Goal: Task Accomplishment & Management: Use online tool/utility

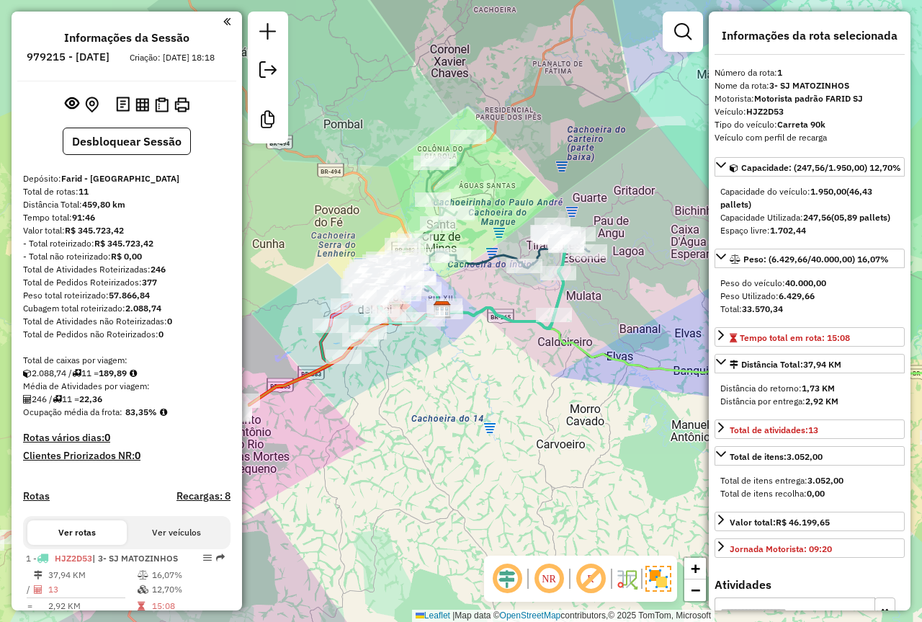
select select "**********"
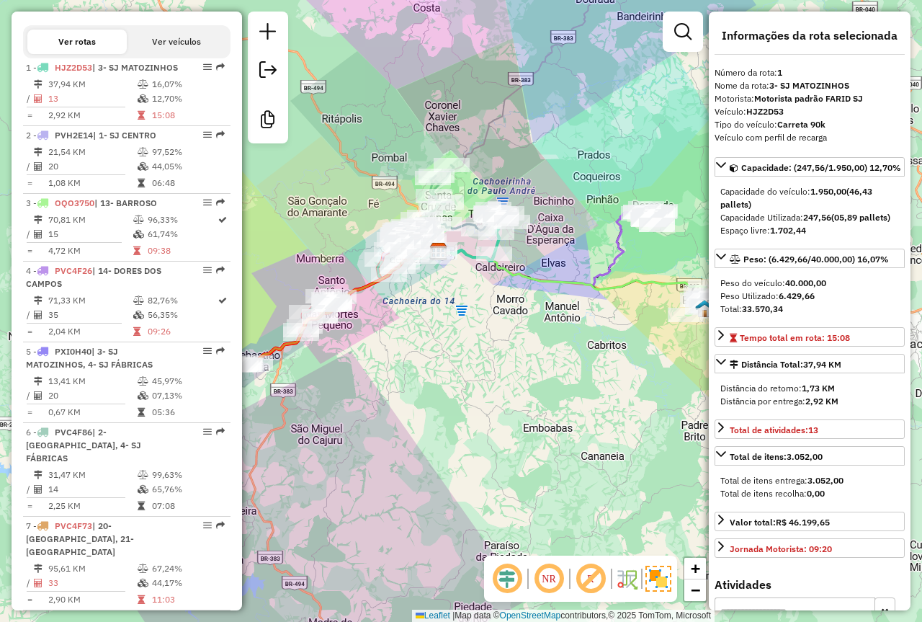
drag, startPoint x: 313, startPoint y: 213, endPoint x: 427, endPoint y: 194, distance: 115.5
click at [427, 194] on div "Janela de atendimento Grade de atendimento Capacidade Transportadoras Veículos …" at bounding box center [461, 311] width 922 height 622
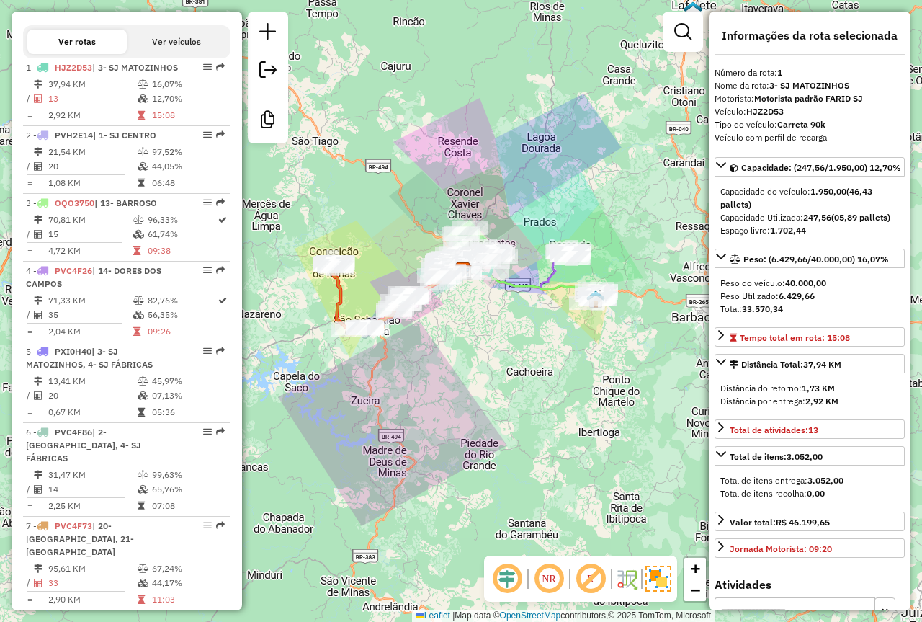
drag, startPoint x: 383, startPoint y: 205, endPoint x: 393, endPoint y: 251, distance: 46.7
click at [393, 251] on div "Janela de atendimento Grade de atendimento Capacidade Transportadoras Veículos …" at bounding box center [461, 311] width 922 height 622
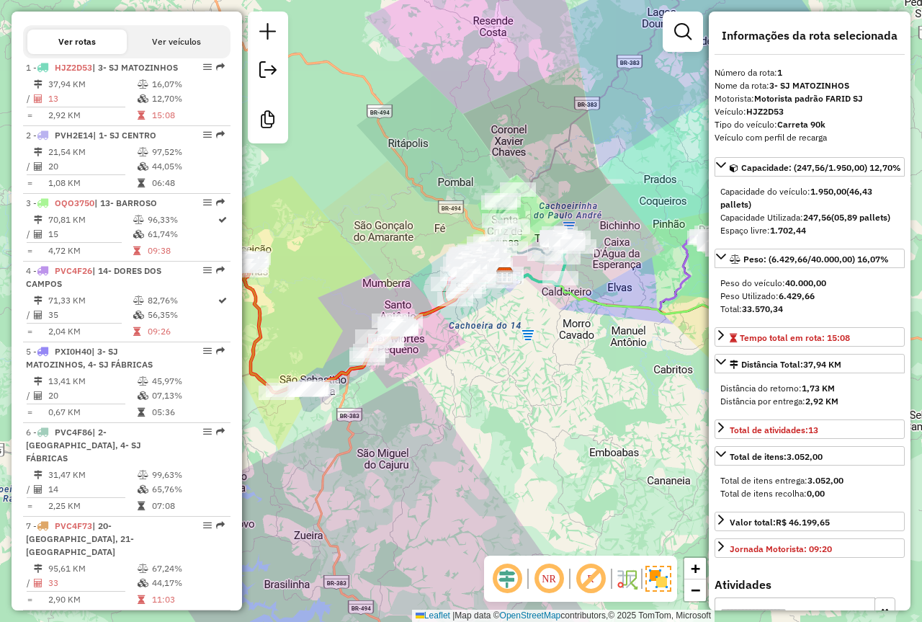
drag, startPoint x: 412, startPoint y: 244, endPoint x: 354, endPoint y: 226, distance: 61.3
click at [352, 225] on div "Janela de atendimento Grade de atendimento Capacidade Transportadoras Veículos …" at bounding box center [461, 311] width 922 height 622
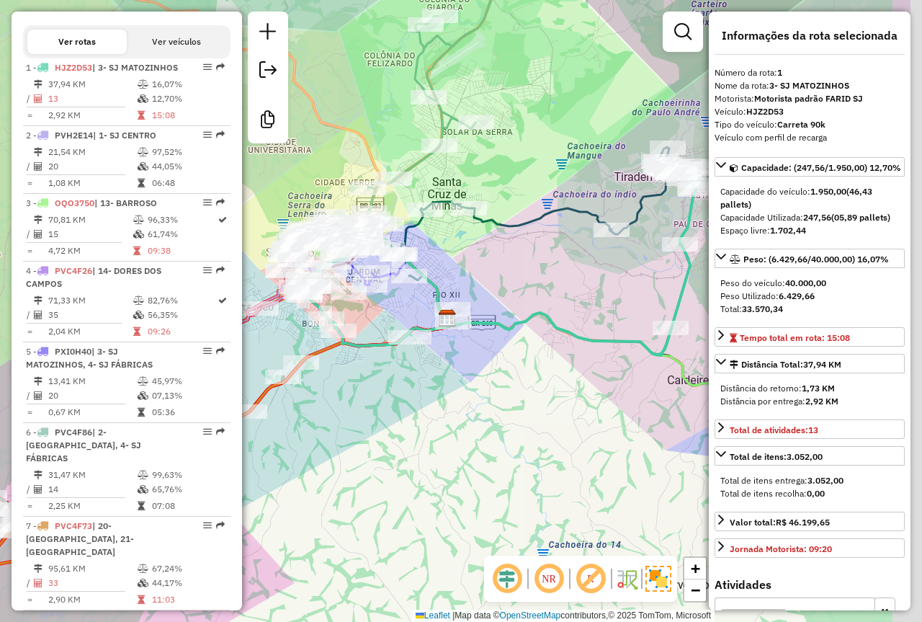
drag, startPoint x: 609, startPoint y: 226, endPoint x: 501, endPoint y: 264, distance: 114.6
click at [501, 263] on div "Janela de atendimento Grade de atendimento Capacidade Transportadoras Veículos …" at bounding box center [461, 311] width 922 height 622
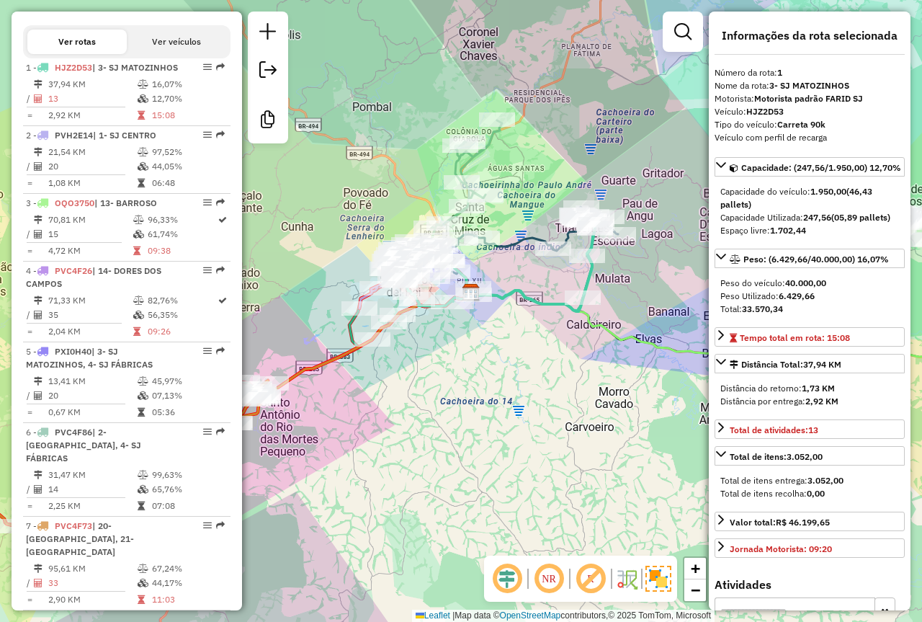
scroll to position [130, 0]
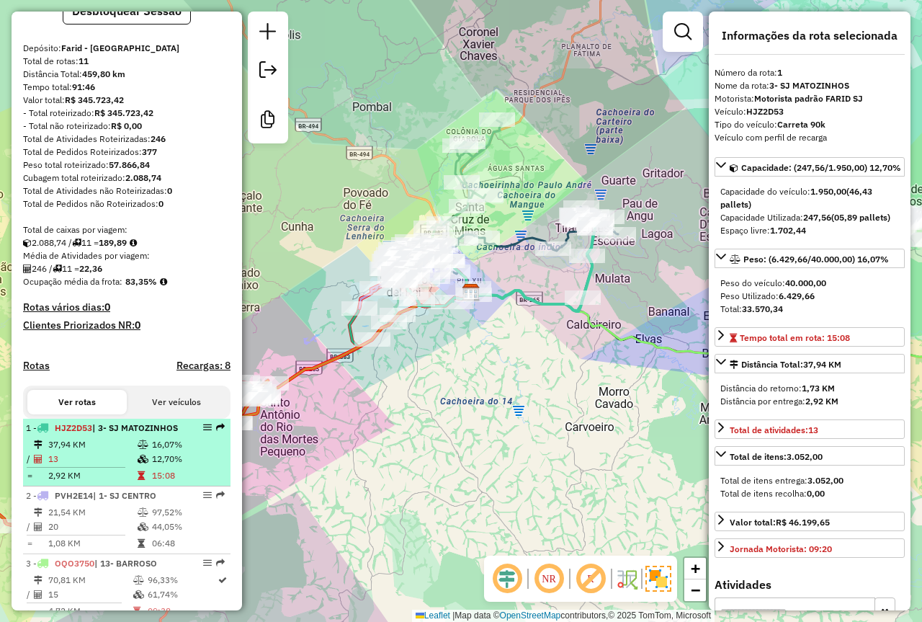
click at [168, 452] on td "16,07%" at bounding box center [187, 444] width 73 height 14
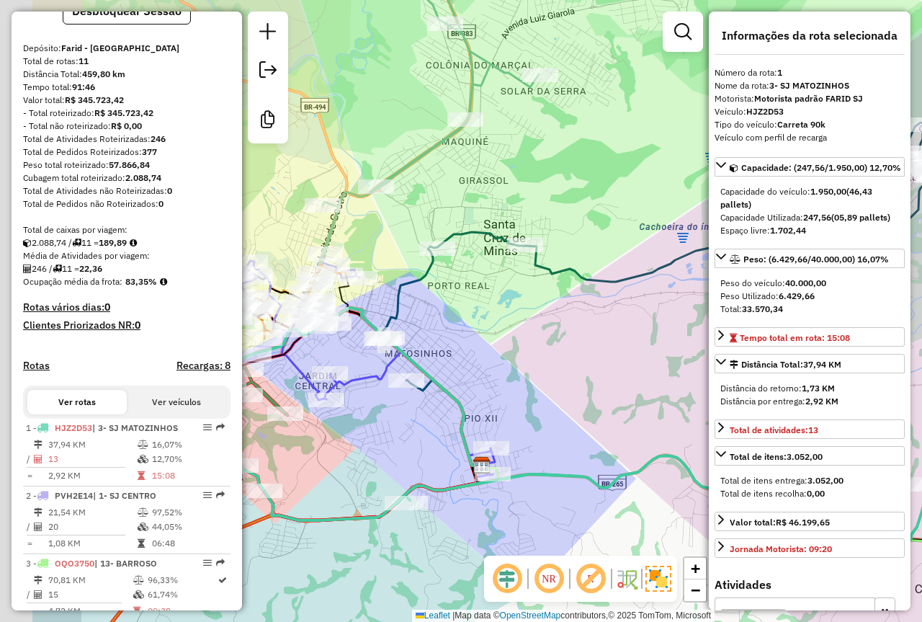
drag, startPoint x: 576, startPoint y: 410, endPoint x: 591, endPoint y: 415, distance: 15.3
click at [591, 415] on div "Janela de atendimento Grade de atendimento Capacidade Transportadoras Veículos …" at bounding box center [461, 311] width 922 height 622
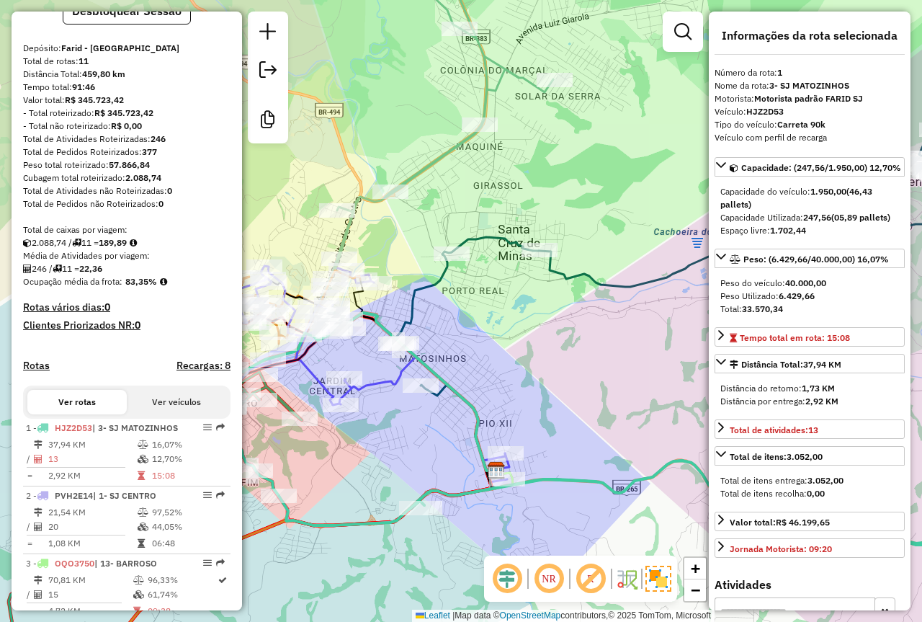
click at [517, 329] on div "Janela de atendimento Grade de atendimento Capacidade Transportadoras Veículos …" at bounding box center [461, 311] width 922 height 622
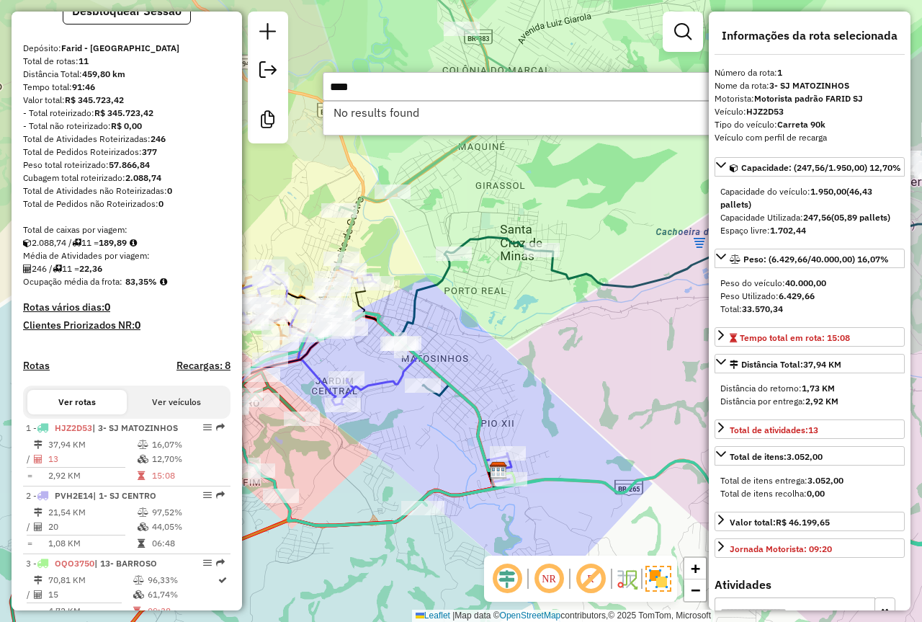
drag, startPoint x: 234, startPoint y: 81, endPoint x: 227, endPoint y: 80, distance: 7.2
click at [227, 80] on hb-router-mapa "Informações da Sessão 979215 - [DATE] Criação: [DATE] 18:18 Desbloquear Sessão …" at bounding box center [461, 311] width 922 height 622
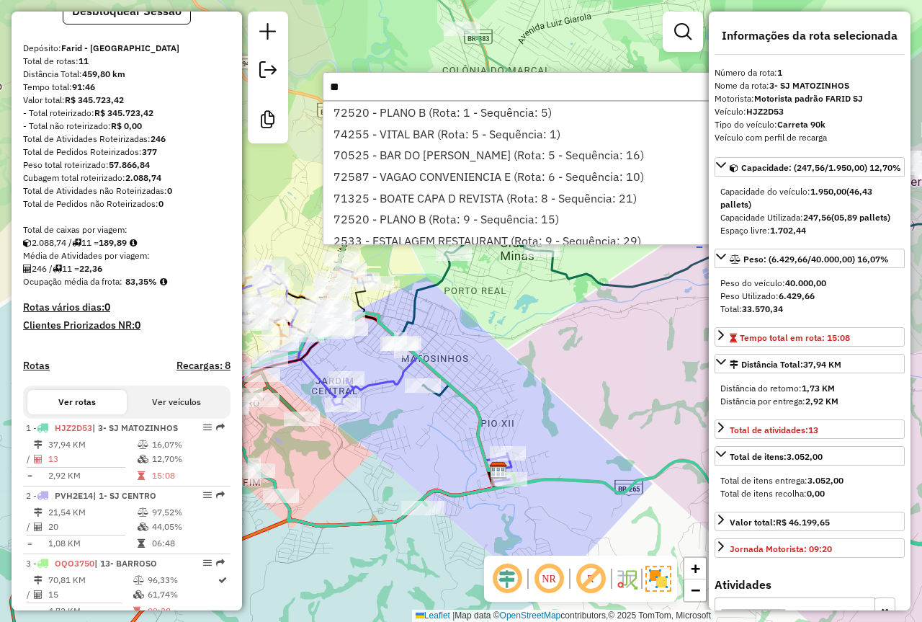
type input "**"
click at [296, 191] on div "Janela de atendimento Grade de atendimento Capacidade Transportadoras Veículos …" at bounding box center [461, 311] width 922 height 622
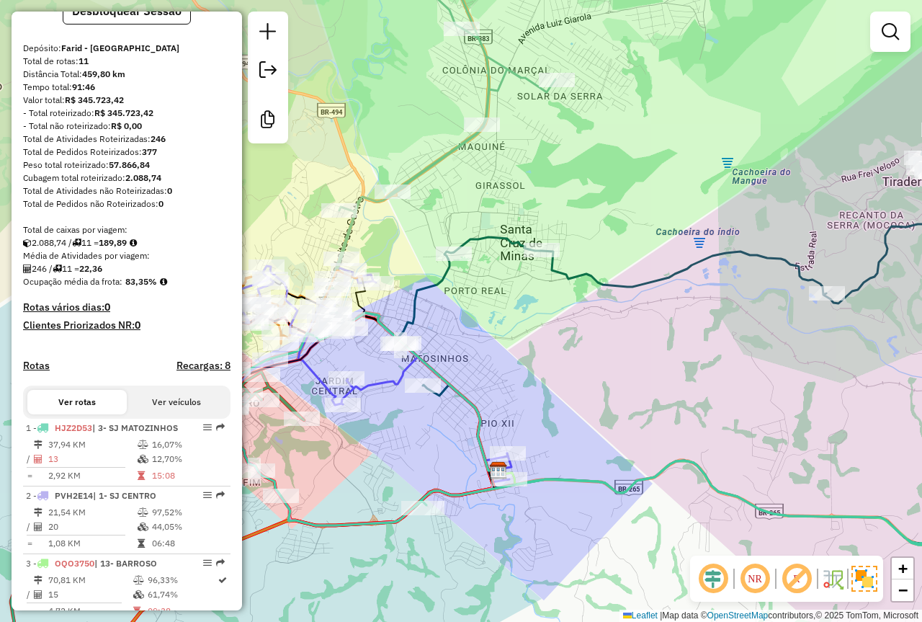
drag, startPoint x: 331, startPoint y: 620, endPoint x: 300, endPoint y: 489, distance: 134.0
click at [300, 489] on div "Janela de atendimento Grade de atendimento Capacidade Transportadoras Veículos …" at bounding box center [461, 311] width 922 height 622
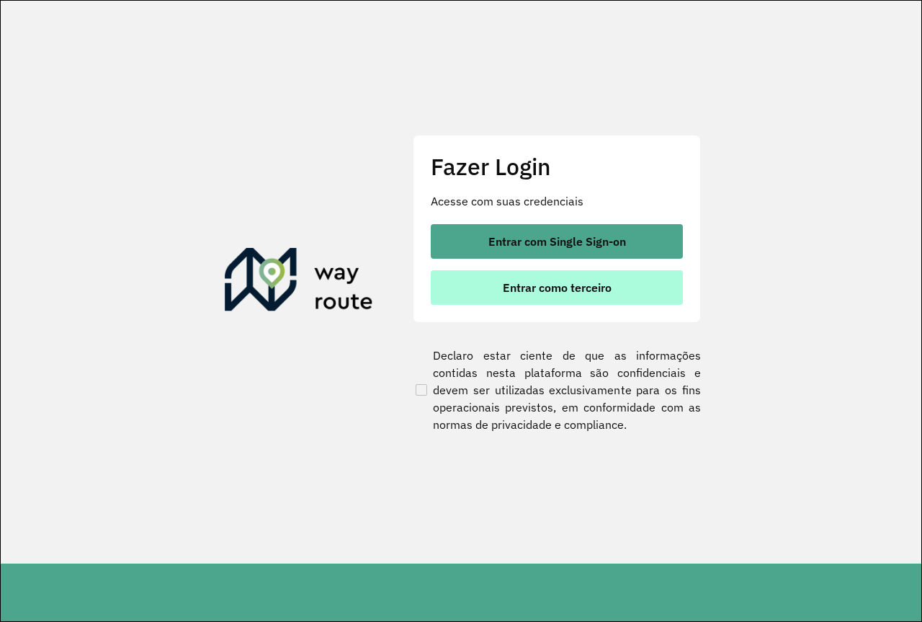
click at [576, 300] on button "Entrar como terceiro" at bounding box center [557, 287] width 252 height 35
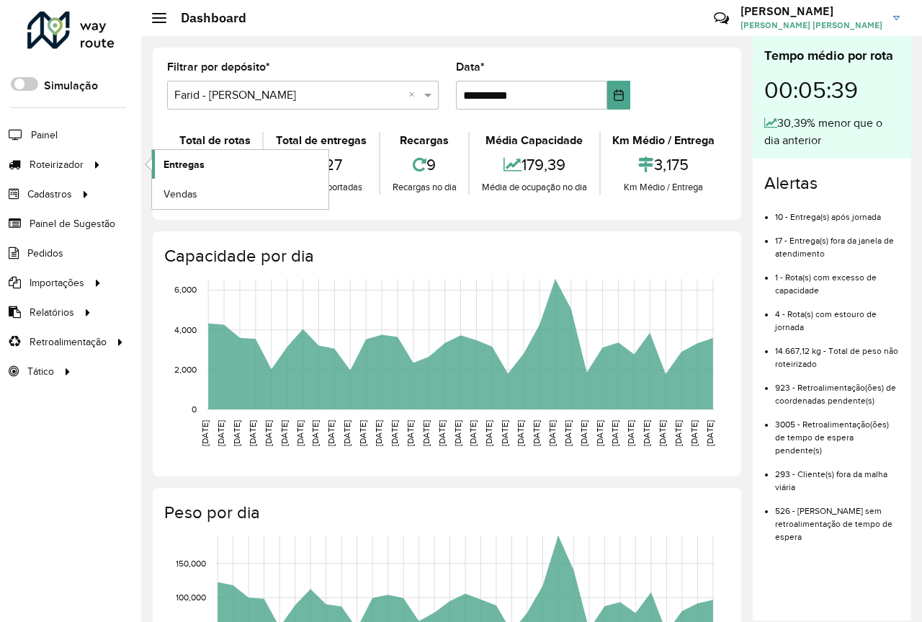
click at [185, 169] on span "Entregas" at bounding box center [184, 164] width 41 height 15
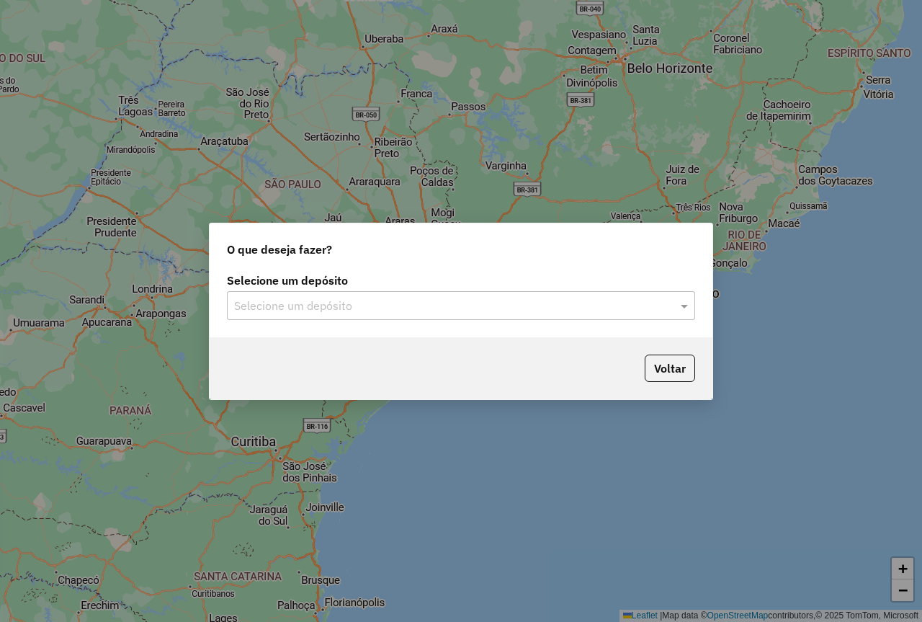
click at [362, 308] on input "text" at bounding box center [446, 306] width 425 height 17
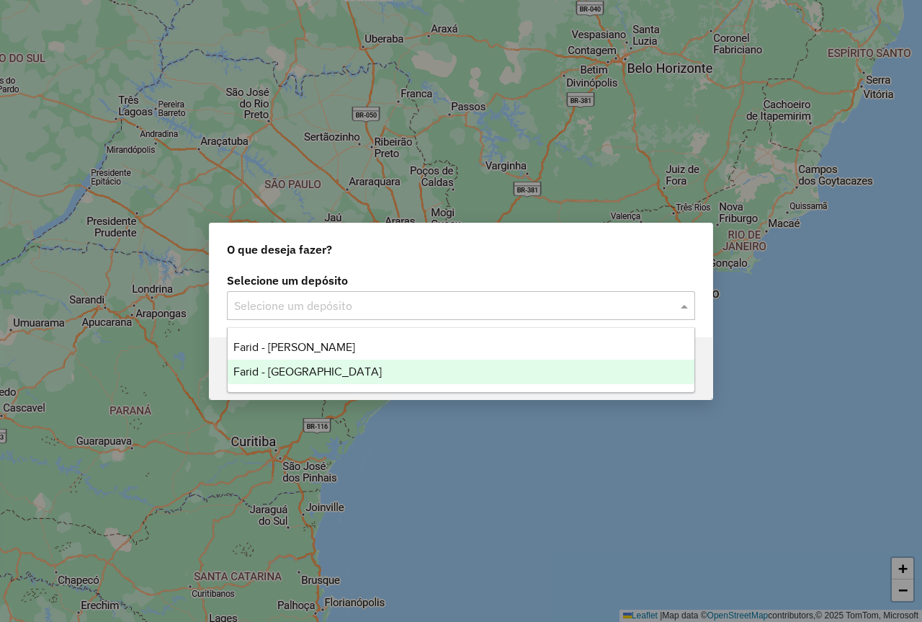
click at [338, 385] on ng-dropdown-panel "Farid - Conselheiro Lafaiete Farid - [GEOGRAPHIC_DATA]" at bounding box center [461, 360] width 468 height 66
click at [336, 372] on span "Farid - [GEOGRAPHIC_DATA]" at bounding box center [307, 371] width 148 height 12
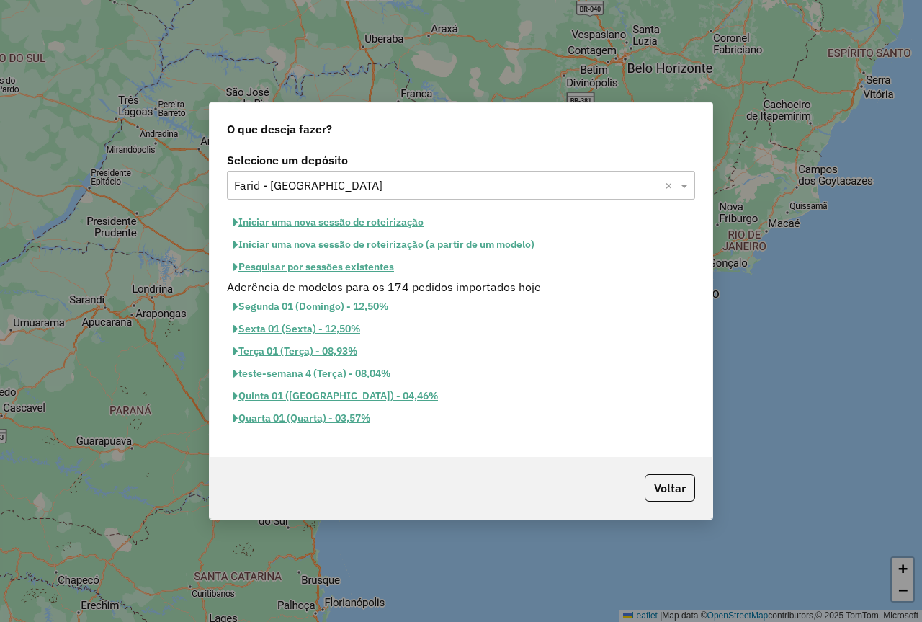
click at [339, 219] on button "Iniciar uma nova sessão de roteirização" at bounding box center [328, 222] width 203 height 22
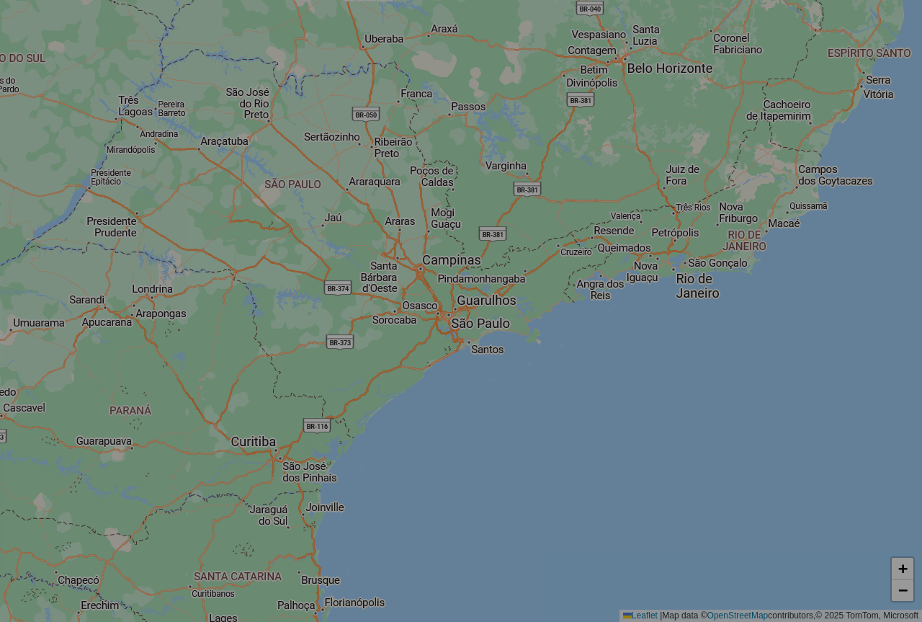
select select "*"
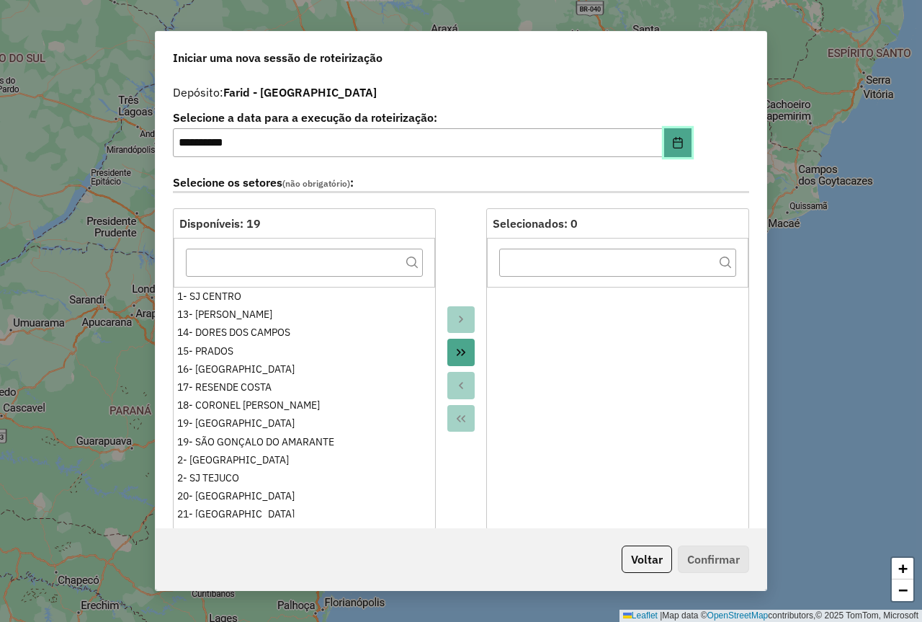
click at [672, 143] on icon "Choose Date" at bounding box center [678, 143] width 12 height 12
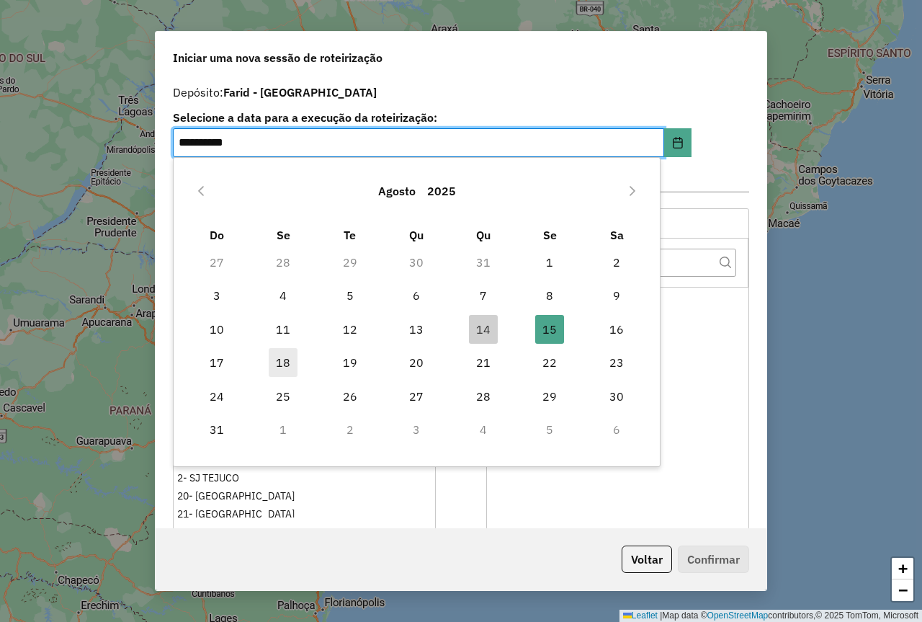
click at [286, 360] on span "18" at bounding box center [283, 362] width 29 height 29
type input "**********"
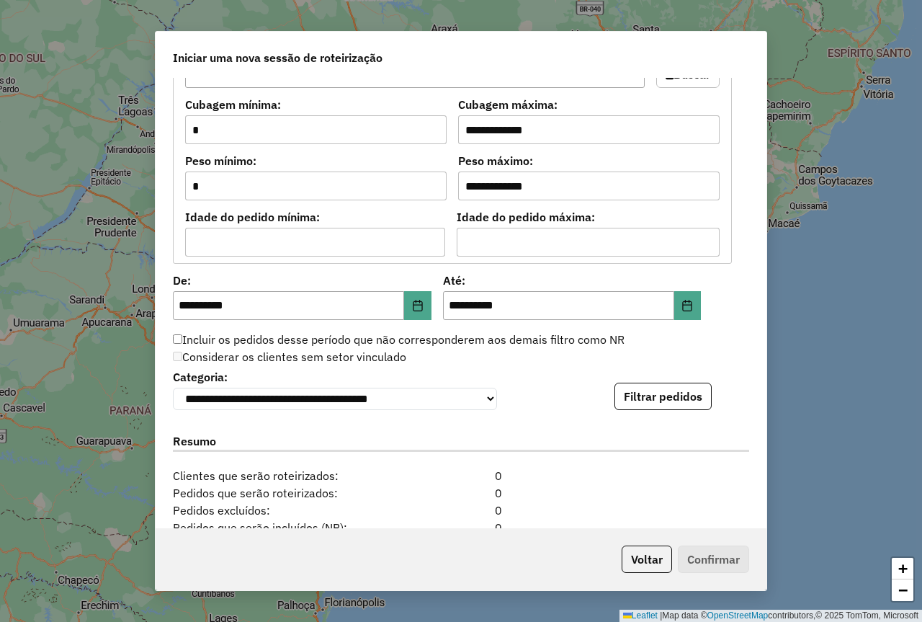
scroll to position [1225, 0]
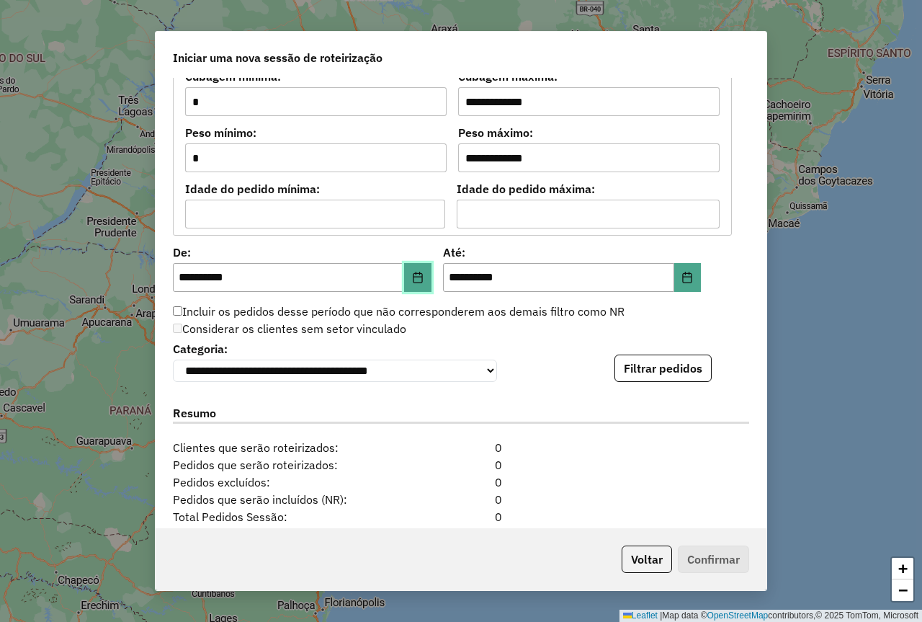
click at [416, 287] on button "Choose Date" at bounding box center [417, 277] width 27 height 29
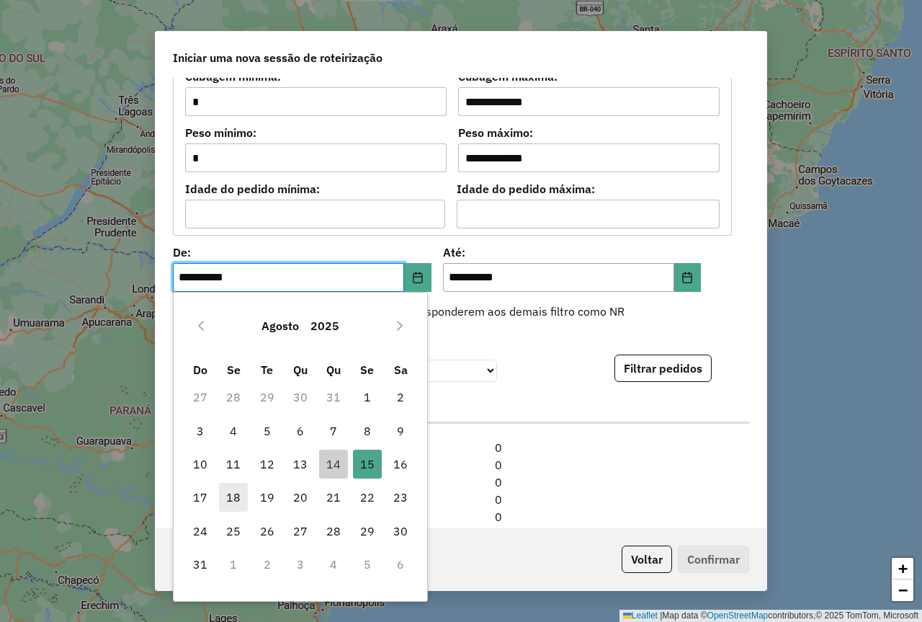
click at [236, 499] on span "18" at bounding box center [233, 497] width 29 height 29
type input "**********"
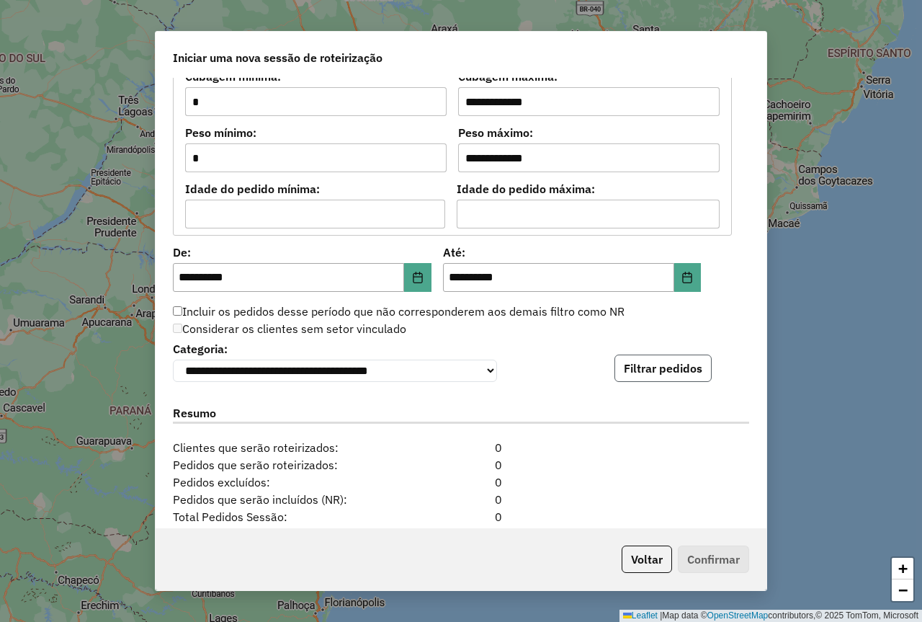
click at [643, 370] on button "Filtrar pedidos" at bounding box center [663, 367] width 97 height 27
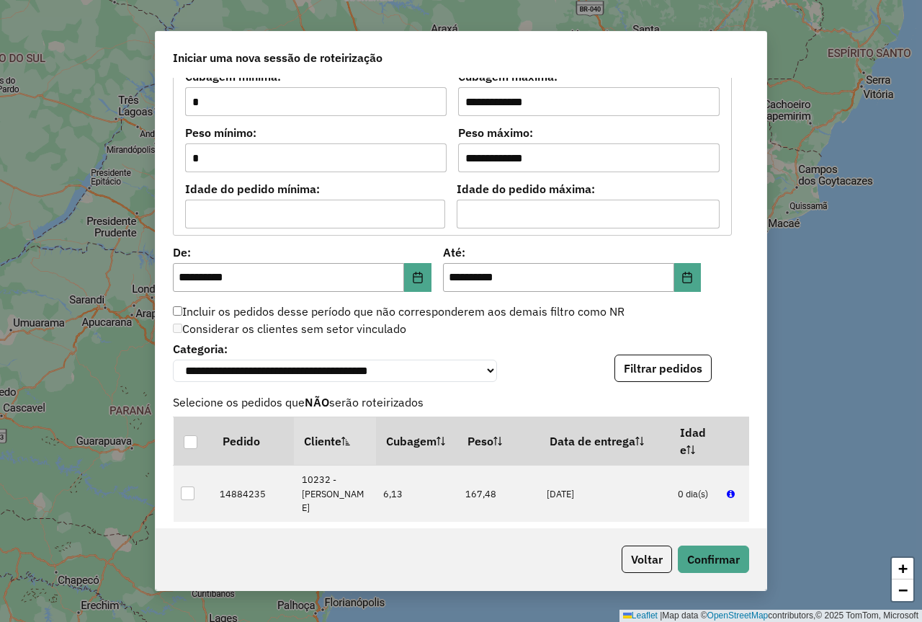
scroll to position [1657, 0]
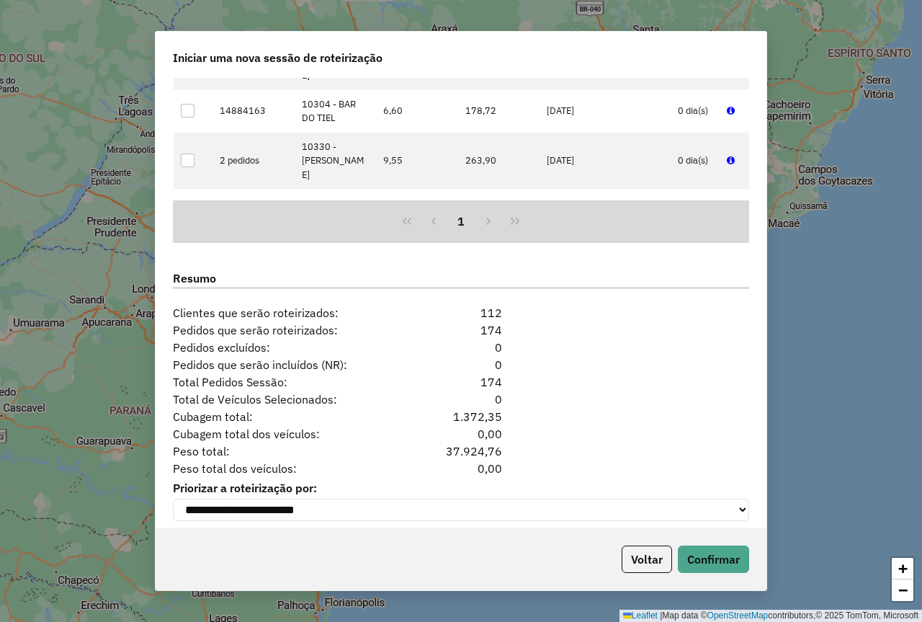
click at [717, 574] on div "Voltar Confirmar" at bounding box center [461, 559] width 611 height 62
drag, startPoint x: 709, startPoint y: 555, endPoint x: 635, endPoint y: 576, distance: 76.2
click at [708, 555] on button "Confirmar" at bounding box center [713, 558] width 71 height 27
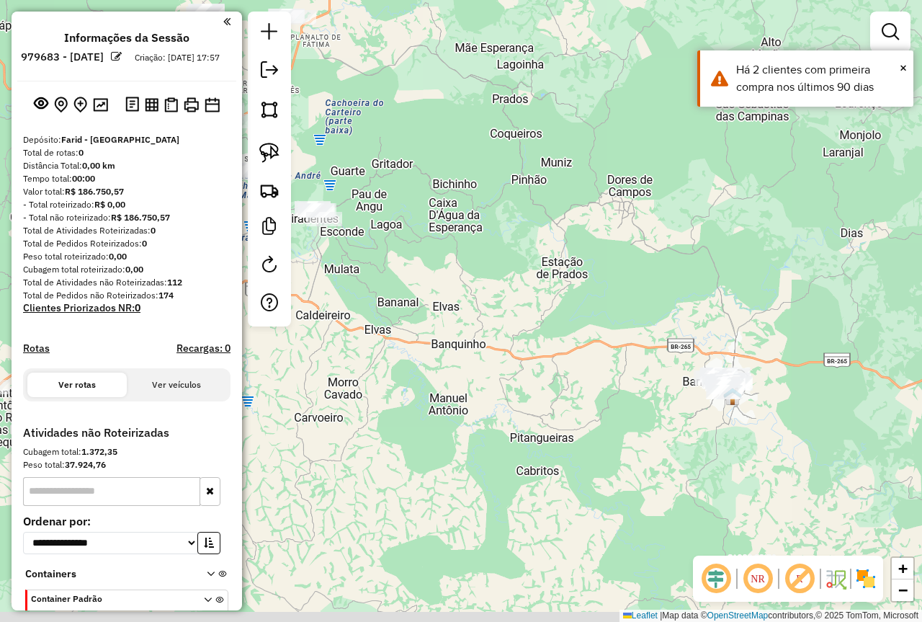
drag, startPoint x: 774, startPoint y: 348, endPoint x: 475, endPoint y: 214, distance: 328.3
click at [475, 227] on div "Janela de atendimento Grade de atendimento Capacidade Transportadoras Veículos …" at bounding box center [461, 311] width 922 height 622
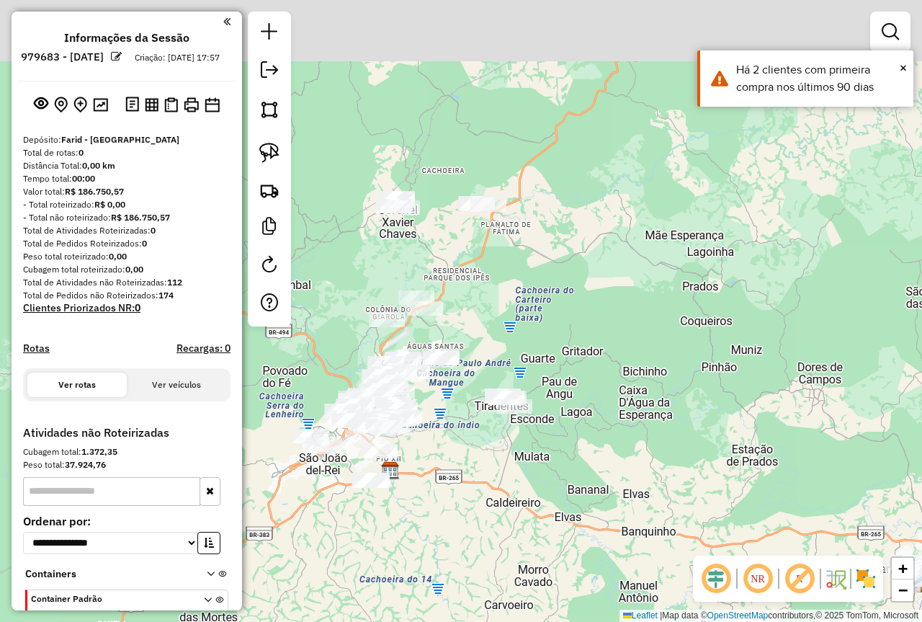
drag, startPoint x: 473, startPoint y: 147, endPoint x: 767, endPoint y: 437, distance: 413.2
click at [768, 440] on div "Janela de atendimento Grade de atendimento Capacidade Transportadoras Veículos …" at bounding box center [461, 311] width 922 height 622
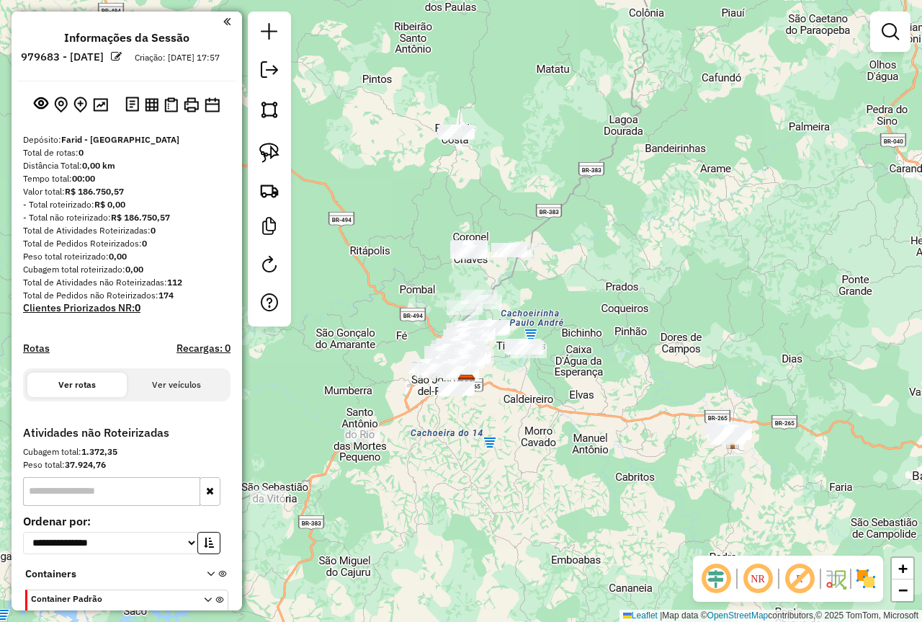
drag, startPoint x: 282, startPoint y: 156, endPoint x: 345, endPoint y: 174, distance: 65.9
click at [281, 155] on link at bounding box center [270, 153] width 32 height 32
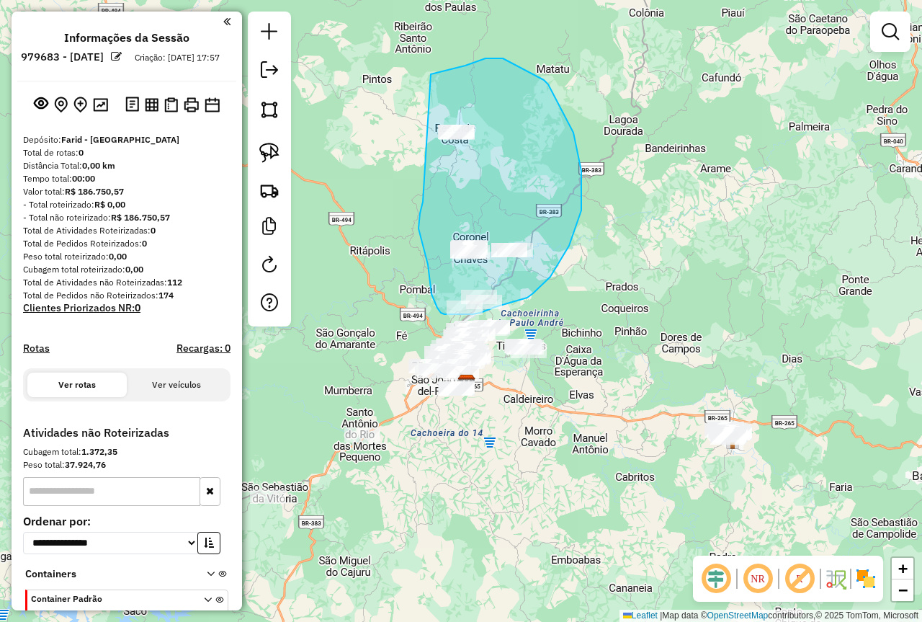
drag, startPoint x: 423, startPoint y: 204, endPoint x: 407, endPoint y: 100, distance: 105.0
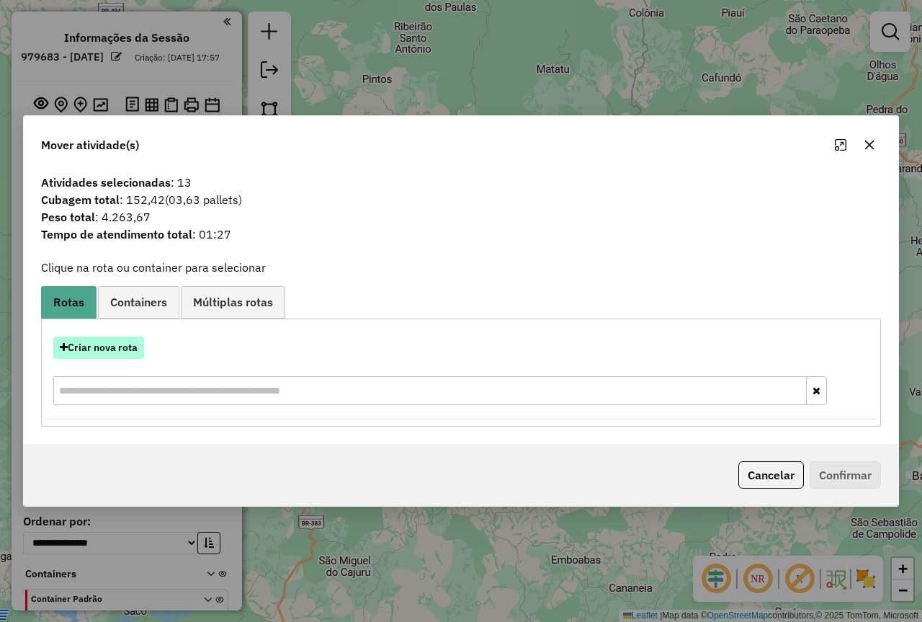
click at [100, 341] on button "Criar nova rota" at bounding box center [98, 347] width 91 height 22
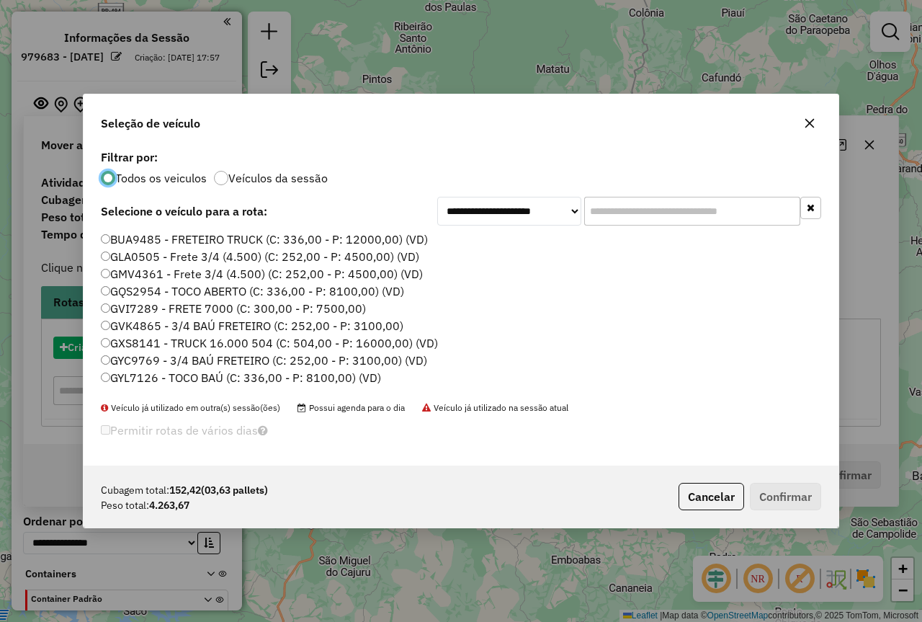
scroll to position [8, 4]
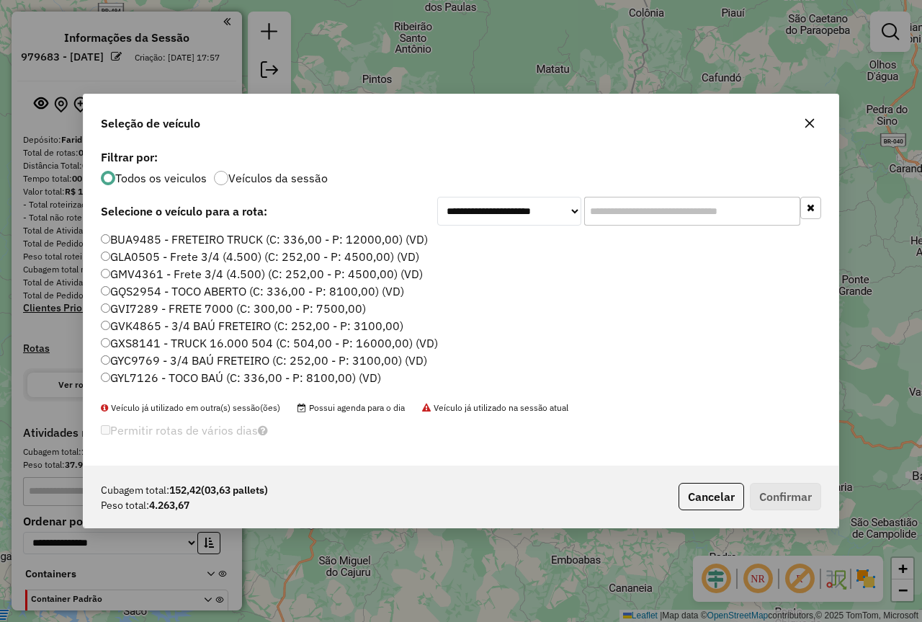
click at [617, 210] on input "text" at bounding box center [692, 211] width 216 height 29
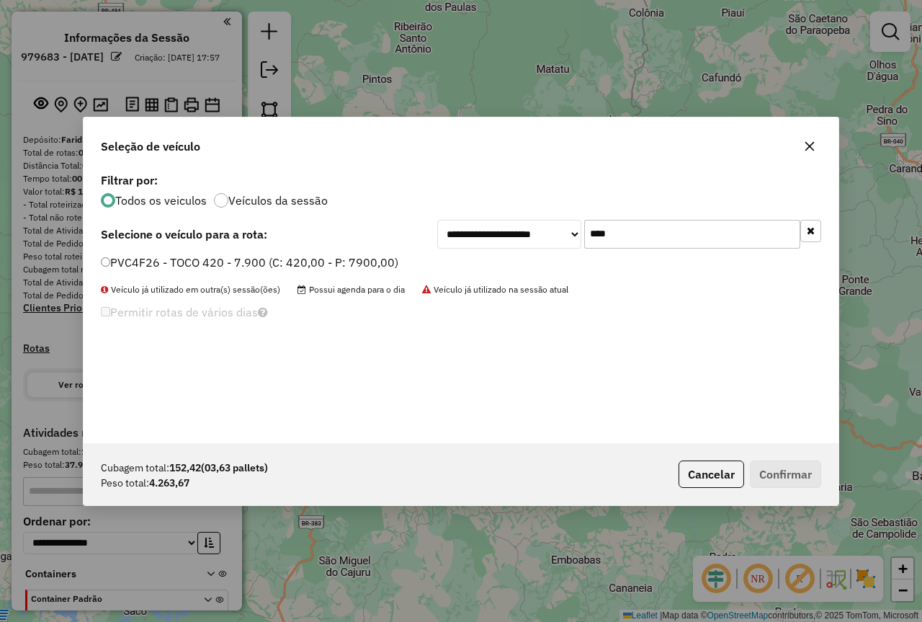
type input "****"
drag, startPoint x: 329, startPoint y: 258, endPoint x: 352, endPoint y: 266, distance: 25.1
click at [329, 258] on label "PVC4F26 - TOCO 420 - 7.900 (C: 420,00 - P: 7900,00)" at bounding box center [250, 262] width 298 height 17
drag, startPoint x: 803, startPoint y: 468, endPoint x: 537, endPoint y: 400, distance: 274.3
click at [803, 469] on button "Confirmar" at bounding box center [785, 473] width 71 height 27
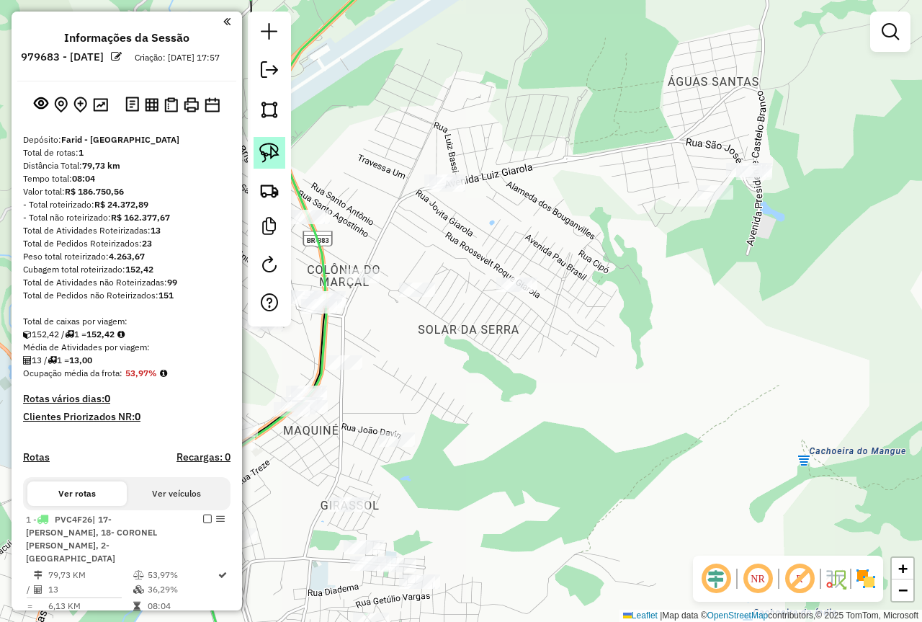
drag, startPoint x: 262, startPoint y: 146, endPoint x: 344, endPoint y: 163, distance: 83.9
click at [262, 146] on img at bounding box center [269, 153] width 20 height 20
click at [331, 167] on div "Janela de atendimento Grade de atendimento Capacidade Transportadoras Veículos …" at bounding box center [461, 311] width 922 height 622
drag, startPoint x: 271, startPoint y: 156, endPoint x: 379, endPoint y: 139, distance: 109.3
click at [272, 156] on img at bounding box center [269, 153] width 20 height 20
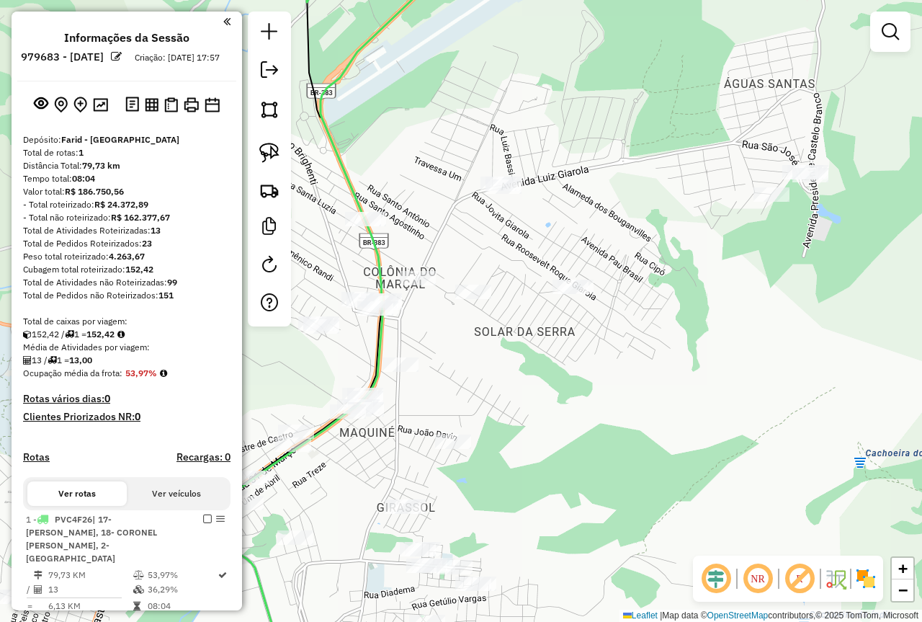
drag, startPoint x: 348, startPoint y: 158, endPoint x: 390, endPoint y: 161, distance: 42.6
click at [390, 161] on div "Janela de atendimento Grade de atendimento Capacidade Transportadoras Veículos …" at bounding box center [461, 311] width 922 height 622
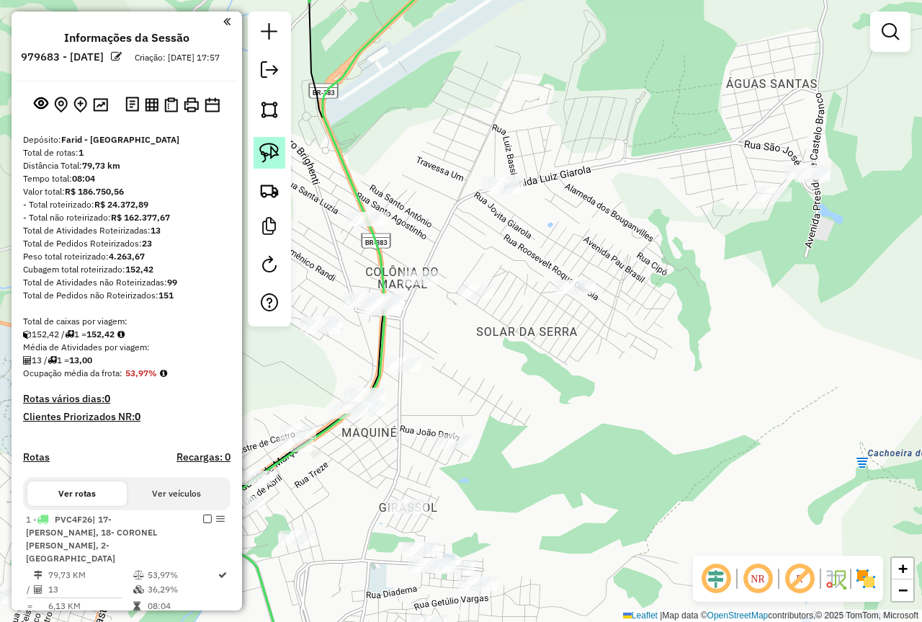
click at [280, 152] on link at bounding box center [270, 153] width 32 height 32
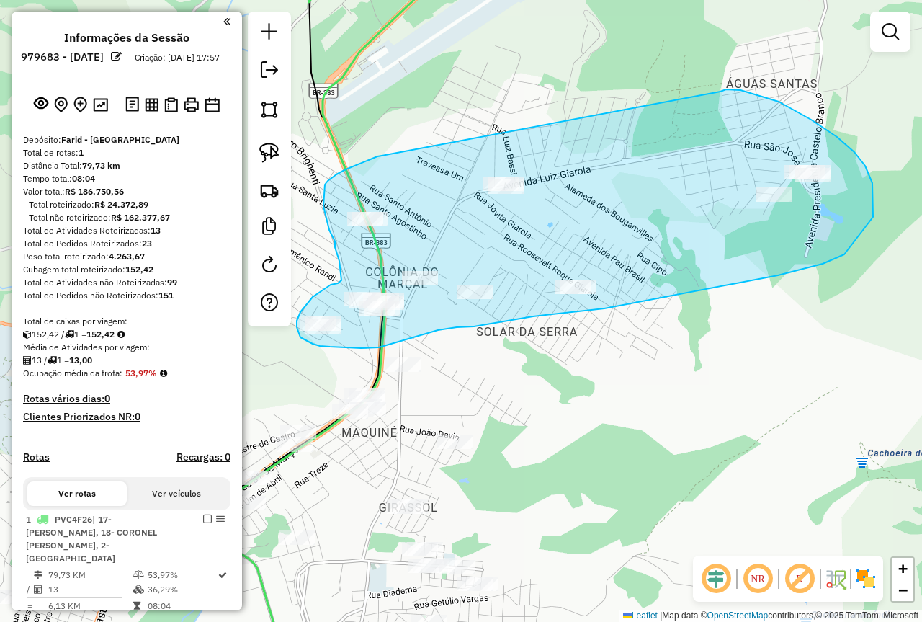
drag, startPoint x: 378, startPoint y: 156, endPoint x: 720, endPoint y: 91, distance: 349.0
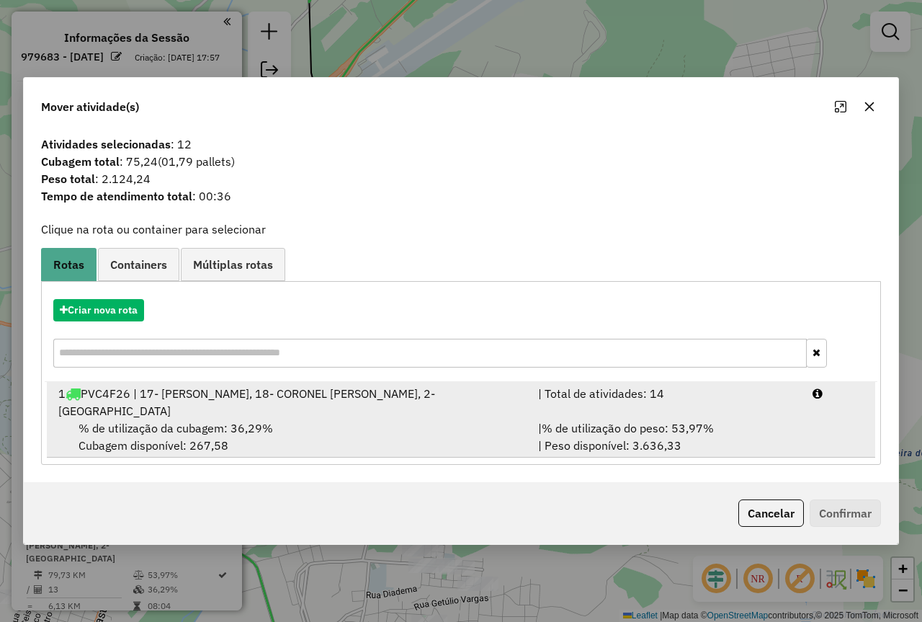
click at [677, 427] on div "| % de utilização do peso: 53,97% | Peso disponível: 3.636,33" at bounding box center [667, 436] width 274 height 35
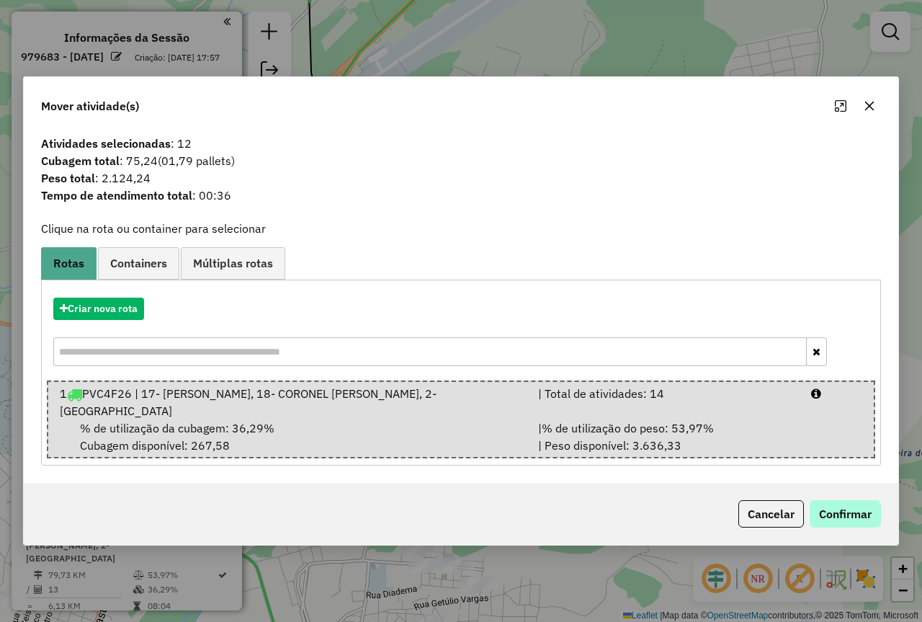
click at [851, 497] on div "Cancelar Confirmar" at bounding box center [461, 514] width 875 height 62
click at [852, 501] on button "Confirmar" at bounding box center [845, 513] width 71 height 27
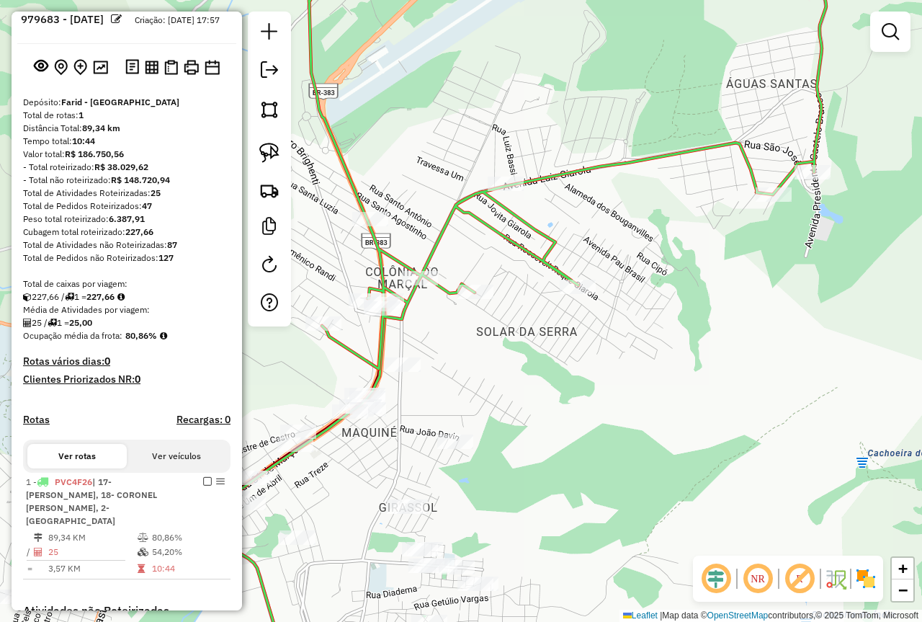
scroll to position [72, 0]
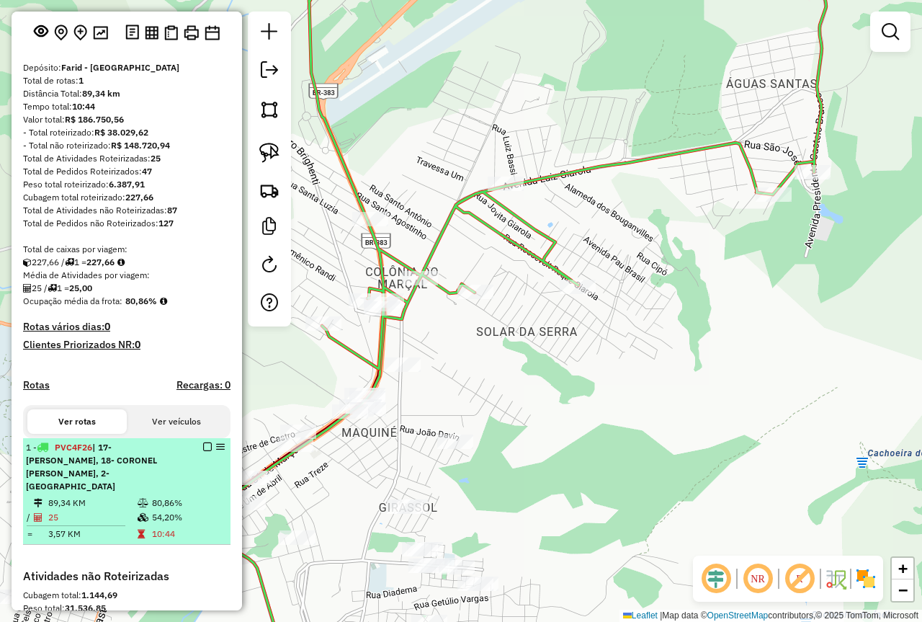
click at [204, 451] on em at bounding box center [207, 446] width 9 height 9
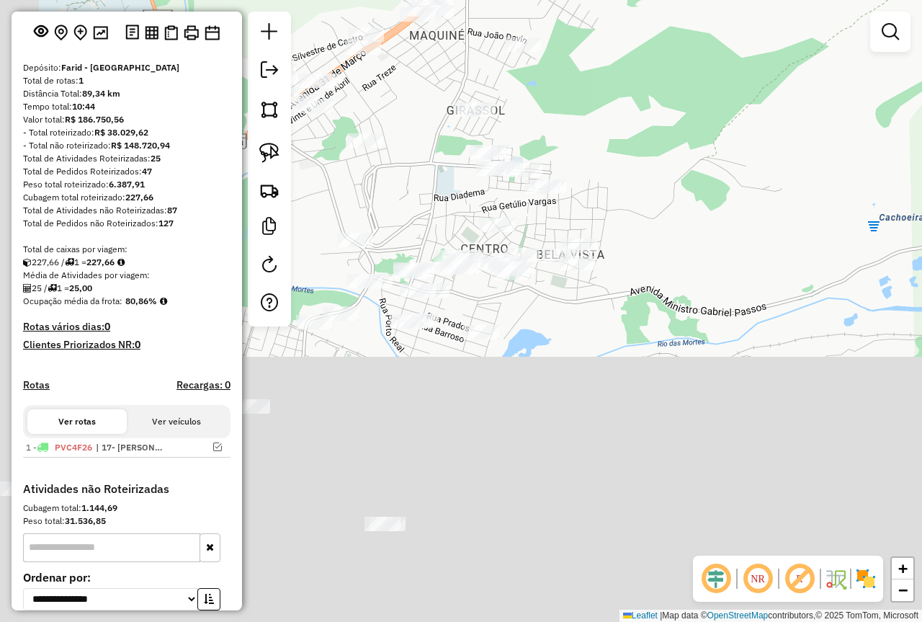
drag, startPoint x: 591, startPoint y: 463, endPoint x: 652, endPoint y: 80, distance: 388.1
click at [652, 80] on div "Janela de atendimento Grade de atendimento Capacidade Transportadoras Veículos …" at bounding box center [461, 311] width 922 height 622
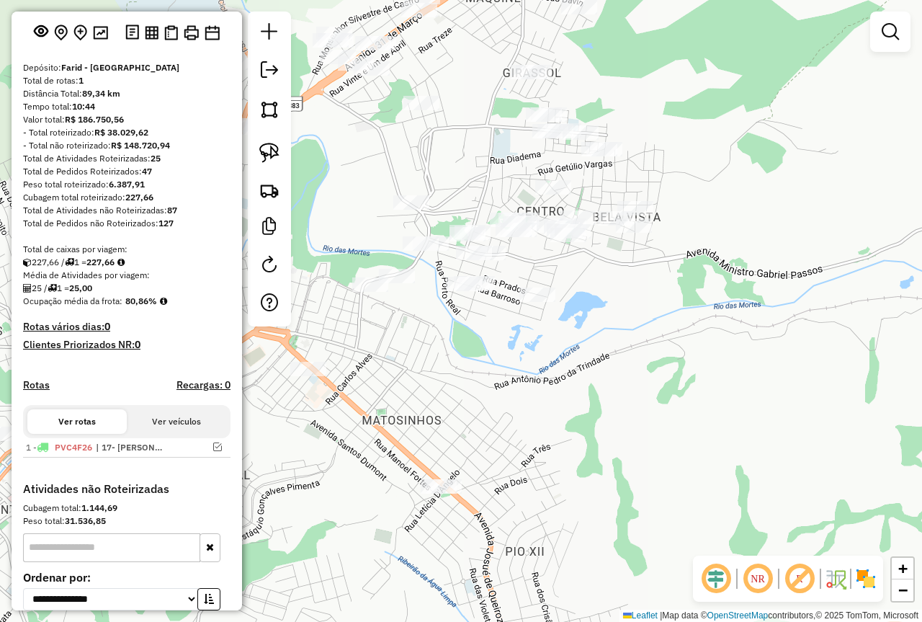
drag, startPoint x: 640, startPoint y: 287, endPoint x: 697, endPoint y: 249, distance: 67.5
click at [697, 249] on div "Janela de atendimento Grade de atendimento Capacidade Transportadoras Veículos …" at bounding box center [461, 311] width 922 height 622
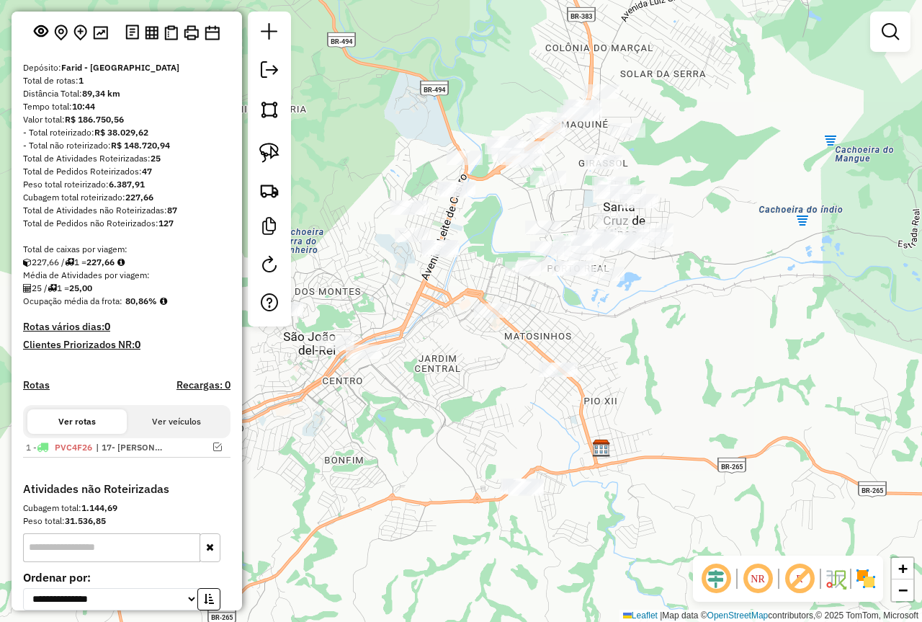
click at [860, 573] on img at bounding box center [865, 578] width 23 height 23
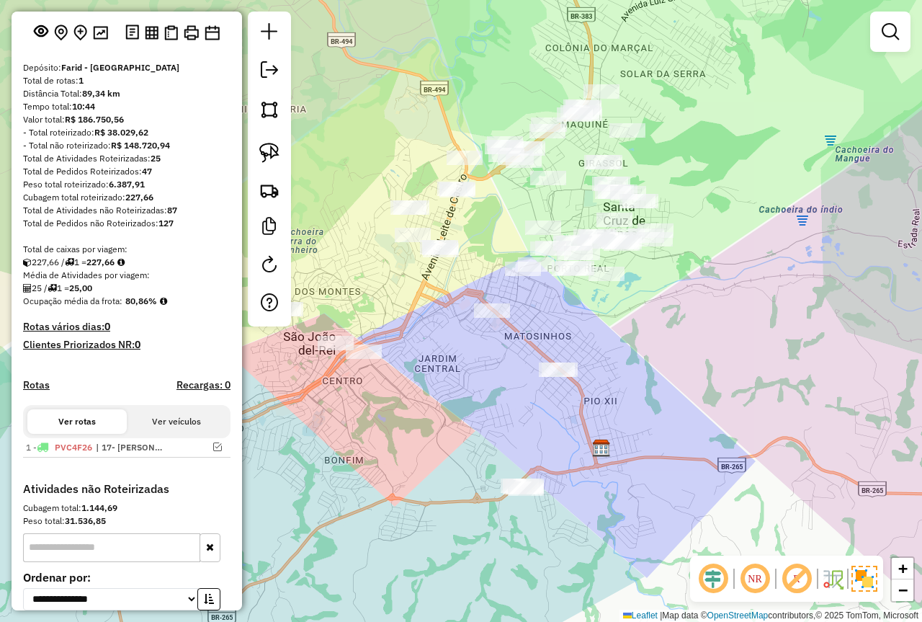
drag, startPoint x: 546, startPoint y: 386, endPoint x: 581, endPoint y: 387, distance: 34.6
click at [581, 387] on div "Janela de atendimento Grade de atendimento Capacidade Transportadoras Veículos …" at bounding box center [461, 311] width 922 height 622
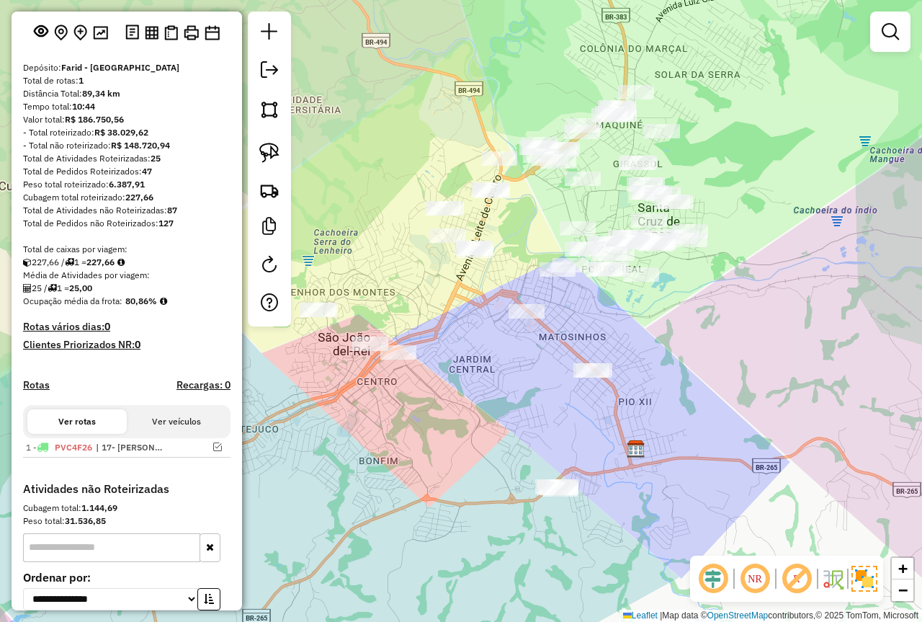
drag, startPoint x: 280, startPoint y: 148, endPoint x: 422, endPoint y: 309, distance: 214.9
click at [279, 148] on link at bounding box center [270, 153] width 32 height 32
drag, startPoint x: 569, startPoint y: 468, endPoint x: 607, endPoint y: 540, distance: 81.5
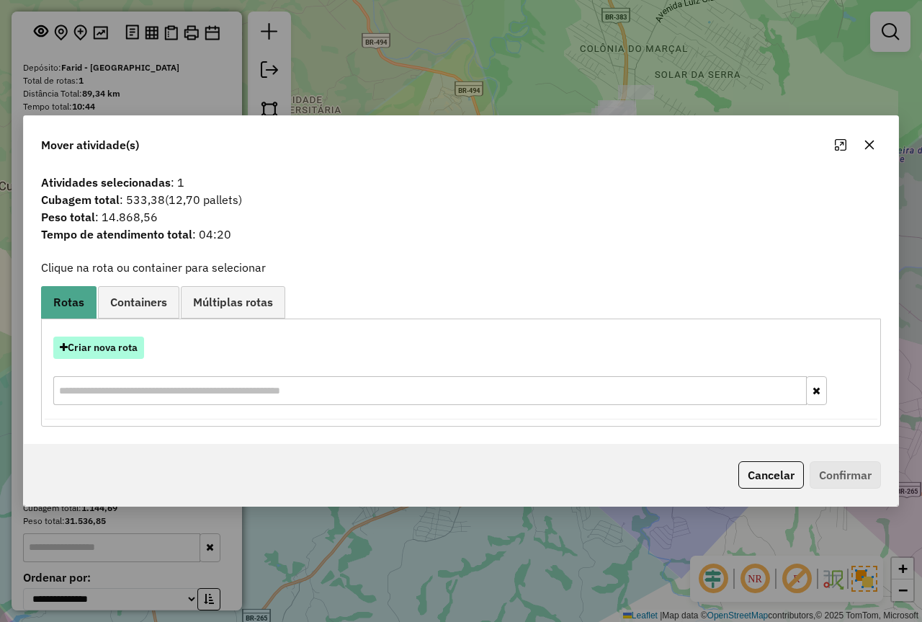
click at [97, 349] on button "Criar nova rota" at bounding box center [98, 347] width 91 height 22
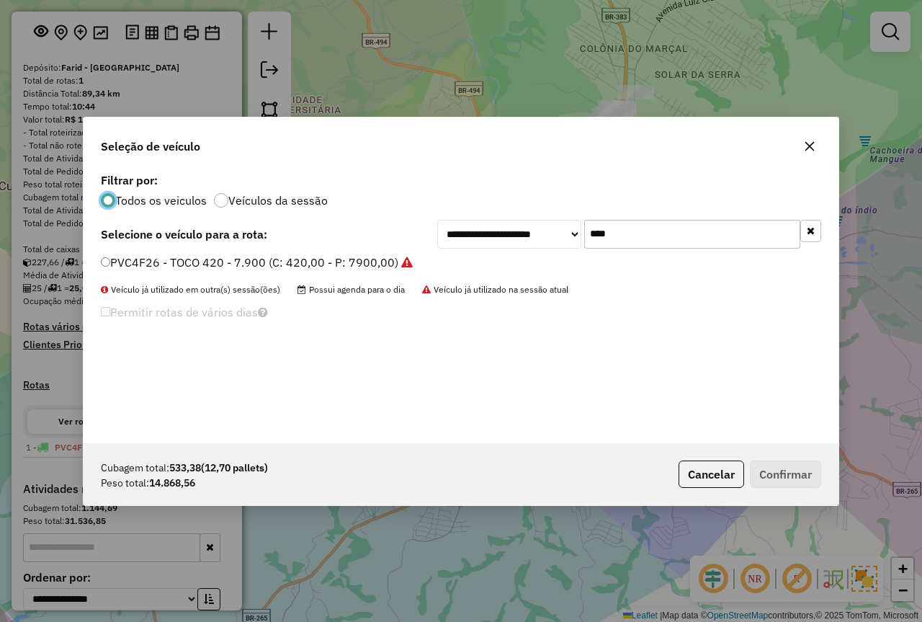
scroll to position [8, 4]
drag, startPoint x: 628, startPoint y: 226, endPoint x: 534, endPoint y: 241, distance: 95.5
click at [534, 241] on div "**********" at bounding box center [629, 234] width 384 height 29
type input "****"
click at [333, 263] on label "HJZ2D53 - Carreta 90k (C: 1950,00 - P: 40000,00) (VD)" at bounding box center [253, 262] width 304 height 17
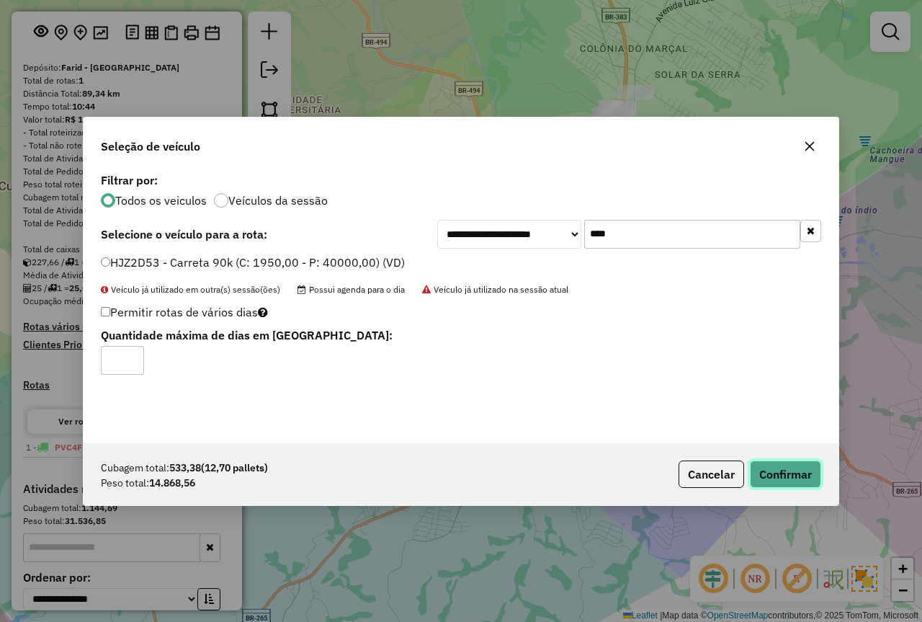
click at [791, 485] on button "Confirmar" at bounding box center [785, 473] width 71 height 27
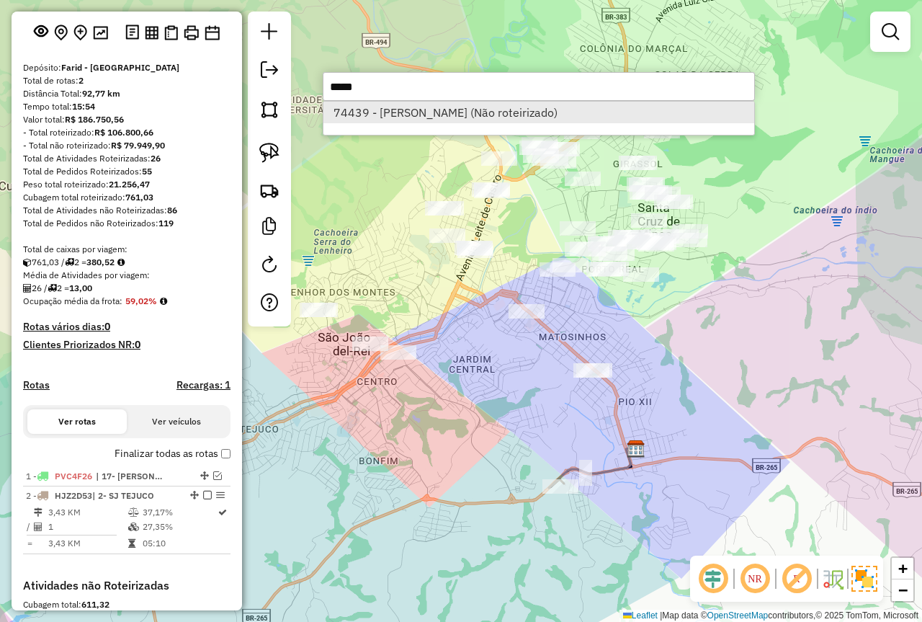
type input "*****"
click at [410, 107] on li "74439 - MARCELO LUIZ (Não roteirizado)" at bounding box center [538, 113] width 431 height 22
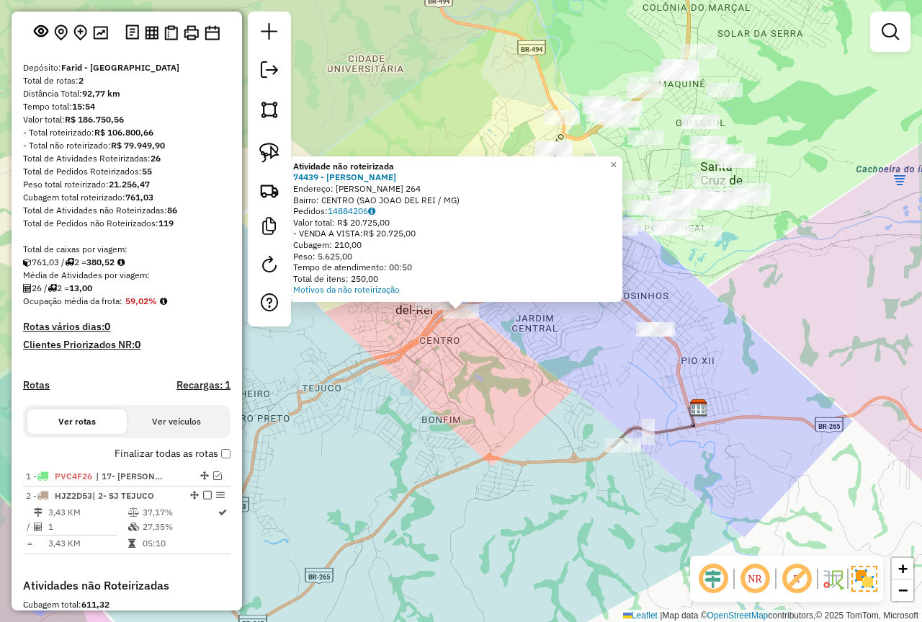
click at [509, 372] on div "Atividade não roteirizada 74439 - MARCELO LUIZ Endereço: QUINTINO BOCAIUVA 264 …" at bounding box center [461, 311] width 922 height 622
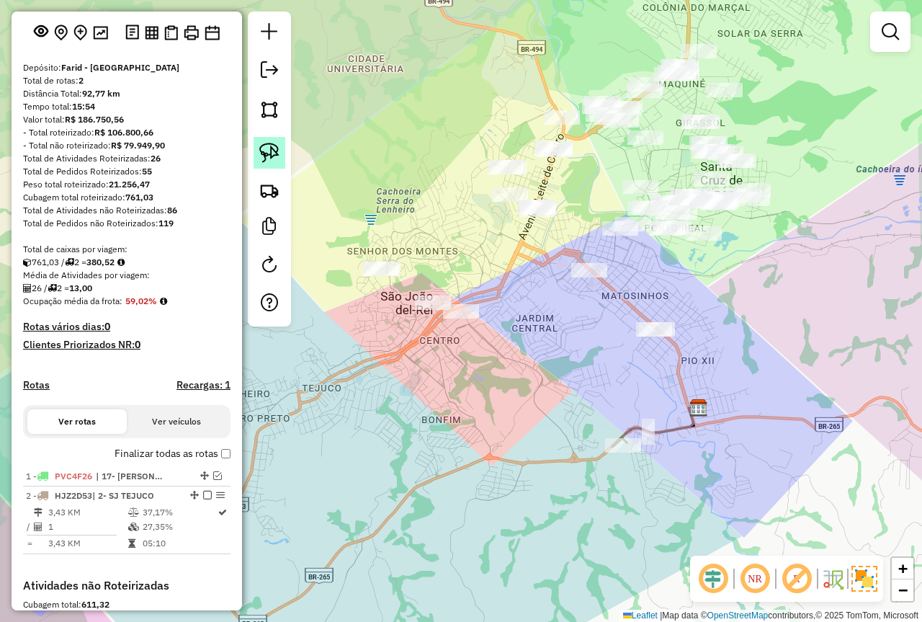
click at [269, 153] on img at bounding box center [269, 153] width 20 height 20
drag, startPoint x: 473, startPoint y: 282, endPoint x: 499, endPoint y: 347, distance: 69.2
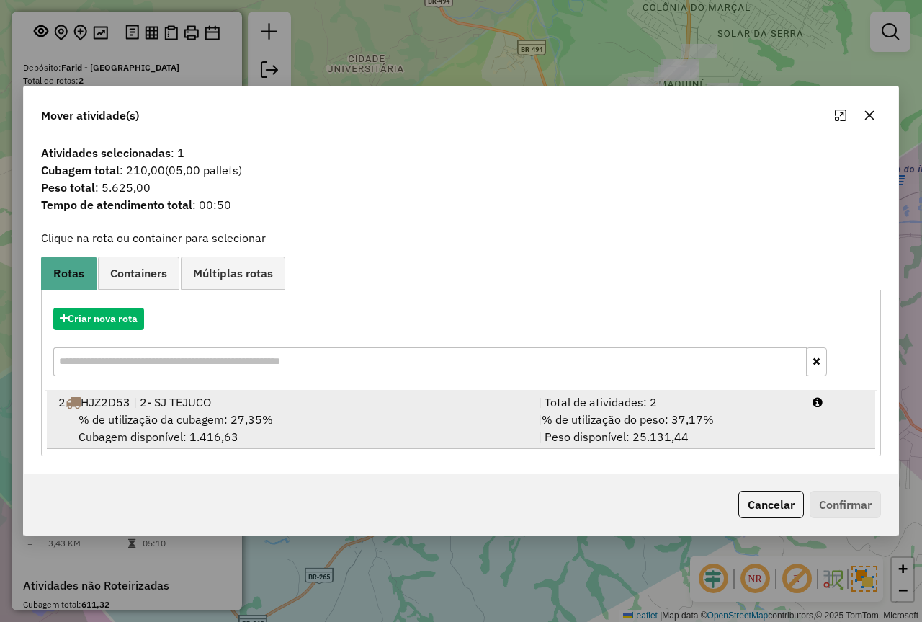
click at [756, 419] on div "| % de utilização do peso: 37,17% | Peso disponível: 25.131,44" at bounding box center [667, 428] width 274 height 35
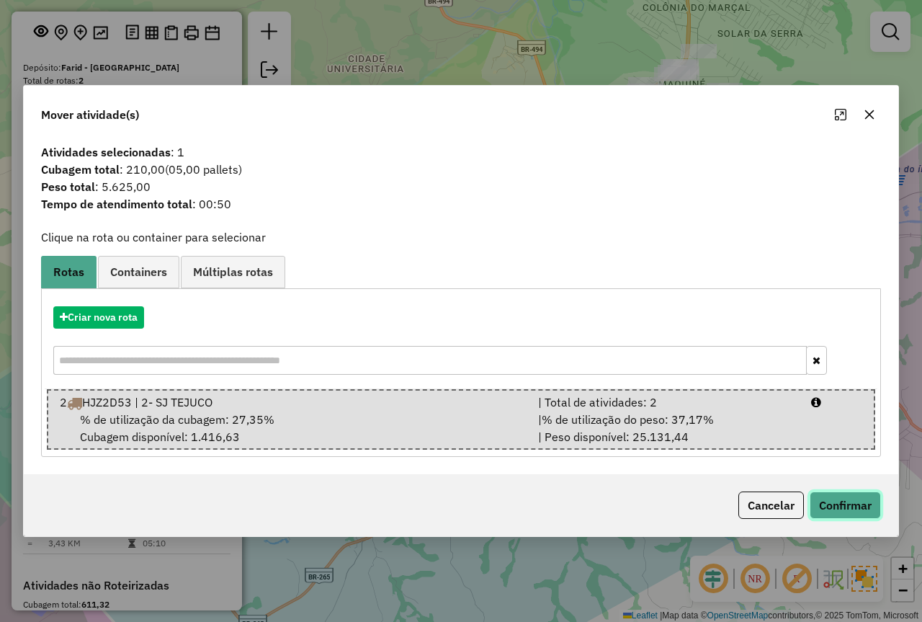
click at [860, 509] on button "Confirmar" at bounding box center [845, 504] width 71 height 27
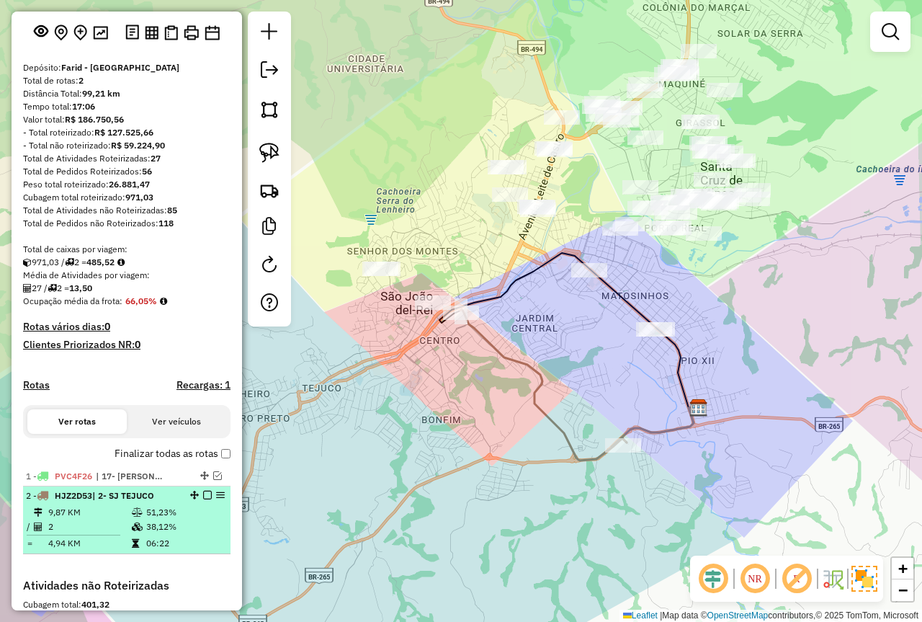
click at [203, 499] on em at bounding box center [207, 495] width 9 height 9
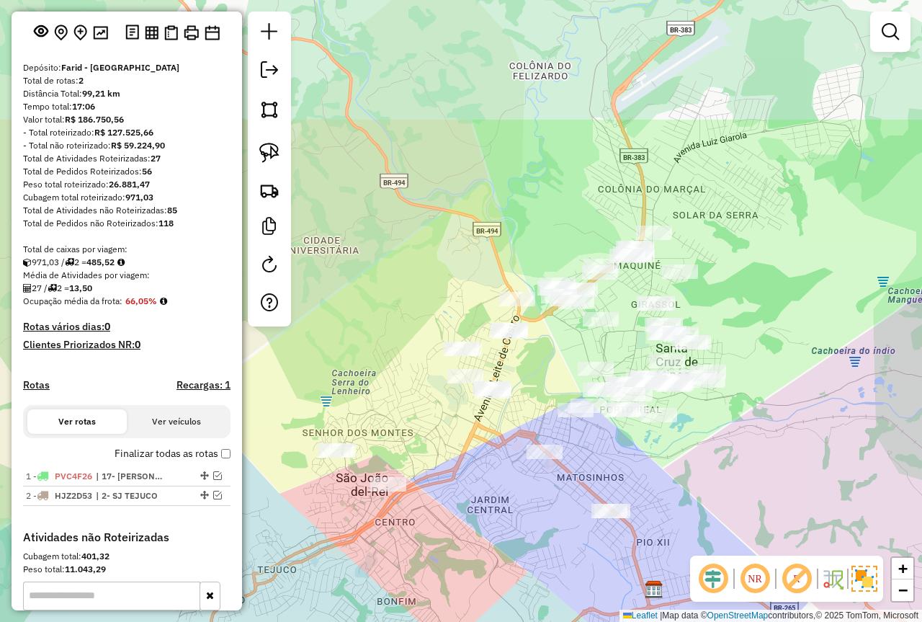
drag, startPoint x: 782, startPoint y: 293, endPoint x: 723, endPoint y: 469, distance: 185.2
click at [723, 469] on div "Janela de atendimento Grade de atendimento Capacidade Transportadoras Veículos …" at bounding box center [461, 311] width 922 height 622
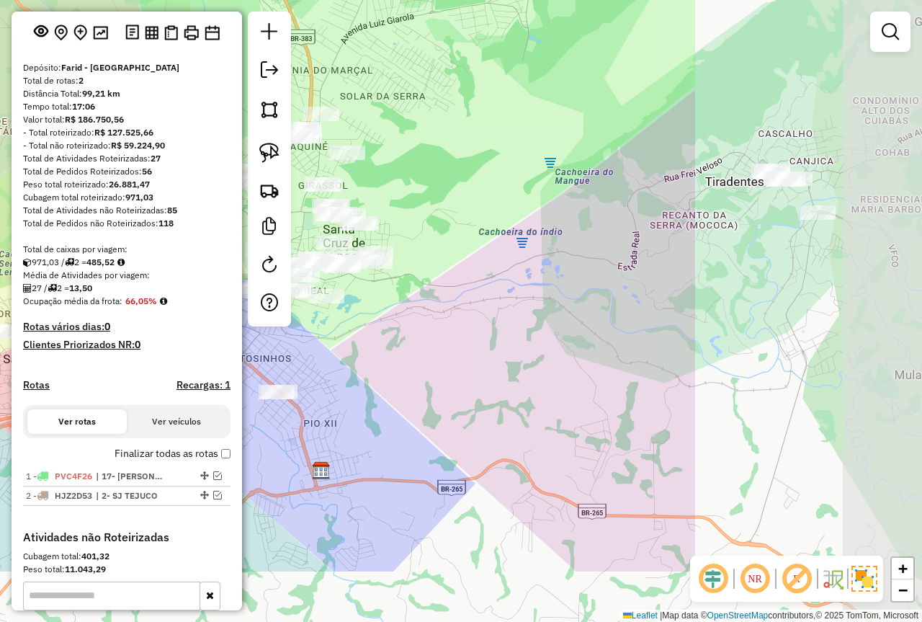
drag, startPoint x: 746, startPoint y: 446, endPoint x: 421, endPoint y: 342, distance: 341.1
click at [421, 342] on div "Janela de atendimento Grade de atendimento Capacidade Transportadoras Veículos …" at bounding box center [461, 311] width 922 height 622
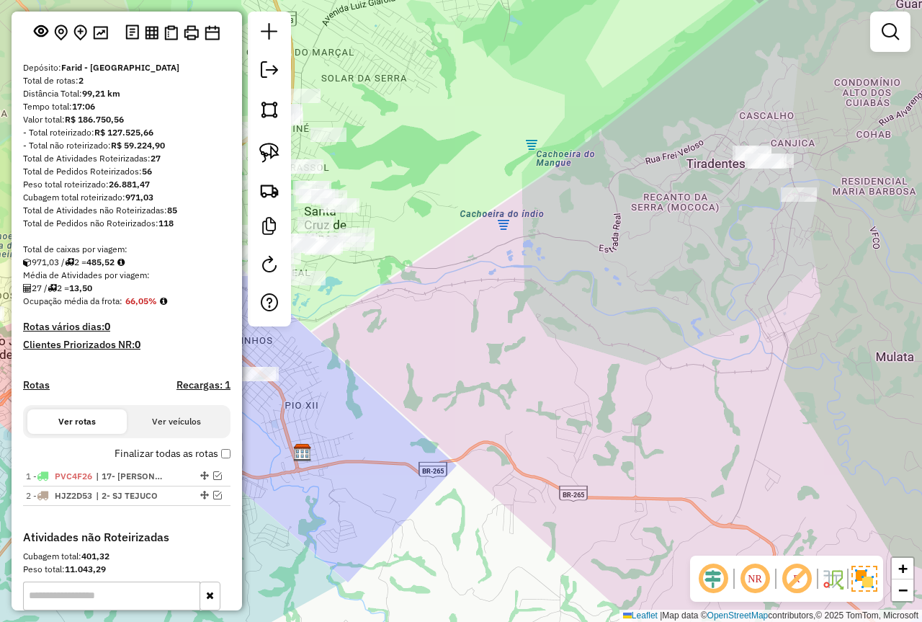
drag, startPoint x: 753, startPoint y: 366, endPoint x: 493, endPoint y: 215, distance: 300.9
click at [432, 187] on div "Janela de atendimento Grade de atendimento Capacidade Transportadoras Veículos …" at bounding box center [461, 311] width 922 height 622
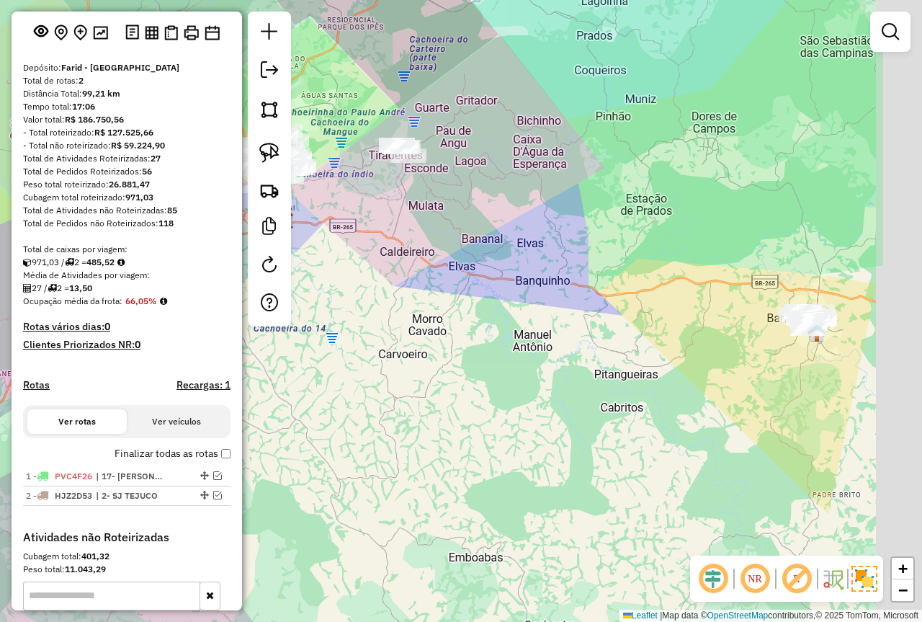
drag, startPoint x: 522, startPoint y: 213, endPoint x: 500, endPoint y: 205, distance: 23.3
click at [507, 215] on div "Janela de atendimento Grade de atendimento Capacidade Transportadoras Veículos …" at bounding box center [461, 311] width 922 height 622
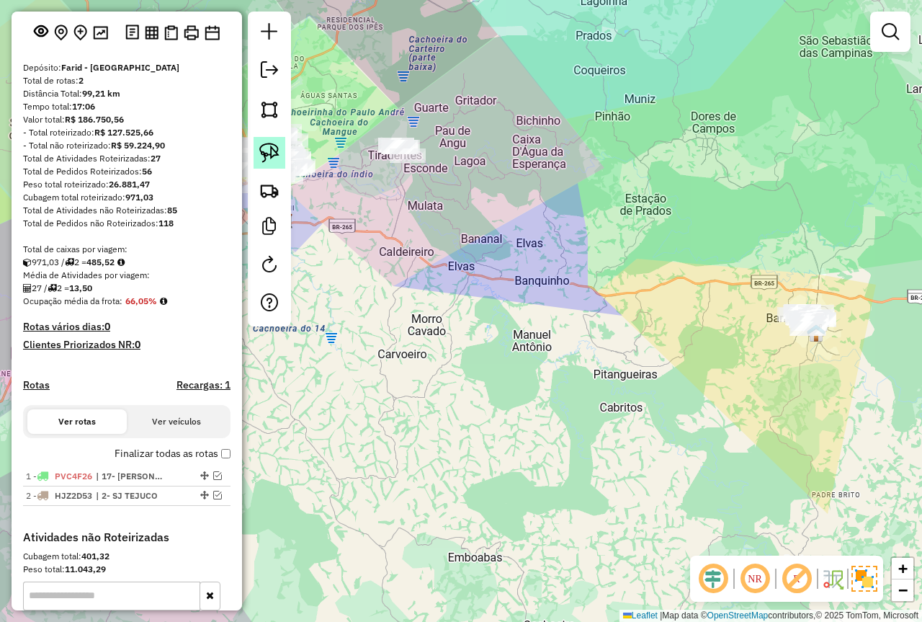
click at [270, 159] on img at bounding box center [269, 153] width 20 height 20
drag, startPoint x: 815, startPoint y: 259, endPoint x: 916, endPoint y: 340, distance: 130.2
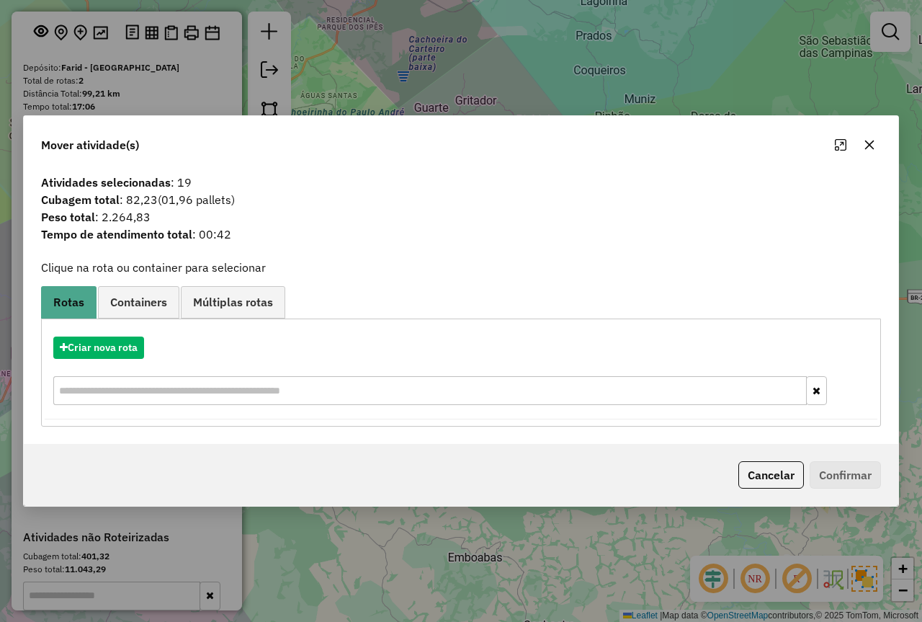
click at [110, 335] on div "Criar nova rota" at bounding box center [461, 373] width 833 height 94
click at [99, 342] on button "Criar nova rota" at bounding box center [98, 347] width 91 height 22
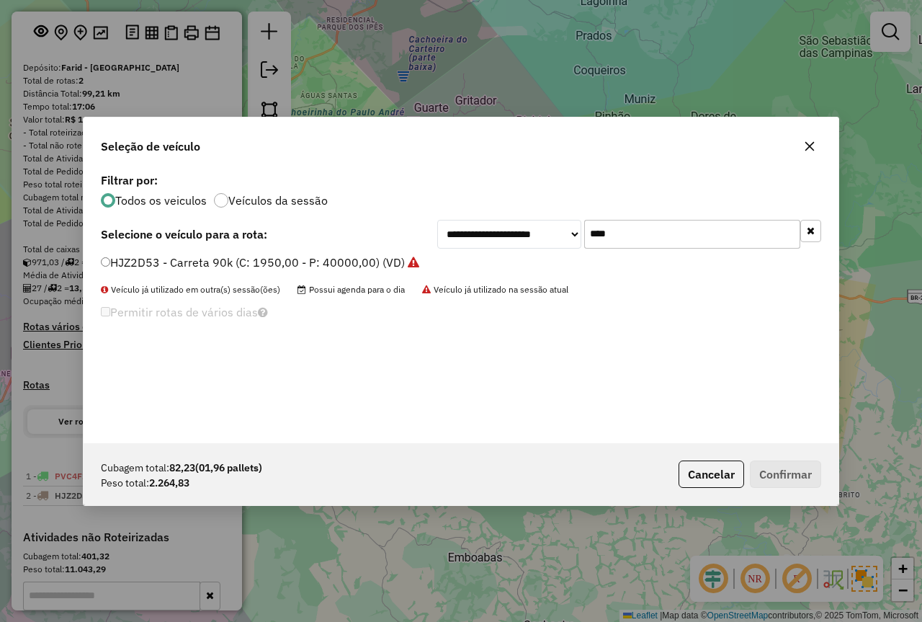
drag, startPoint x: 506, startPoint y: 227, endPoint x: 494, endPoint y: 227, distance: 12.2
click at [499, 227] on div "**********" at bounding box center [629, 234] width 384 height 29
type input "****"
click at [313, 256] on label "PVH2E14 - 3/4 CASA 252 - 3090 (C: 252,00 - P: 3090,00)" at bounding box center [259, 262] width 316 height 17
click at [793, 465] on button "Confirmar" at bounding box center [785, 473] width 71 height 27
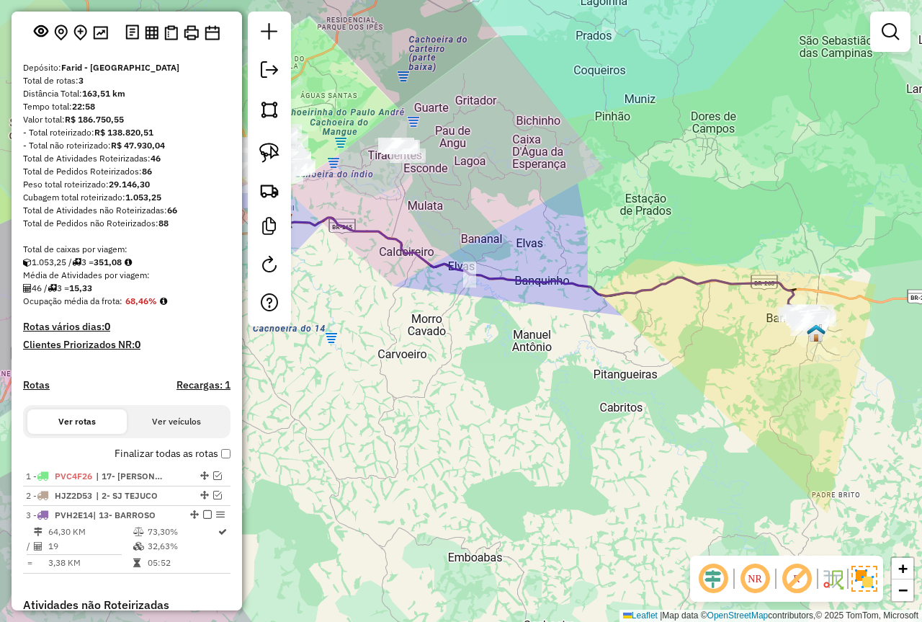
drag, startPoint x: 415, startPoint y: 349, endPoint x: 429, endPoint y: 341, distance: 16.8
click at [443, 364] on div "Janela de atendimento Grade de atendimento Capacidade Transportadoras Veículos …" at bounding box center [461, 311] width 922 height 622
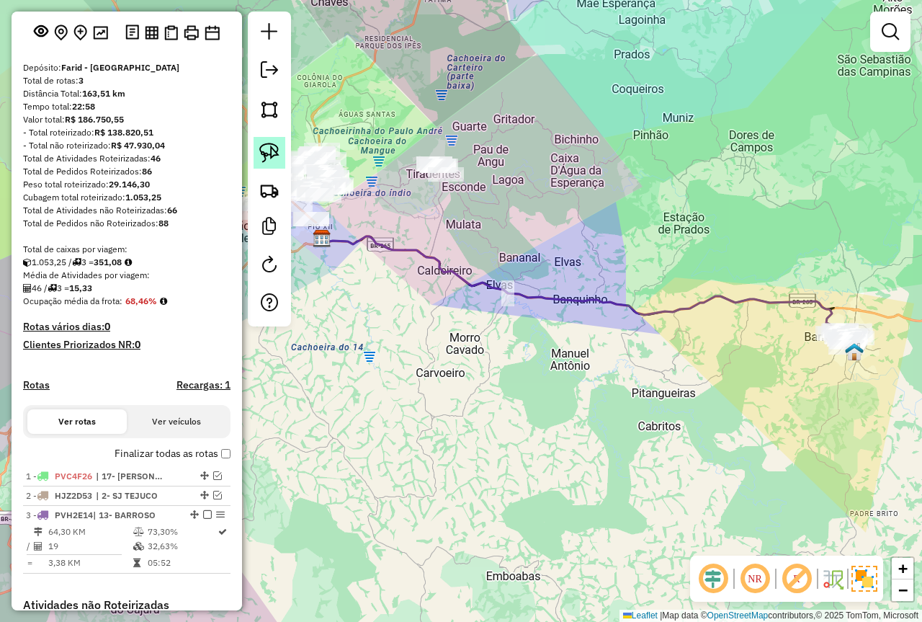
click at [271, 154] on img at bounding box center [269, 153] width 20 height 20
drag, startPoint x: 478, startPoint y: 135, endPoint x: 497, endPoint y: 216, distance: 83.0
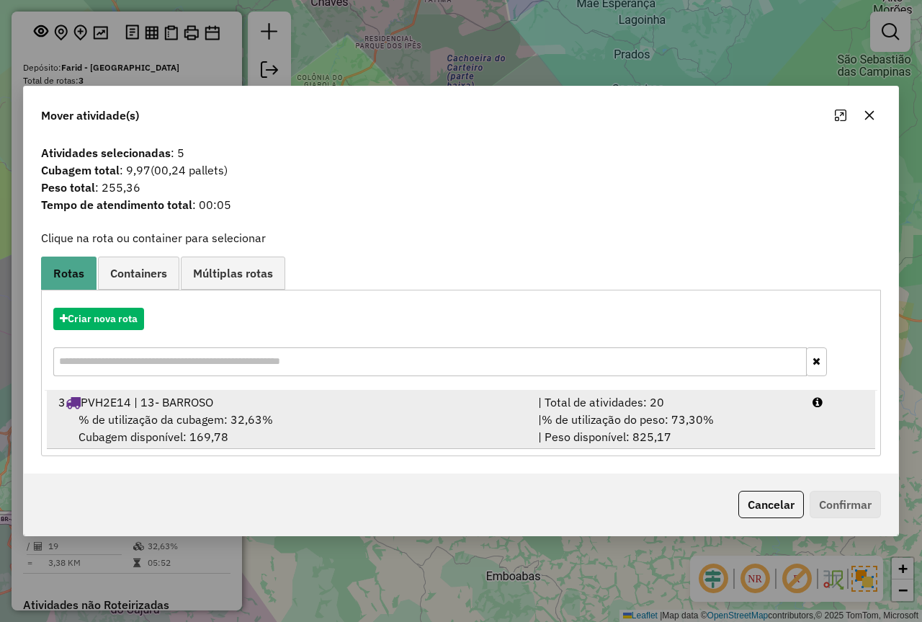
click at [829, 403] on div at bounding box center [838, 401] width 68 height 17
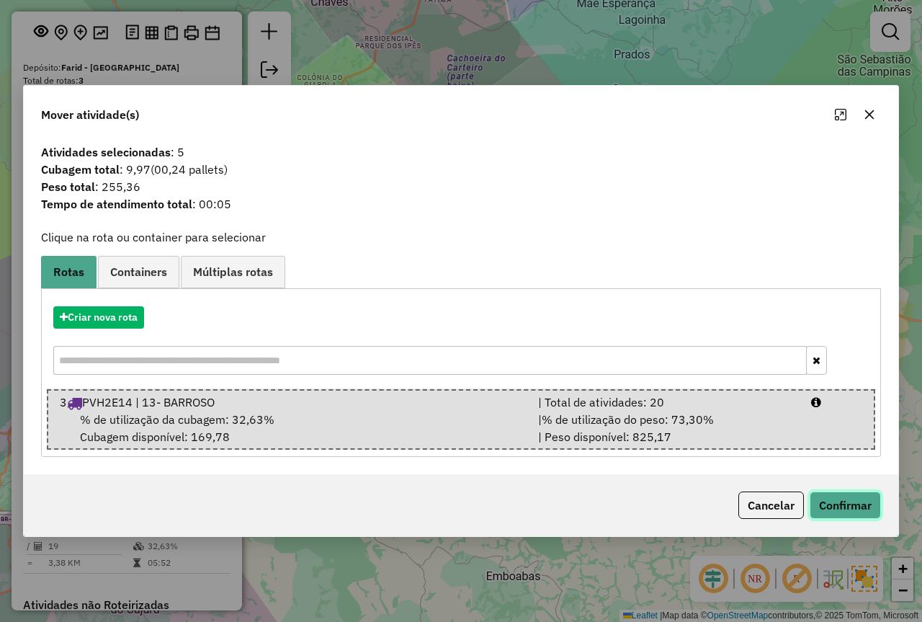
click at [851, 506] on button "Confirmar" at bounding box center [845, 504] width 71 height 27
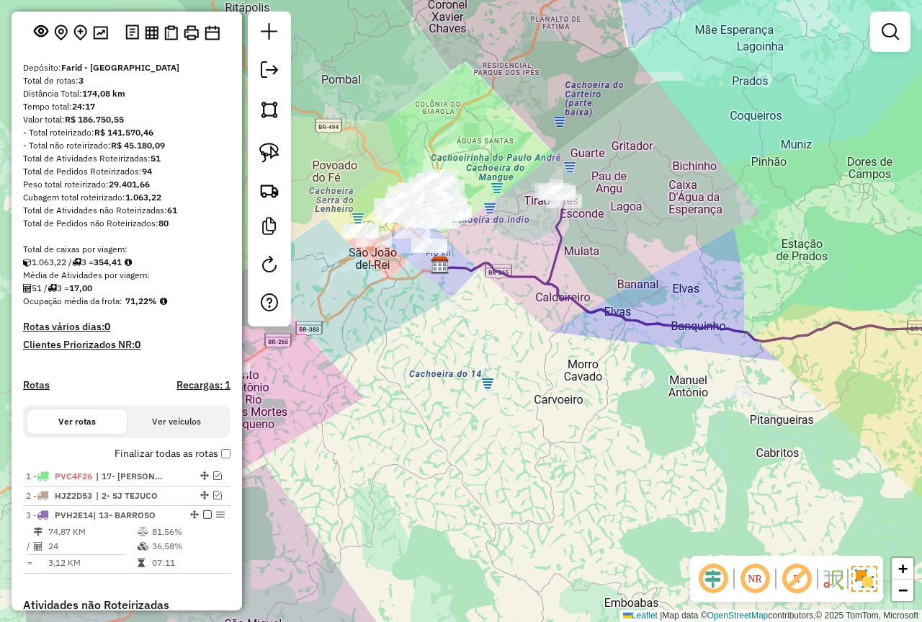
drag, startPoint x: 382, startPoint y: 473, endPoint x: 403, endPoint y: 487, distance: 25.4
click at [427, 481] on div "Janela de atendimento Grade de atendimento Capacidade Transportadoras Veículos …" at bounding box center [461, 311] width 922 height 622
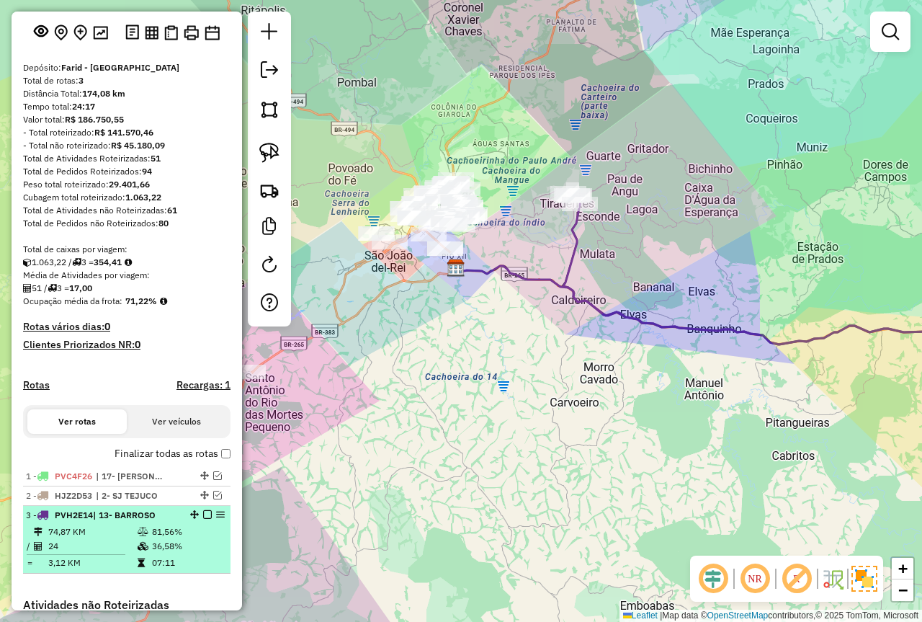
click at [205, 519] on em at bounding box center [207, 514] width 9 height 9
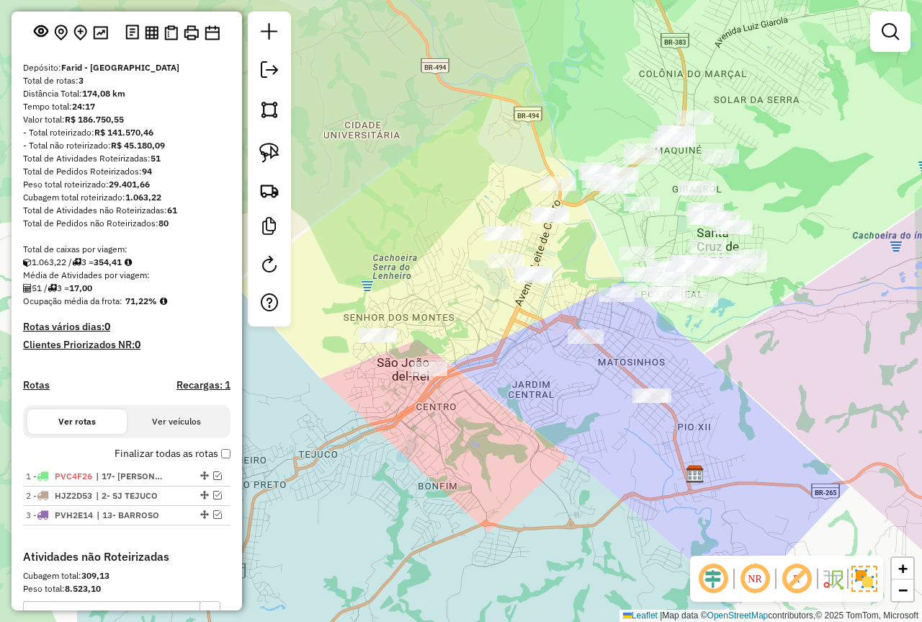
drag, startPoint x: 342, startPoint y: 196, endPoint x: 450, endPoint y: 197, distance: 107.4
click at [494, 205] on div "Janela de atendimento Grade de atendimento Capacidade Transportadoras Veículos …" at bounding box center [461, 311] width 922 height 622
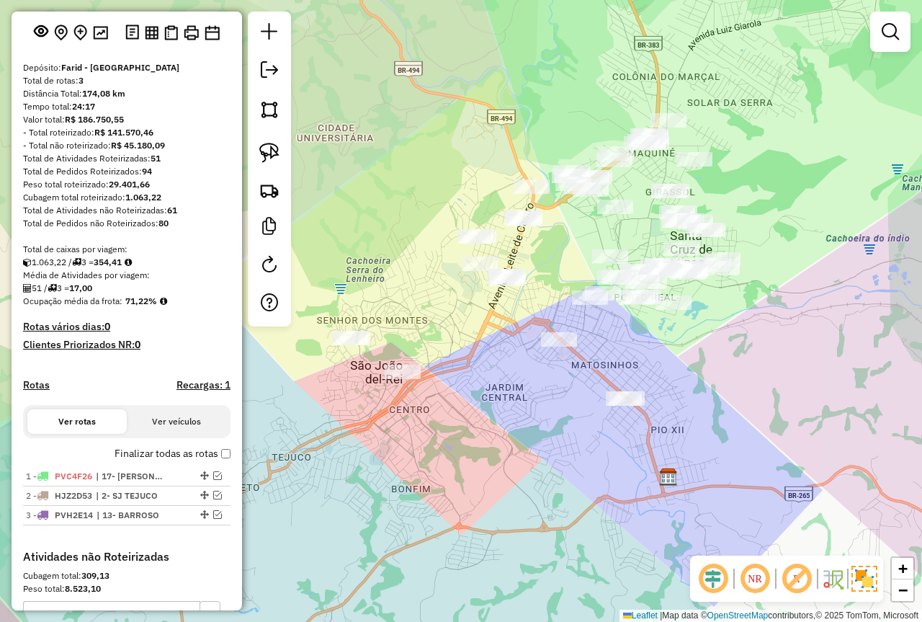
drag, startPoint x: 422, startPoint y: 187, endPoint x: 385, endPoint y: 194, distance: 38.2
click at [385, 194] on div "Janela de atendimento Grade de atendimento Capacidade Transportadoras Veículos …" at bounding box center [461, 311] width 922 height 622
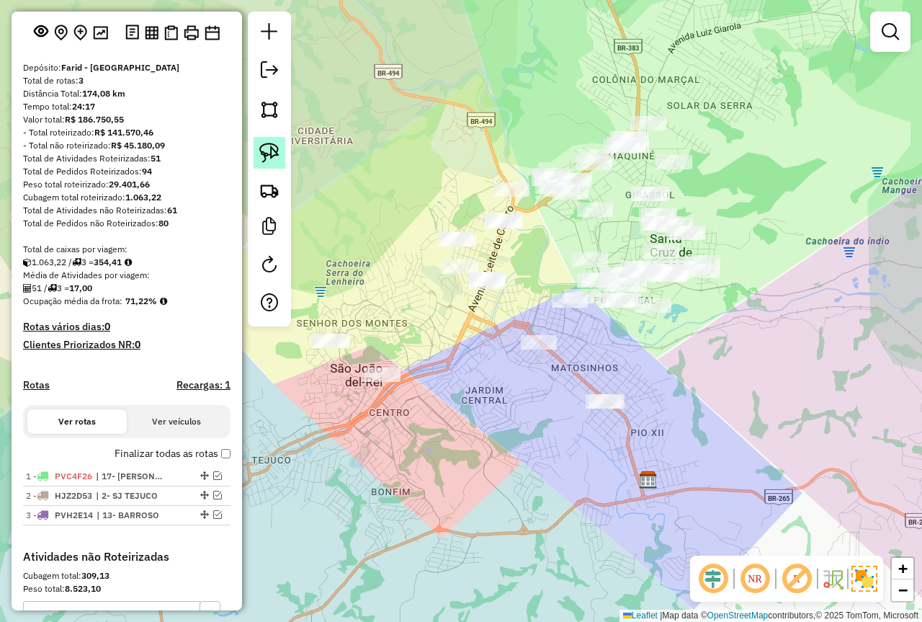
click at [271, 156] on img at bounding box center [269, 153] width 20 height 20
click at [885, 37] on em at bounding box center [890, 31] width 17 height 17
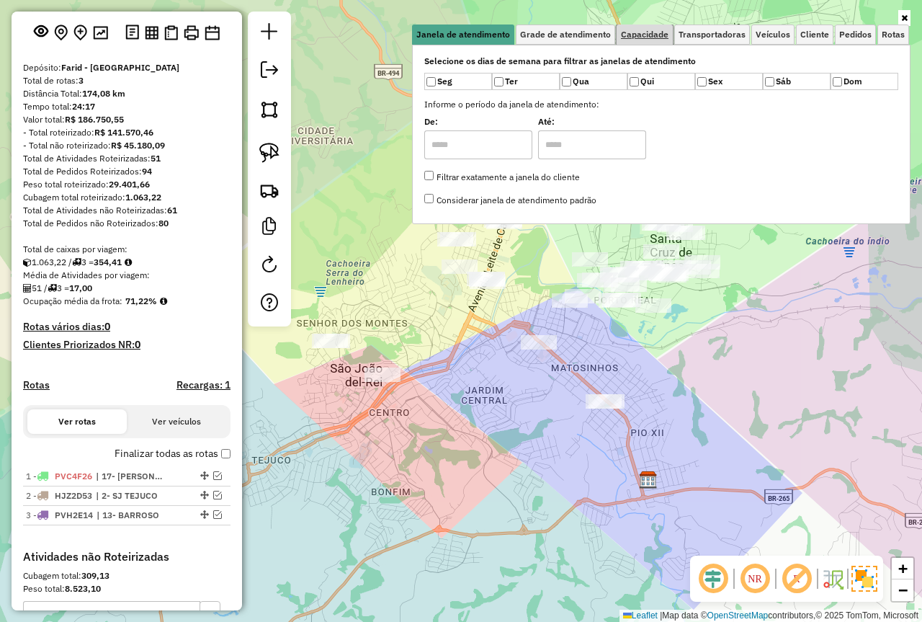
click at [661, 35] on span "Capacidade" at bounding box center [645, 34] width 48 height 9
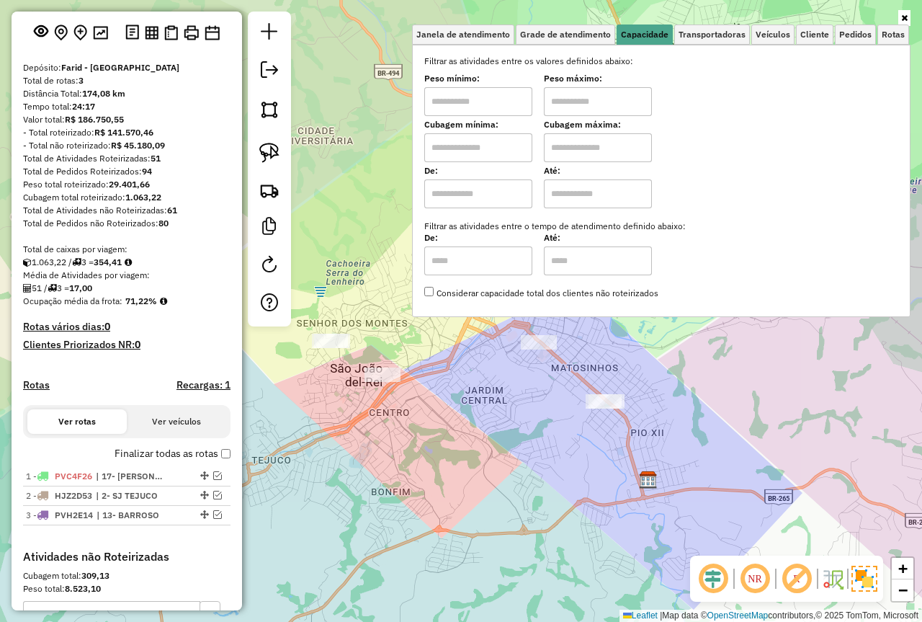
click at [566, 102] on input "text" at bounding box center [598, 101] width 108 height 29
click at [449, 89] on input "text" at bounding box center [478, 101] width 108 height 29
type input "****"
type input "*****"
click at [638, 390] on div "Limpar filtros Janela de atendimento Grade de atendimento Capacidade Transporta…" at bounding box center [461, 311] width 922 height 622
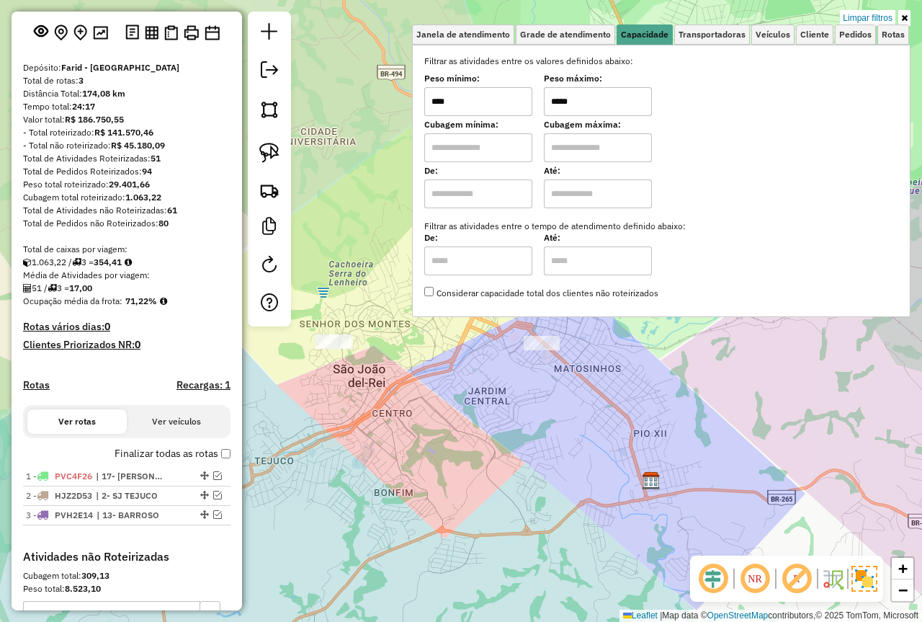
click at [697, 381] on div "Limpar filtros Janela de atendimento Grade de atendimento Capacidade Transporta…" at bounding box center [461, 311] width 922 height 622
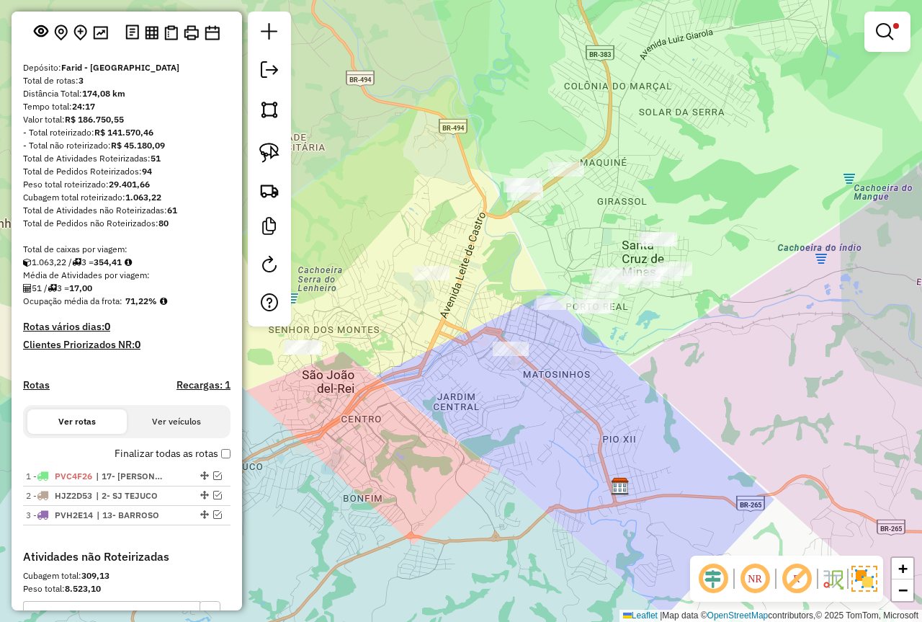
drag, startPoint x: 756, startPoint y: 362, endPoint x: 721, endPoint y: 367, distance: 35.1
click at [723, 367] on div "Limpar filtros Janela de atendimento Grade de atendimento Capacidade Transporta…" at bounding box center [461, 311] width 922 height 622
click at [269, 153] on img at bounding box center [269, 153] width 20 height 20
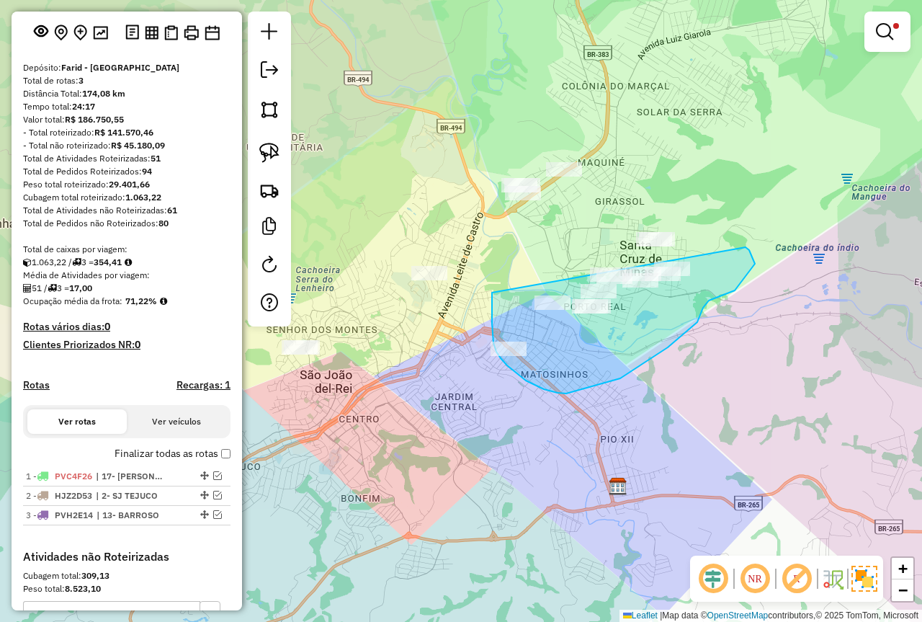
click at [666, 236] on div "Limpar filtros Janela de atendimento Grade de atendimento Capacidade Transporta…" at bounding box center [461, 311] width 922 height 622
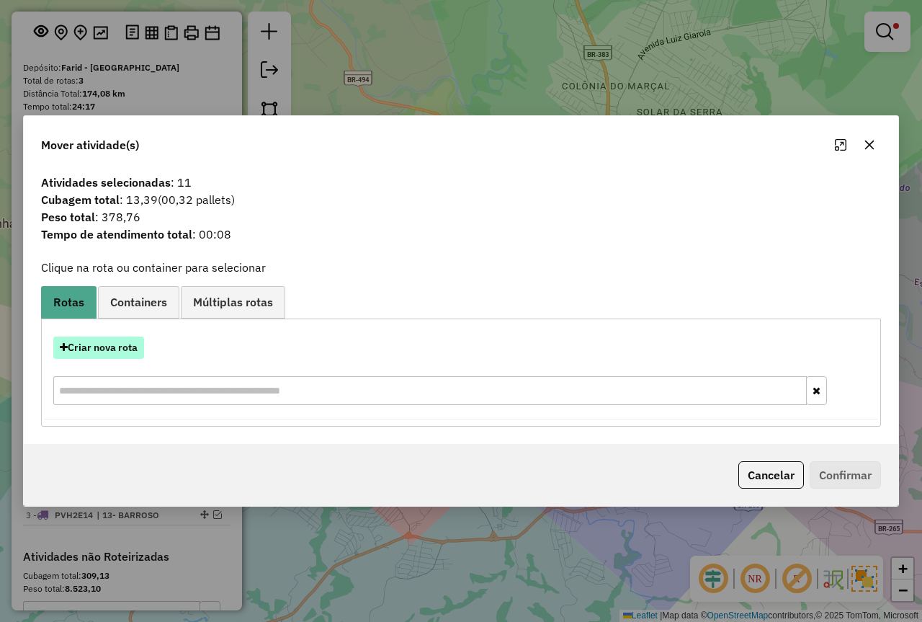
click at [114, 337] on button "Criar nova rota" at bounding box center [98, 347] width 91 height 22
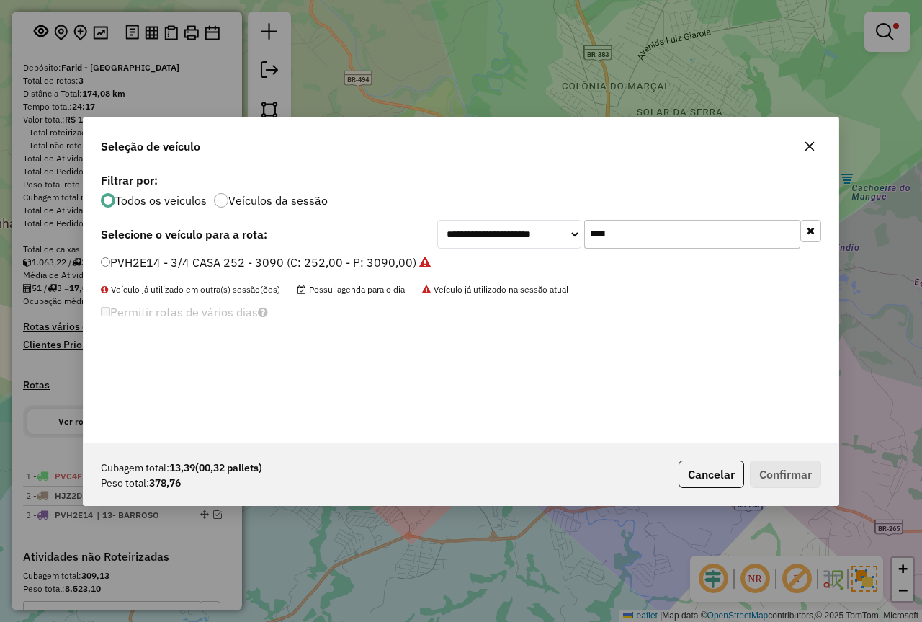
drag, startPoint x: 639, startPoint y: 243, endPoint x: 401, endPoint y: 247, distance: 237.8
click at [505, 259] on div "**********" at bounding box center [461, 306] width 755 height 274
type input "****"
click at [218, 256] on label "PXI0H40 - MOTO 2000 KG (C: 503,00 - P: 2000,00) (VD)" at bounding box center [254, 262] width 307 height 17
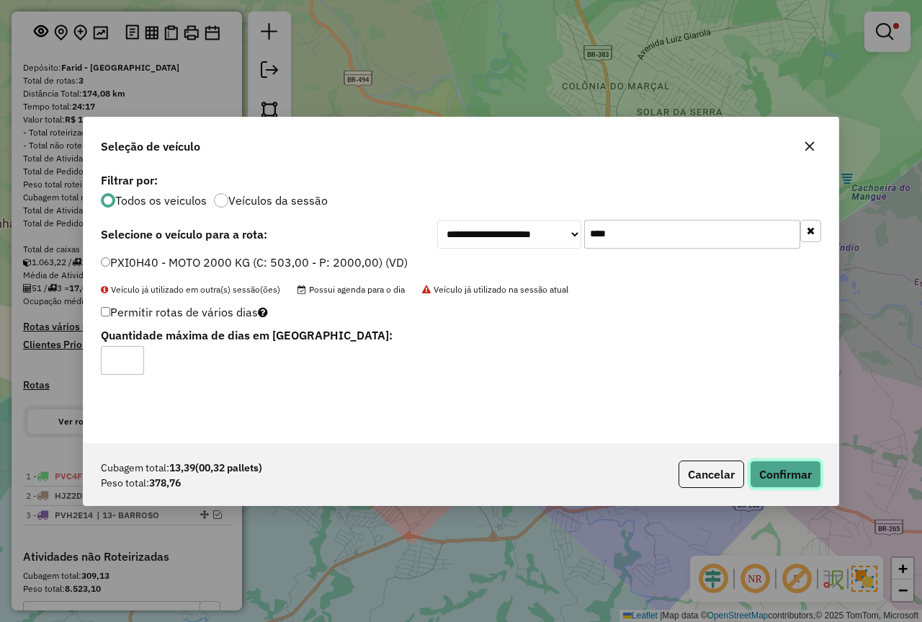
click at [774, 465] on button "Confirmar" at bounding box center [785, 473] width 71 height 27
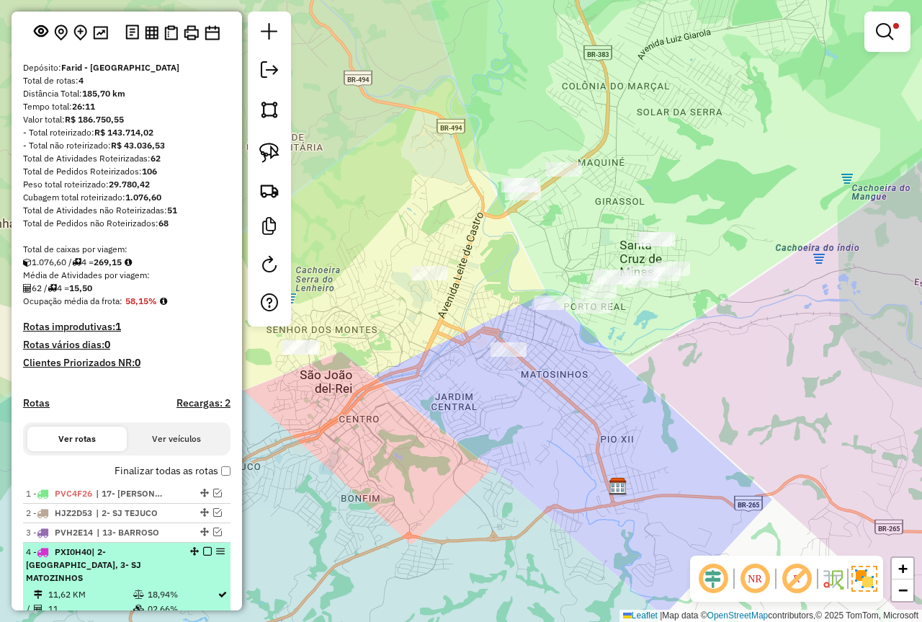
click at [203, 555] on em at bounding box center [207, 551] width 9 height 9
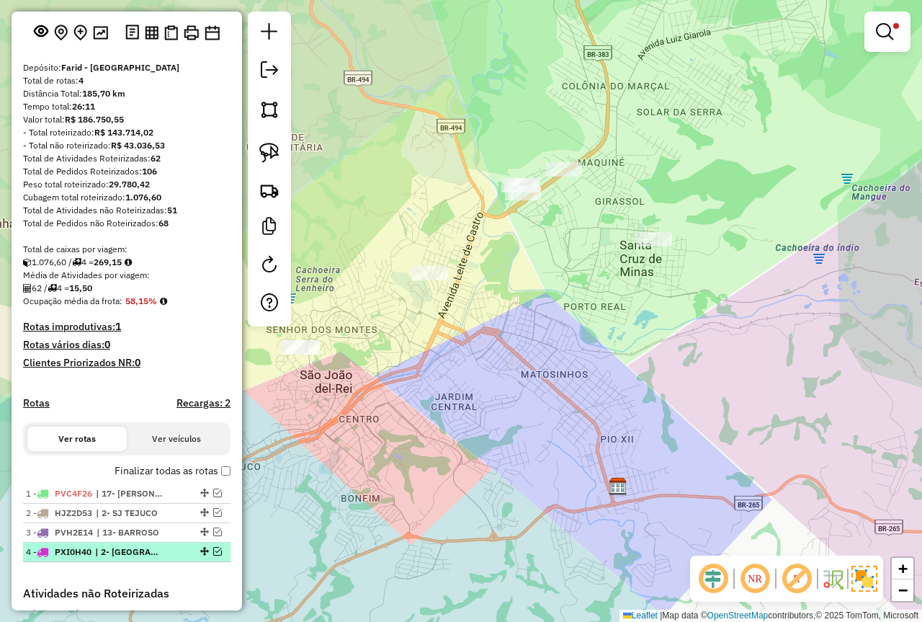
click at [213, 555] on em at bounding box center [217, 551] width 9 height 9
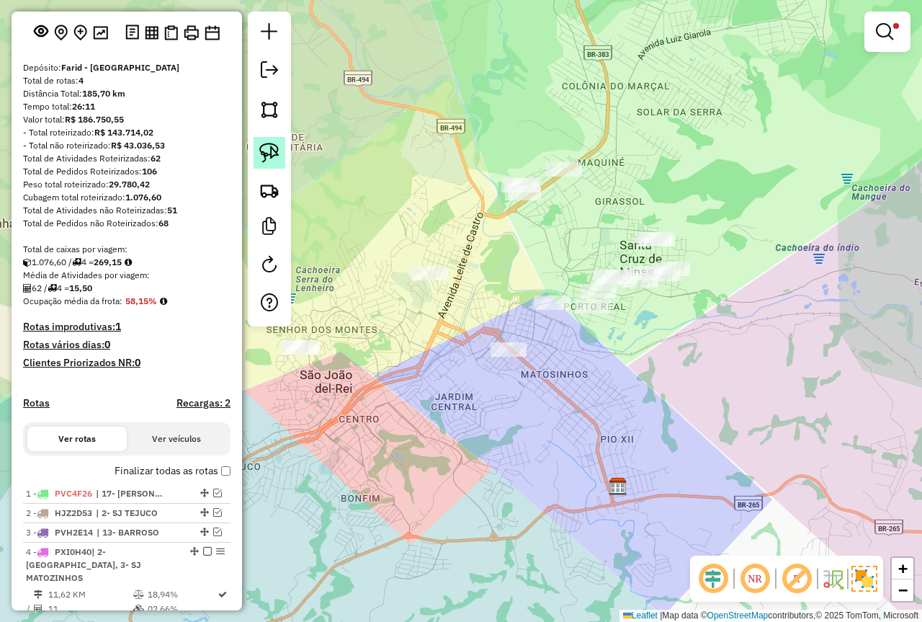
click at [264, 162] on img at bounding box center [269, 153] width 20 height 20
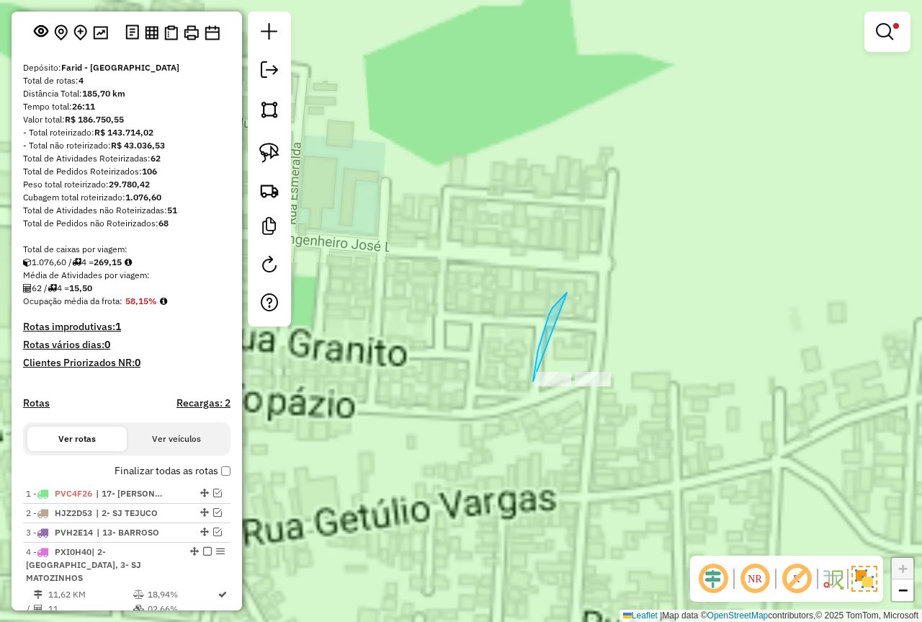
drag, startPoint x: 549, startPoint y: 315, endPoint x: 562, endPoint y: 413, distance: 98.8
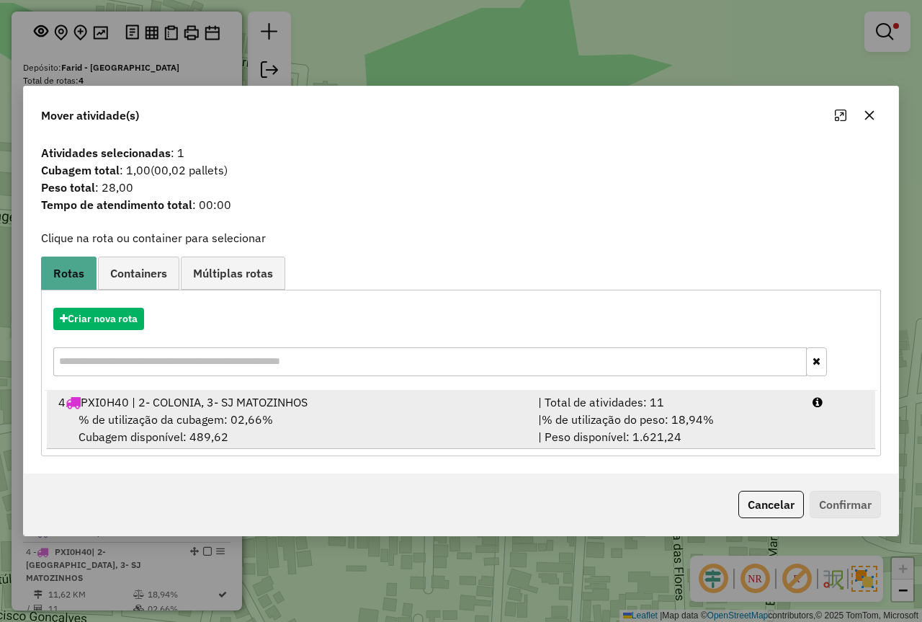
drag, startPoint x: 685, startPoint y: 433, endPoint x: 787, endPoint y: 468, distance: 108.2
click at [684, 433] on div "| % de utilização do peso: 18,94% | Peso disponível: 1.621,24" at bounding box center [667, 428] width 274 height 35
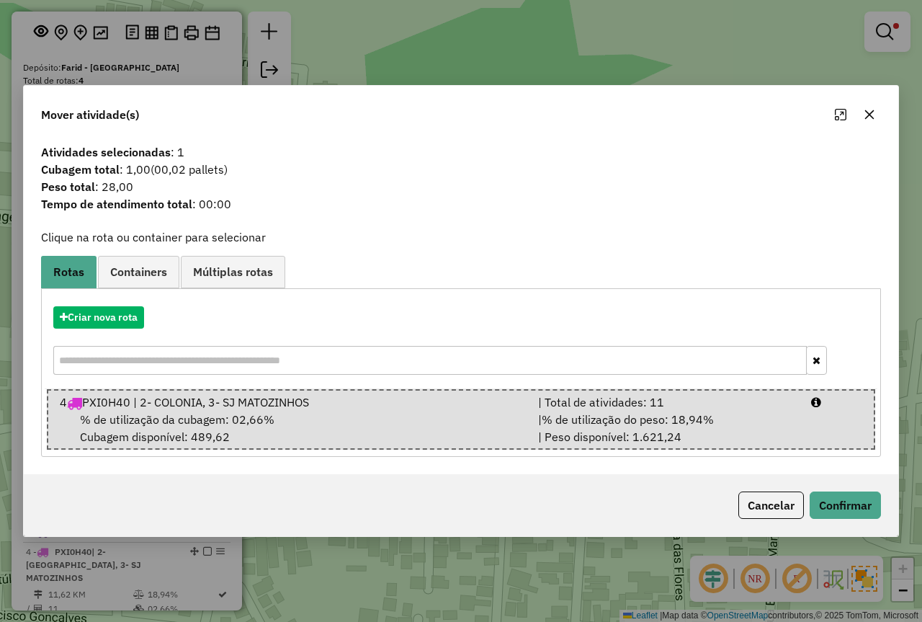
click at [883, 511] on div "Cancelar Confirmar" at bounding box center [461, 505] width 875 height 62
click at [843, 497] on button "Confirmar" at bounding box center [845, 504] width 71 height 27
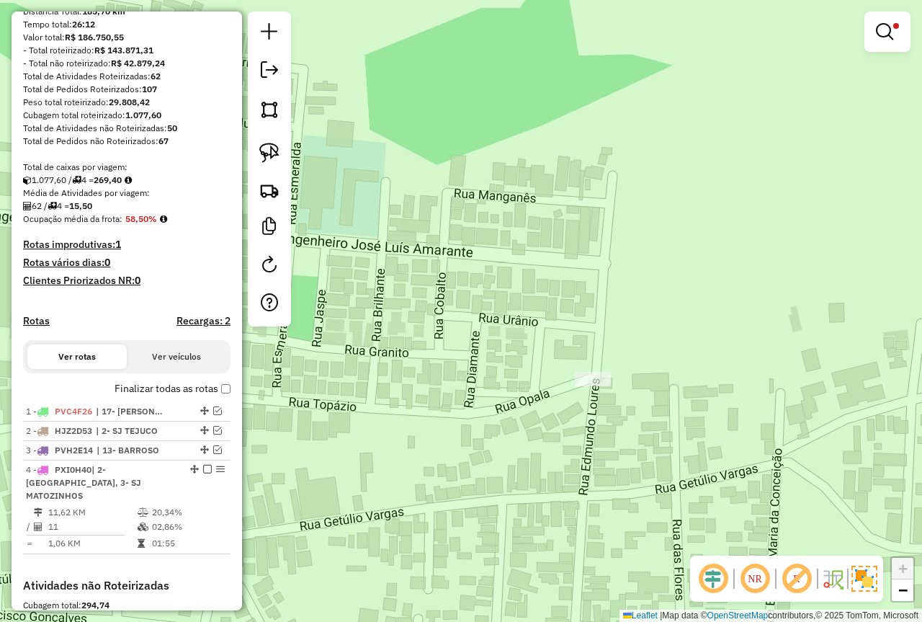
scroll to position [216, 0]
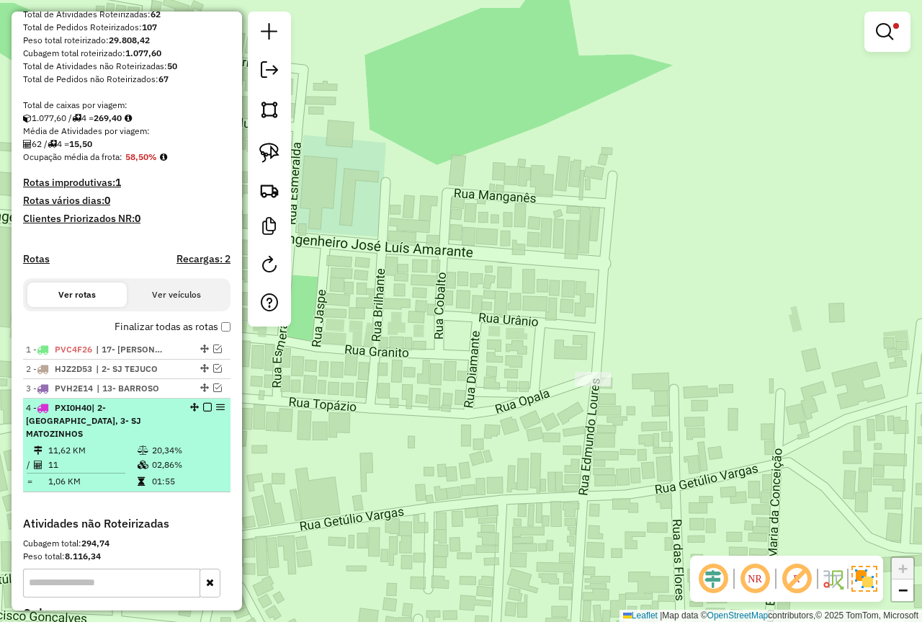
click at [132, 460] on td "11" at bounding box center [92, 464] width 89 height 14
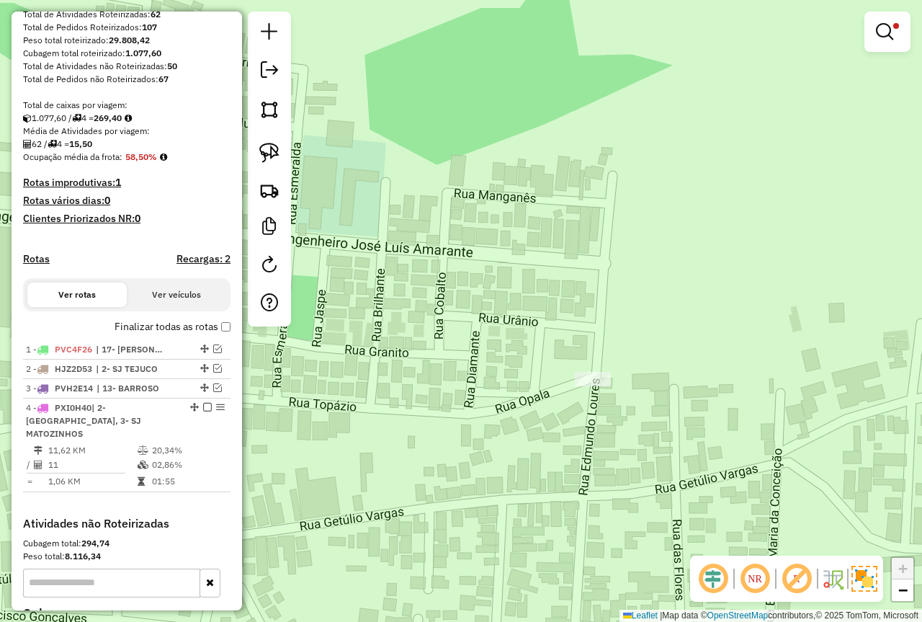
select select "**********"
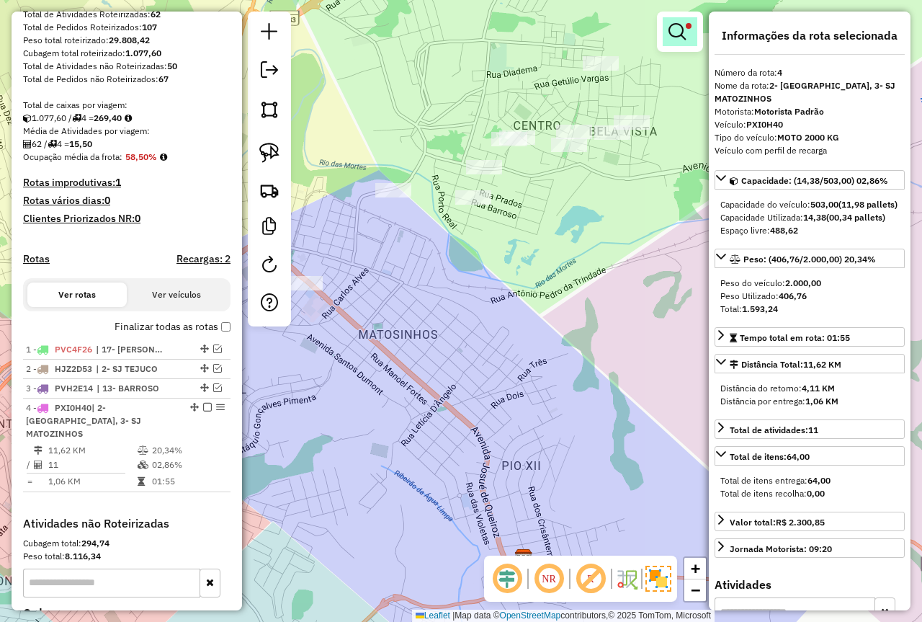
click at [679, 27] on em at bounding box center [677, 31] width 17 height 17
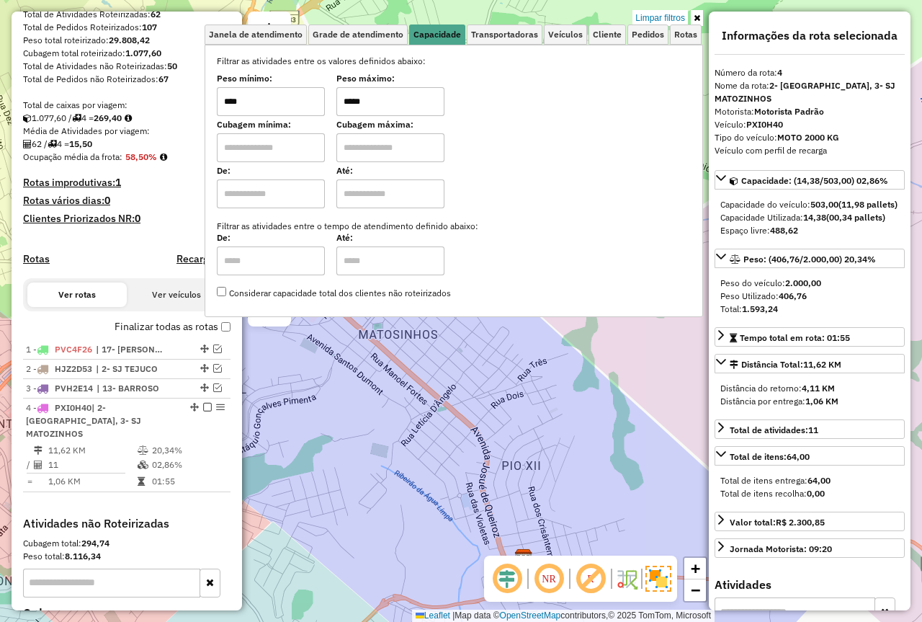
drag, startPoint x: 283, startPoint y: 91, endPoint x: 110, endPoint y: 102, distance: 173.9
click at [110, 102] on hb-router-mapa "Informações da Sessão 979683 - 18/08/2025 Criação: 14/08/2025 17:57 Depósito: F…" at bounding box center [461, 311] width 922 height 622
type input "*****"
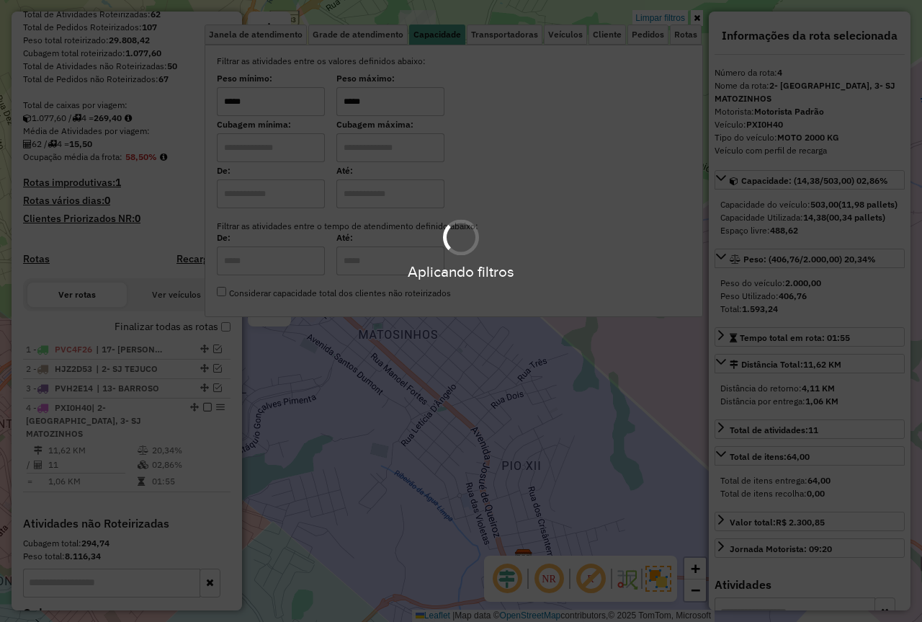
type input "*****"
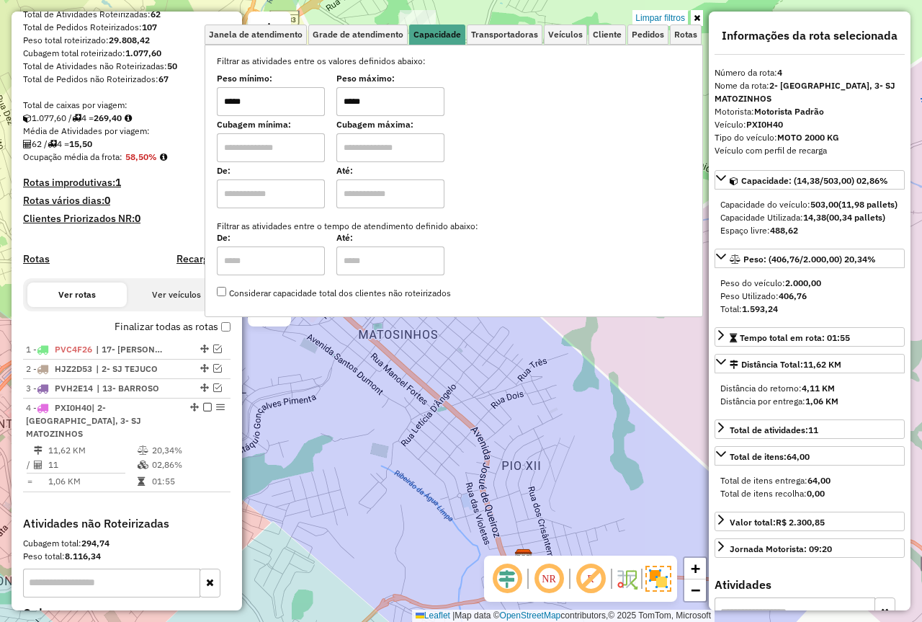
drag, startPoint x: 411, startPoint y: 412, endPoint x: 449, endPoint y: 378, distance: 51.0
click at [411, 412] on div "Limpar filtros Janela de atendimento Grade de atendimento Capacidade Transporta…" at bounding box center [461, 311] width 922 height 622
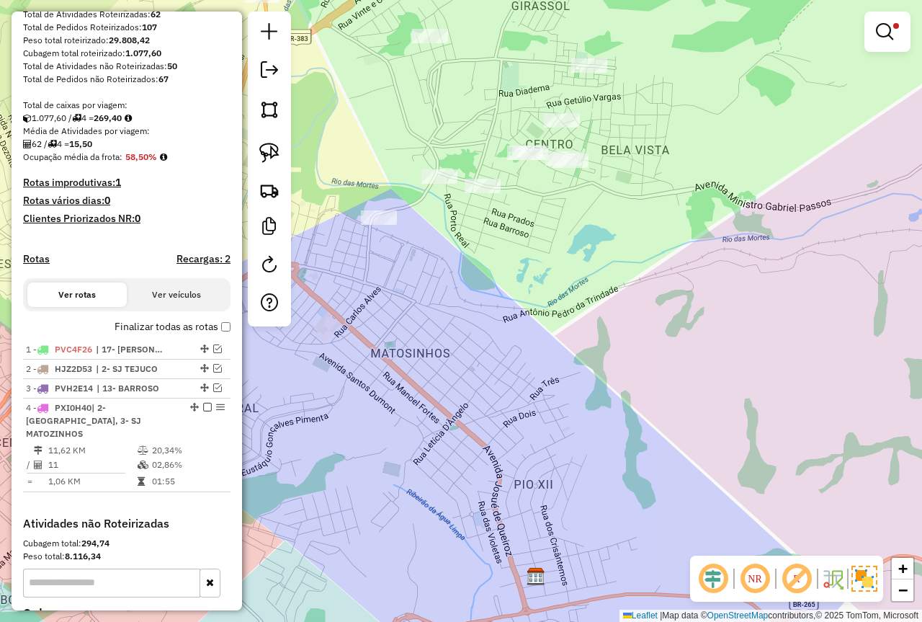
drag, startPoint x: 494, startPoint y: 300, endPoint x: 521, endPoint y: 336, distance: 45.2
click at [522, 340] on div "Limpar filtros Janela de atendimento Grade de atendimento Capacidade Transporta…" at bounding box center [461, 311] width 922 height 622
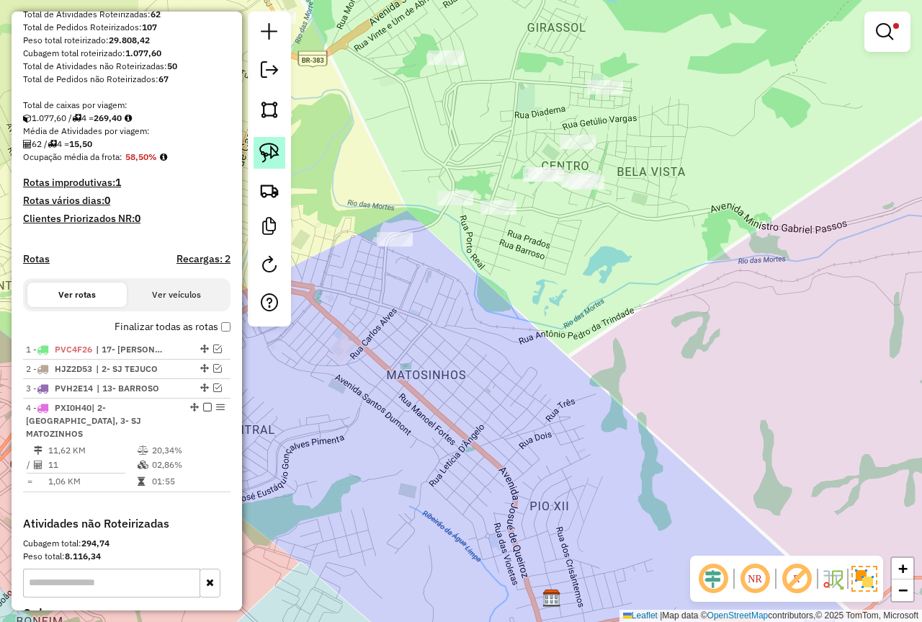
click at [278, 160] on img at bounding box center [269, 153] width 20 height 20
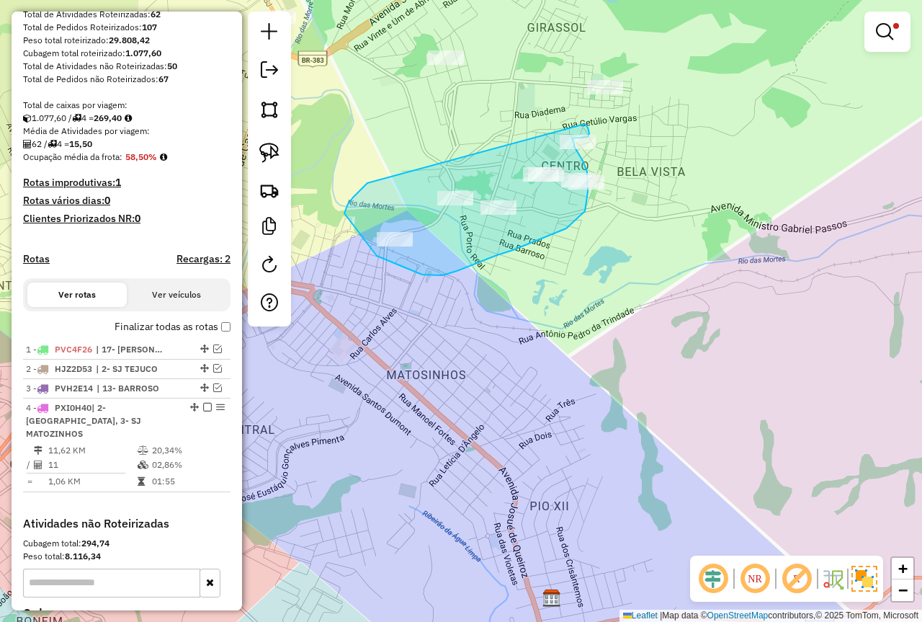
drag, startPoint x: 365, startPoint y: 185, endPoint x: 566, endPoint y: 126, distance: 208.8
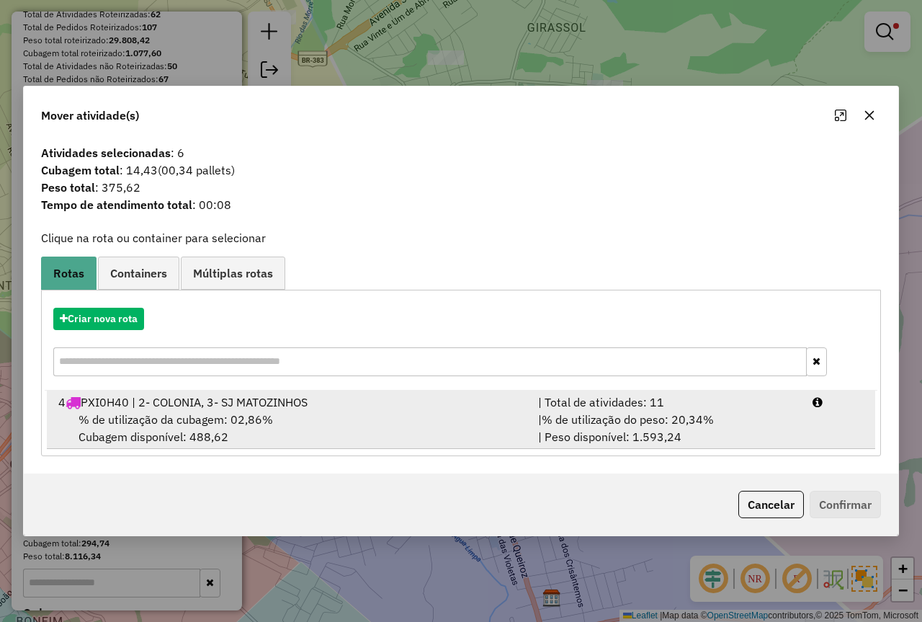
click at [715, 417] on div "| % de utilização do peso: 20,34% | Peso disponível: 1.593,24" at bounding box center [667, 428] width 274 height 35
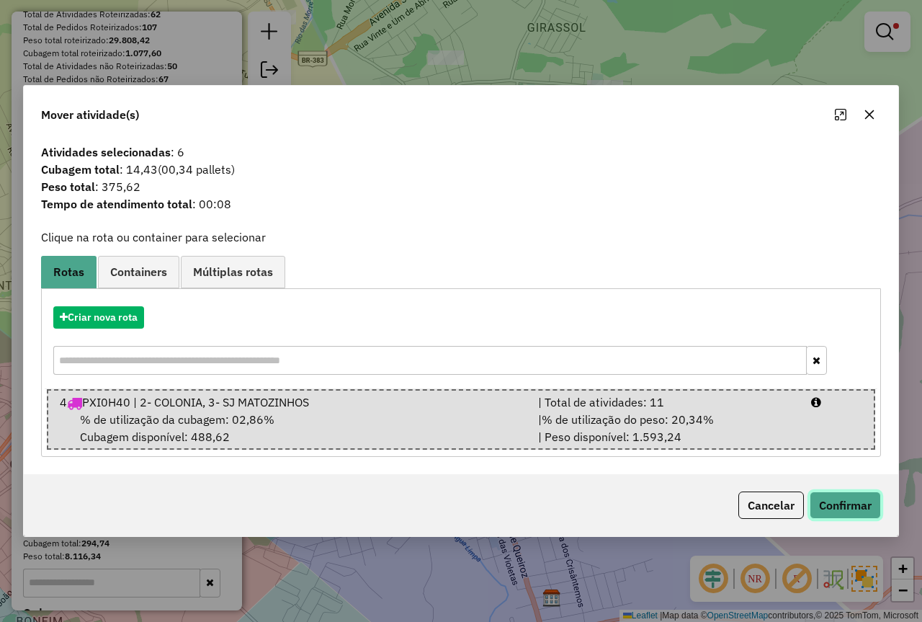
click at [843, 510] on button "Confirmar" at bounding box center [845, 504] width 71 height 27
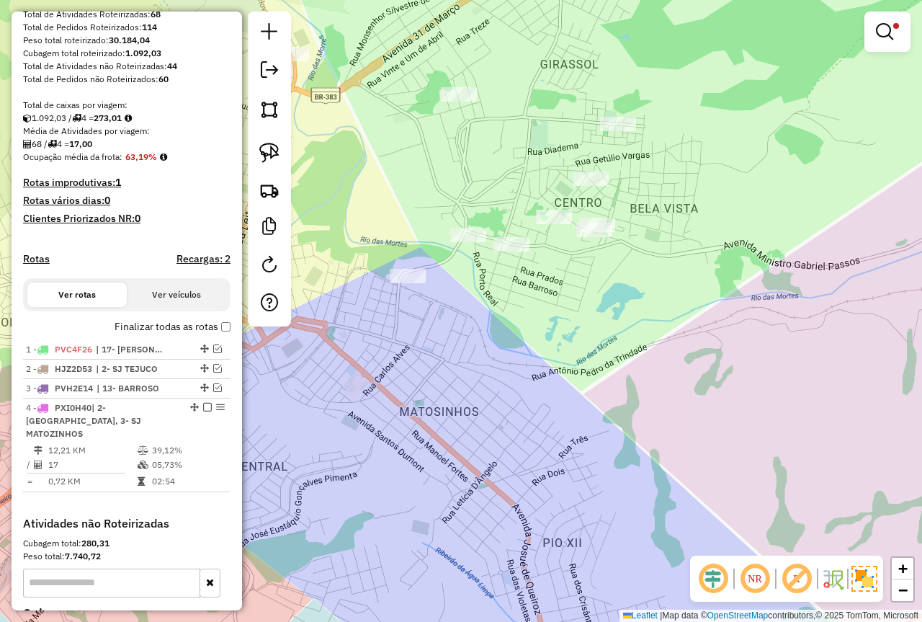
drag, startPoint x: 568, startPoint y: 340, endPoint x: 584, endPoint y: 381, distance: 44.0
click at [584, 381] on div "Limpar filtros Janela de atendimento Grade de atendimento Capacidade Transporta…" at bounding box center [461, 311] width 922 height 622
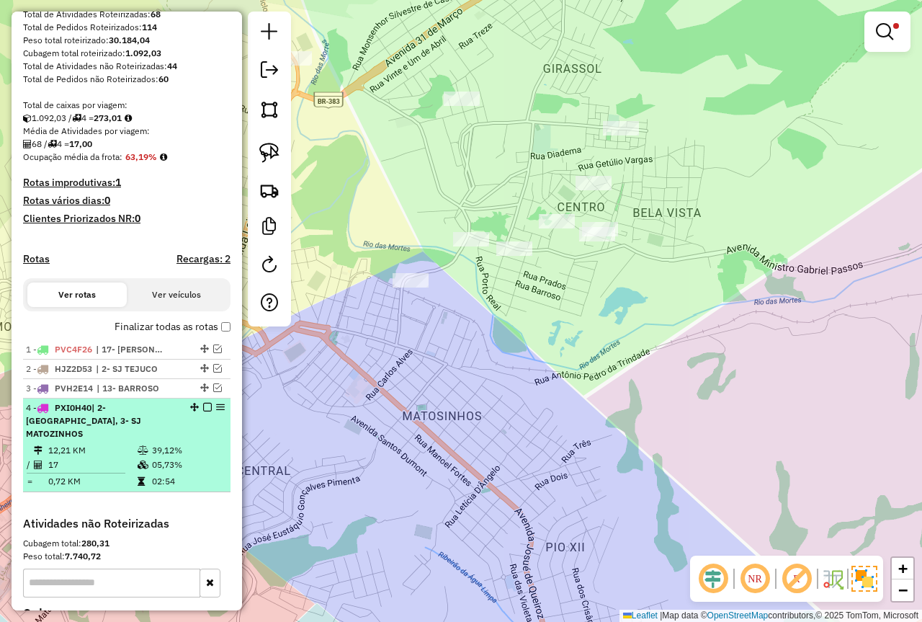
click at [151, 443] on td "39,12%" at bounding box center [187, 450] width 73 height 14
select select "**********"
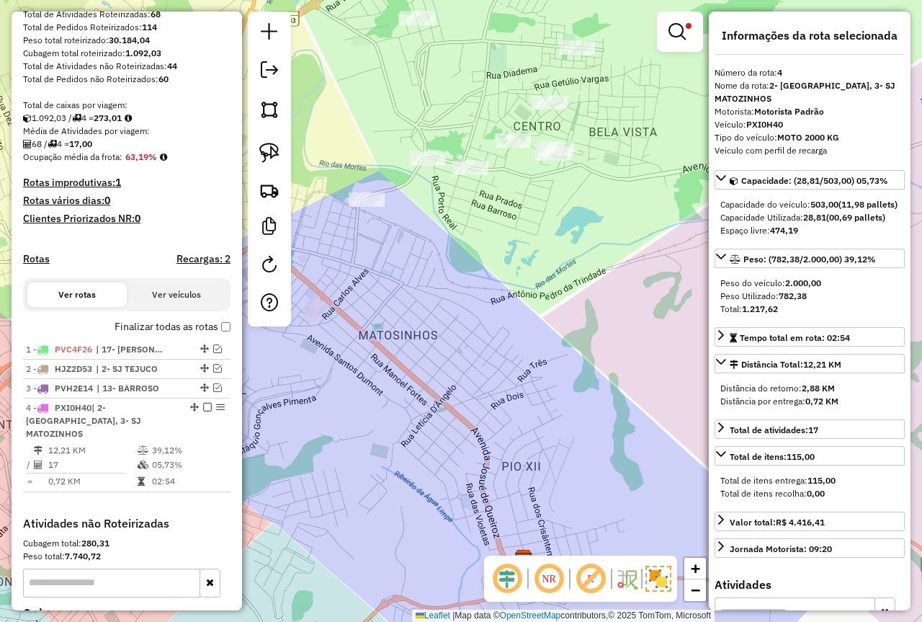
drag, startPoint x: 468, startPoint y: 406, endPoint x: 465, endPoint y: 487, distance: 81.5
click at [465, 487] on div "Limpar filtros Janela de atendimento Grade de atendimento Capacidade Transporta…" at bounding box center [461, 311] width 922 height 622
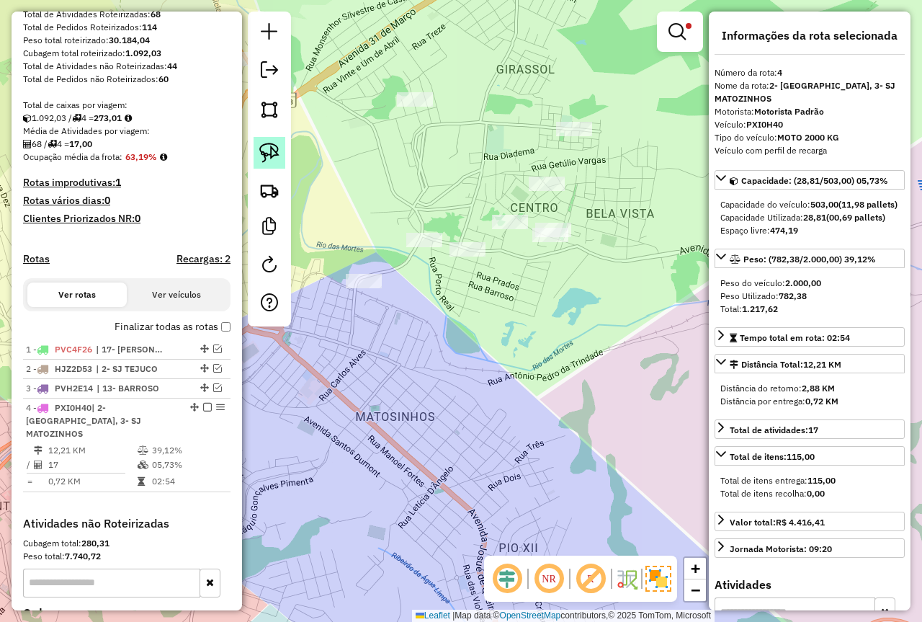
click at [275, 150] on img at bounding box center [269, 153] width 20 height 20
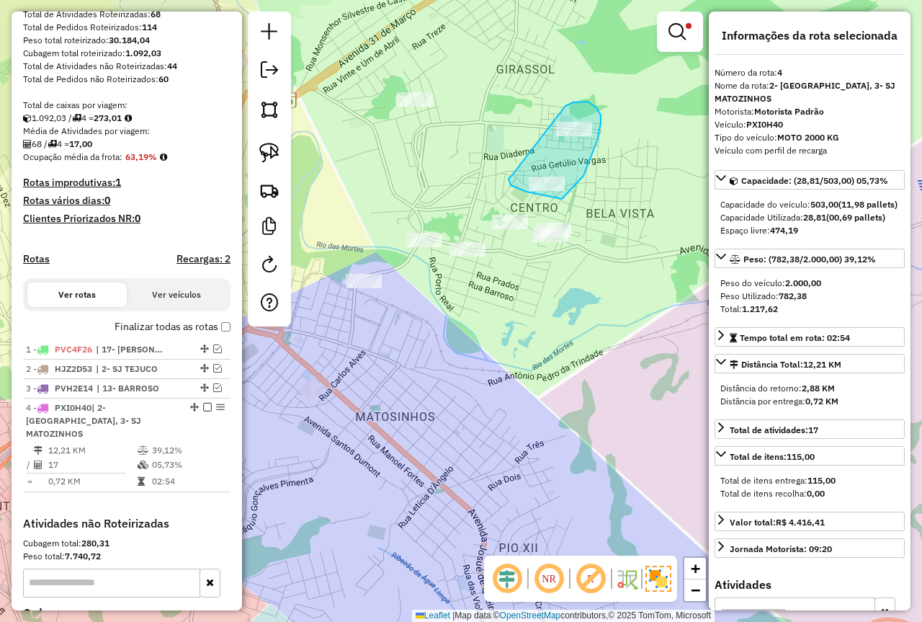
drag, startPoint x: 510, startPoint y: 184, endPoint x: 558, endPoint y: 123, distance: 78.0
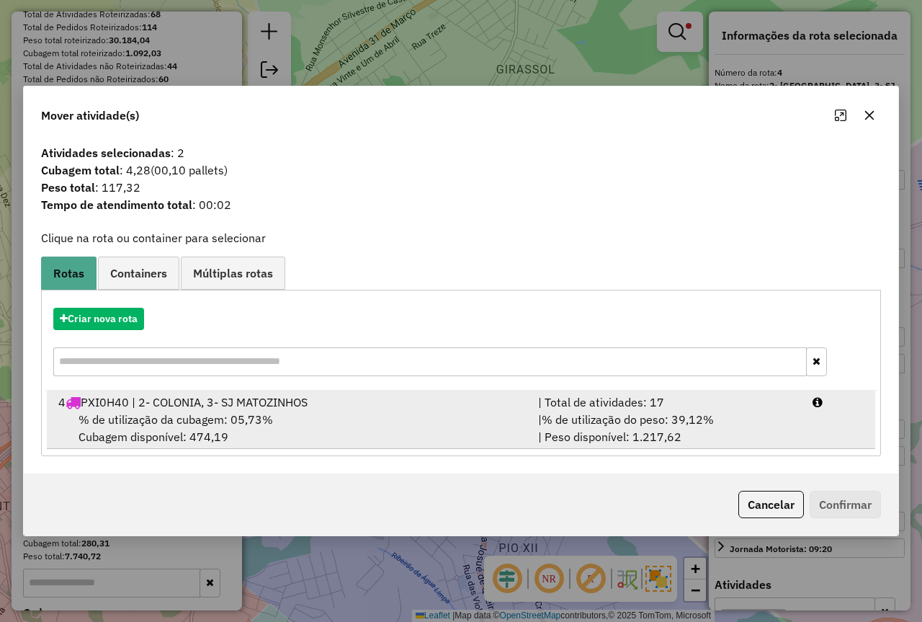
click at [720, 414] on div "| % de utilização do peso: 39,12% | Peso disponível: 1.217,62" at bounding box center [667, 428] width 274 height 35
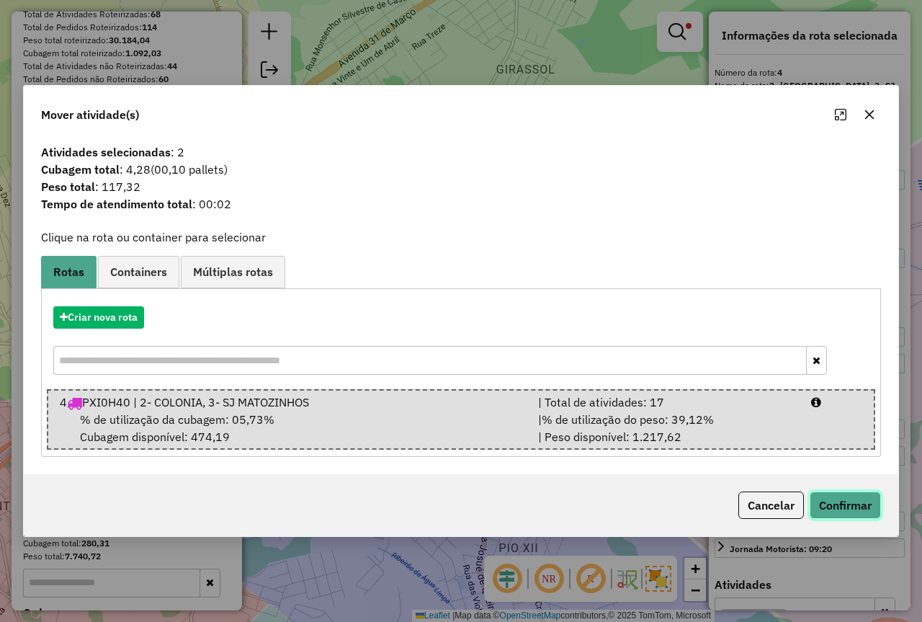
click at [829, 499] on button "Confirmar" at bounding box center [845, 504] width 71 height 27
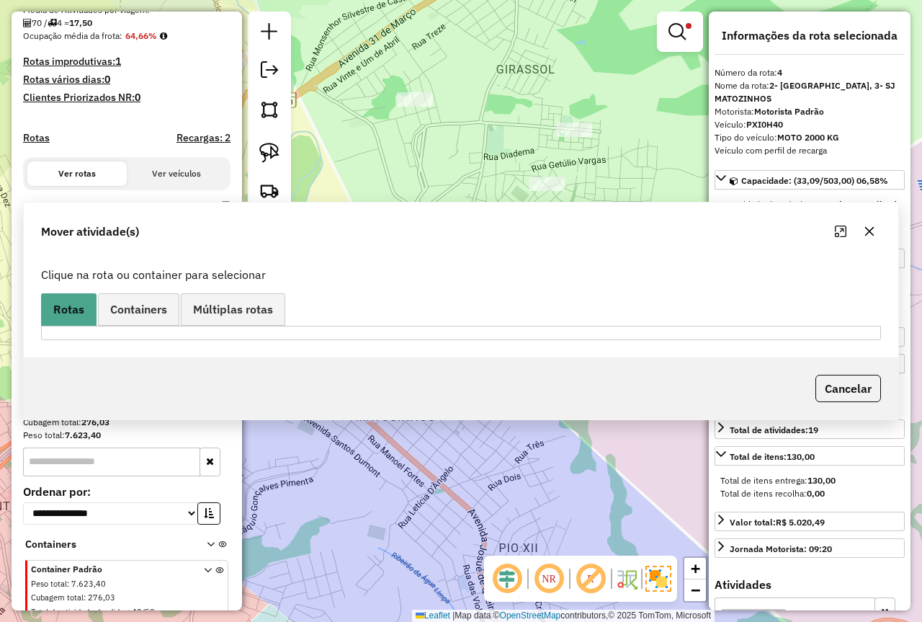
scroll to position [382, 0]
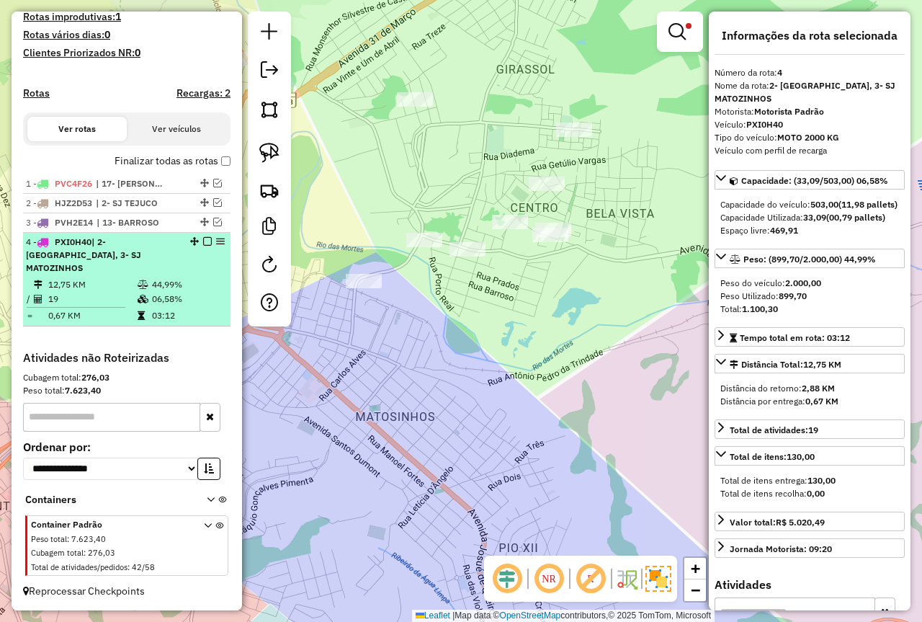
click at [184, 285] on td "44,99%" at bounding box center [187, 284] width 73 height 14
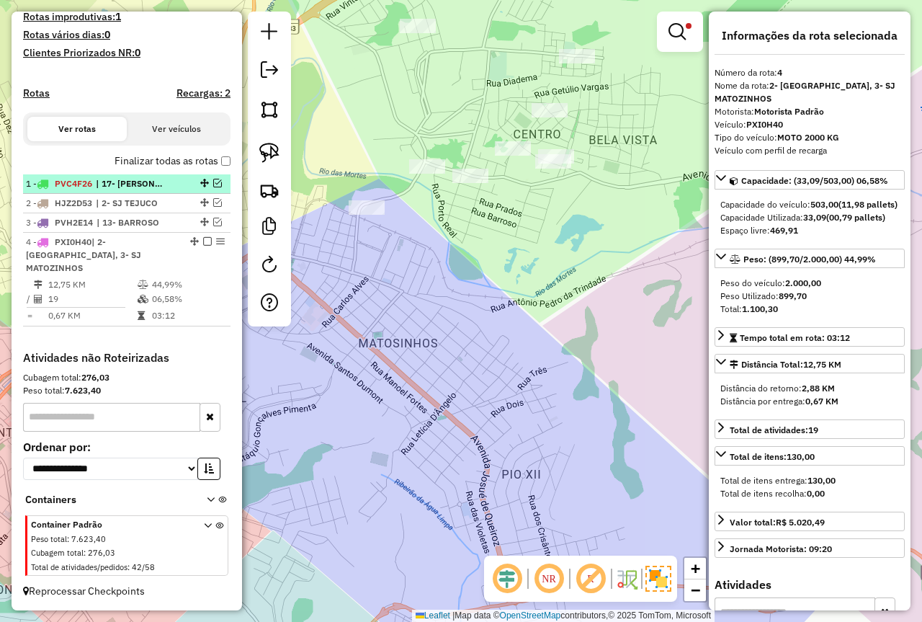
click at [204, 246] on em at bounding box center [207, 241] width 9 height 9
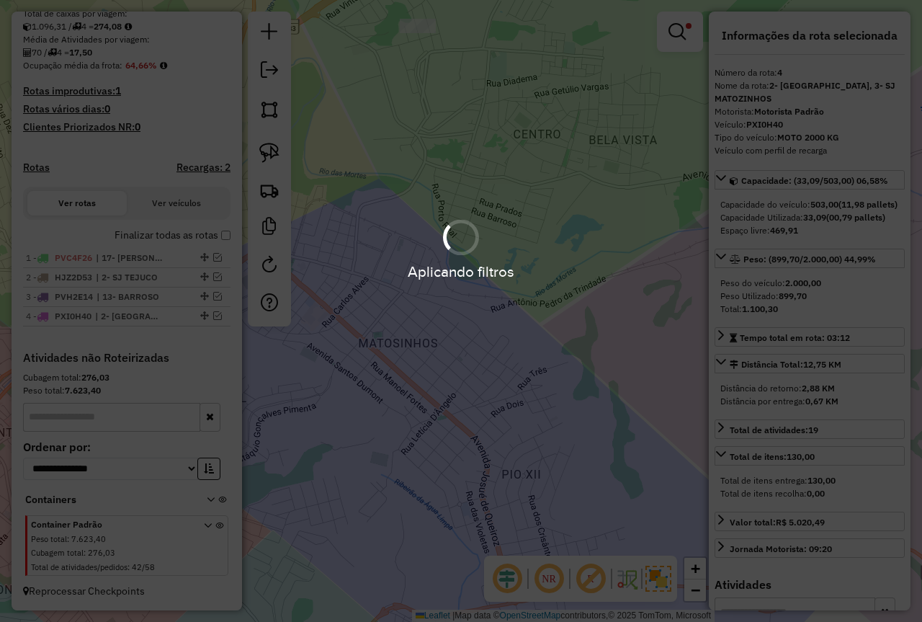
scroll to position [321, 0]
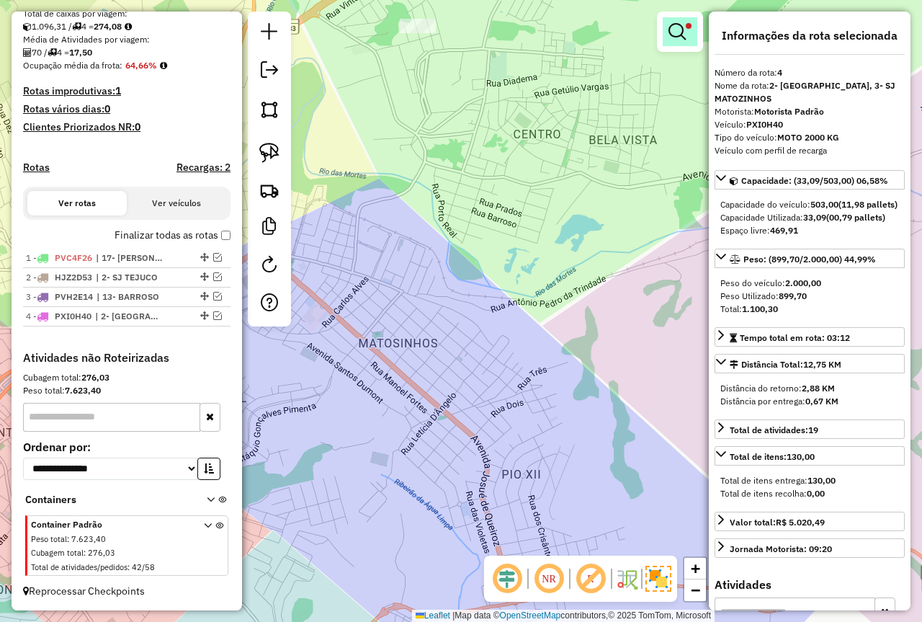
click at [672, 30] on em at bounding box center [677, 31] width 17 height 17
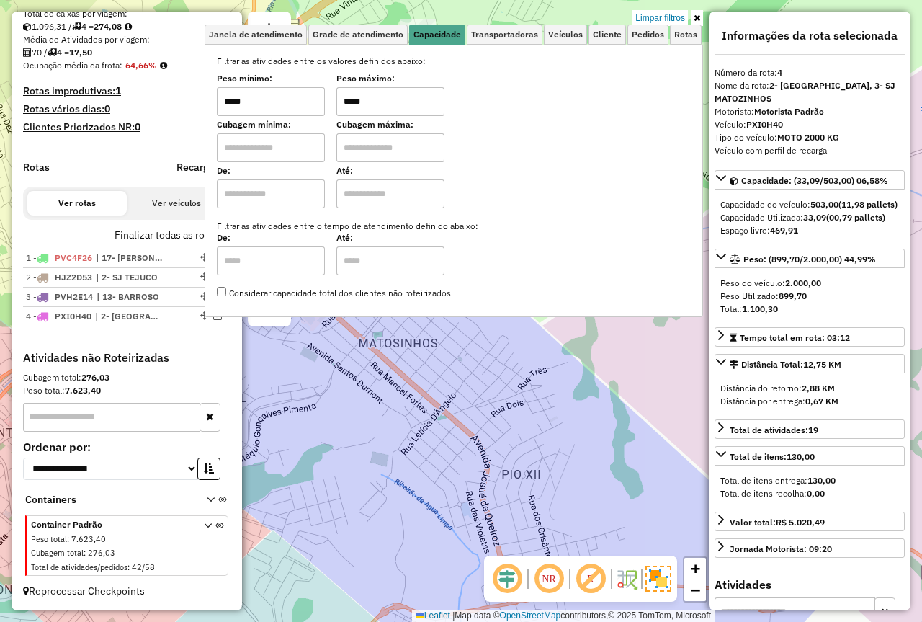
drag, startPoint x: 385, startPoint y: 95, endPoint x: 313, endPoint y: 97, distance: 72.1
click at [315, 97] on div "Peso mínimo: ***** Peso máximo: *****" at bounding box center [454, 96] width 474 height 40
type input "****"
drag, startPoint x: 270, startPoint y: 94, endPoint x: 156, endPoint y: 96, distance: 114.6
click at [156, 96] on hb-router-mapa "Informações da Sessão 979683 - 18/08/2025 Criação: 14/08/2025 17:57 Depósito: F…" at bounding box center [461, 311] width 922 height 622
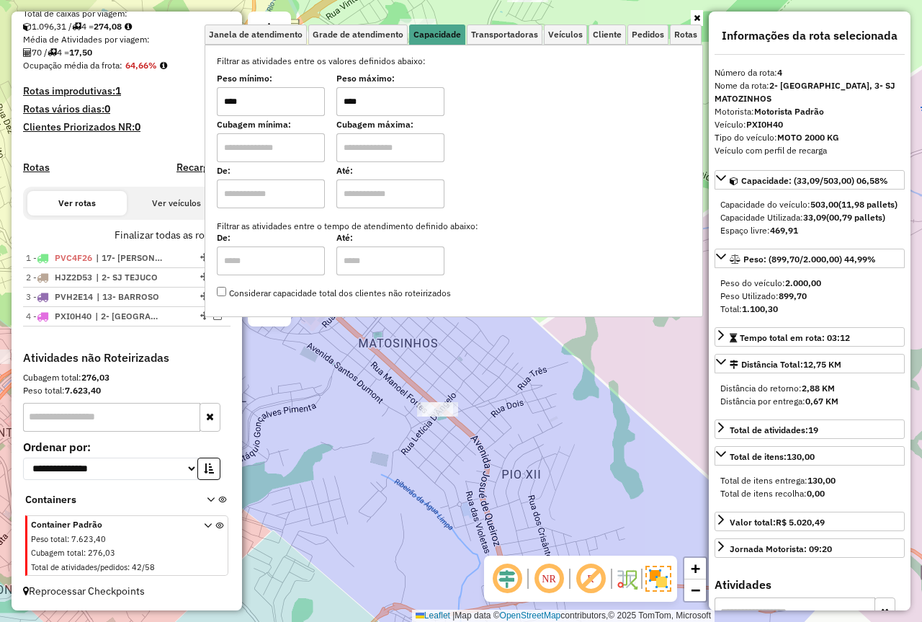
type input "****"
drag, startPoint x: 672, startPoint y: 421, endPoint x: 623, endPoint y: 425, distance: 49.2
click at [671, 421] on div "Janela de atendimento Grade de atendimento Capacidade Transportadoras Veículos …" at bounding box center [461, 311] width 922 height 622
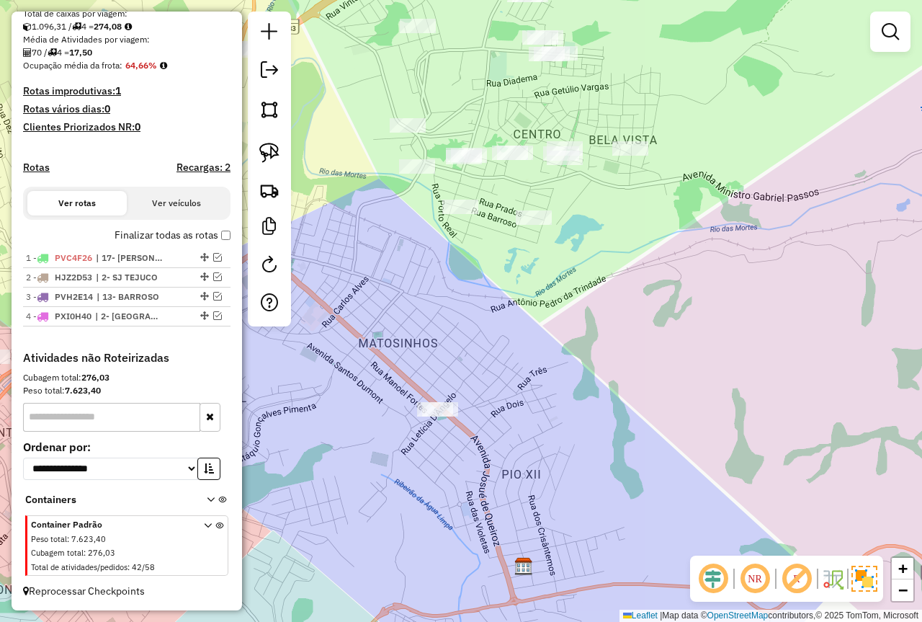
drag, startPoint x: 585, startPoint y: 292, endPoint x: 627, endPoint y: 429, distance: 143.1
click at [625, 429] on div "Janela de atendimento Grade de atendimento Capacidade Transportadoras Veículos …" at bounding box center [461, 311] width 922 height 622
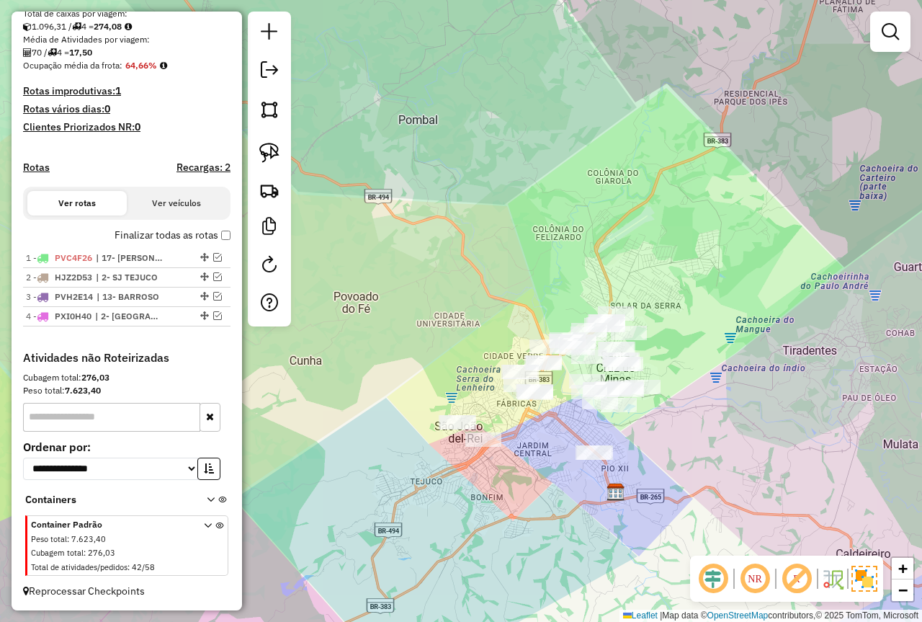
drag, startPoint x: 699, startPoint y: 469, endPoint x: 731, endPoint y: 439, distance: 44.3
click at [741, 447] on div "Janela de atendimento Grade de atendimento Capacidade Transportadoras Veículos …" at bounding box center [461, 311] width 922 height 622
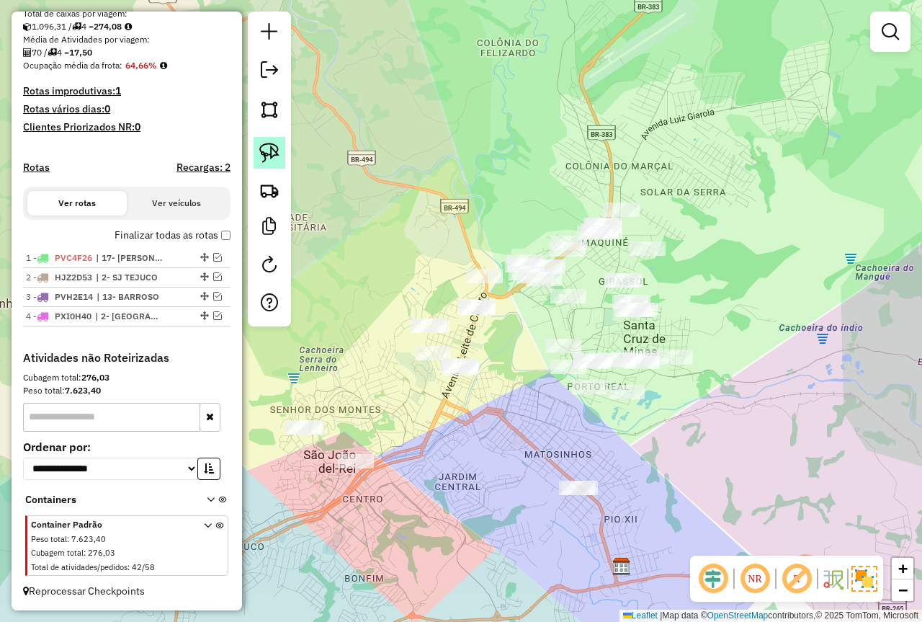
click at [260, 145] on img at bounding box center [269, 153] width 20 height 20
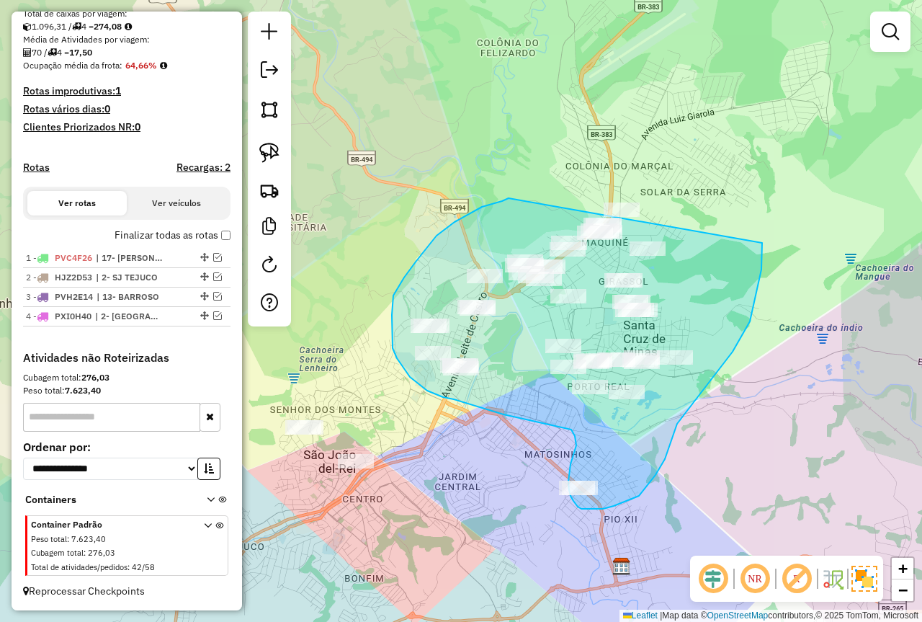
drag, startPoint x: 492, startPoint y: 204, endPoint x: 594, endPoint y: 202, distance: 102.3
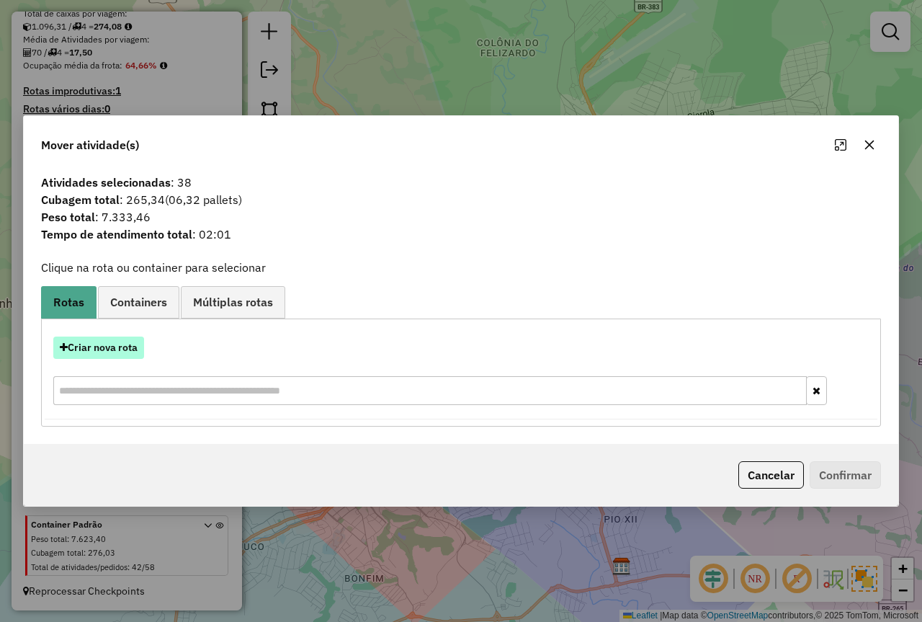
click at [98, 350] on button "Criar nova rota" at bounding box center [98, 347] width 91 height 22
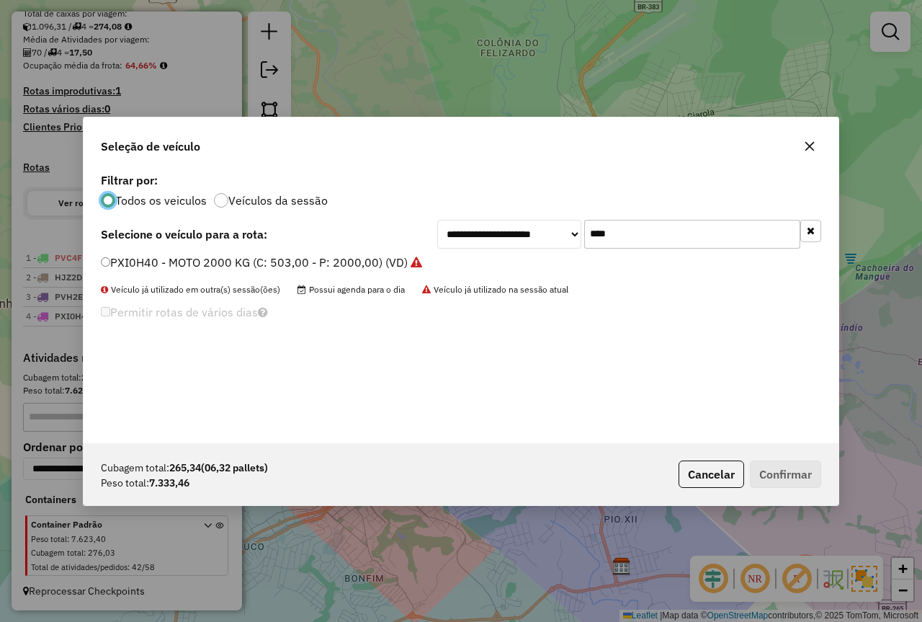
scroll to position [8, 4]
drag, startPoint x: 524, startPoint y: 241, endPoint x: 521, endPoint y: 221, distance: 20.4
click at [522, 241] on div "**********" at bounding box center [629, 234] width 384 height 29
type input "****"
drag, startPoint x: 278, startPoint y: 262, endPoint x: 439, endPoint y: 306, distance: 167.3
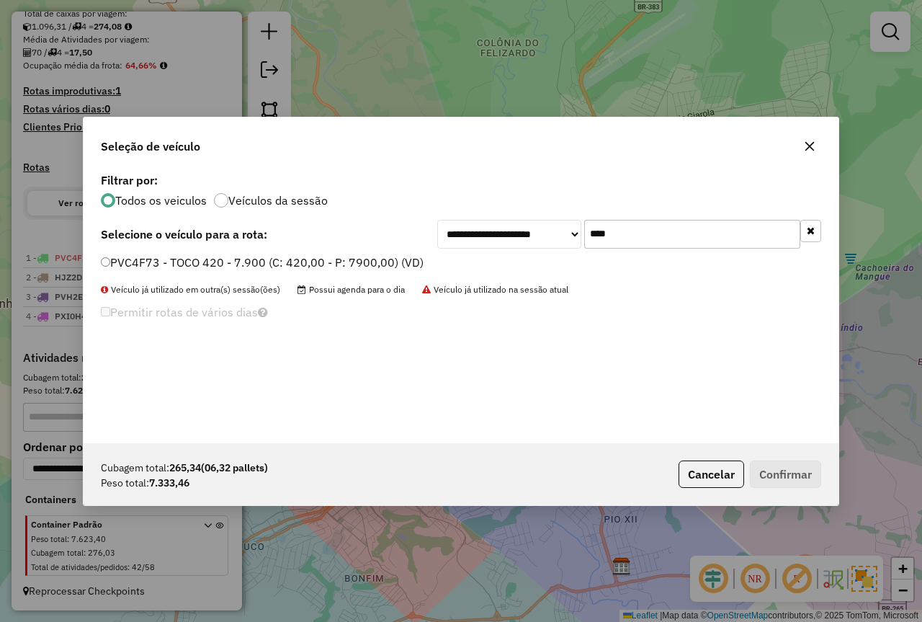
click at [278, 262] on label "PVC4F73 - TOCO 420 - 7.900 (C: 420,00 - P: 7900,00) (VD)" at bounding box center [262, 262] width 323 height 17
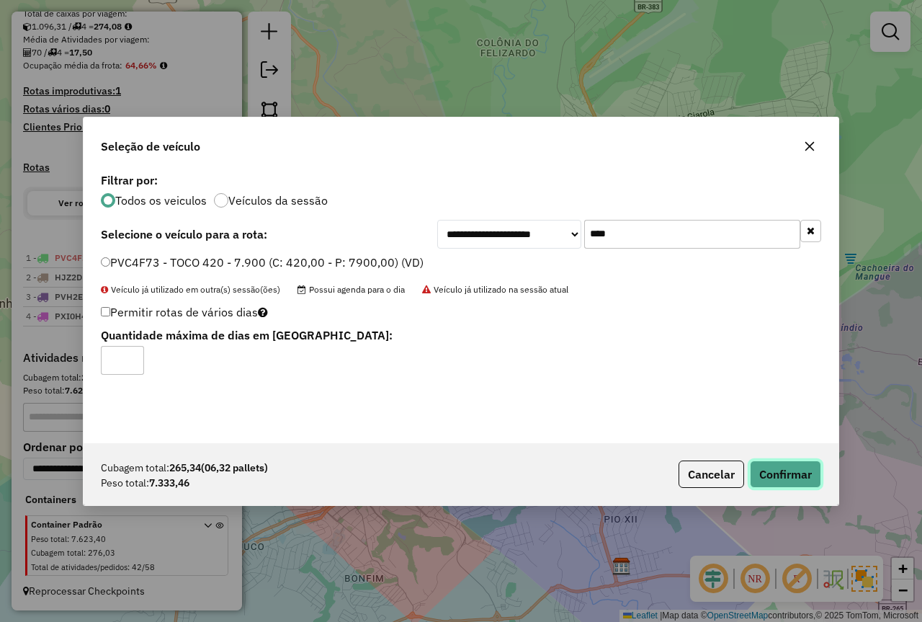
click at [794, 473] on button "Confirmar" at bounding box center [785, 473] width 71 height 27
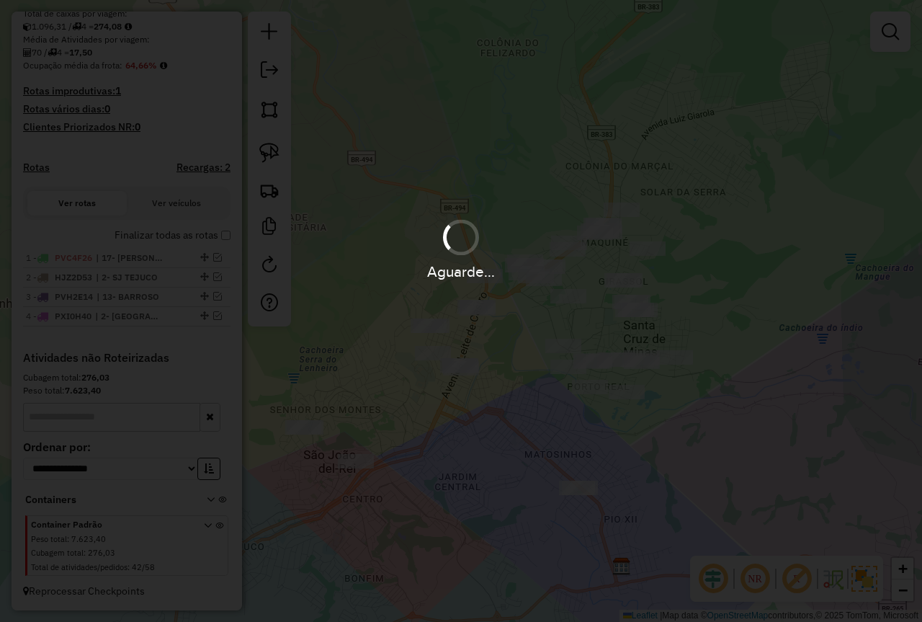
scroll to position [382, 0]
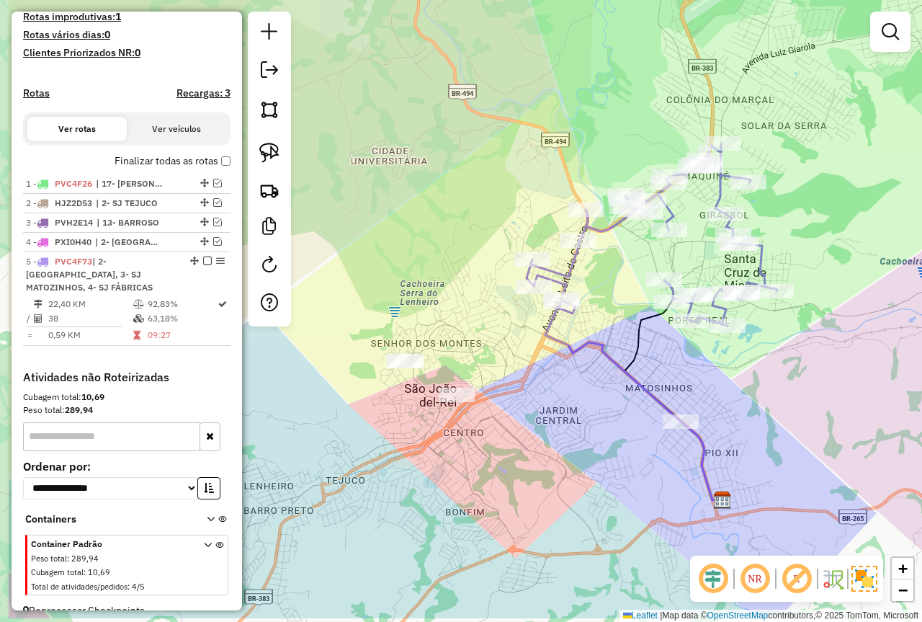
drag, startPoint x: 425, startPoint y: 511, endPoint x: 465, endPoint y: 405, distance: 113.3
click at [526, 444] on div "Janela de atendimento Grade de atendimento Capacidade Transportadoras Veículos …" at bounding box center [461, 311] width 922 height 622
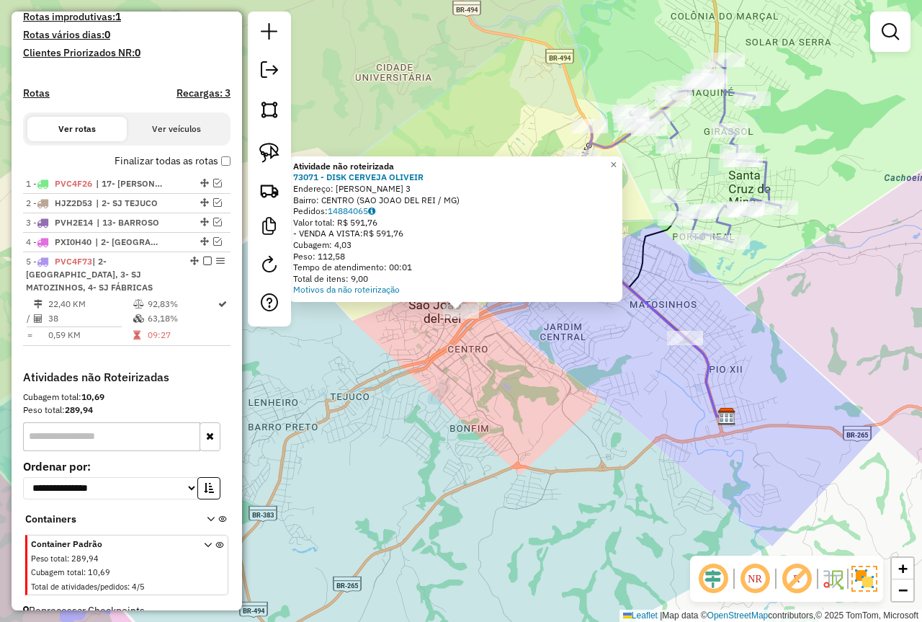
click at [468, 418] on div "Atividade não roteirizada 73071 - DISK CERVEJA OLIVEIR Endereço: AURELIANO RAPO…" at bounding box center [461, 311] width 922 height 622
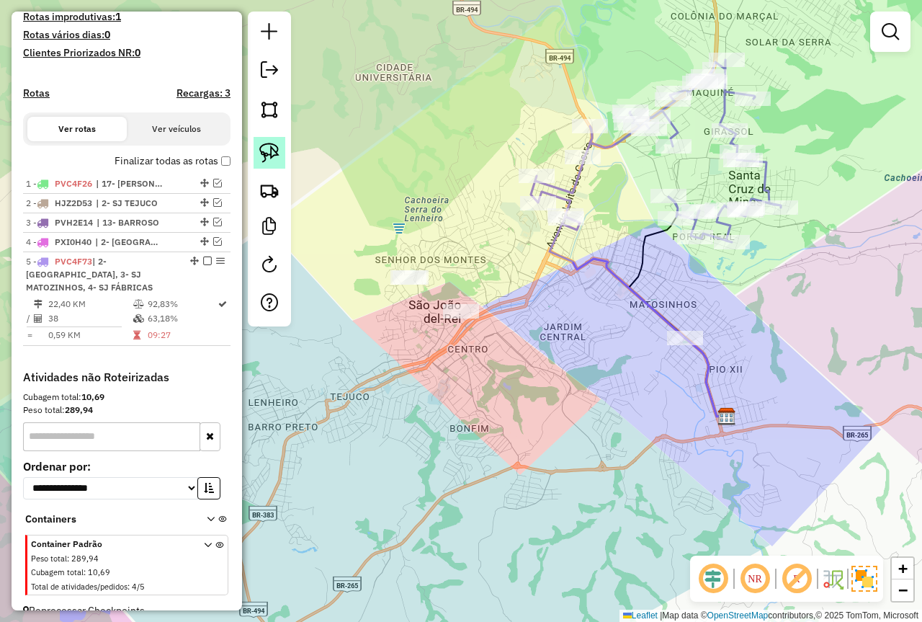
click at [267, 164] on link at bounding box center [270, 153] width 32 height 32
drag, startPoint x: 475, startPoint y: 256, endPoint x: 485, endPoint y: 360, distance: 104.2
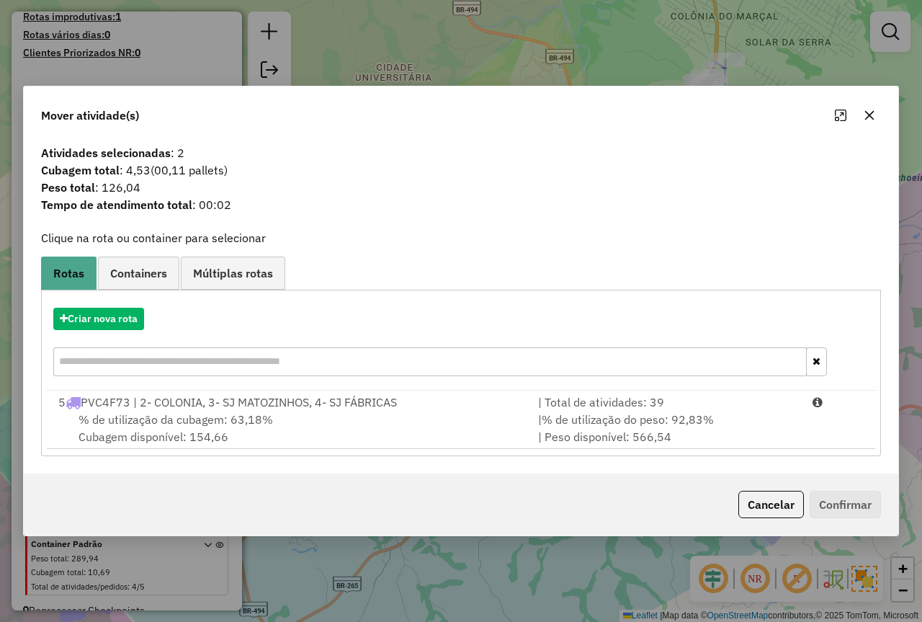
click at [772, 505] on button "Cancelar" at bounding box center [771, 504] width 66 height 27
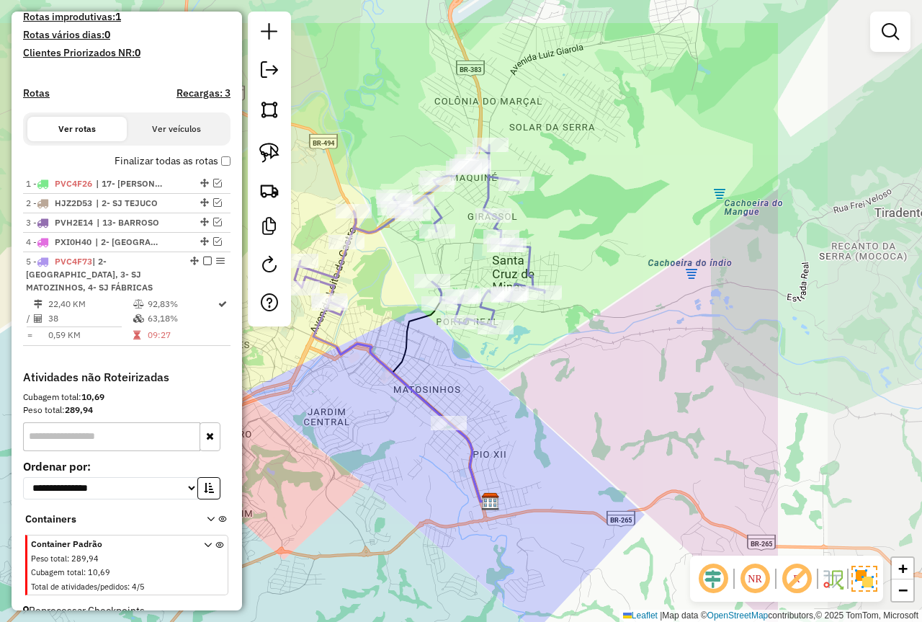
drag, startPoint x: 616, startPoint y: 354, endPoint x: 361, endPoint y: 451, distance: 273.0
click at [361, 451] on div "Janela de atendimento Grade de atendimento Capacidade Transportadoras Veículos …" at bounding box center [461, 311] width 922 height 622
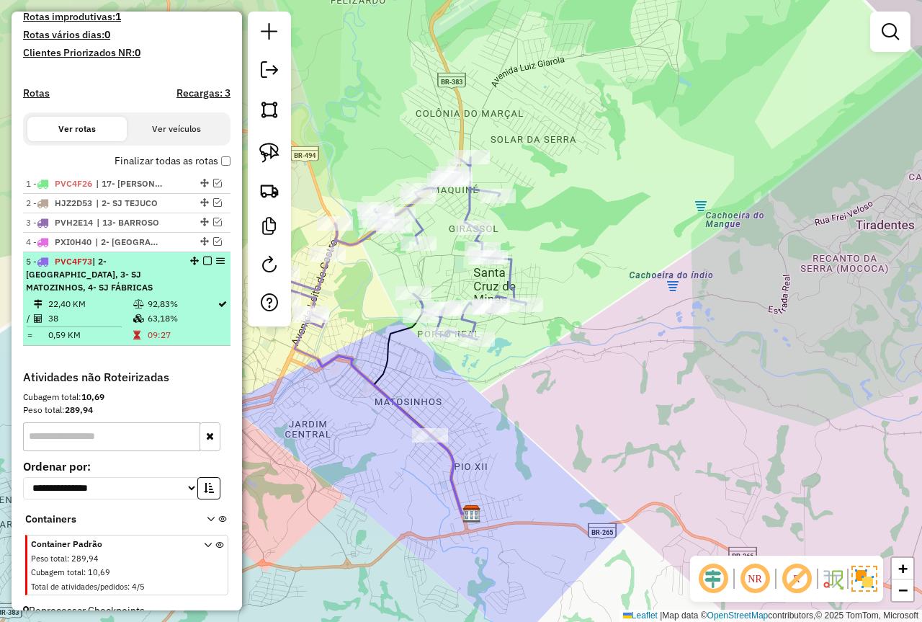
click at [183, 305] on td "92,83%" at bounding box center [182, 304] width 70 height 14
select select "**********"
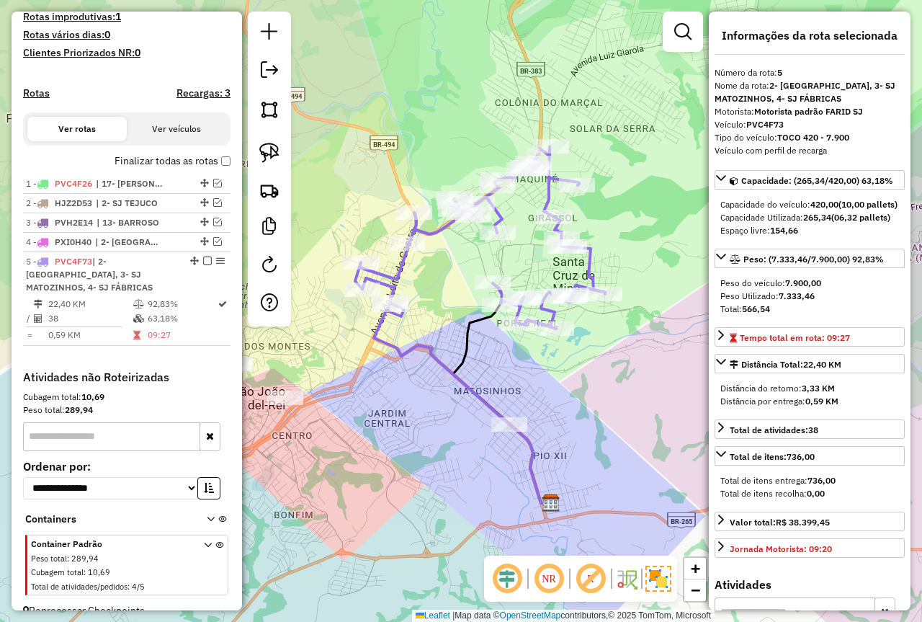
drag, startPoint x: 424, startPoint y: 395, endPoint x: 443, endPoint y: 409, distance: 23.2
click at [443, 409] on div "Janela de atendimento Grade de atendimento Capacidade Transportadoras Veículos …" at bounding box center [461, 311] width 922 height 622
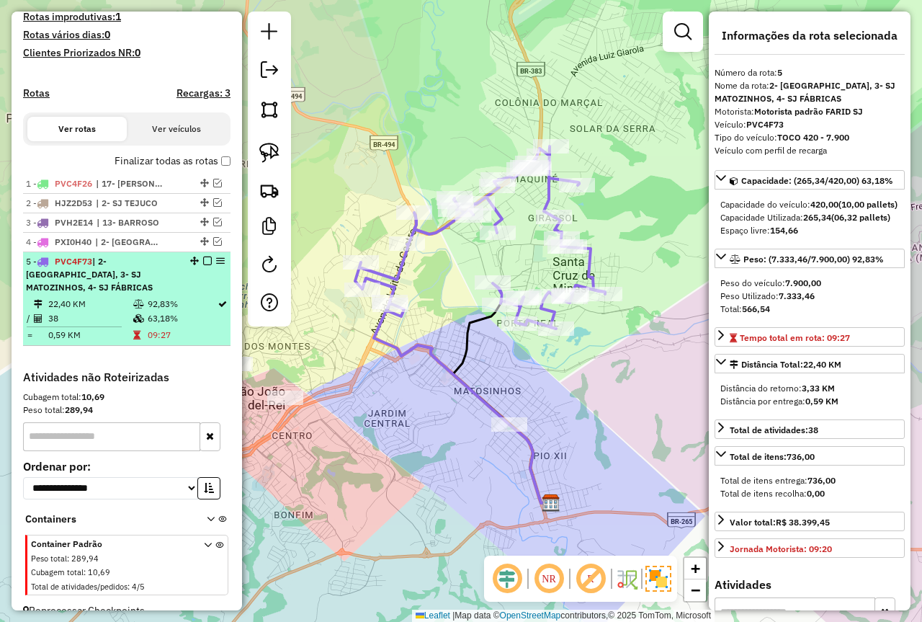
click at [203, 265] on em at bounding box center [207, 260] width 9 height 9
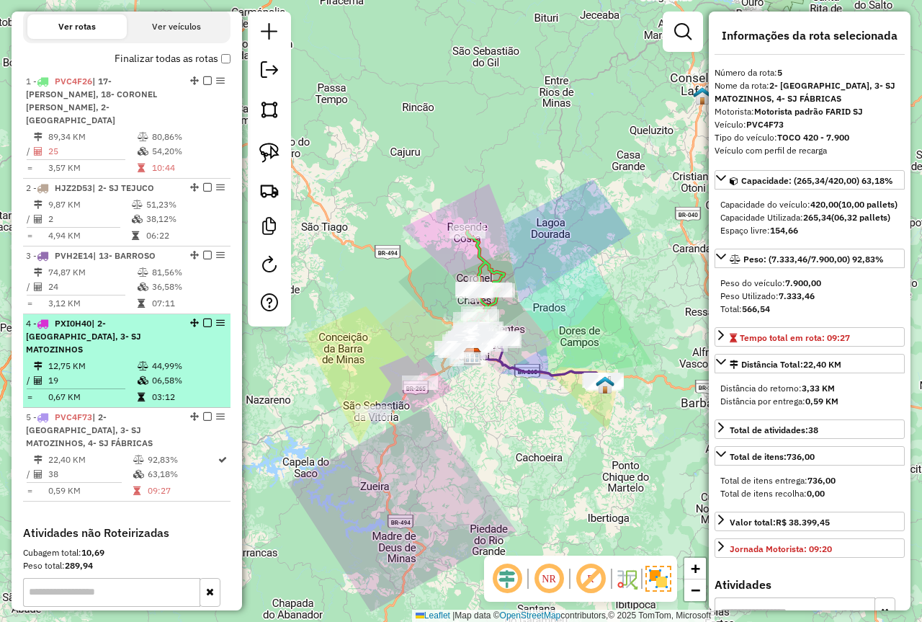
scroll to position [412, 0]
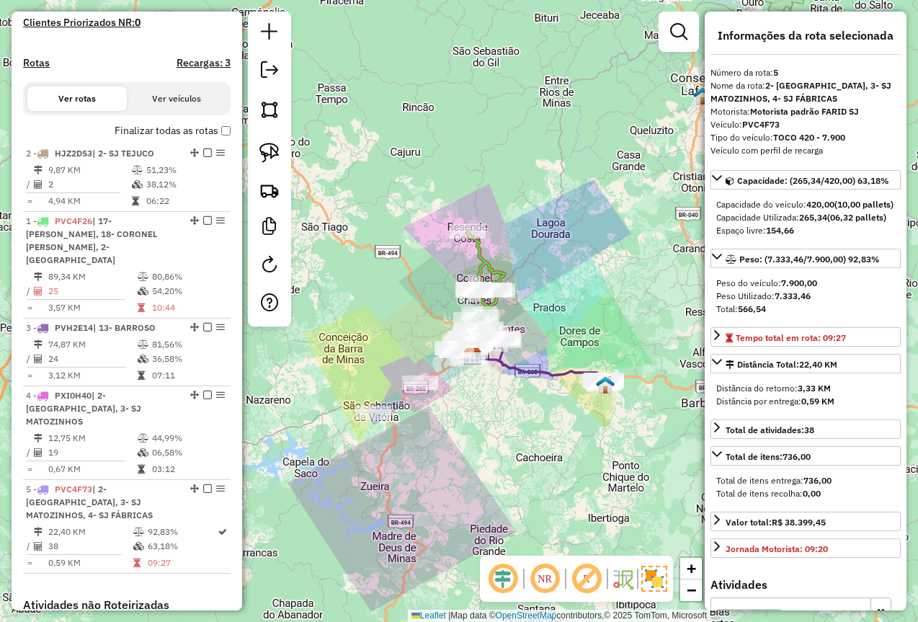
drag, startPoint x: 193, startPoint y: 258, endPoint x: 187, endPoint y: 182, distance: 76.6
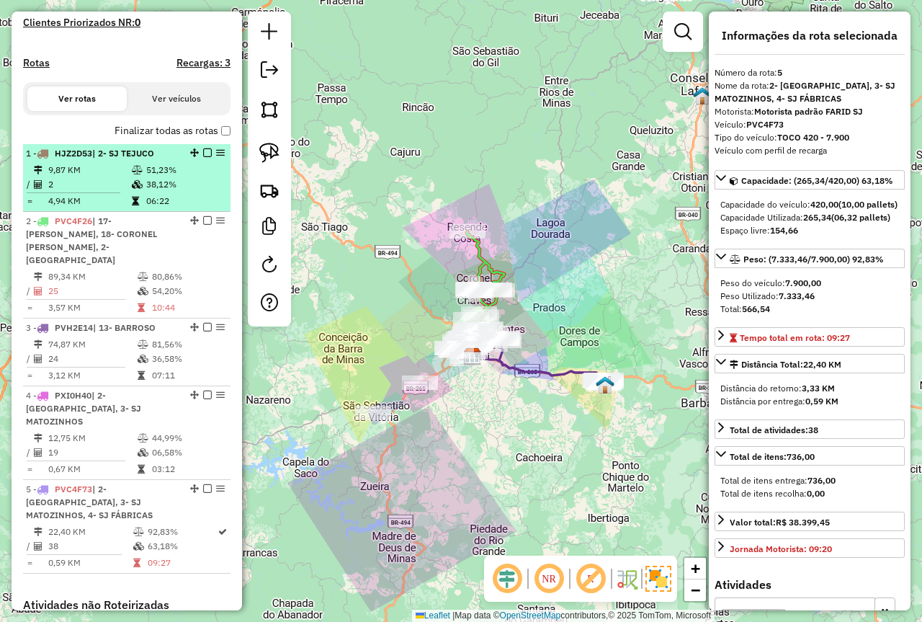
click at [156, 192] on td "38,12%" at bounding box center [185, 184] width 79 height 14
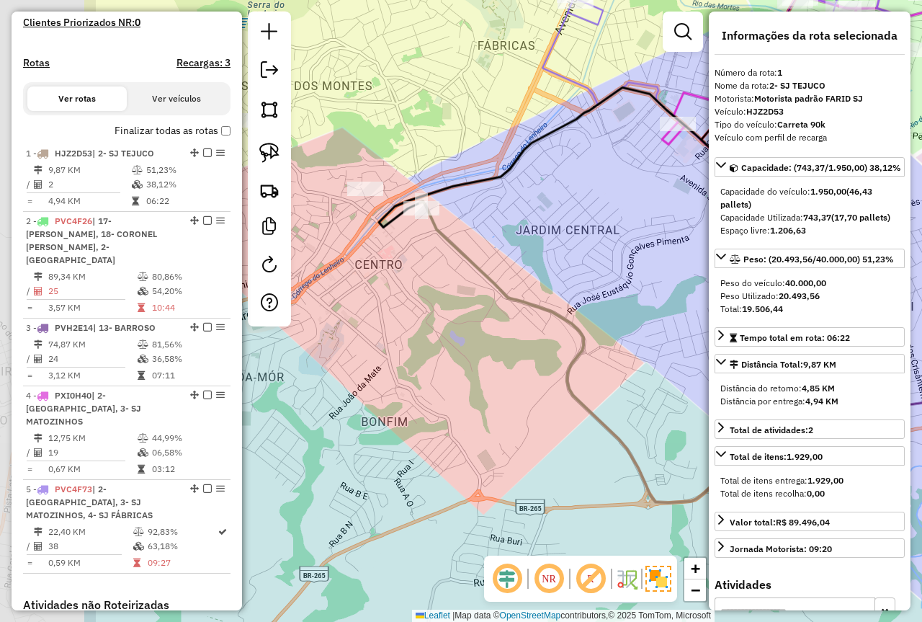
drag, startPoint x: 532, startPoint y: 411, endPoint x: 689, endPoint y: 402, distance: 158.0
click at [689, 402] on div "Janela de atendimento Grade de atendimento Capacidade Transportadoras Veículos …" at bounding box center [461, 311] width 922 height 622
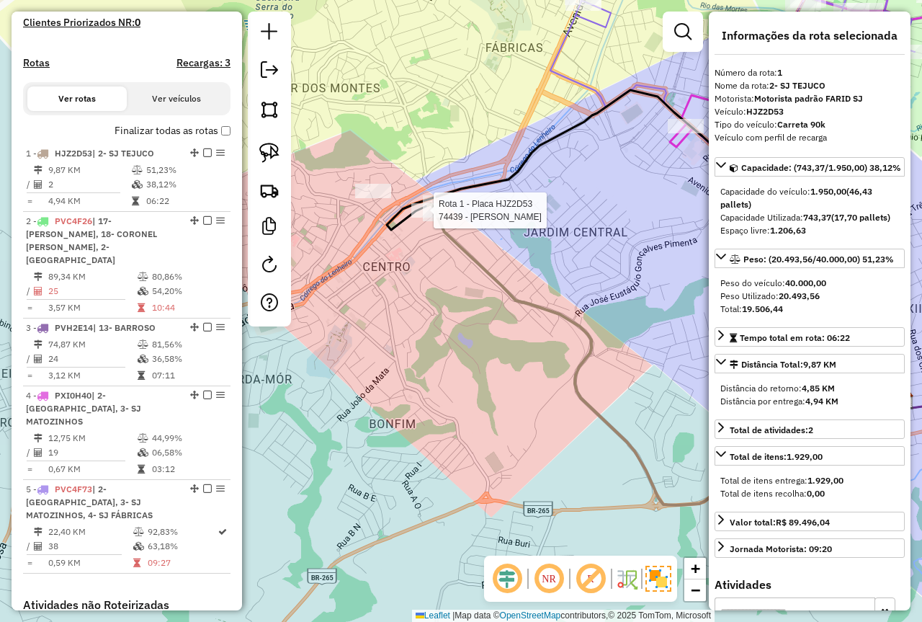
click at [414, 218] on div at bounding box center [429, 210] width 36 height 14
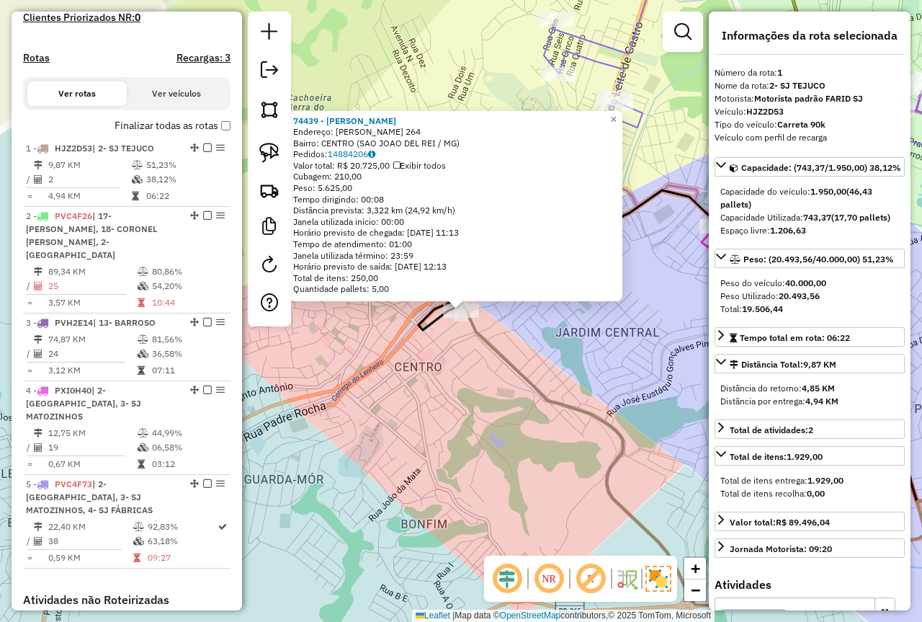
scroll to position [414, 0]
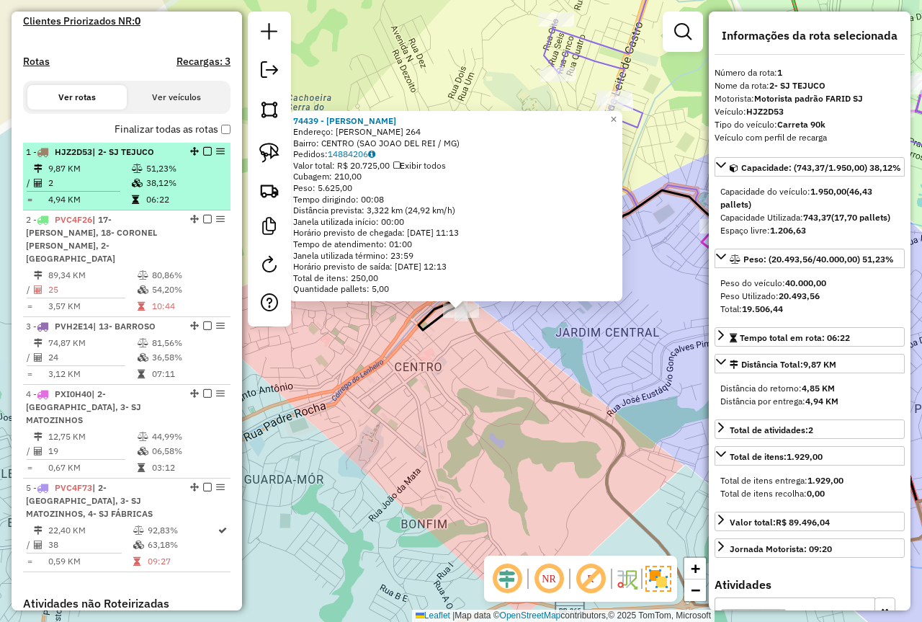
drag, startPoint x: 205, startPoint y: 165, endPoint x: 166, endPoint y: 203, distance: 54.5
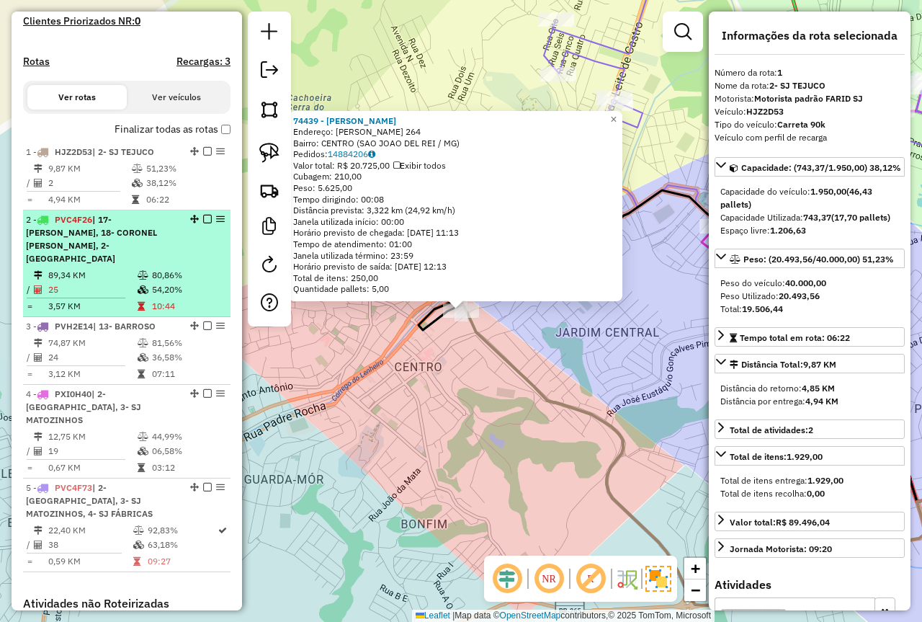
click at [205, 156] on em at bounding box center [207, 151] width 9 height 9
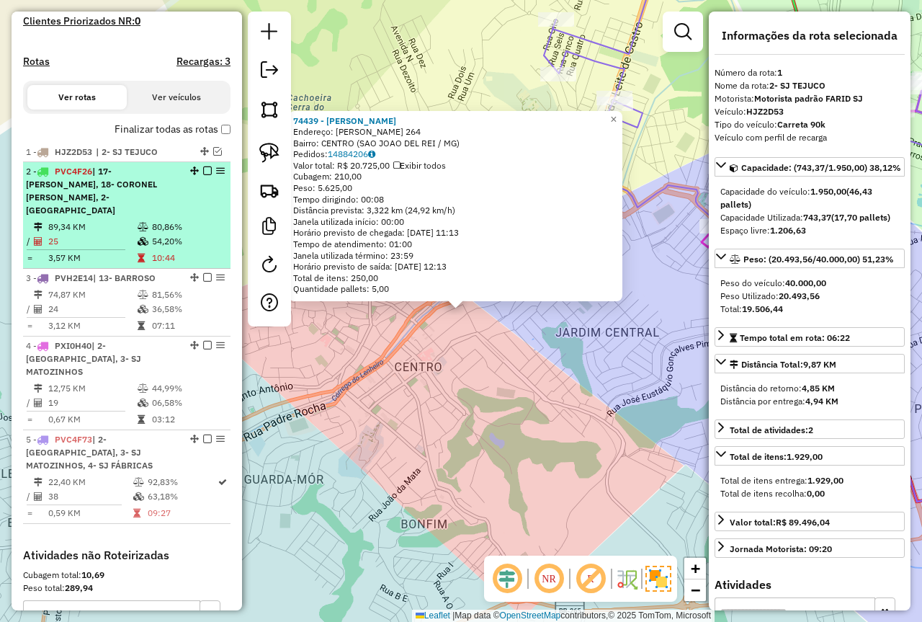
click at [150, 215] on div "2 - PVC4F26 | 17- RESENDE COSTA, 18- CORONEL XAVIER CHAVES, 2- COLONIA" at bounding box center [102, 191] width 153 height 52
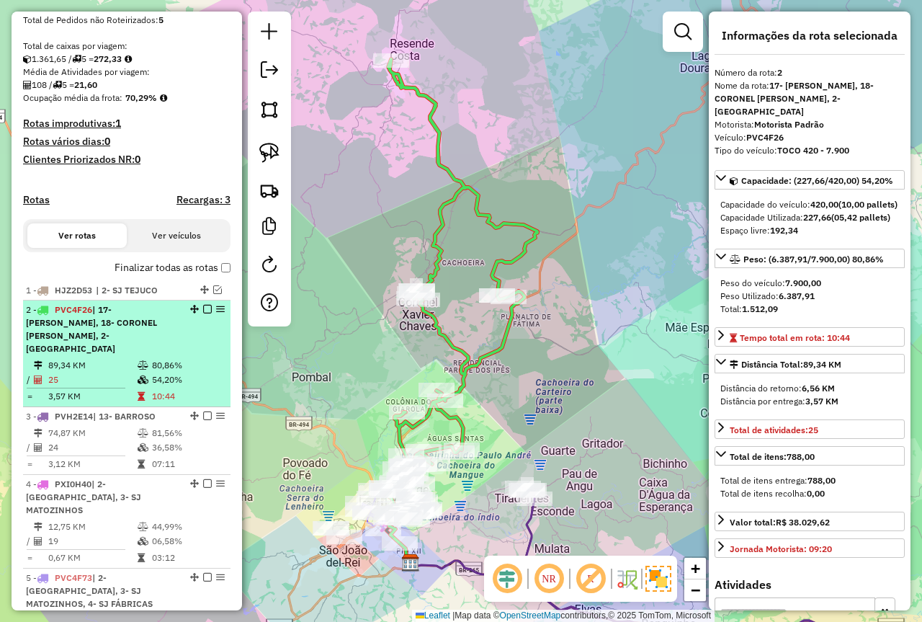
scroll to position [269, 0]
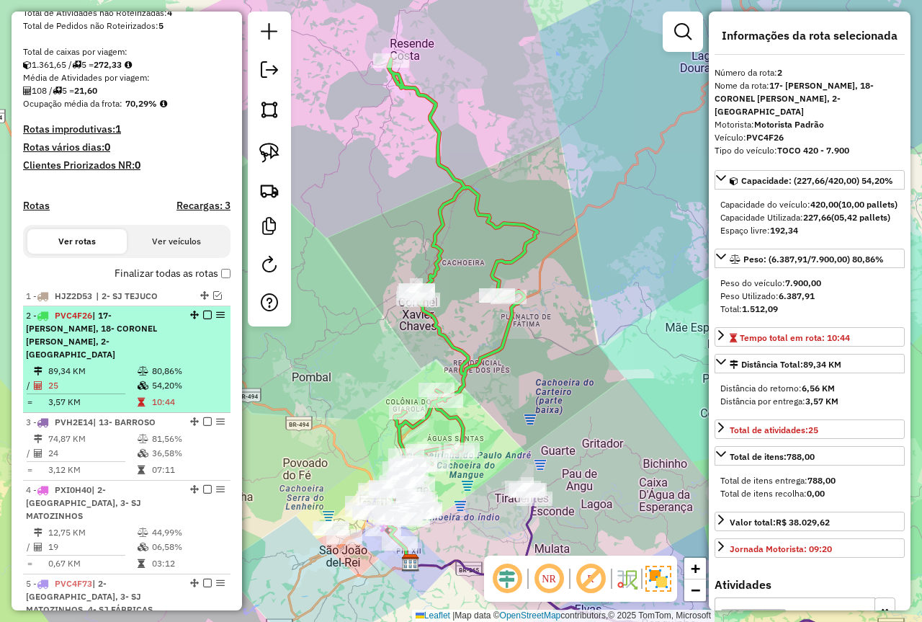
click at [103, 373] on td "89,34 KM" at bounding box center [92, 371] width 89 height 14
click at [120, 385] on td "25" at bounding box center [92, 385] width 89 height 14
click at [203, 319] on em at bounding box center [207, 315] width 9 height 9
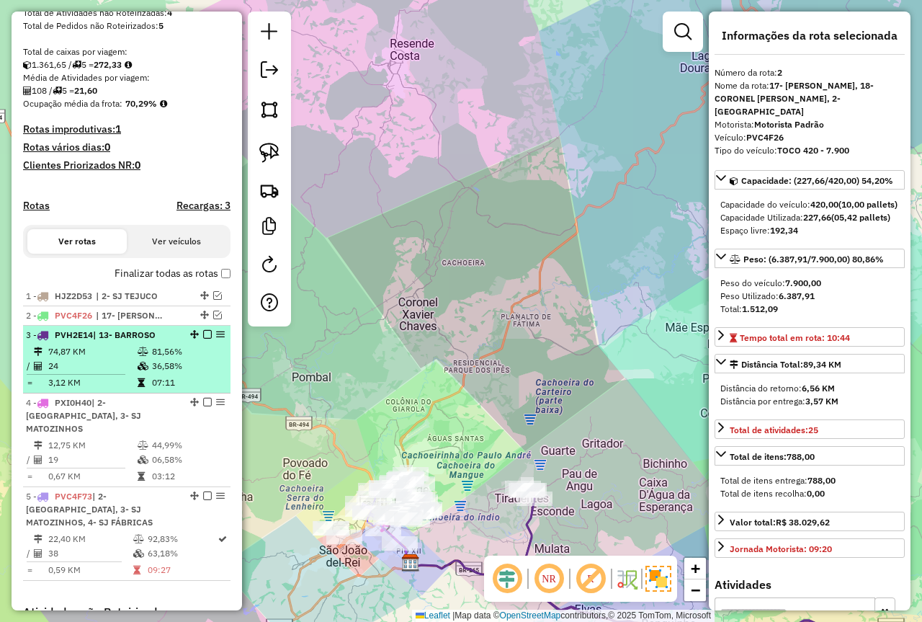
click at [167, 359] on td "81,56%" at bounding box center [187, 351] width 73 height 14
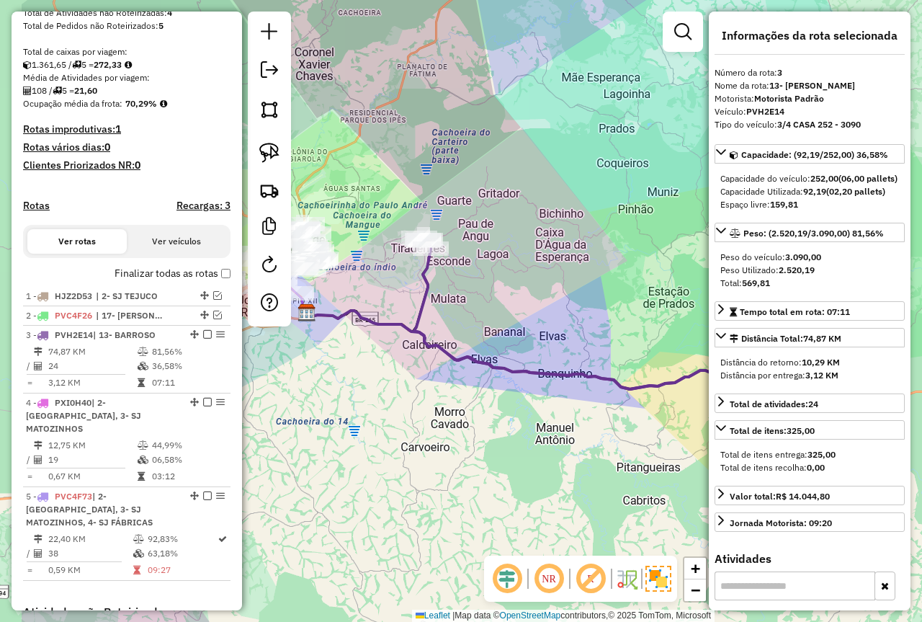
drag, startPoint x: 395, startPoint y: 406, endPoint x: 494, endPoint y: 401, distance: 98.8
click at [486, 414] on div "Janela de atendimento Grade de atendimento Capacidade Transportadoras Veículos …" at bounding box center [461, 311] width 922 height 622
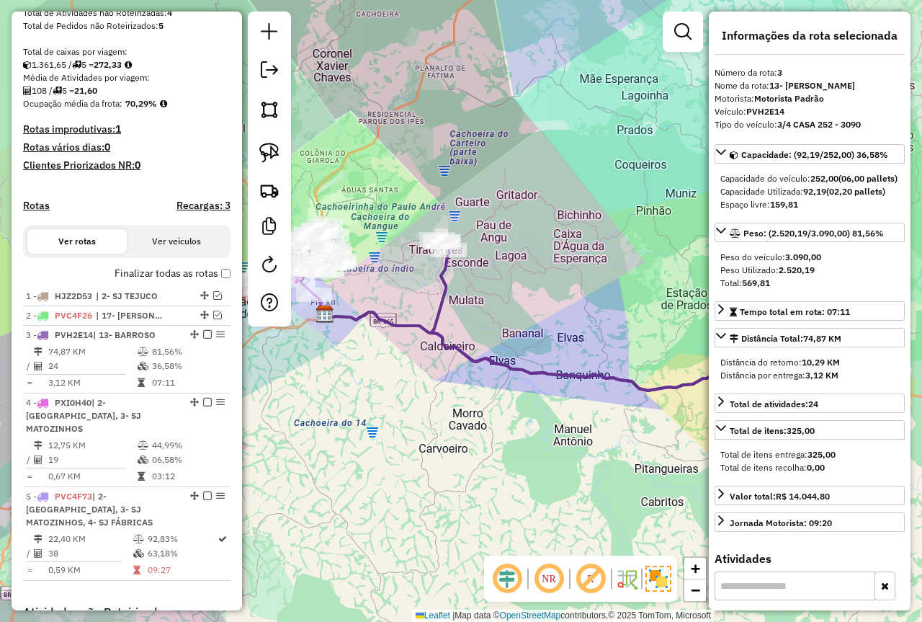
drag, startPoint x: 371, startPoint y: 403, endPoint x: 421, endPoint y: 391, distance: 51.7
click at [439, 412] on div "Janela de atendimento Grade de atendimento Capacidade Transportadoras Veículos …" at bounding box center [461, 311] width 922 height 622
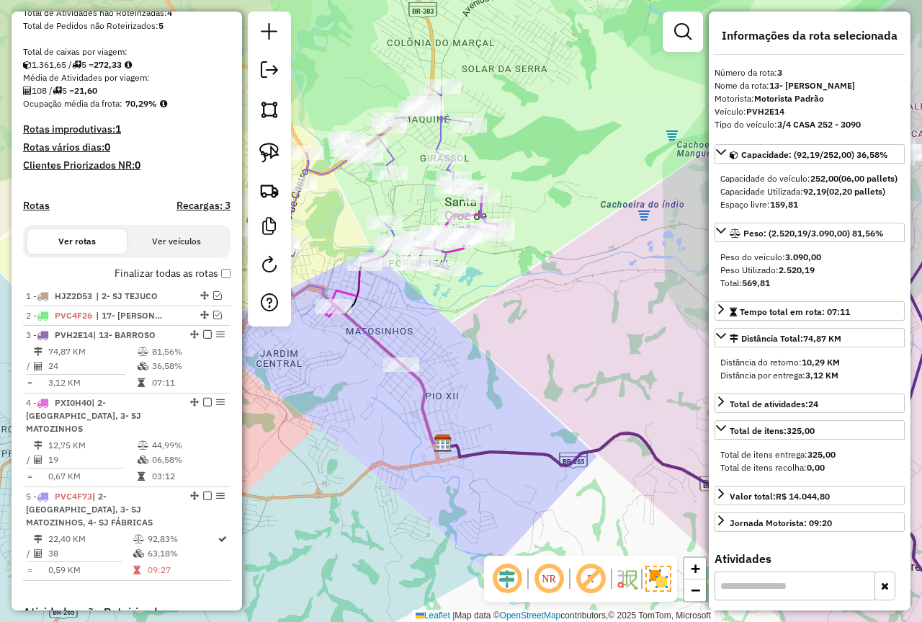
drag, startPoint x: 387, startPoint y: 341, endPoint x: 342, endPoint y: 318, distance: 50.3
click at [344, 318] on div "Janela de atendimento Grade de atendimento Capacidade Transportadoras Veículos …" at bounding box center [461, 311] width 922 height 622
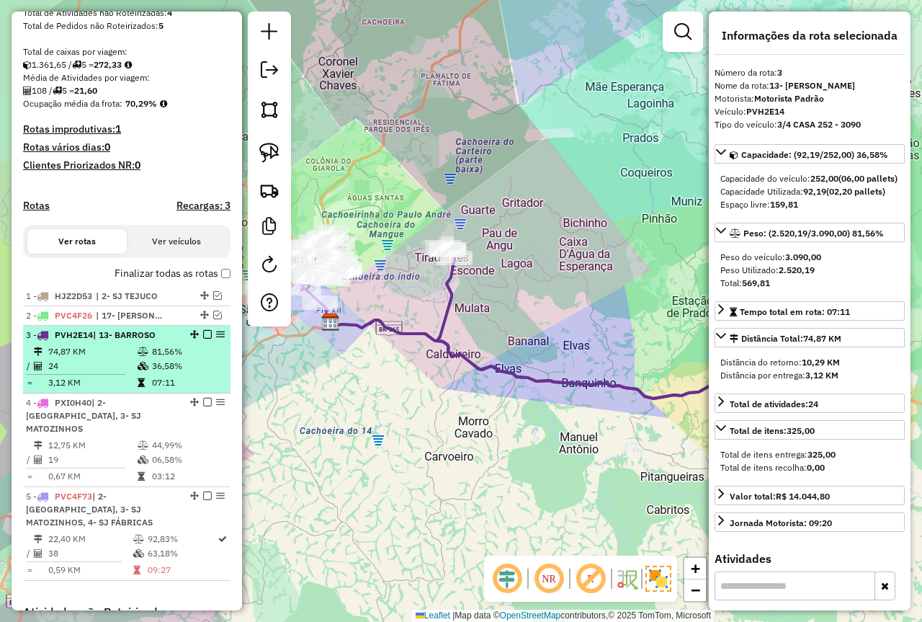
click at [203, 339] on em at bounding box center [207, 334] width 9 height 9
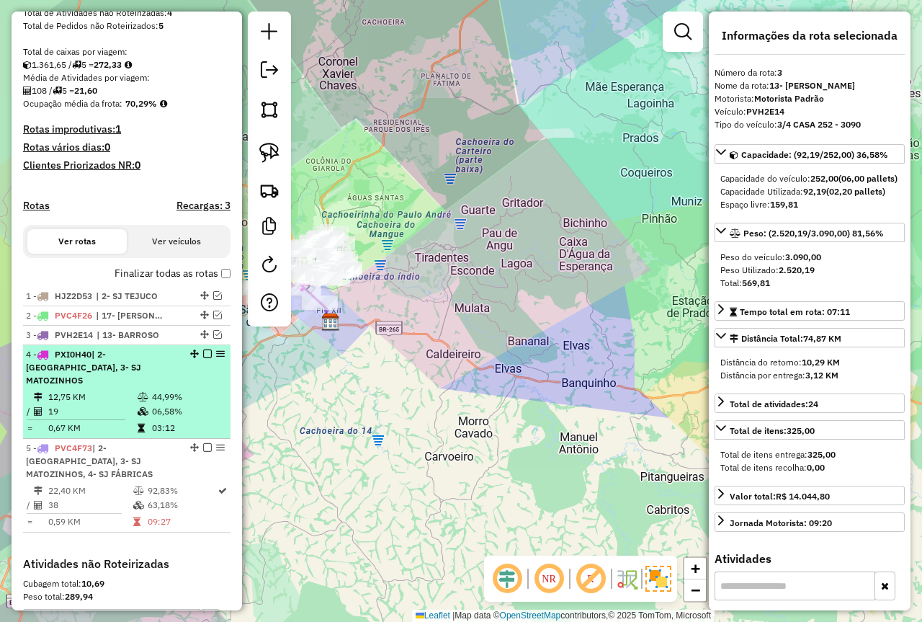
click at [169, 388] on li "4 - PXI0H40 | 2- COLONIA, 3- SJ MATOZINHOS 12,75 KM 44,99% / 19 06,58% = 0,67 K…" at bounding box center [126, 392] width 207 height 94
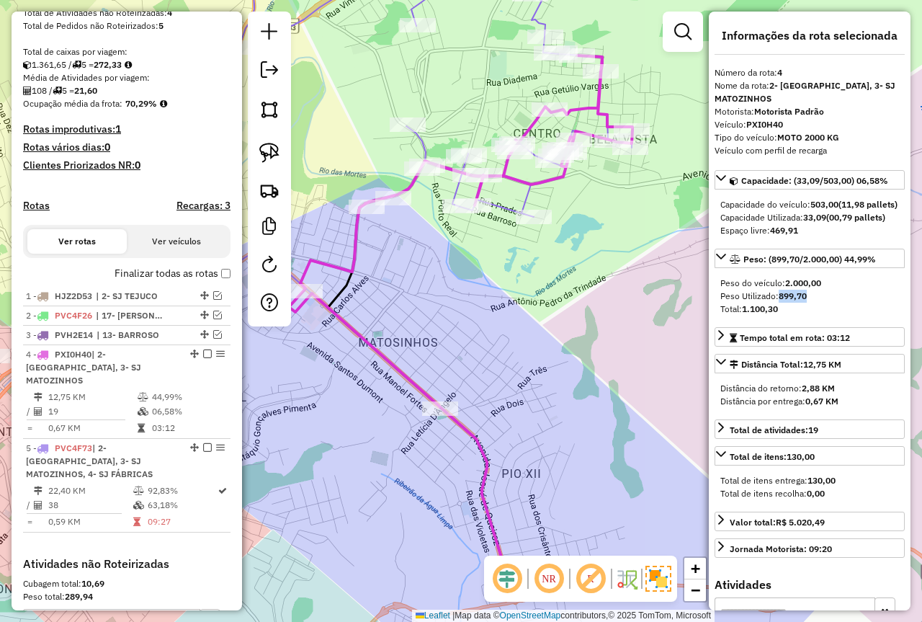
drag, startPoint x: 812, startPoint y: 307, endPoint x: 782, endPoint y: 307, distance: 30.3
click at [782, 303] on div "Peso Utilizado: 899,70" at bounding box center [809, 296] width 179 height 13
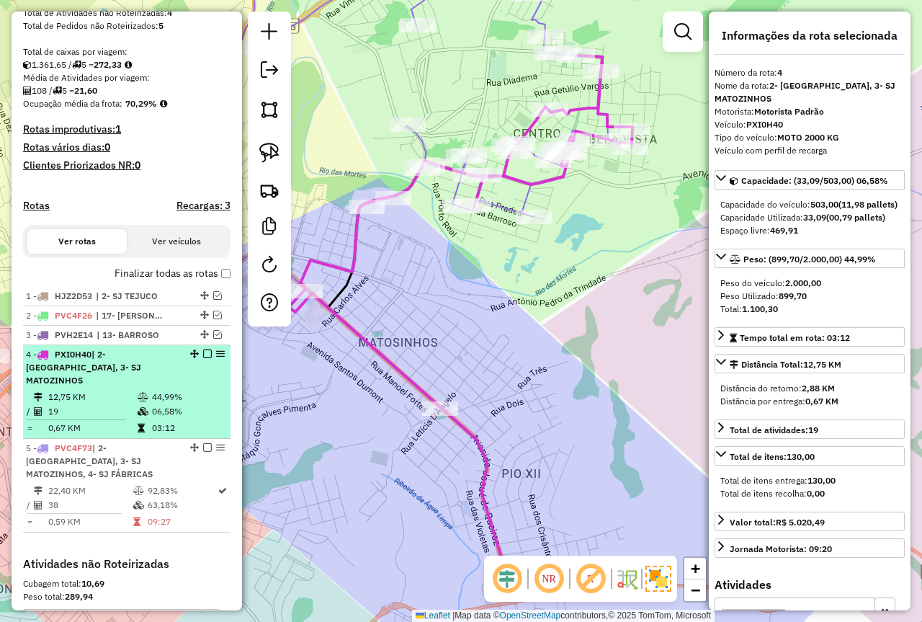
click at [50, 400] on td "12,75 KM" at bounding box center [92, 397] width 89 height 14
click at [203, 358] on em at bounding box center [207, 353] width 9 height 9
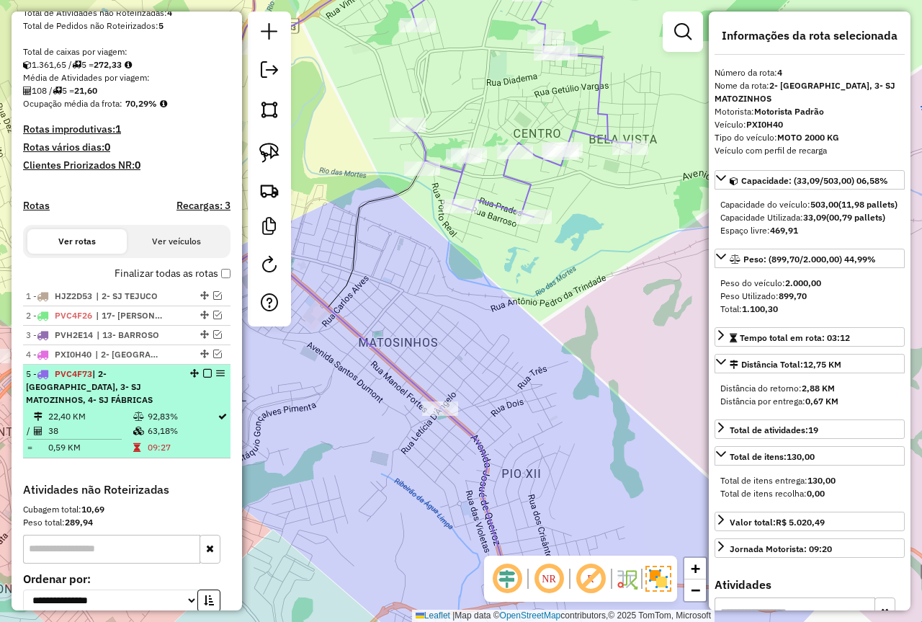
click at [140, 406] on div "5 - PVC4F73 | 2- COLONIA, 3- SJ MATOZINHOS, 4- SJ FÁBRICAS" at bounding box center [102, 386] width 153 height 39
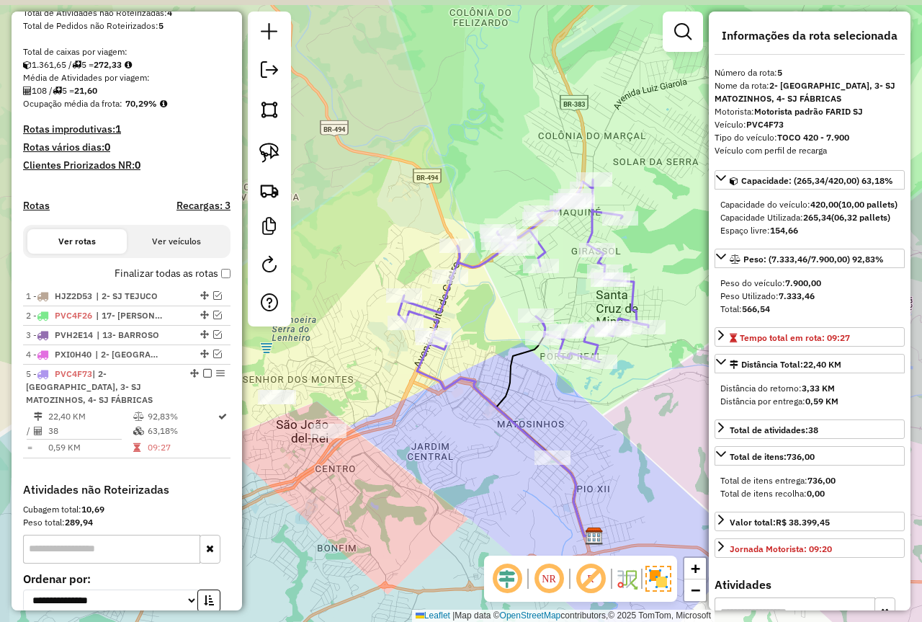
drag, startPoint x: 488, startPoint y: 388, endPoint x: 550, endPoint y: 435, distance: 77.7
click at [550, 435] on div "Janela de atendimento Grade de atendimento Capacidade Transportadoras Veículos …" at bounding box center [461, 311] width 922 height 622
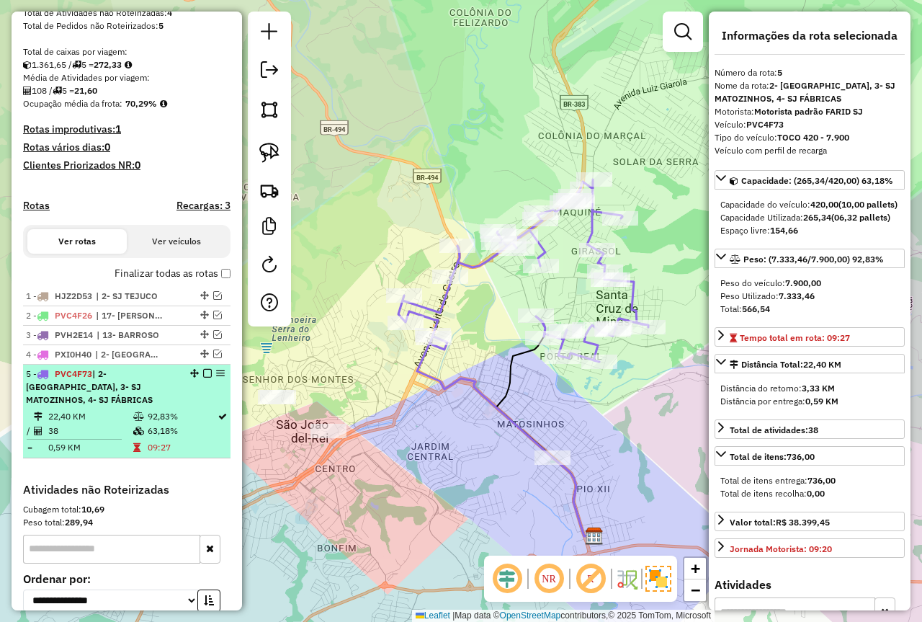
click at [206, 378] on em at bounding box center [207, 373] width 9 height 9
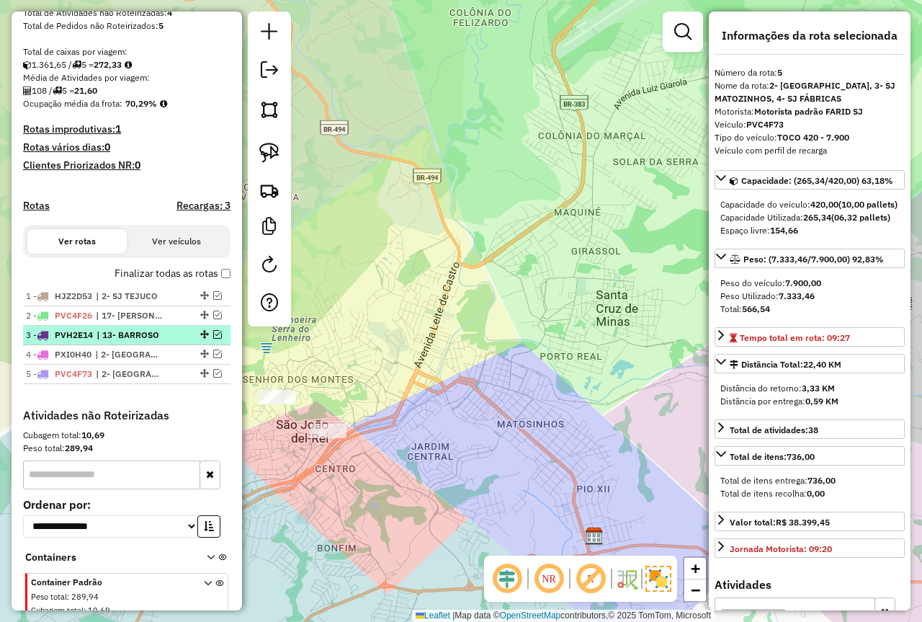
click at [213, 339] on em at bounding box center [217, 334] width 9 height 9
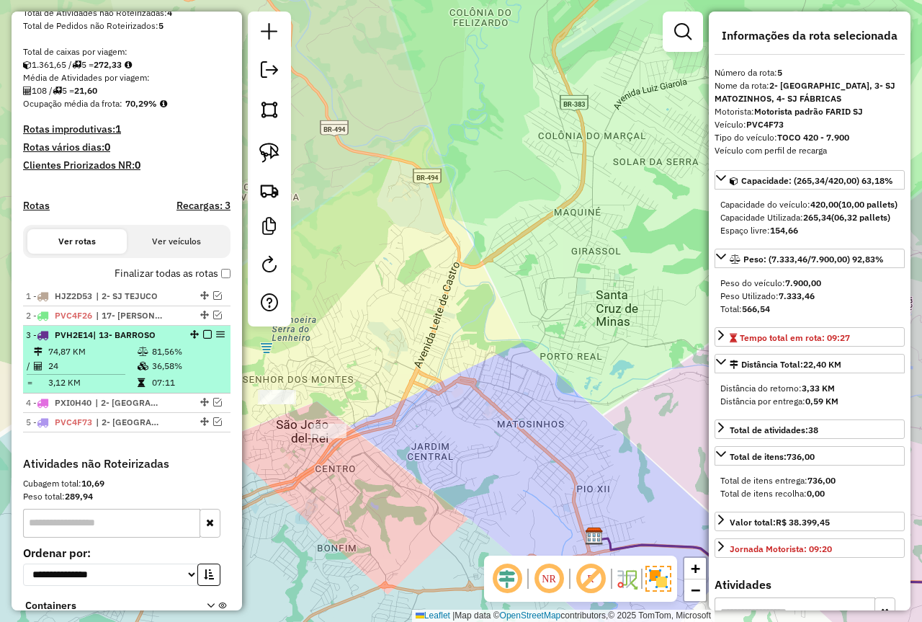
click at [138, 356] on icon at bounding box center [143, 351] width 11 height 9
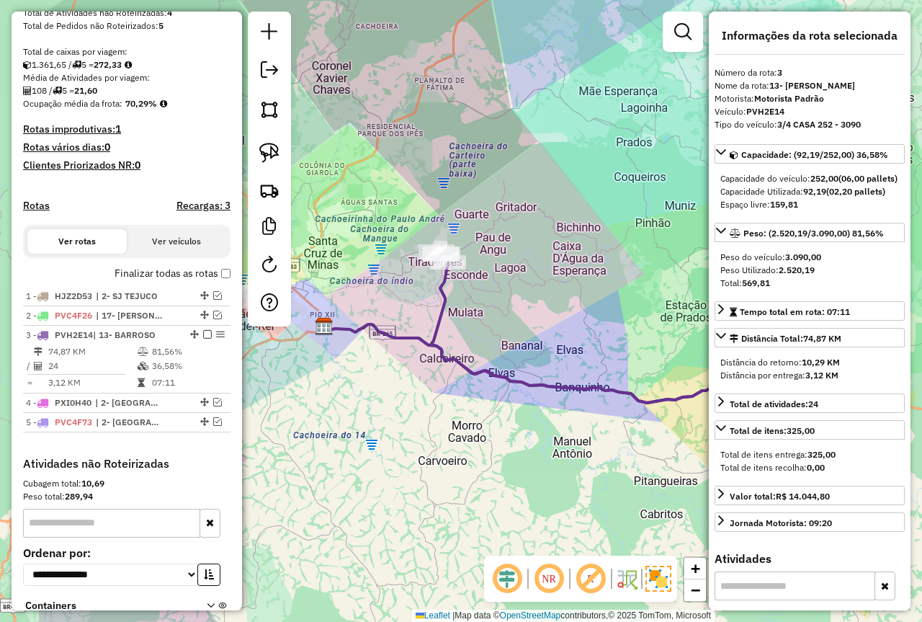
drag, startPoint x: 332, startPoint y: 423, endPoint x: 422, endPoint y: 442, distance: 92.1
click at [422, 442] on div "Janela de atendimento Grade de atendimento Capacidade Transportadoras Veículos …" at bounding box center [461, 311] width 922 height 622
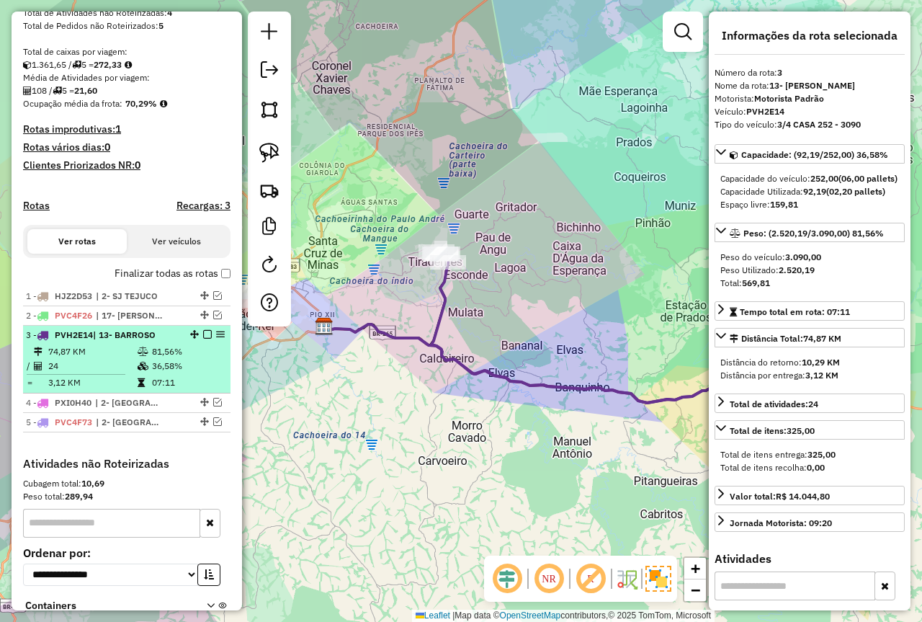
drag, startPoint x: 466, startPoint y: 439, endPoint x: 223, endPoint y: 397, distance: 247.2
click at [220, 396] on hb-router-mapa "Informações da Sessão 979683 - 18/08/2025 Criação: 14/08/2025 17:57 Depósito: F…" at bounding box center [461, 311] width 922 height 622
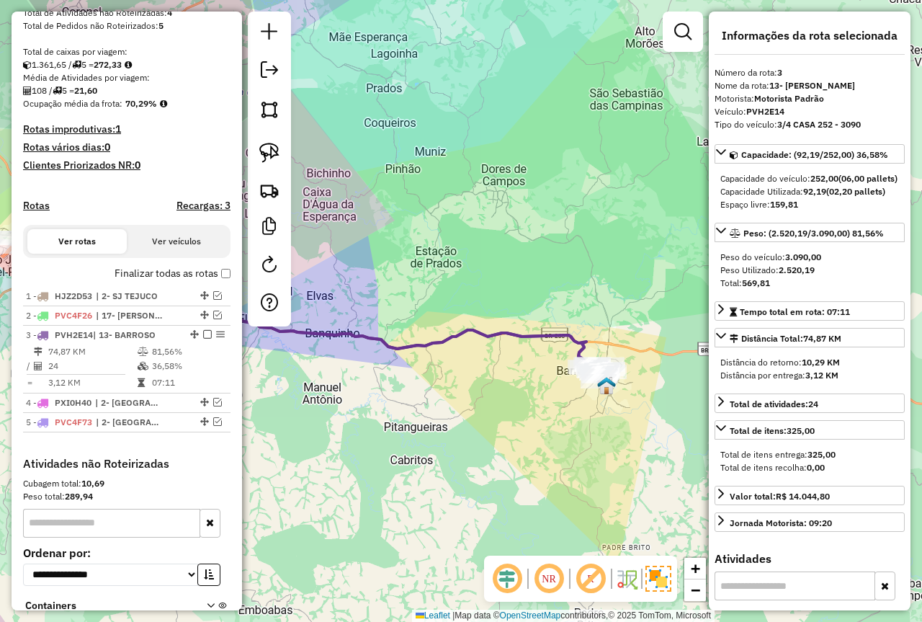
drag, startPoint x: 379, startPoint y: 421, endPoint x: 440, endPoint y: 411, distance: 62.1
click at [440, 411] on div "Janela de atendimento Grade de atendimento Capacidade Transportadoras Veículos …" at bounding box center [461, 311] width 922 height 622
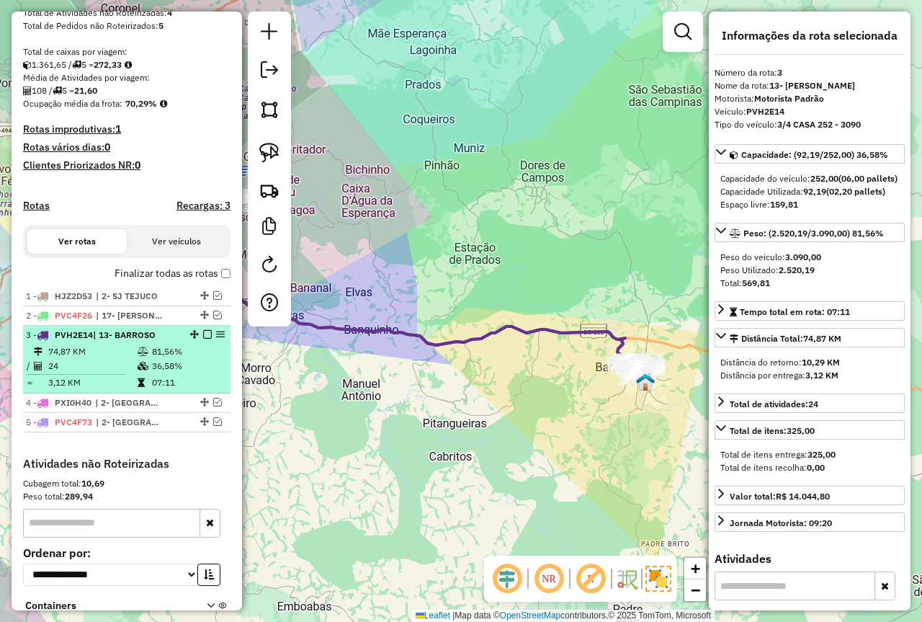
click at [118, 373] on td "24" at bounding box center [92, 366] width 89 height 14
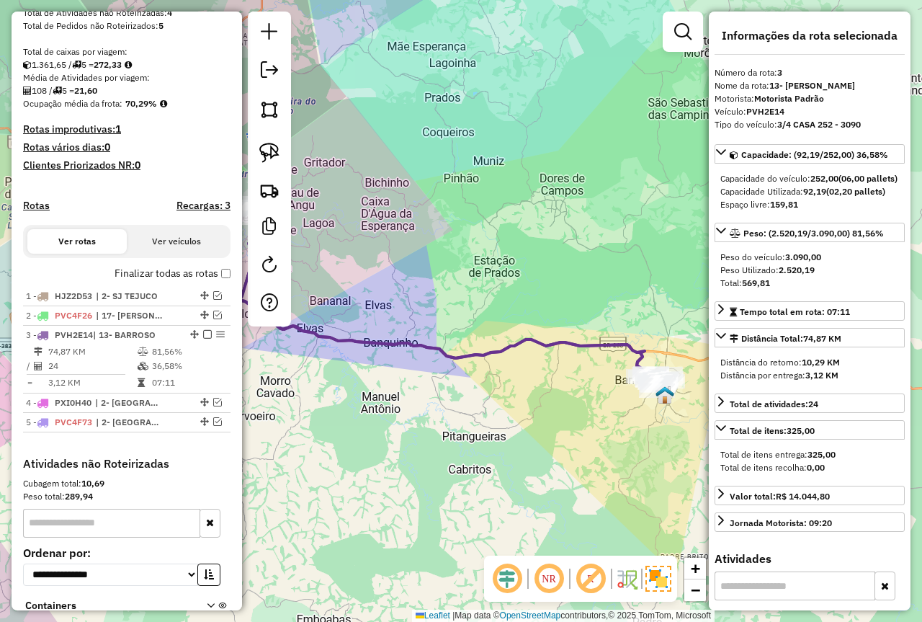
drag, startPoint x: 452, startPoint y: 510, endPoint x: 375, endPoint y: 493, distance: 79.7
click at [375, 493] on div "Janela de atendimento Grade de atendimento Capacidade Transportadoras Veículos …" at bounding box center [461, 311] width 922 height 622
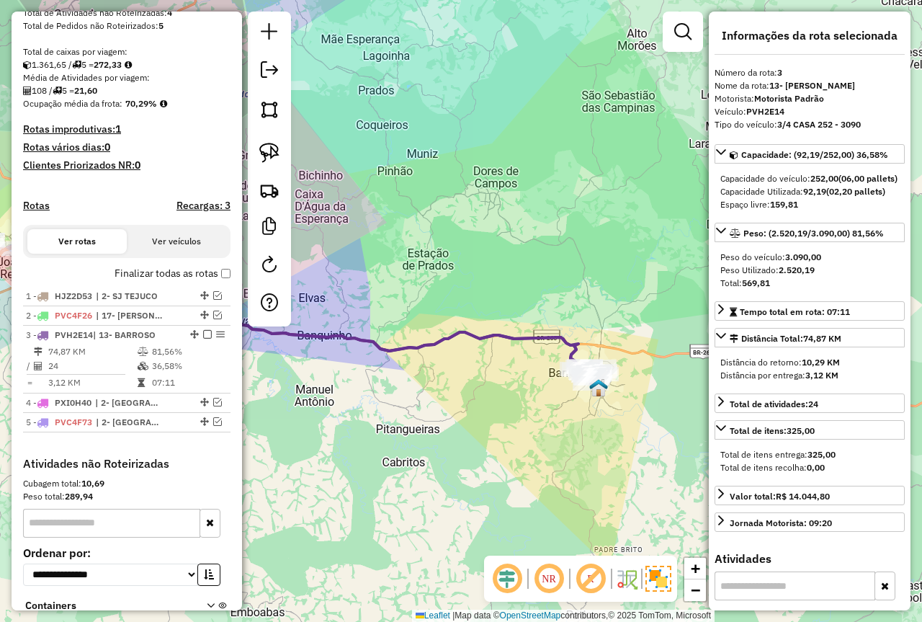
drag, startPoint x: 508, startPoint y: 465, endPoint x: 459, endPoint y: 463, distance: 49.0
click at [459, 463] on div "Janela de atendimento Grade de atendimento Capacidade Transportadoras Veículos …" at bounding box center [461, 311] width 922 height 622
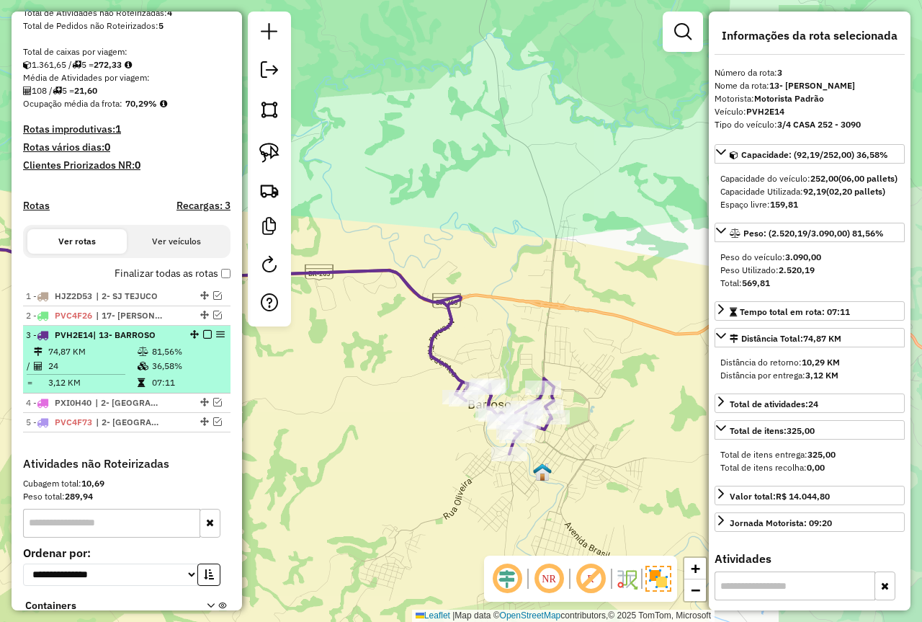
click at [156, 372] on td "36,58%" at bounding box center [187, 366] width 73 height 14
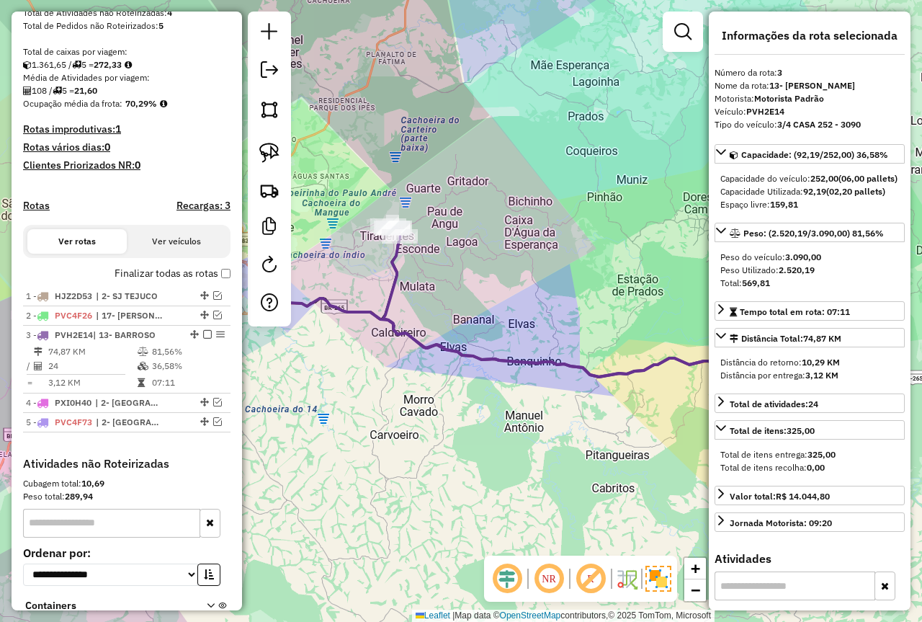
drag, startPoint x: 463, startPoint y: 465, endPoint x: 545, endPoint y: 471, distance: 83.1
click at [545, 471] on div "Janela de atendimento Grade de atendimento Capacidade Transportadoras Veículos …" at bounding box center [461, 311] width 922 height 622
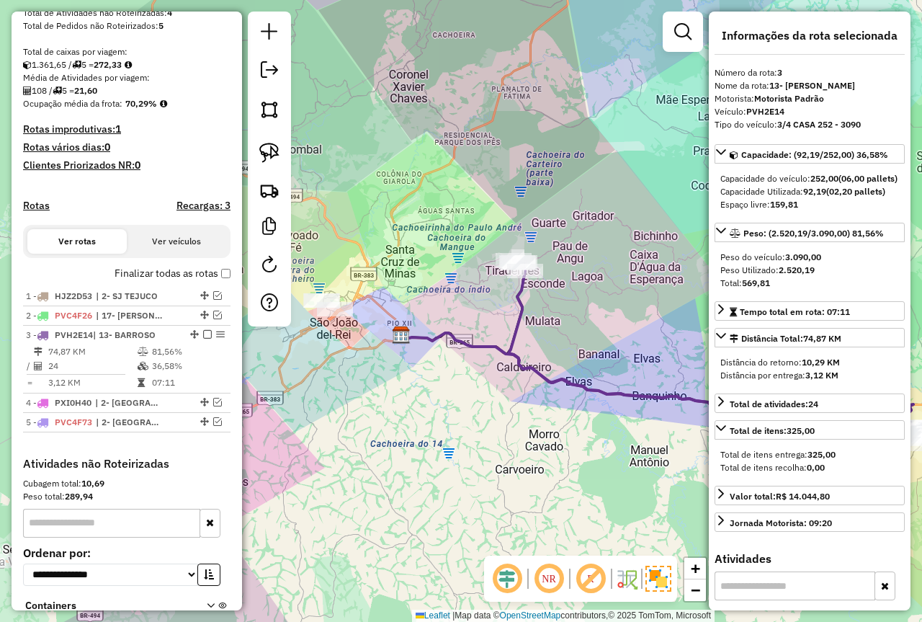
drag, startPoint x: 450, startPoint y: 419, endPoint x: 575, endPoint y: 454, distance: 130.0
click at [575, 454] on div "Janela de atendimento Grade de atendimento Capacidade Transportadoras Veículos …" at bounding box center [461, 311] width 922 height 622
drag, startPoint x: 519, startPoint y: 450, endPoint x: 376, endPoint y: 455, distance: 142.7
click at [382, 455] on div "Janela de atendimento Grade de atendimento Capacidade Transportadoras Veículos …" at bounding box center [461, 311] width 922 height 622
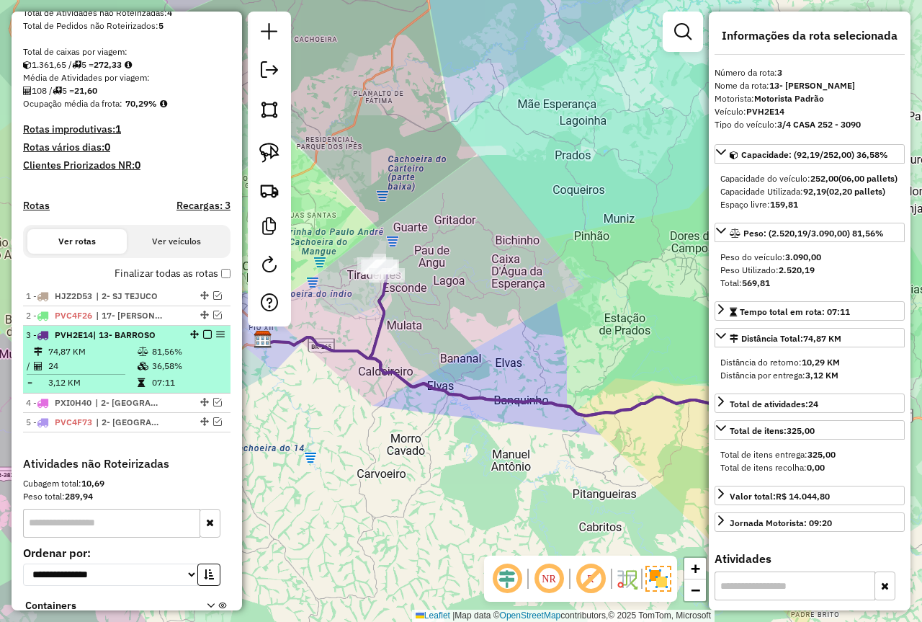
click at [128, 359] on td "74,87 KM" at bounding box center [92, 351] width 89 height 14
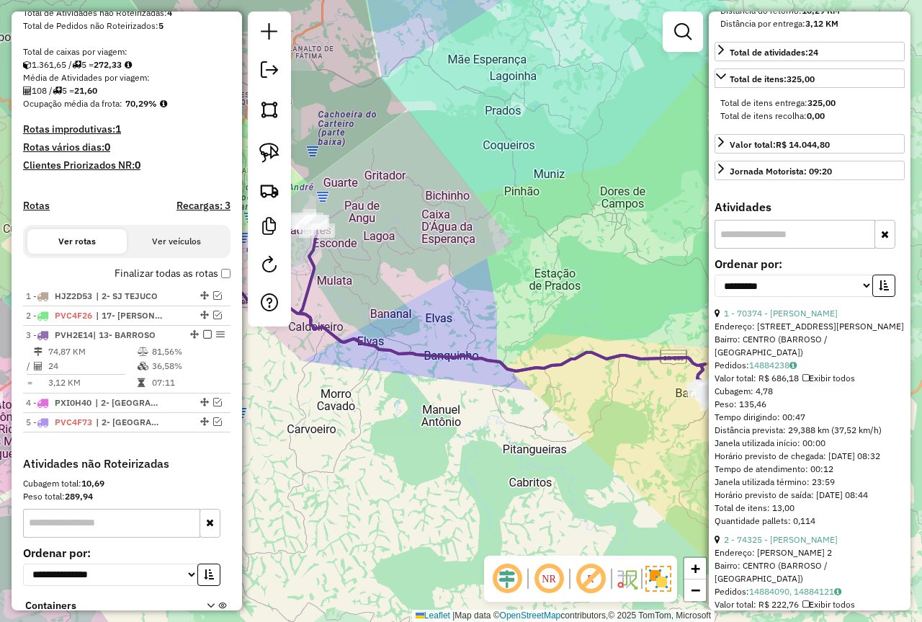
scroll to position [360, 0]
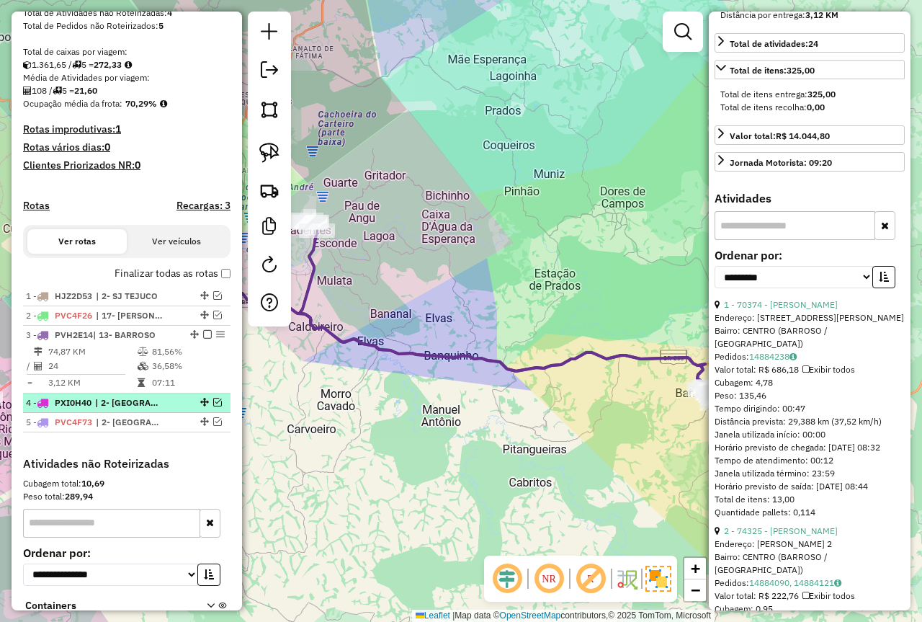
drag, startPoint x: 201, startPoint y: 347, endPoint x: 213, endPoint y: 367, distance: 23.6
click at [203, 339] on em at bounding box center [207, 334] width 9 height 9
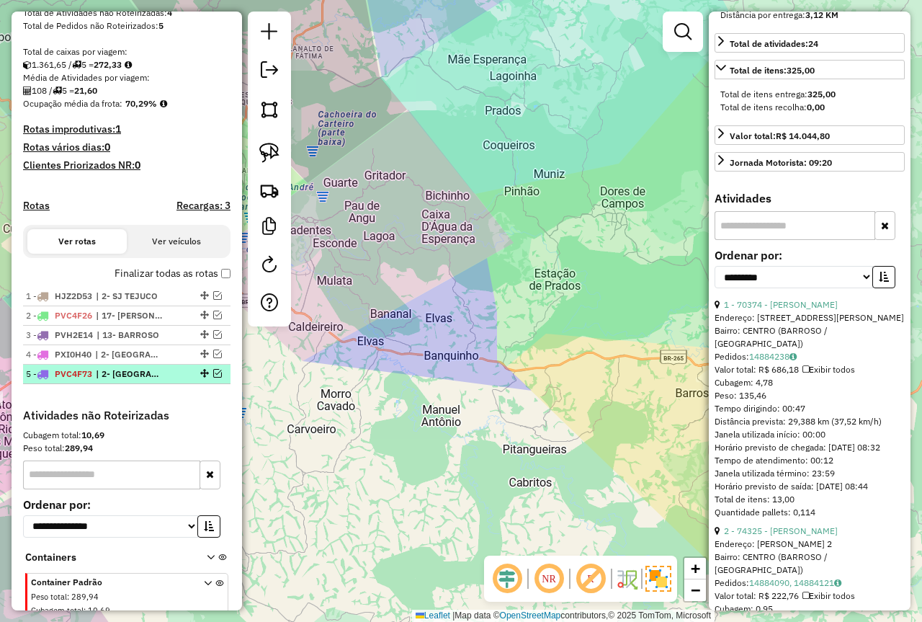
drag, startPoint x: 214, startPoint y: 389, endPoint x: 187, endPoint y: 385, distance: 27.7
click at [213, 378] on em at bounding box center [217, 373] width 9 height 9
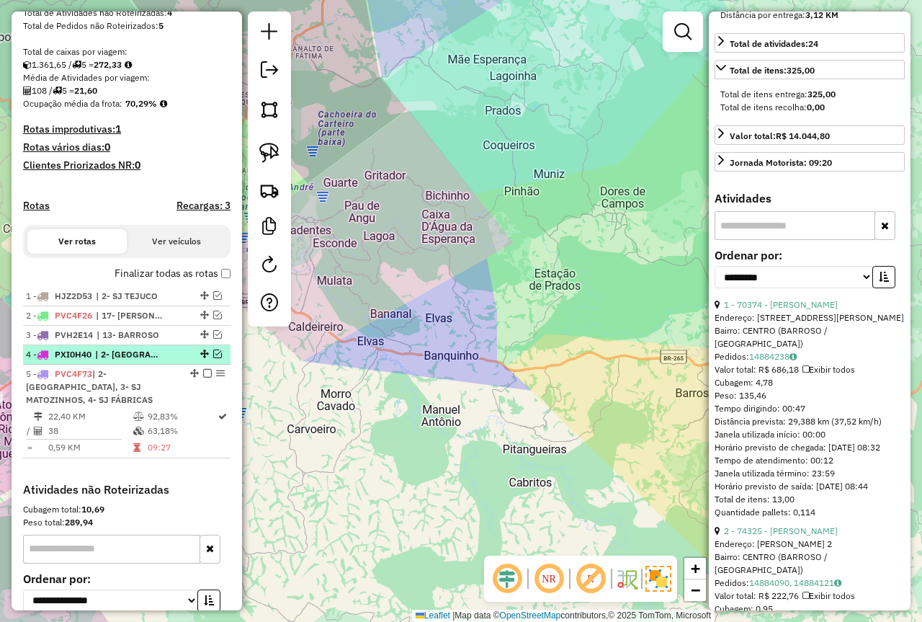
click at [139, 365] on li "4 - PXI0H40 | 2- COLONIA, 3- SJ MATOZINHOS" at bounding box center [126, 354] width 207 height 19
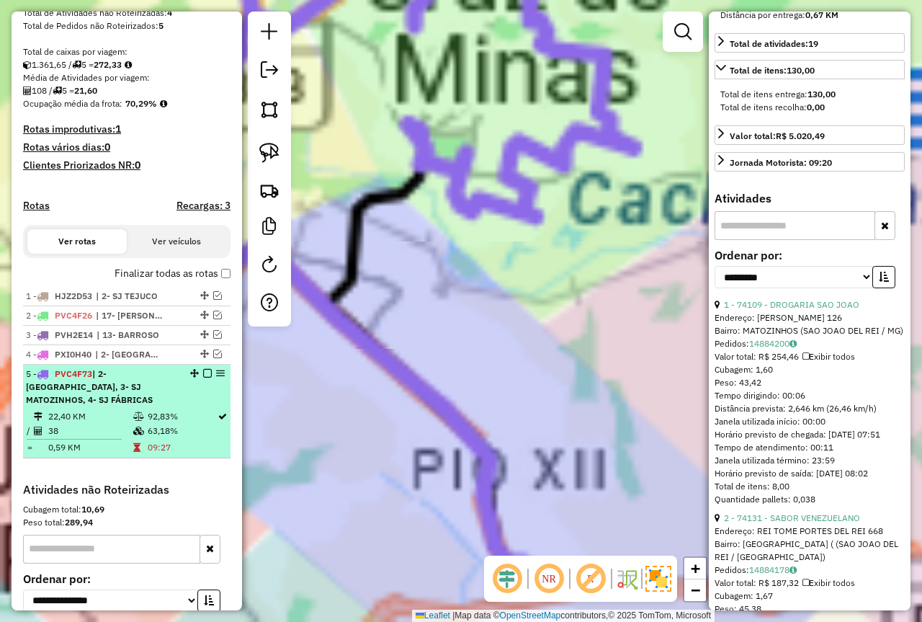
click at [140, 398] on span "| 2- COLONIA, 3- SJ MATOZINHOS, 4- SJ FÁBRICAS" at bounding box center [89, 386] width 127 height 37
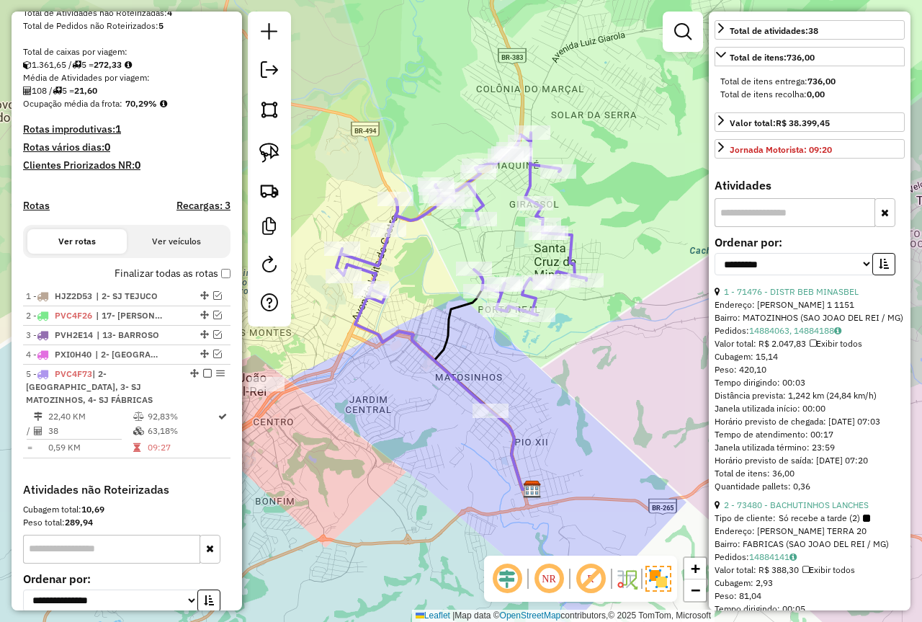
scroll to position [39, 0]
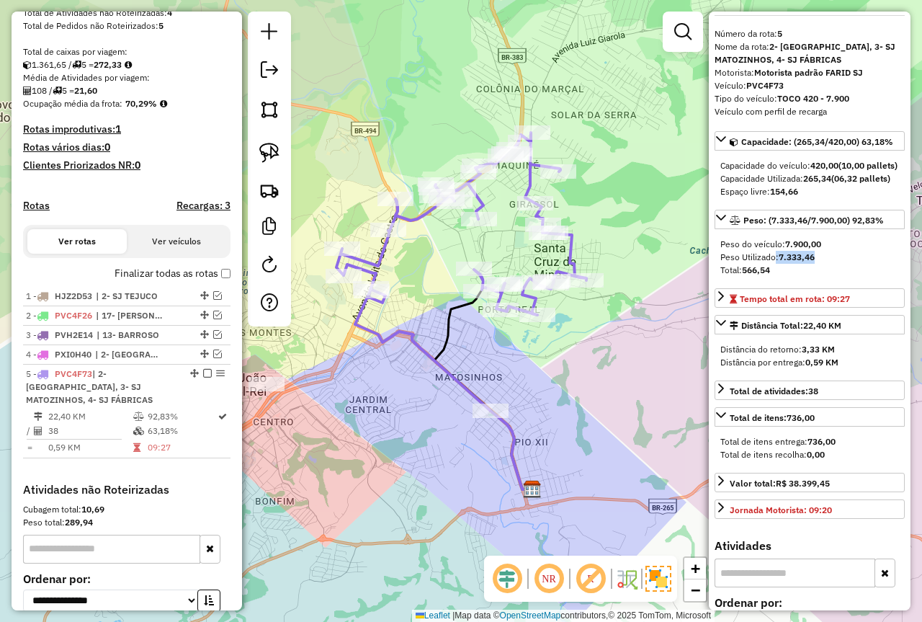
drag, startPoint x: 824, startPoint y: 281, endPoint x: 772, endPoint y: 284, distance: 52.7
click at [772, 264] on div "Peso Utilizado: 7.333,46" at bounding box center [809, 257] width 179 height 13
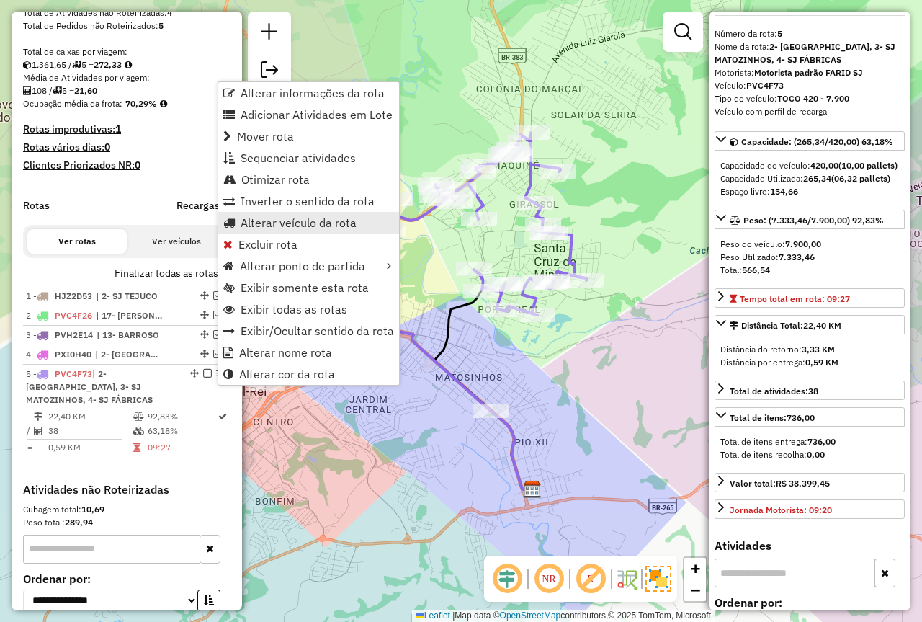
click at [277, 213] on link "Alterar veículo da rota" at bounding box center [308, 223] width 181 height 22
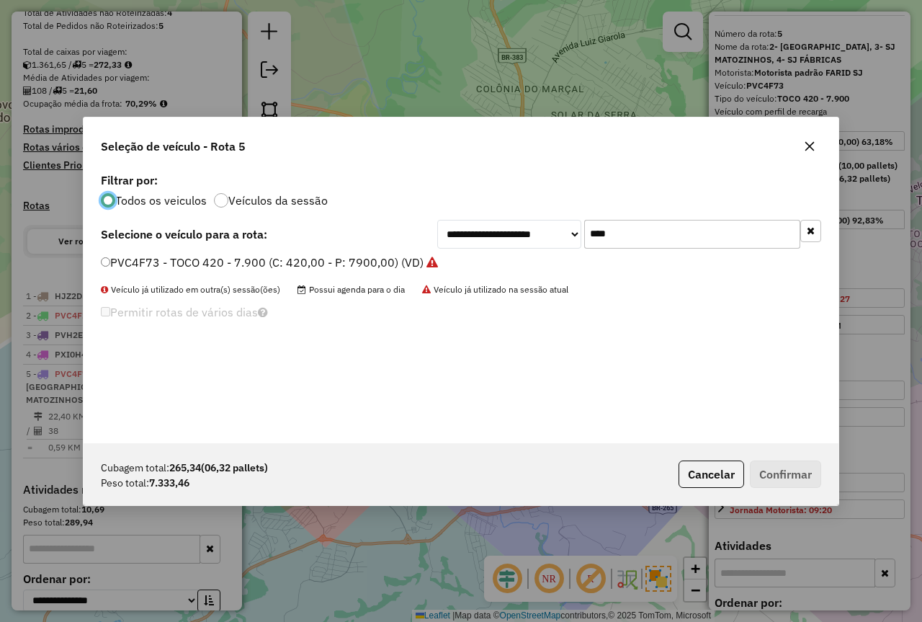
scroll to position [8, 4]
drag, startPoint x: 646, startPoint y: 230, endPoint x: 519, endPoint y: 235, distance: 126.2
click at [520, 235] on div "**********" at bounding box center [629, 234] width 384 height 29
type input "****"
click at [310, 258] on label "OQO3750 - TOCO 420 - 7.730 (C: 420,00 - P: 7730,00)" at bounding box center [251, 262] width 300 height 17
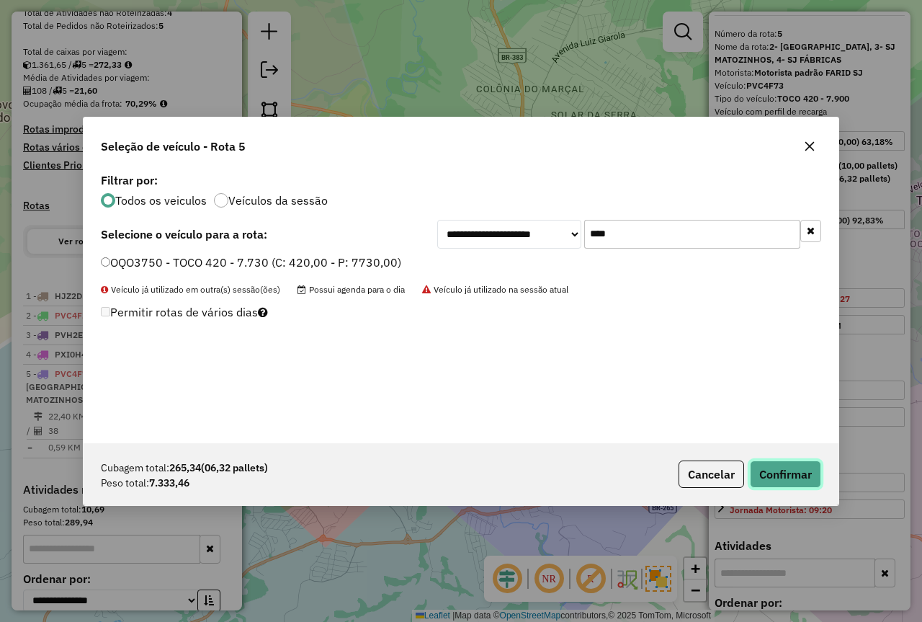
click at [790, 478] on button "Confirmar" at bounding box center [785, 473] width 71 height 27
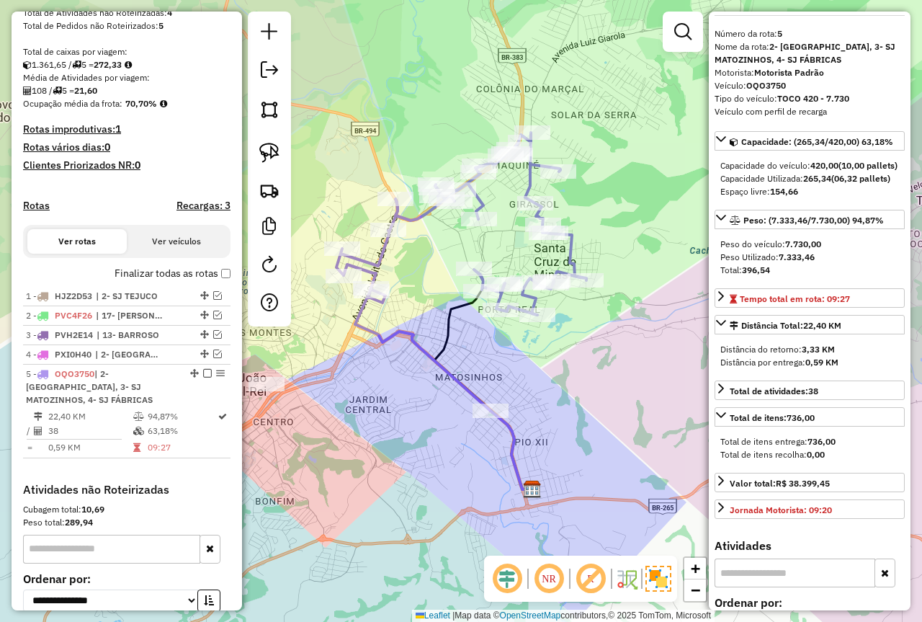
scroll to position [401, 0]
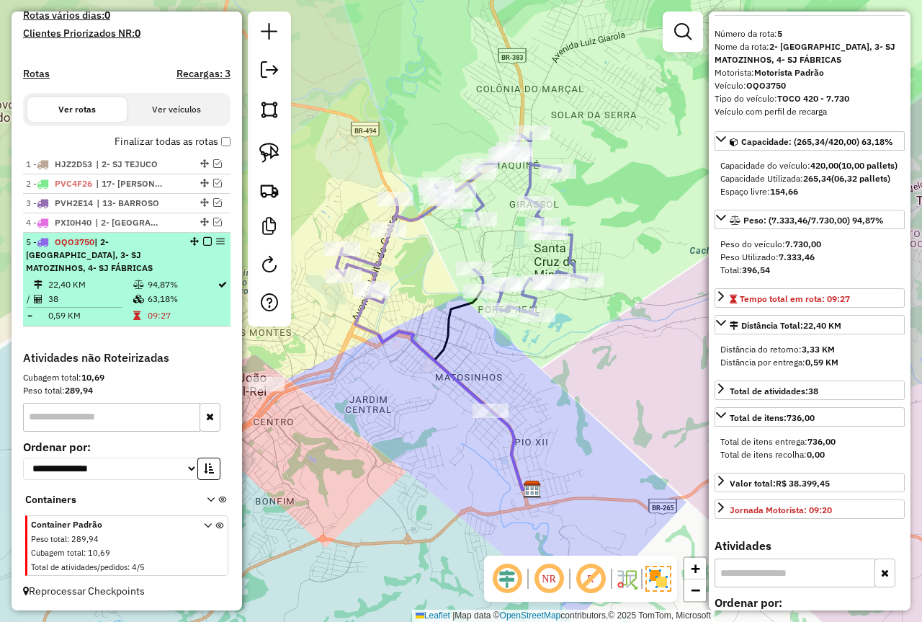
click at [166, 281] on td "94,87%" at bounding box center [182, 284] width 70 height 14
click at [204, 246] on em at bounding box center [207, 241] width 9 height 9
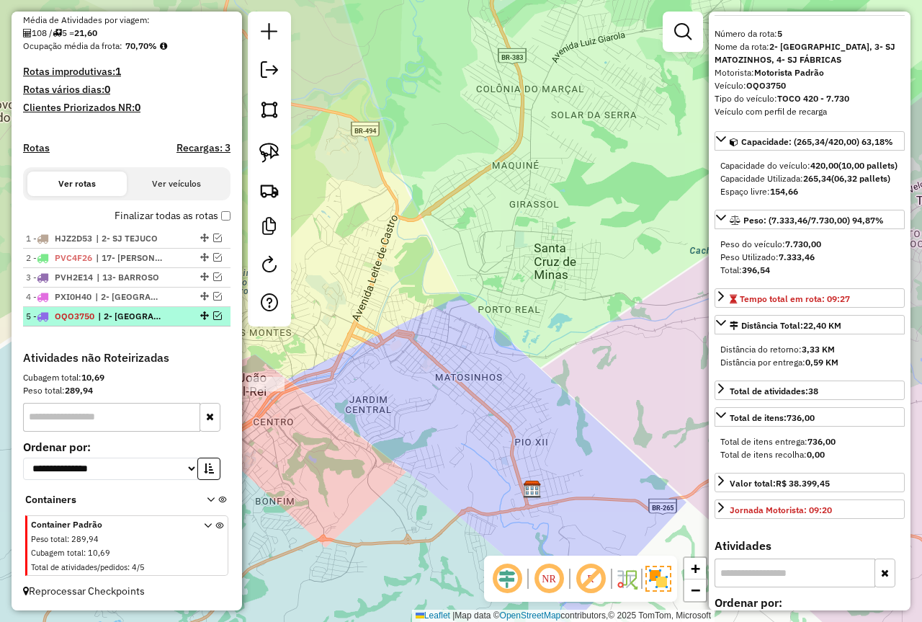
scroll to position [340, 0]
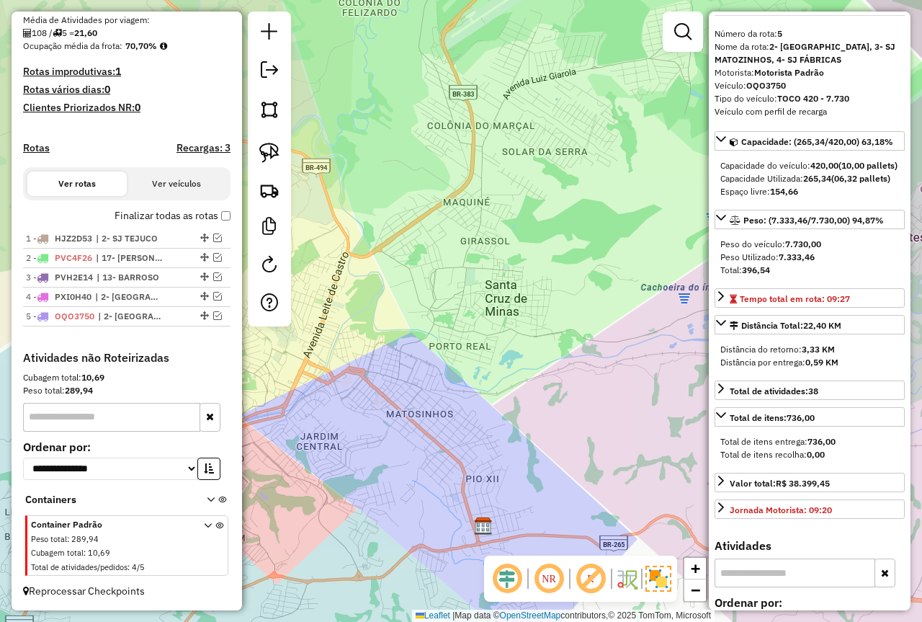
drag, startPoint x: 485, startPoint y: 300, endPoint x: 436, endPoint y: 337, distance: 61.2
click at [436, 337] on div "Janela de atendimento Grade de atendimento Capacidade Transportadoras Veículos …" at bounding box center [461, 311] width 922 height 622
click at [213, 316] on em at bounding box center [217, 315] width 9 height 9
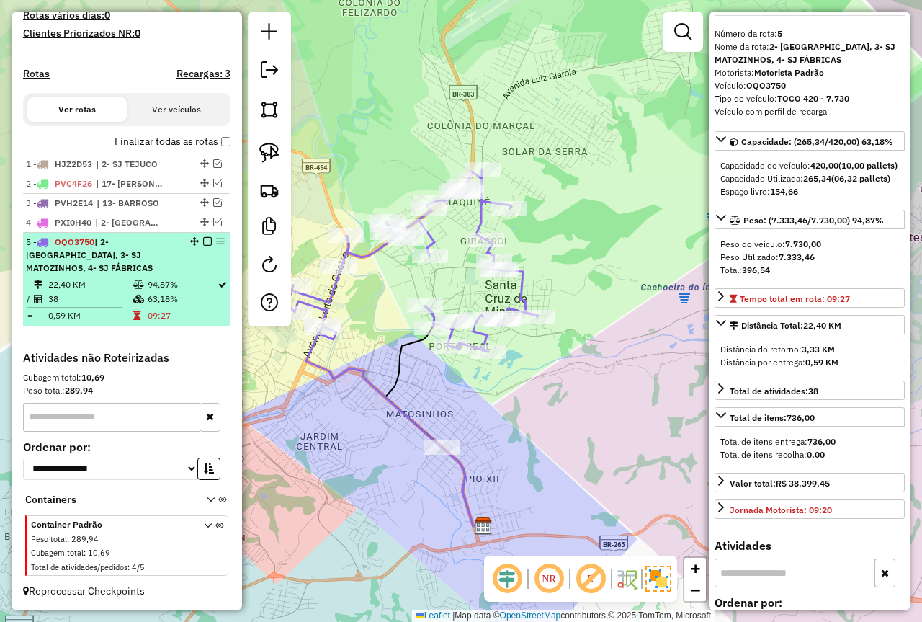
click at [203, 246] on em at bounding box center [207, 241] width 9 height 9
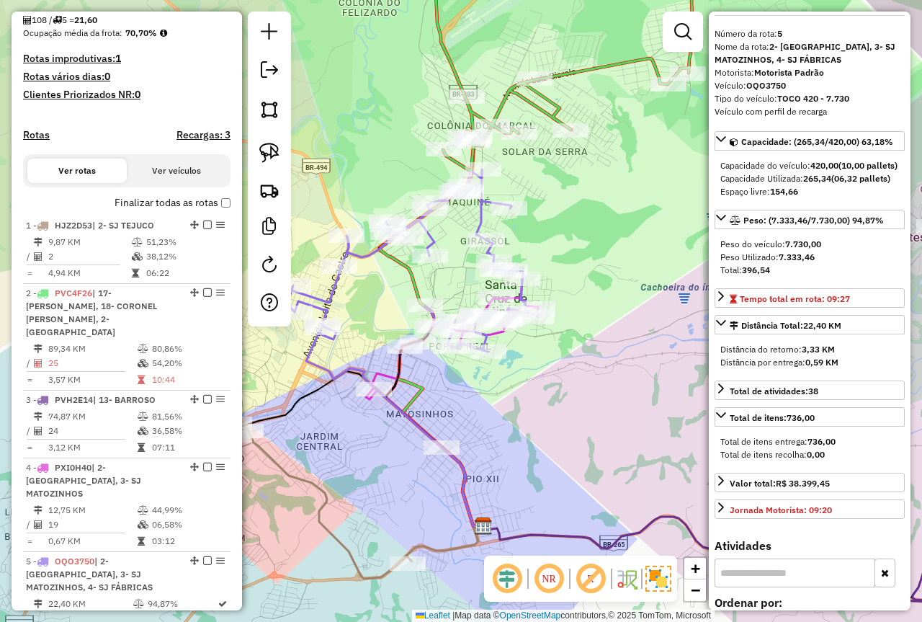
click at [617, 412] on div "Janela de atendimento Grade de atendimento Capacidade Transportadoras Veículos …" at bounding box center [461, 311] width 922 height 622
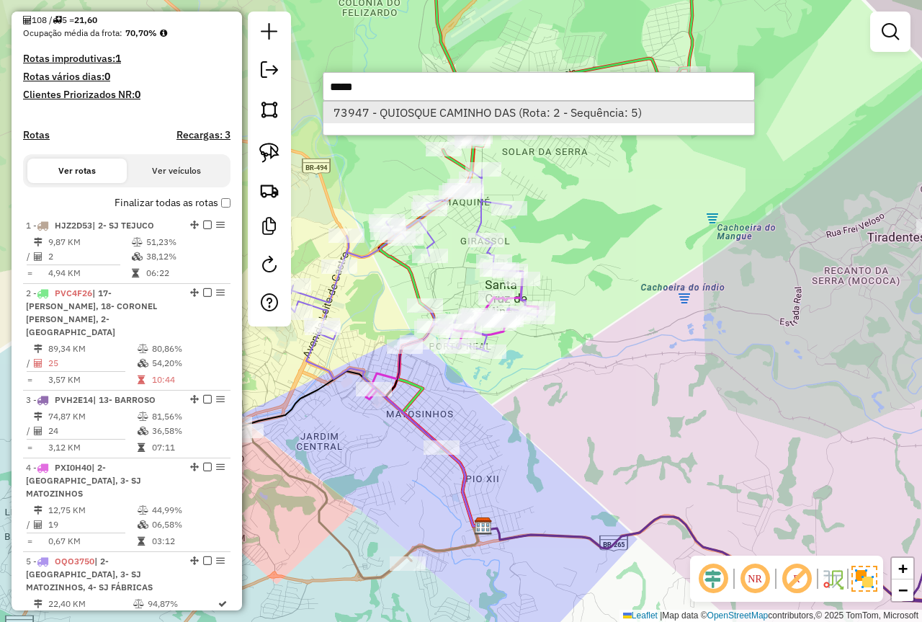
type input "*****"
click at [422, 111] on li "73947 - QUIOSQUE CAMINHO DAS (Rota: 2 - Sequência: 5)" at bounding box center [538, 113] width 431 height 22
select select "**********"
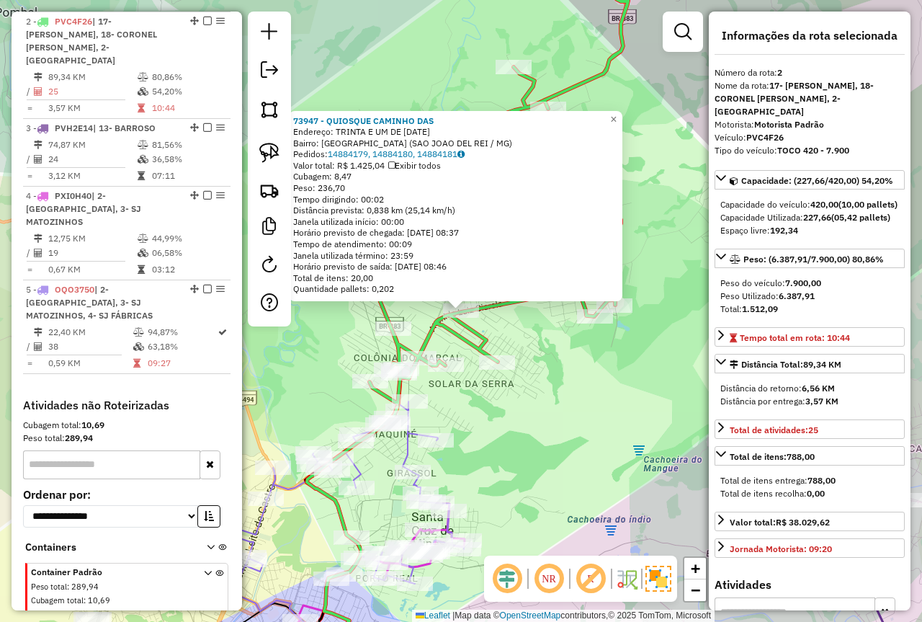
scroll to position [625, 0]
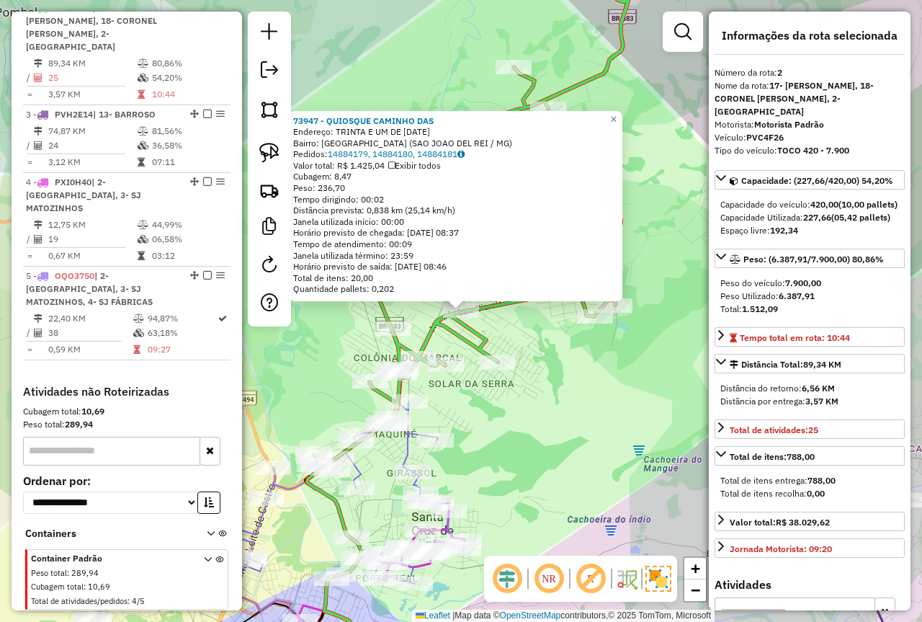
click at [562, 436] on div "73947 - QUIOSQUE CAMINHO DAS Endereço: TRINTA E UM DE MARCO 1515 Bairro: COLONI…" at bounding box center [461, 311] width 922 height 622
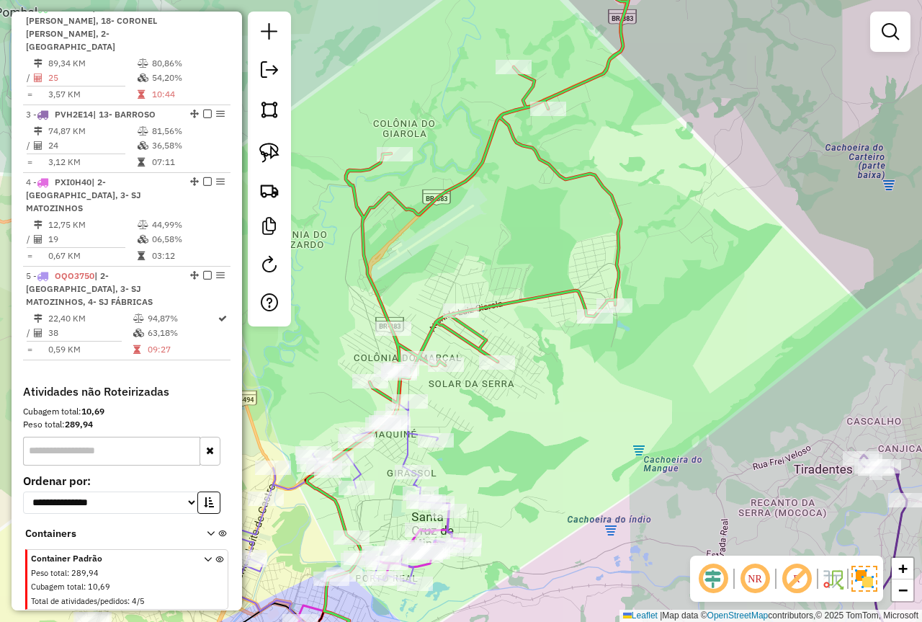
click at [571, 489] on div "Janela de atendimento Grade de atendimento Capacidade Transportadoras Veículos …" at bounding box center [461, 311] width 922 height 622
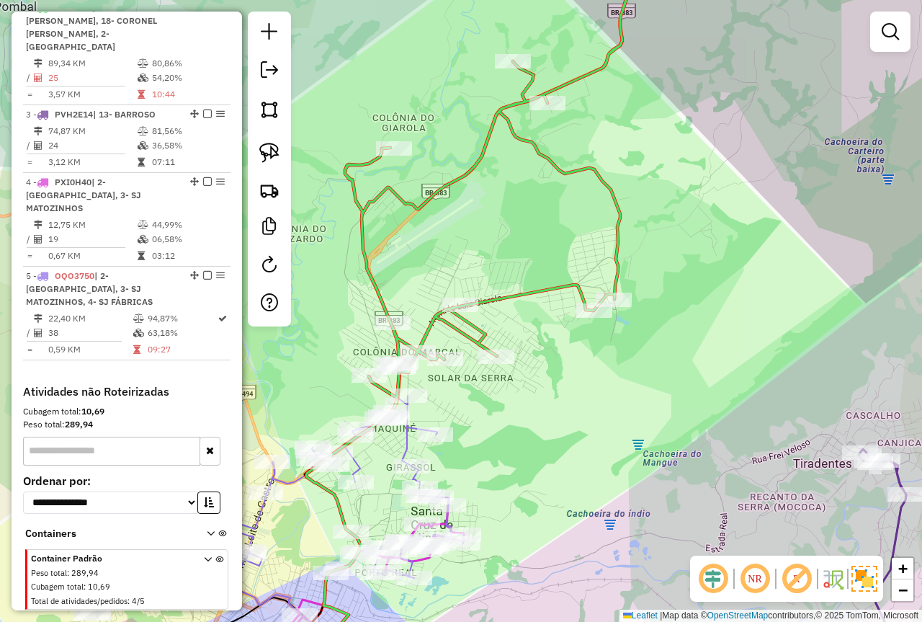
drag, startPoint x: 728, startPoint y: 365, endPoint x: 704, endPoint y: 340, distance: 35.2
click at [704, 340] on div "Janela de atendimento Grade de atendimento Capacidade Transportadoras Veículos …" at bounding box center [461, 311] width 922 height 622
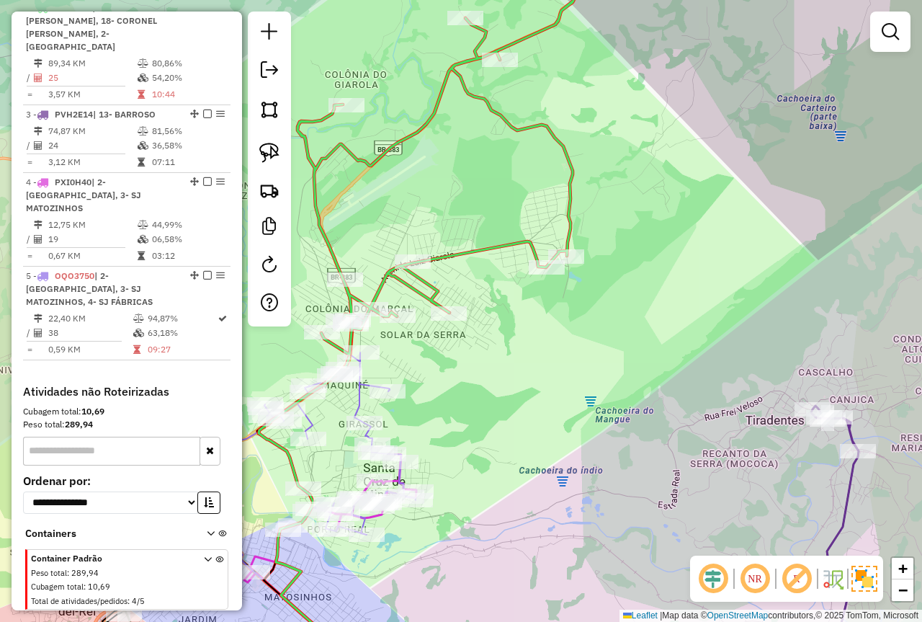
drag, startPoint x: 777, startPoint y: 435, endPoint x: 520, endPoint y: 251, distance: 316.1
click at [486, 235] on div "Janela de atendimento Grade de atendimento Capacidade Transportadoras Veículos …" at bounding box center [461, 311] width 922 height 622
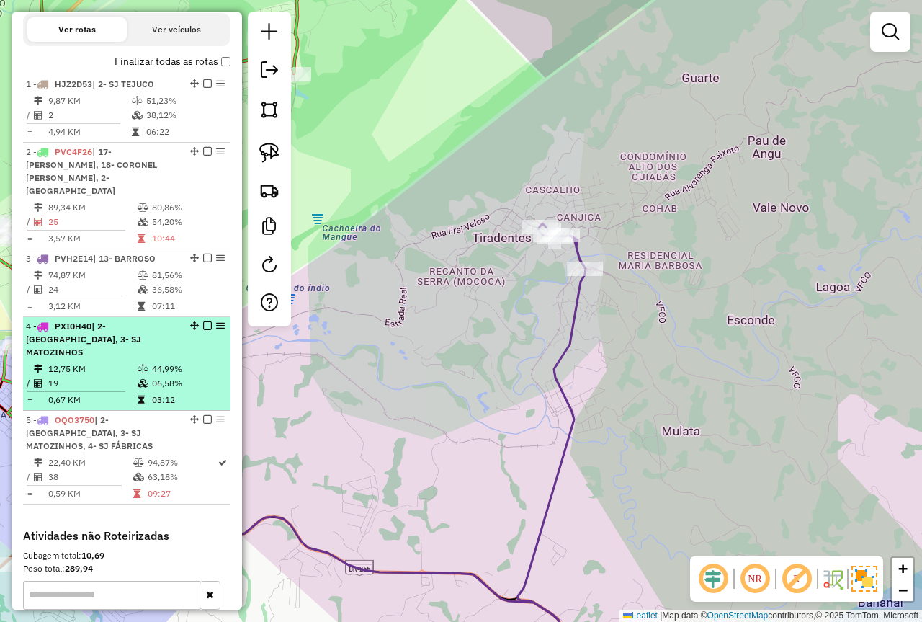
scroll to position [409, 0]
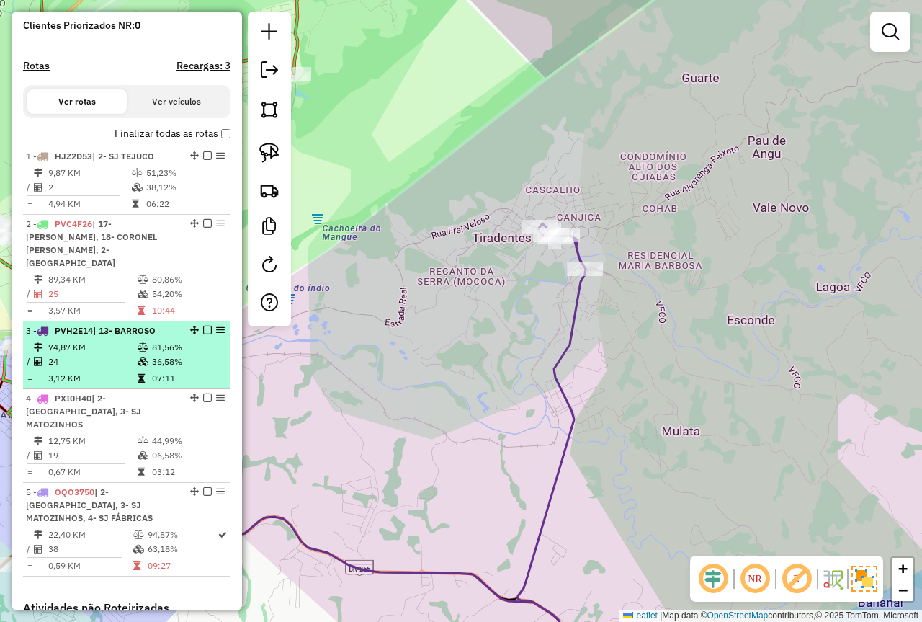
click at [126, 355] on td "24" at bounding box center [92, 361] width 89 height 14
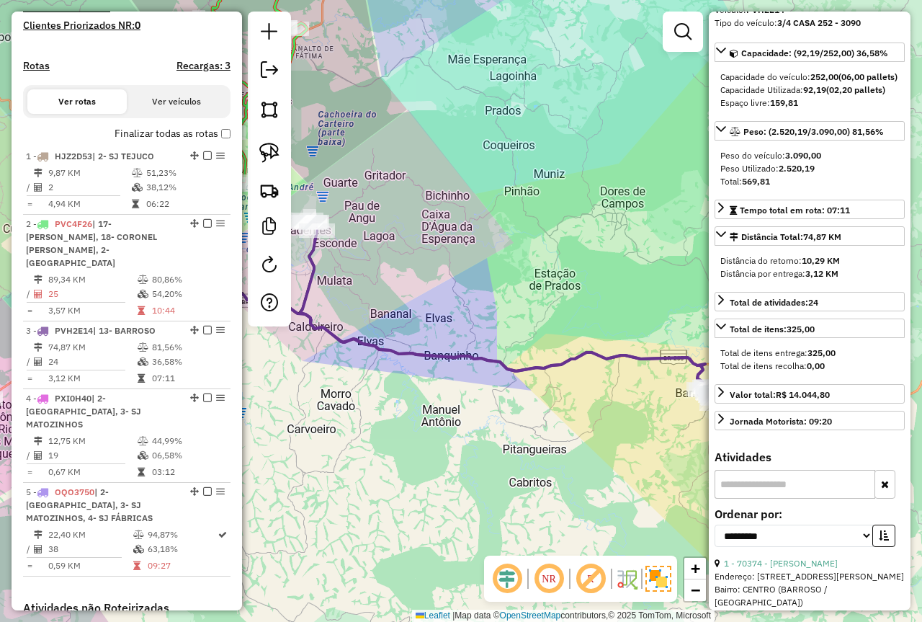
scroll to position [288, 0]
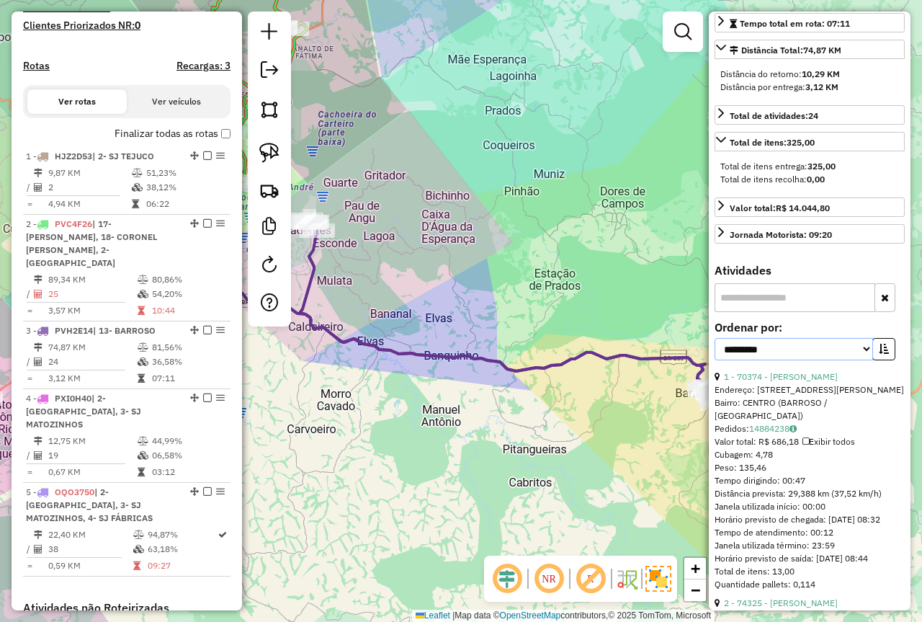
click at [800, 360] on select "**********" at bounding box center [794, 349] width 159 height 22
select select "*********"
click at [715, 351] on select "**********" at bounding box center [794, 349] width 159 height 22
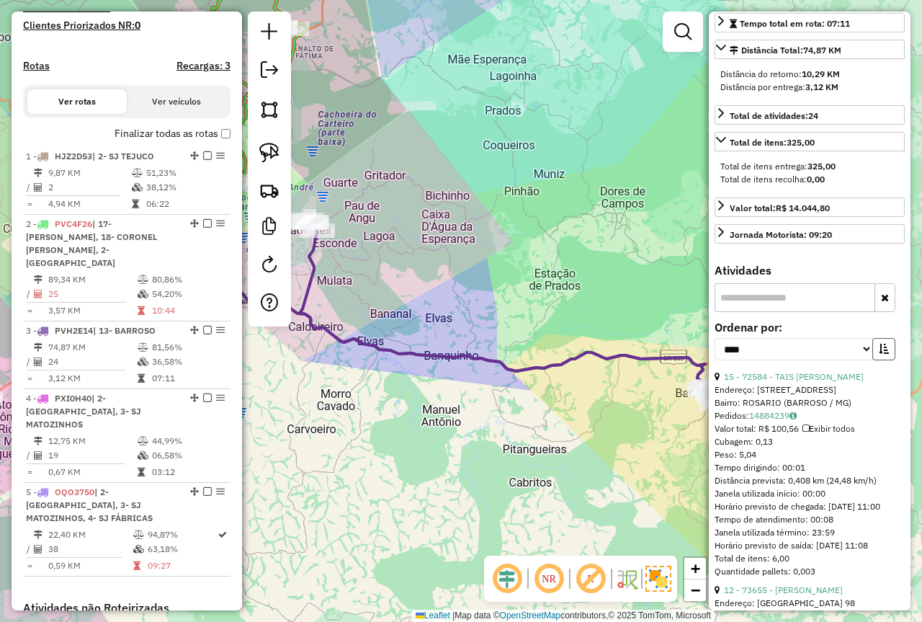
click at [880, 354] on icon "button" at bounding box center [884, 349] width 10 height 10
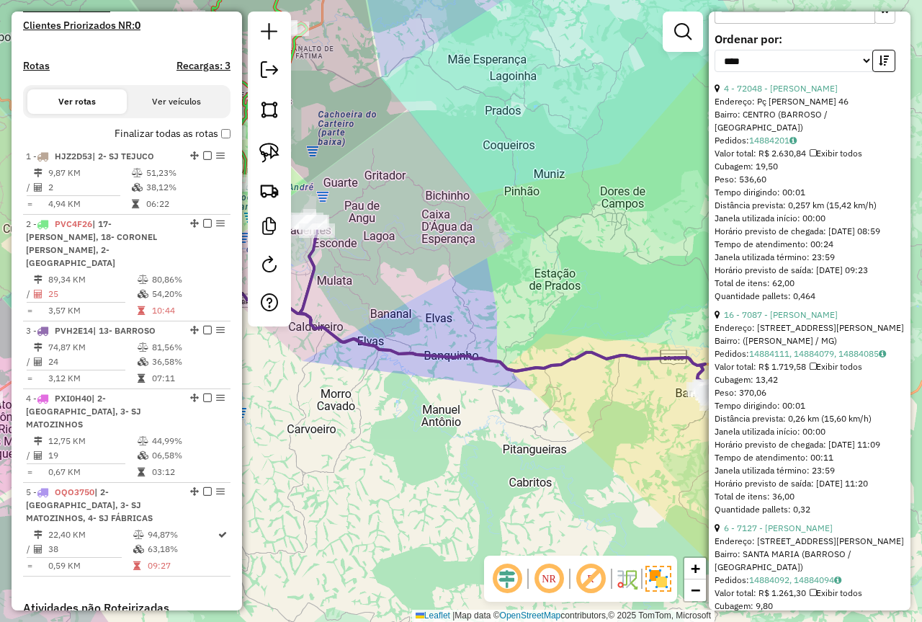
scroll to position [720, 0]
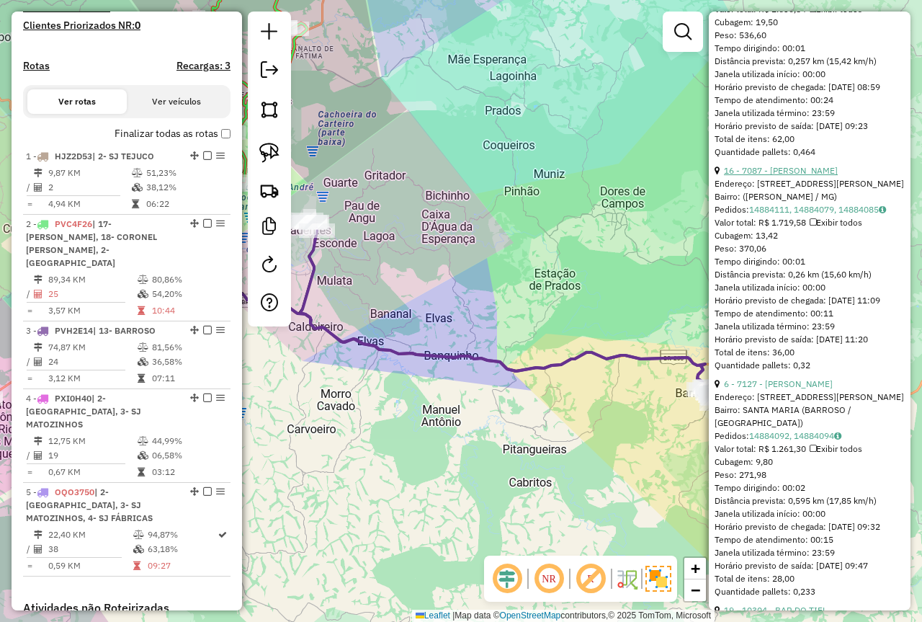
click at [777, 176] on link "16 - 7087 - MARCELO FERREIRA" at bounding box center [781, 170] width 114 height 11
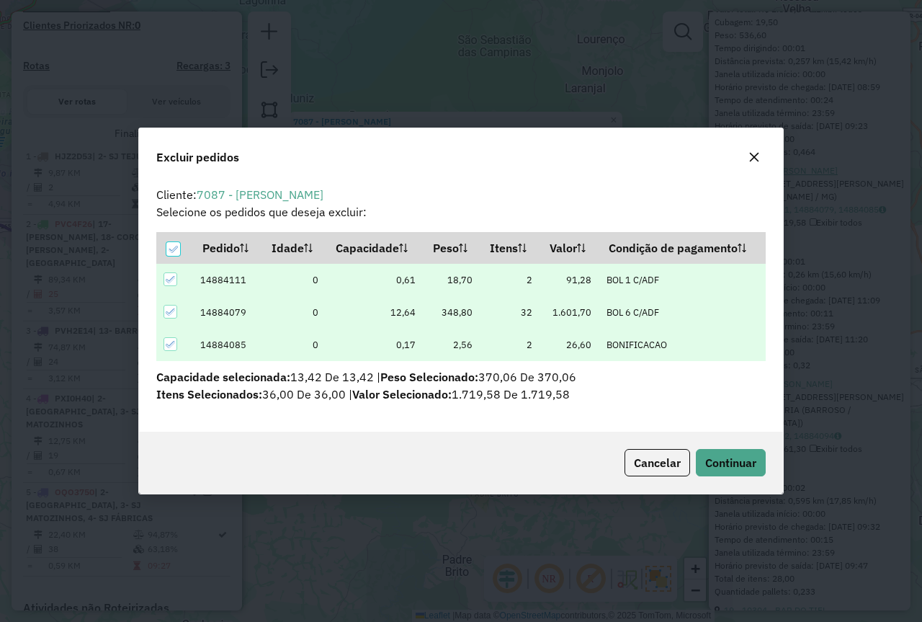
scroll to position [0, 0]
click at [737, 455] on span "Continuar" at bounding box center [730, 462] width 51 height 14
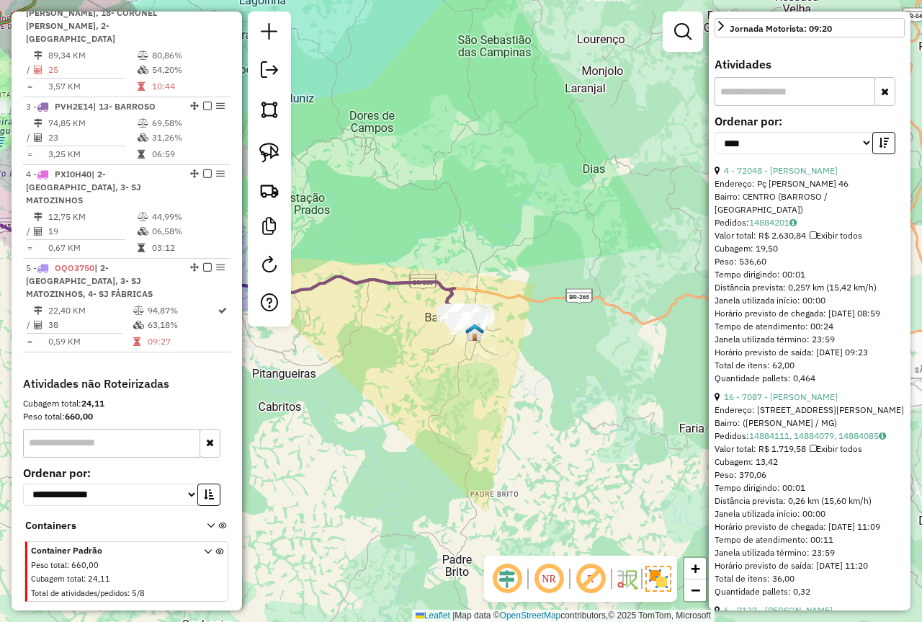
scroll to position [62, 0]
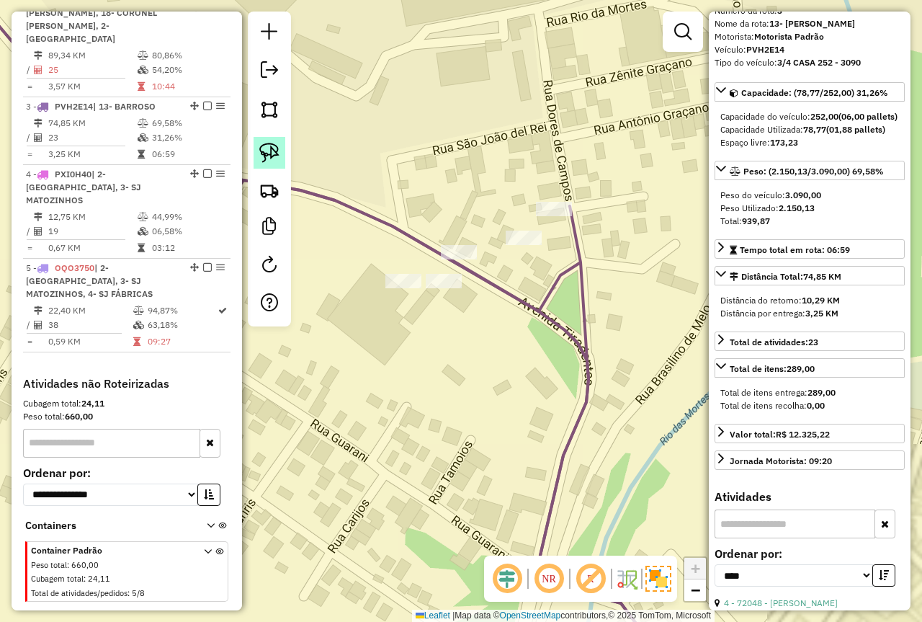
click at [265, 150] on img at bounding box center [269, 153] width 20 height 20
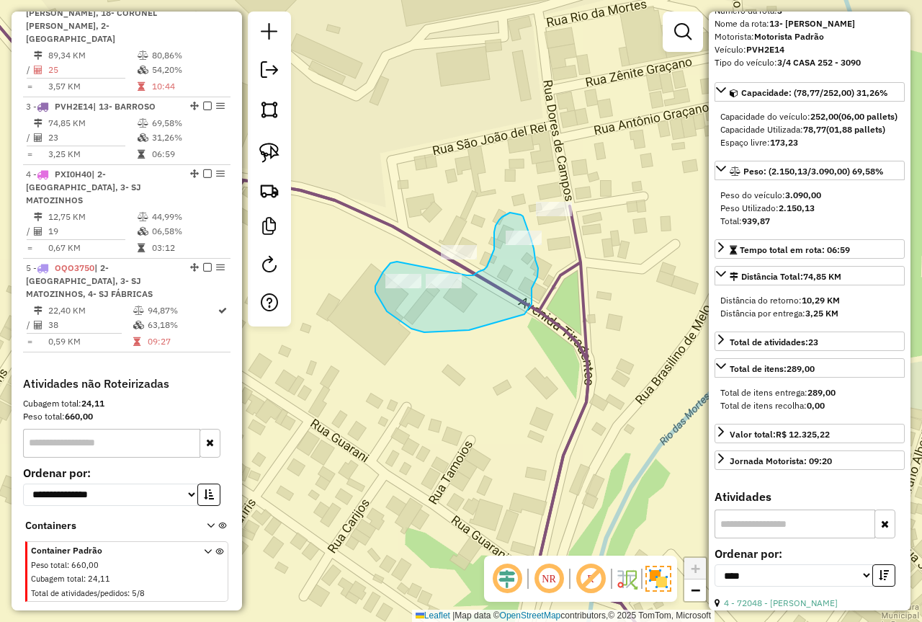
drag, startPoint x: 396, startPoint y: 262, endPoint x: 467, endPoint y: 275, distance: 72.6
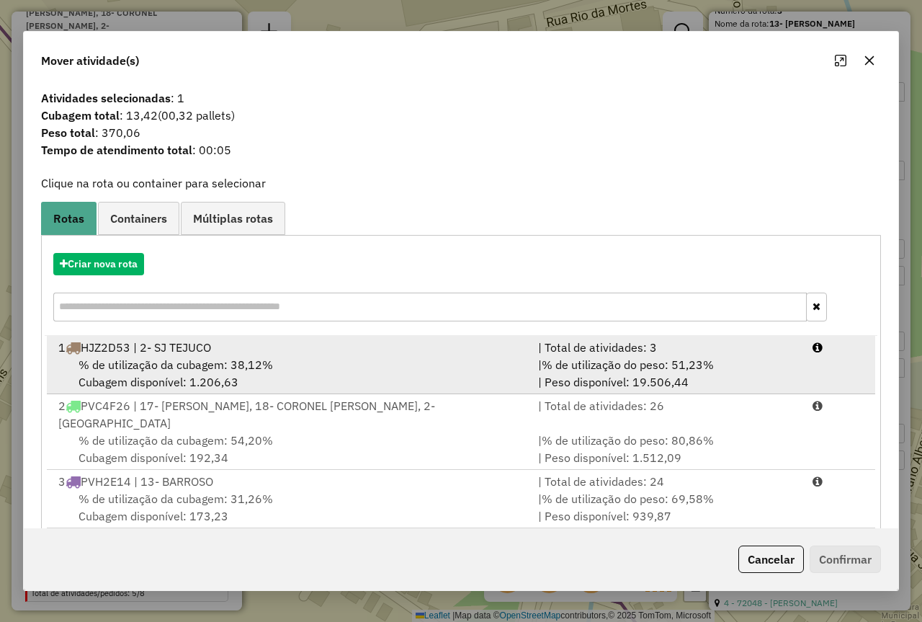
scroll to position [4, 0]
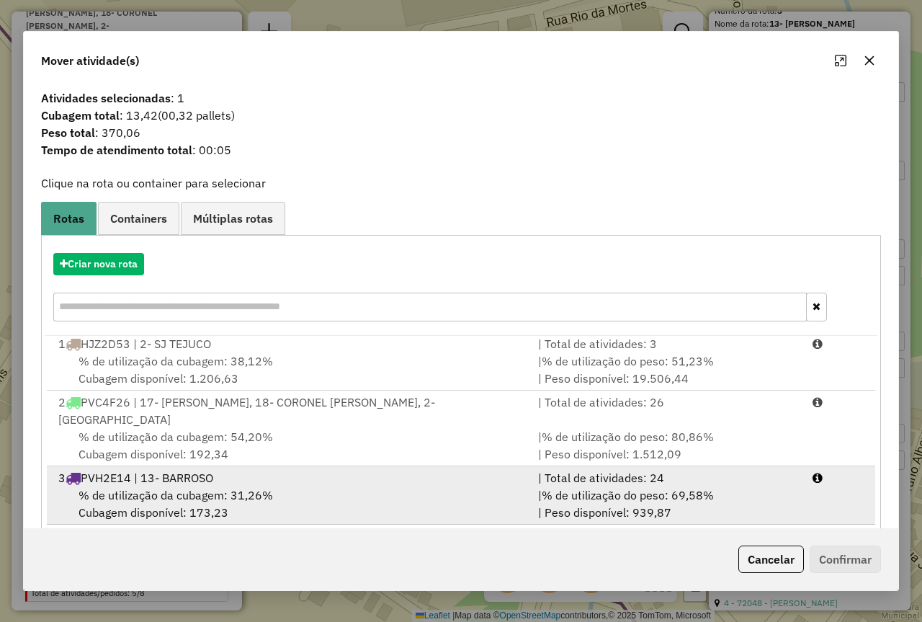
click at [365, 466] on li "3 PVH2E14 | 13- BARROSO | Total de atividades: 24 % de utilização da cubagem: 3…" at bounding box center [461, 495] width 829 height 58
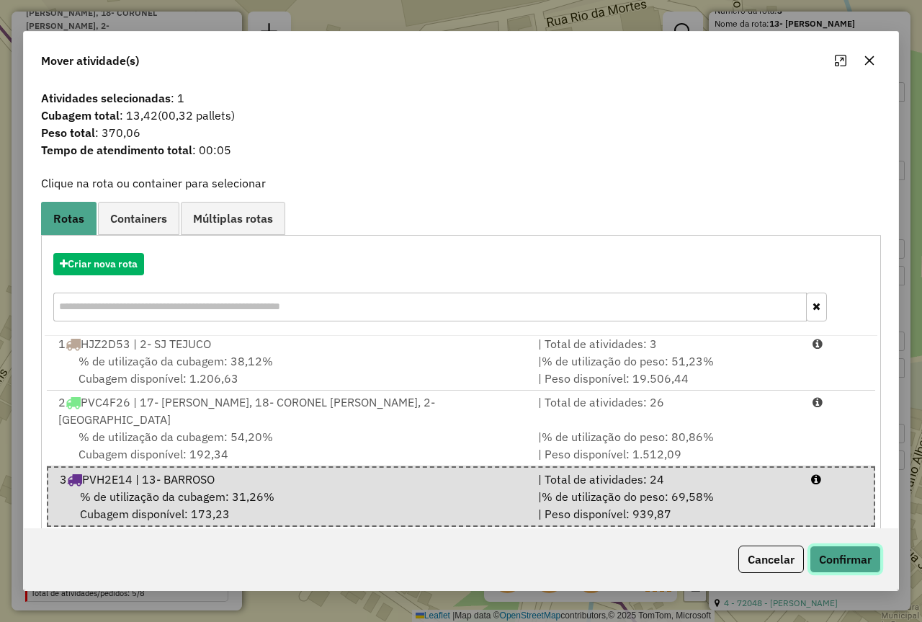
click at [855, 558] on button "Confirmar" at bounding box center [845, 558] width 71 height 27
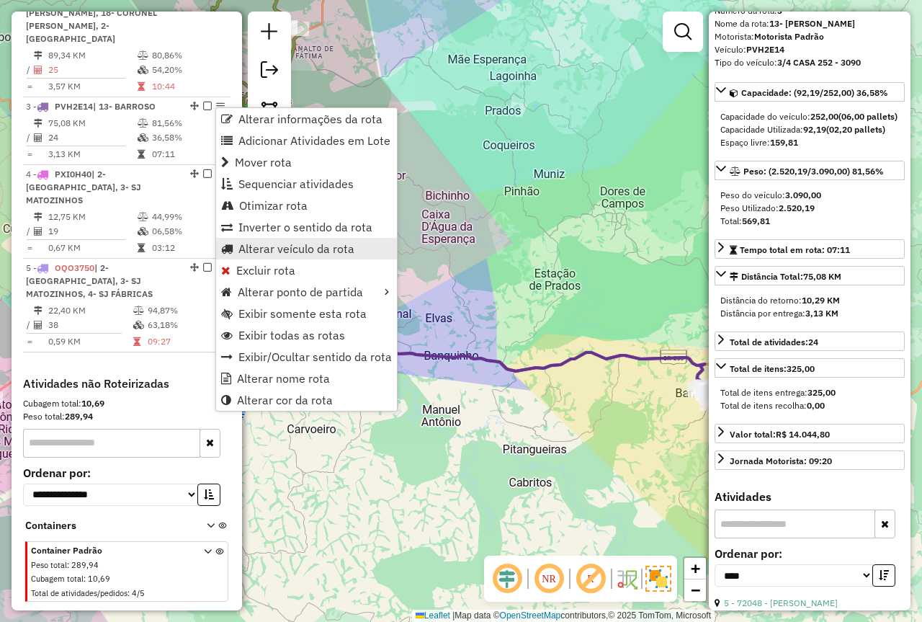
click at [282, 243] on span "Alterar veículo da rota" at bounding box center [296, 249] width 116 height 12
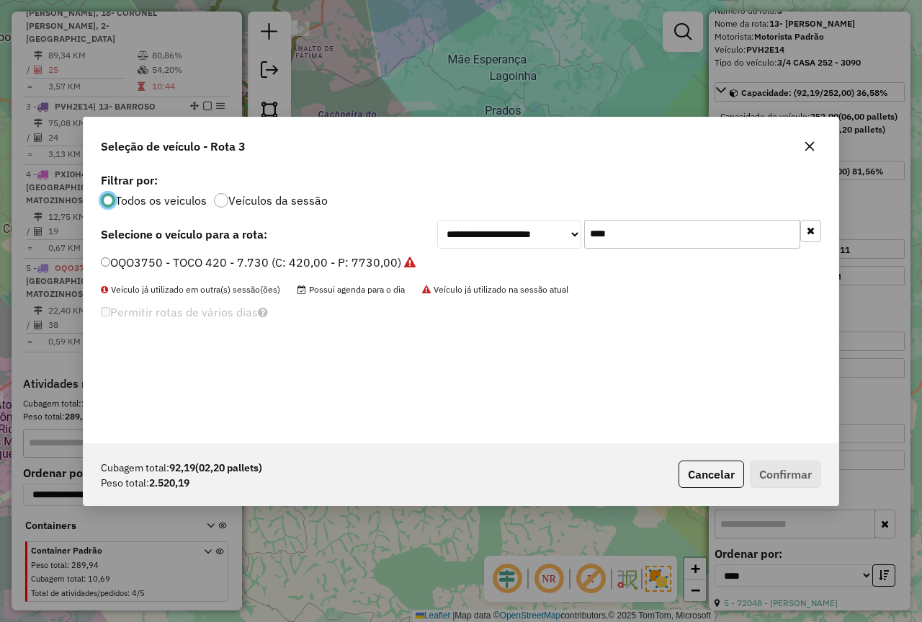
scroll to position [8, 4]
drag, startPoint x: 638, startPoint y: 233, endPoint x: 559, endPoint y: 232, distance: 78.5
click at [559, 232] on div "**********" at bounding box center [629, 234] width 384 height 29
type input "****"
click at [380, 272] on div "OYE2H25 - MERCEDEZ 2.300 KG (C: 420,00 - P: 2300,00) (VD)" at bounding box center [461, 268] width 738 height 29
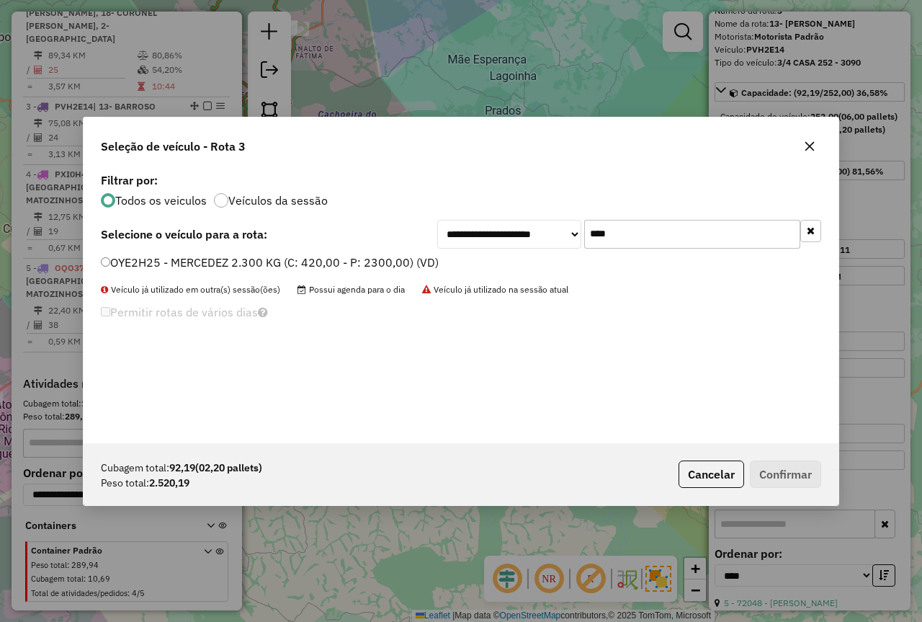
click at [366, 265] on label "OYE2H25 - MERCEDEZ 2.300 KG (C: 420,00 - P: 2300,00) (VD)" at bounding box center [270, 262] width 338 height 17
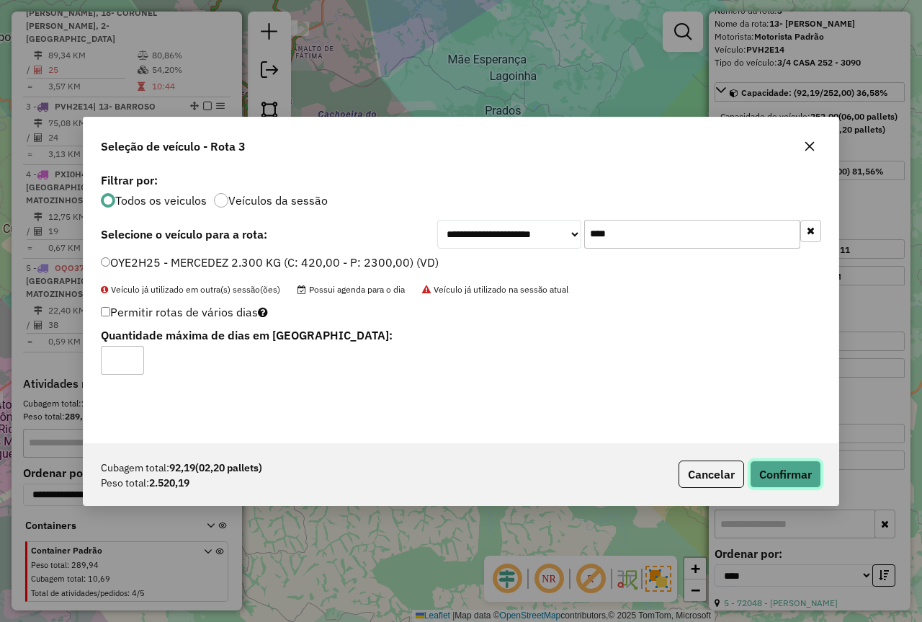
click at [779, 461] on button "Confirmar" at bounding box center [785, 473] width 71 height 27
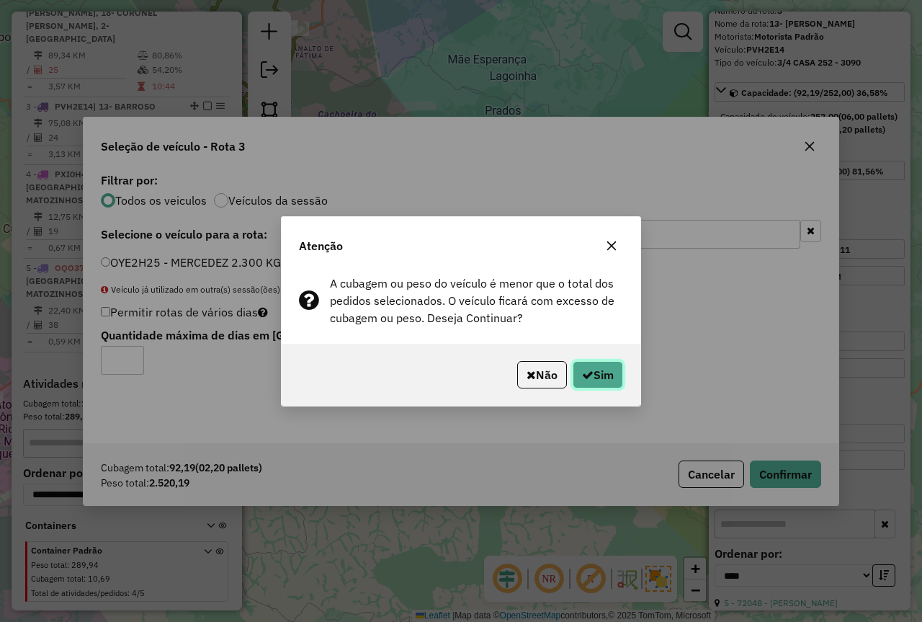
click at [605, 364] on button "Sim" at bounding box center [598, 374] width 50 height 27
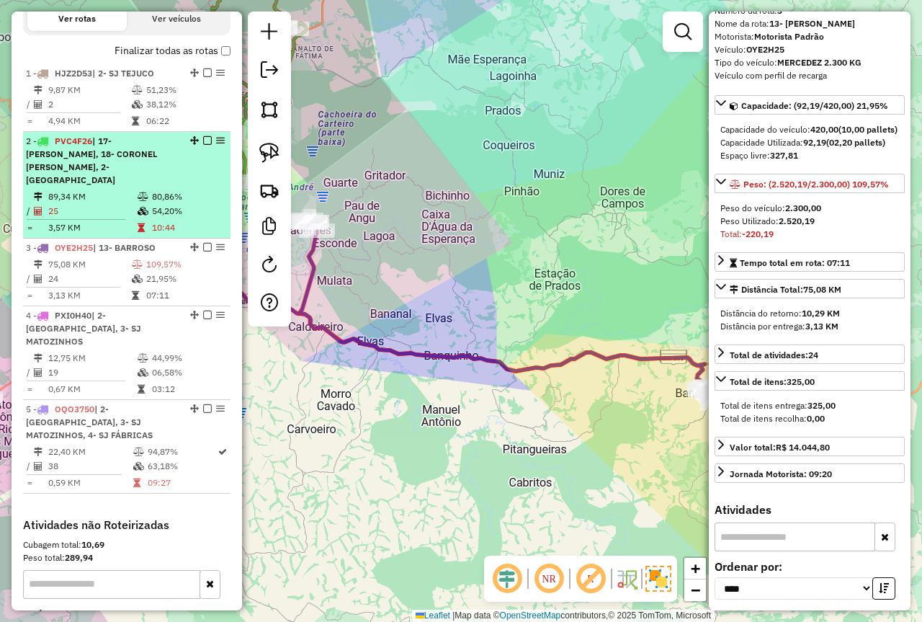
scroll to position [489, 0]
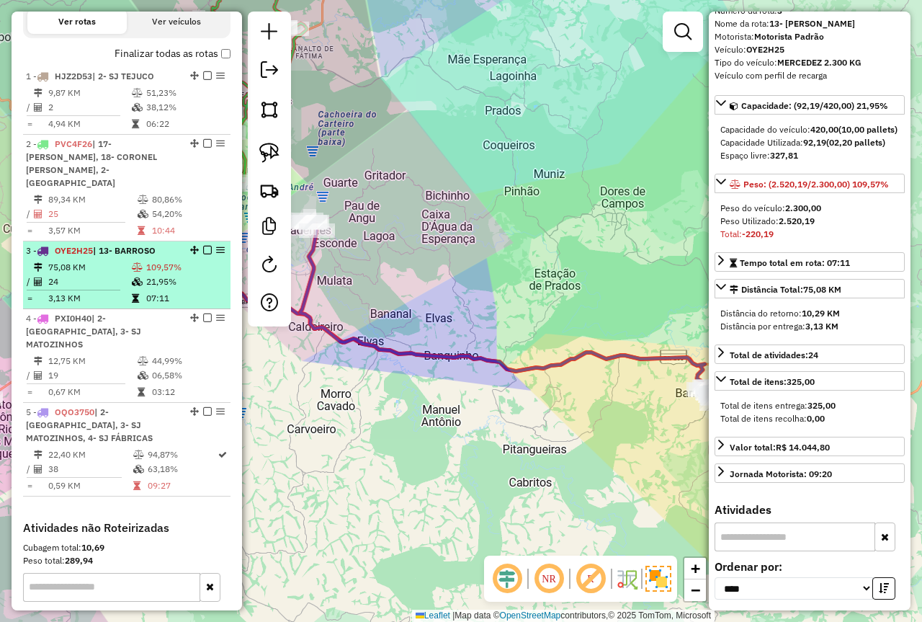
click at [160, 273] on td "109,57%" at bounding box center [185, 267] width 79 height 14
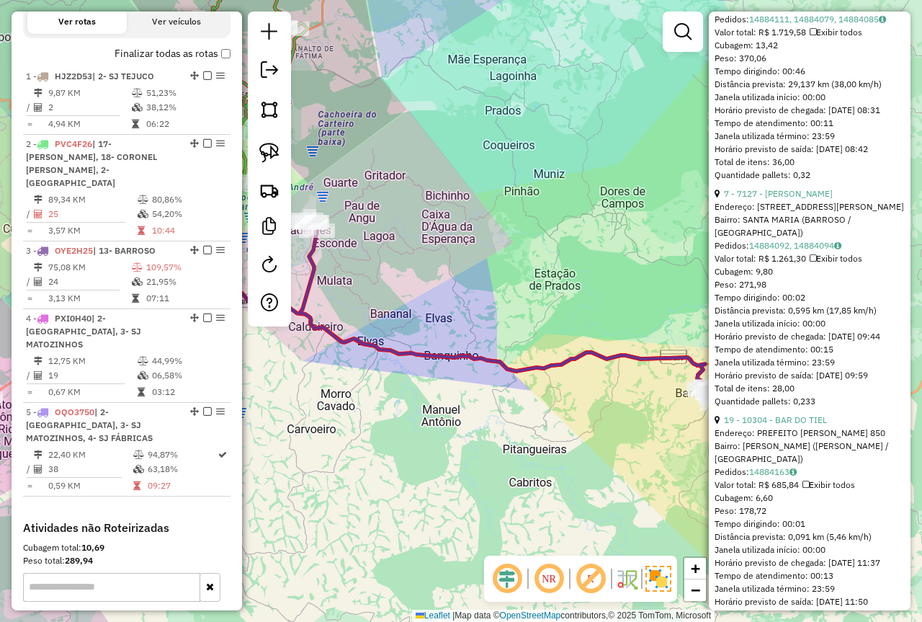
scroll to position [927, 0]
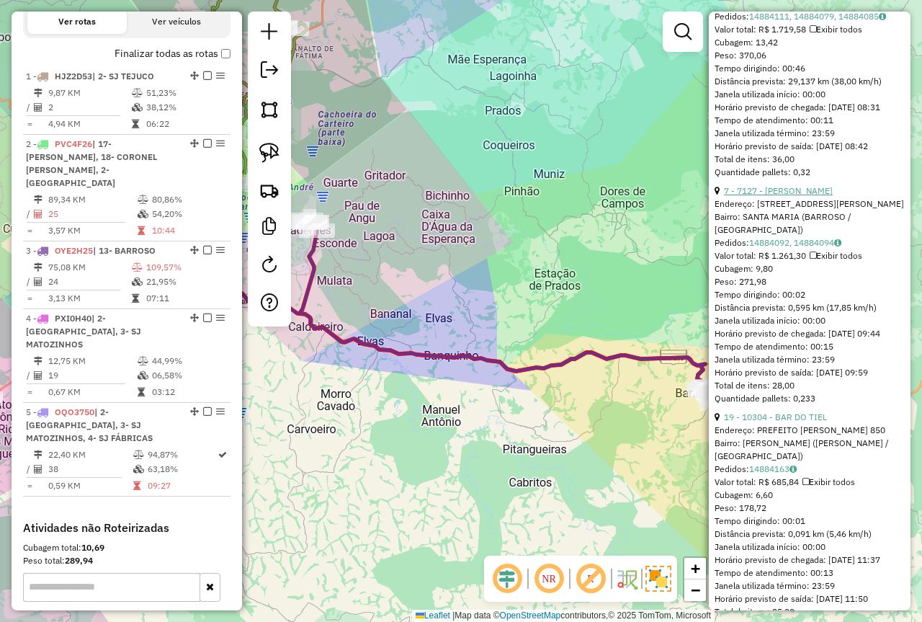
click at [789, 196] on link "7 - 7127 - MARCIO LUIZ CARRARA" at bounding box center [778, 190] width 109 height 11
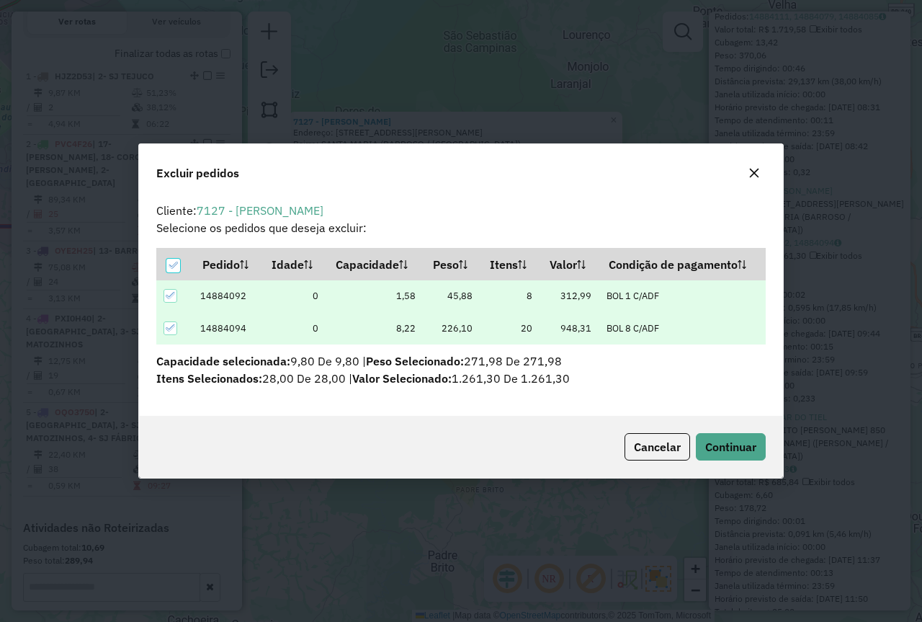
scroll to position [0, 0]
click at [731, 447] on span "Continuar" at bounding box center [730, 446] width 51 height 14
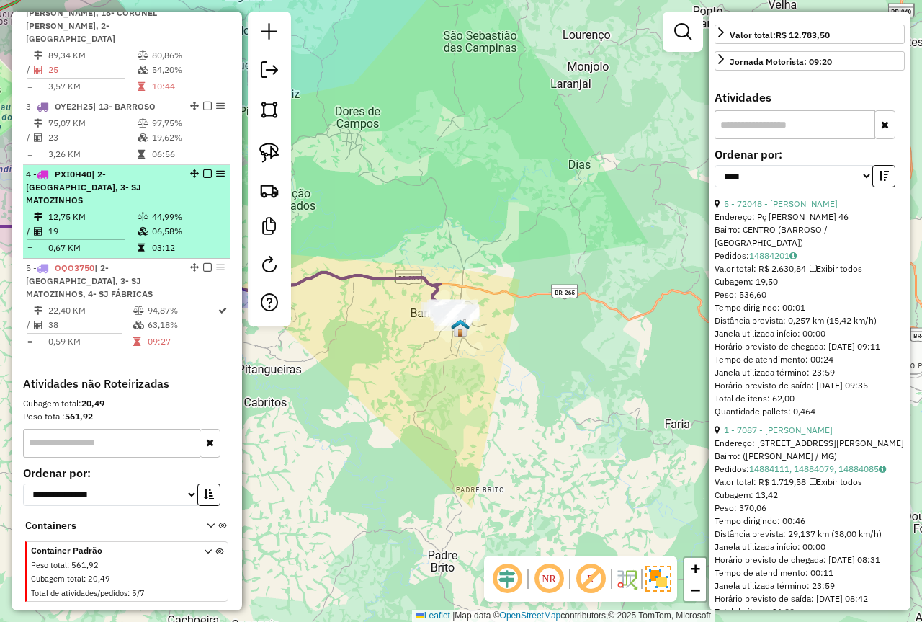
scroll to position [345, 0]
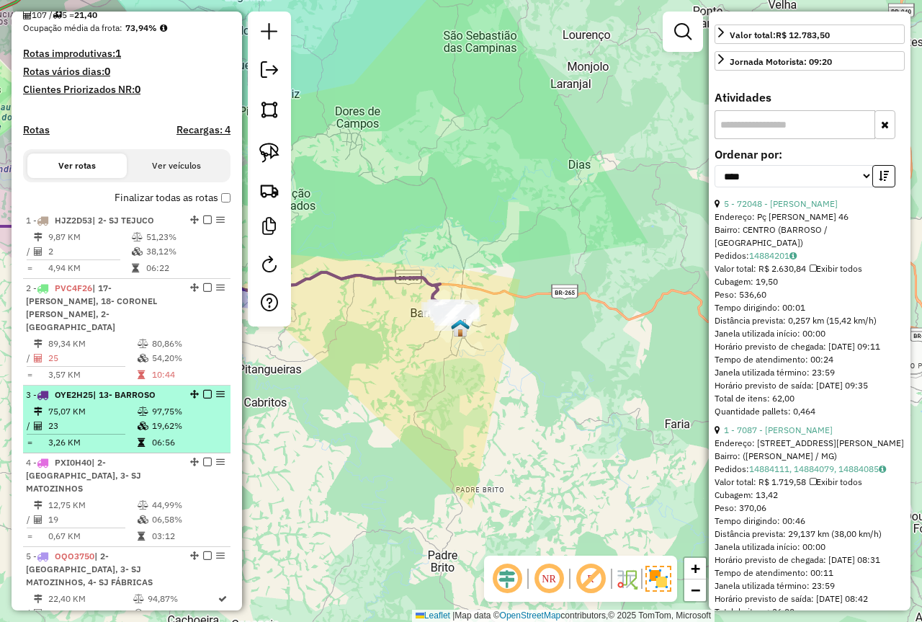
click at [143, 414] on icon at bounding box center [143, 411] width 11 height 9
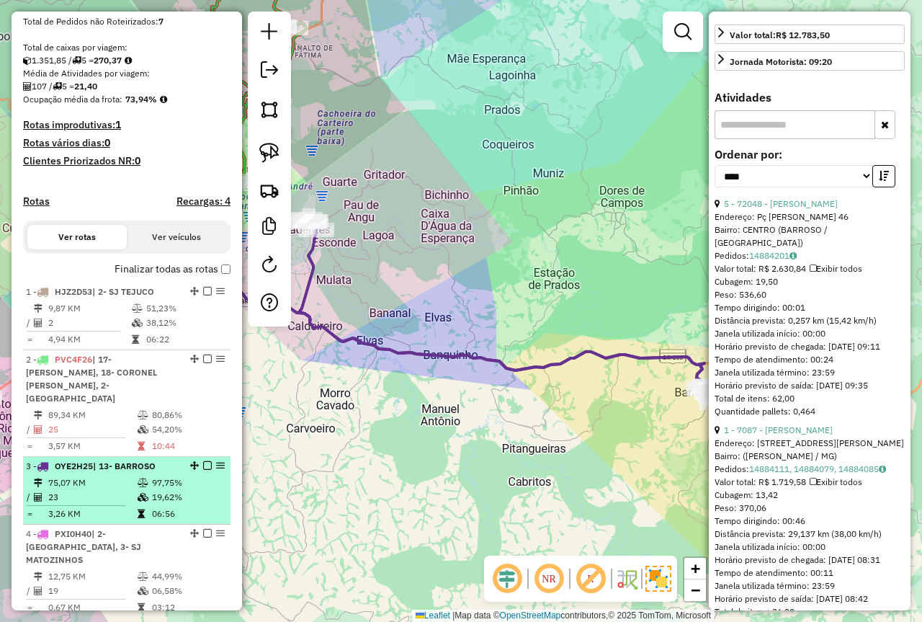
scroll to position [273, 0]
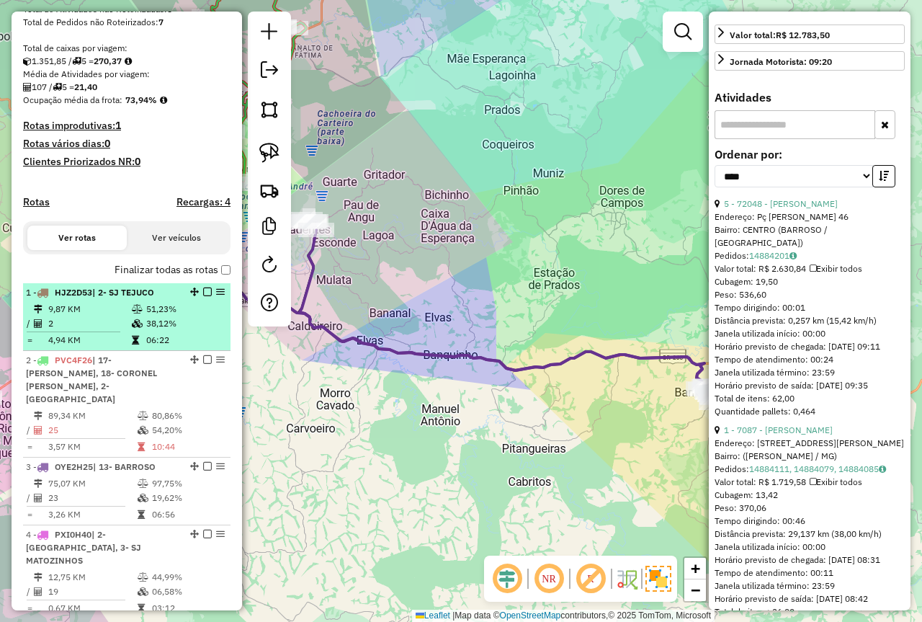
click at [163, 331] on td "38,12%" at bounding box center [185, 323] width 79 height 14
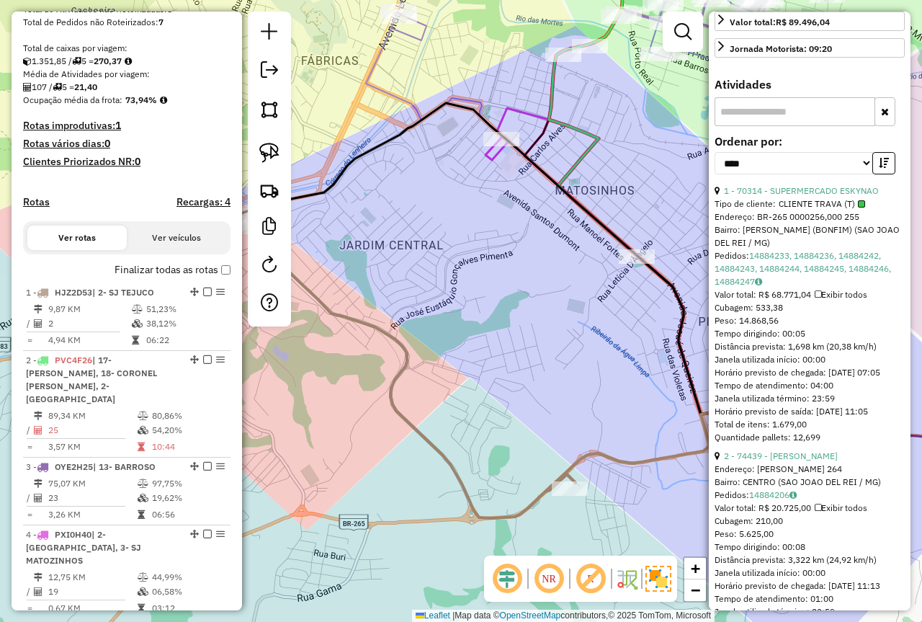
click at [477, 242] on div "Janela de atendimento Grade de atendimento Capacidade Transportadoras Veículos …" at bounding box center [461, 311] width 922 height 622
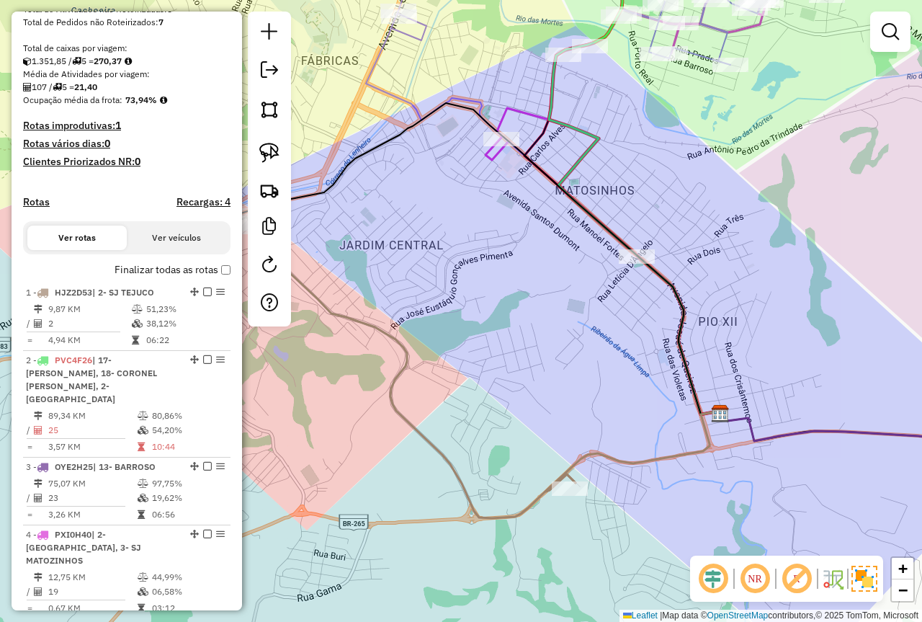
click at [481, 291] on div "Janela de atendimento Grade de atendimento Capacidade Transportadoras Veículos …" at bounding box center [461, 311] width 922 height 622
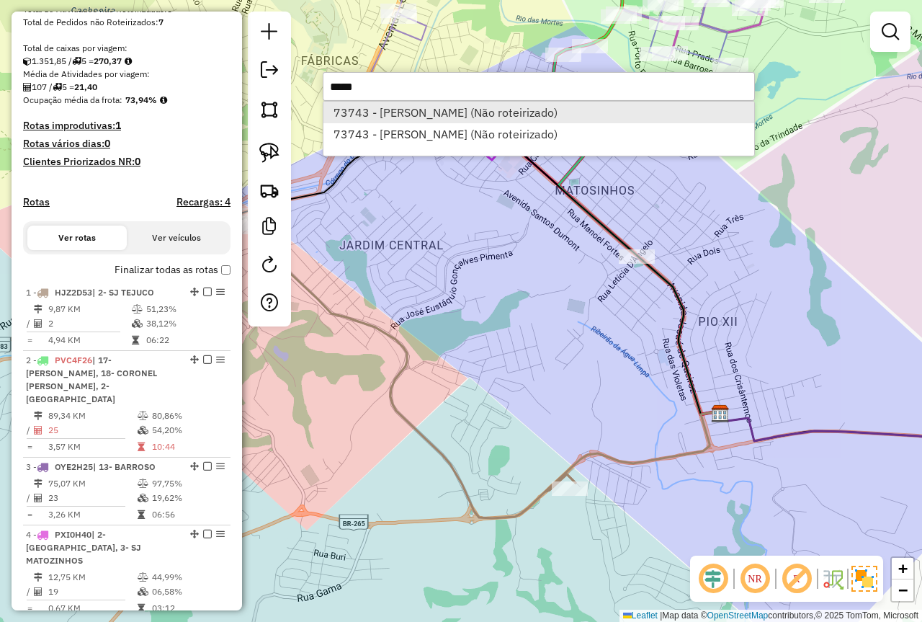
type input "*****"
click at [406, 110] on li "73743 - DANIELA MORAES (Não roteirizado)" at bounding box center [538, 113] width 431 height 22
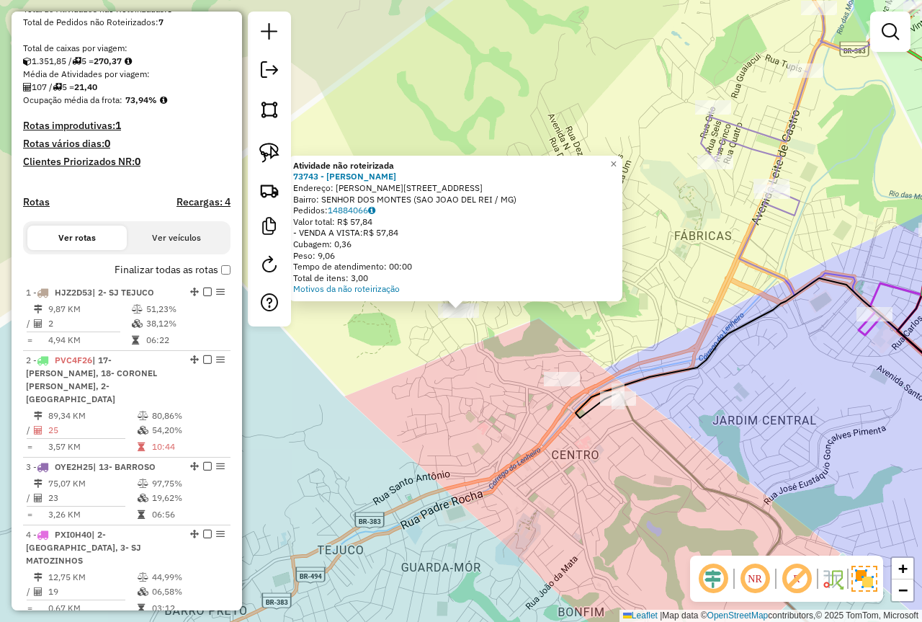
click at [455, 371] on div "Atividade não roteirizada 73743 - DANIELA MORAES Endereço: JOSE PEDRO AZEVEDO 4…" at bounding box center [461, 311] width 922 height 622
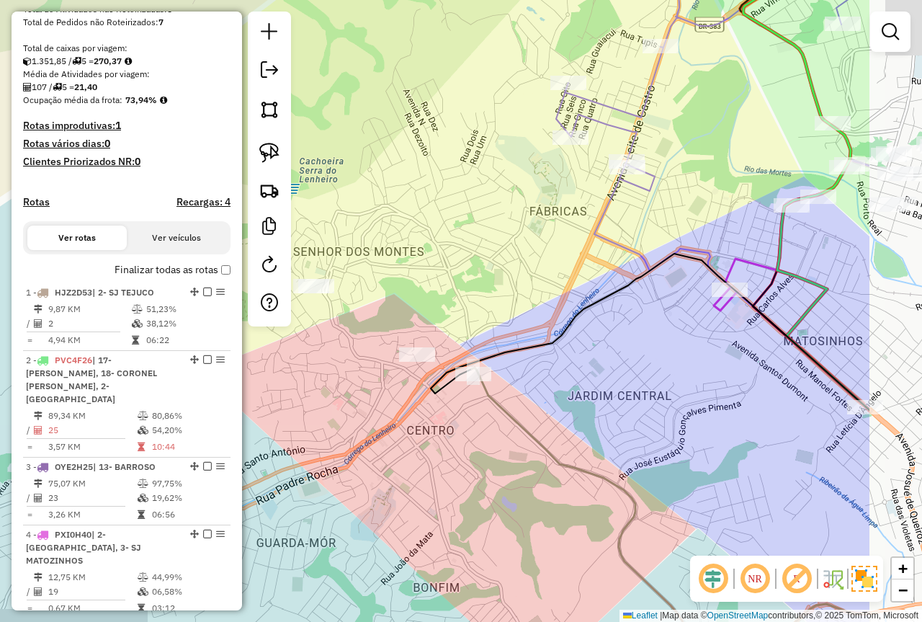
drag, startPoint x: 602, startPoint y: 234, endPoint x: 398, endPoint y: 210, distance: 205.4
click at [398, 210] on div "Janela de atendimento Grade de atendimento Capacidade Transportadoras Veículos …" at bounding box center [461, 311] width 922 height 622
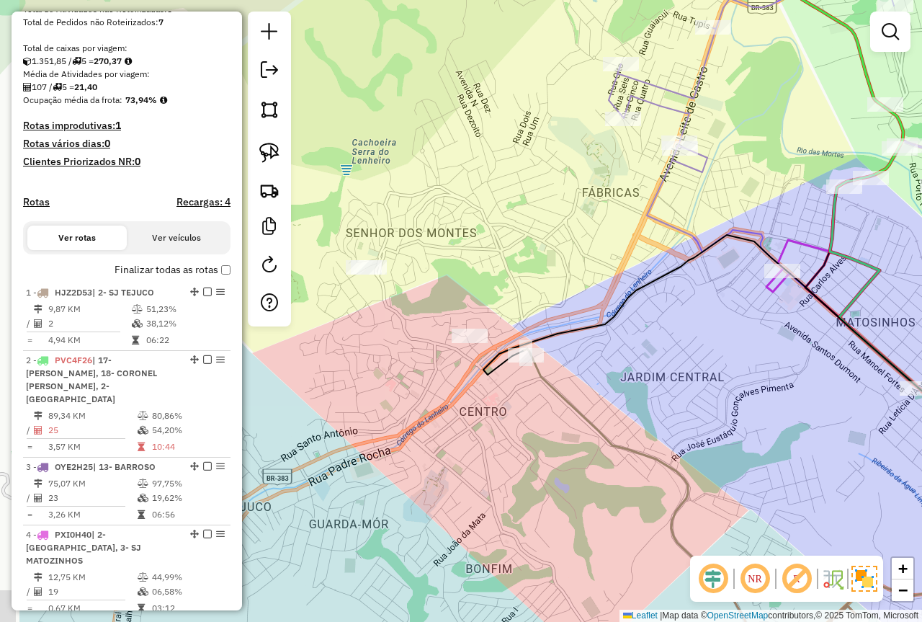
drag, startPoint x: 407, startPoint y: 321, endPoint x: 525, endPoint y: 310, distance: 118.7
click at [537, 303] on div "Janela de atendimento Grade de atendimento Capacidade Transportadoras Veículos …" at bounding box center [461, 311] width 922 height 622
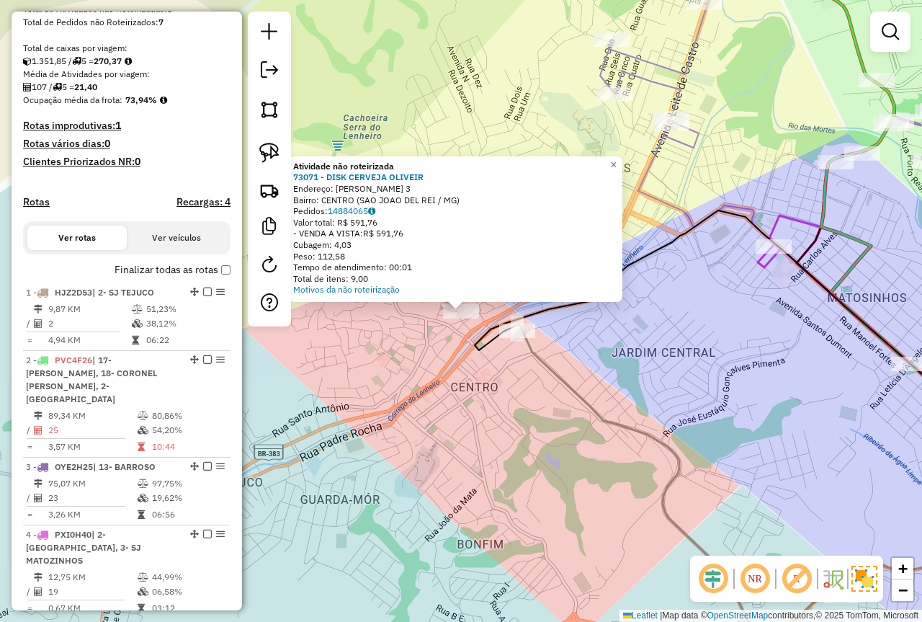
click at [511, 402] on div "Atividade não roteirizada 73071 - DISK CERVEJA OLIVEIR Endereço: AURELIANO RAPO…" at bounding box center [461, 311] width 922 height 622
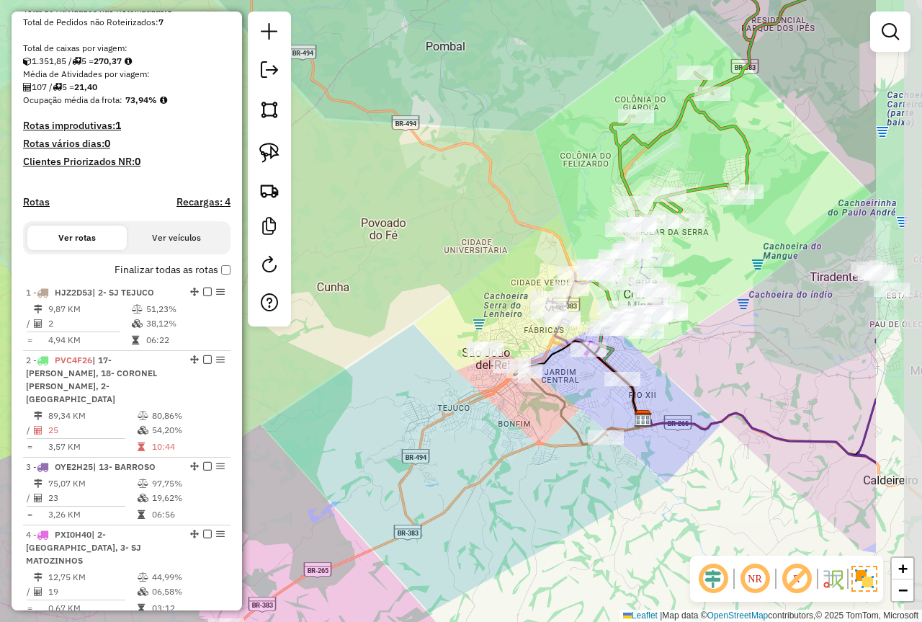
drag, startPoint x: 726, startPoint y: 365, endPoint x: 584, endPoint y: 391, distance: 144.3
click at [586, 392] on div "Janela de atendimento Grade de atendimento Capacidade Transportadoras Veículos …" at bounding box center [461, 311] width 922 height 622
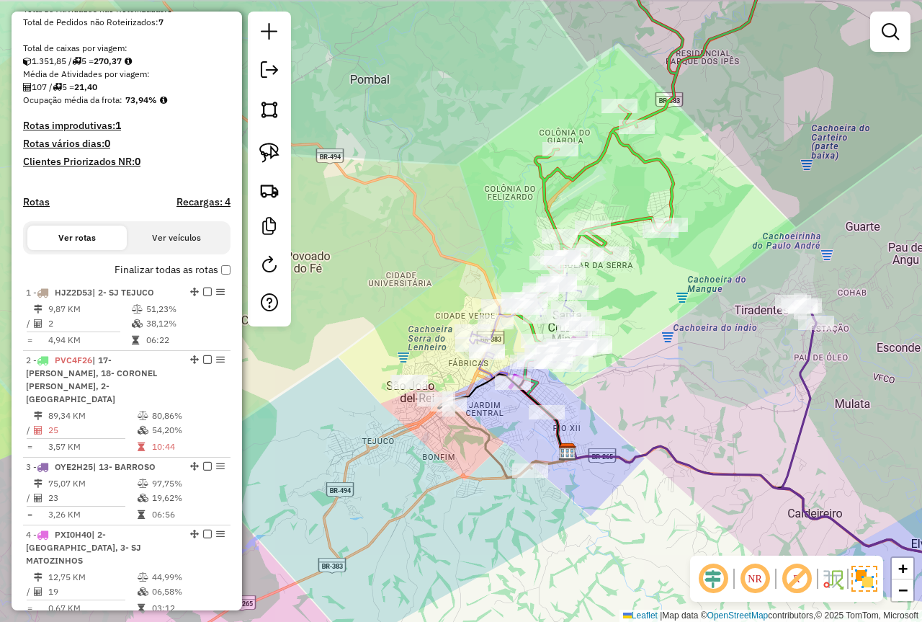
drag, startPoint x: 724, startPoint y: 334, endPoint x: 653, endPoint y: 366, distance: 77.4
click at [653, 366] on div "Janela de atendimento Grade de atendimento Capacidade Transportadoras Veículos …" at bounding box center [461, 311] width 922 height 622
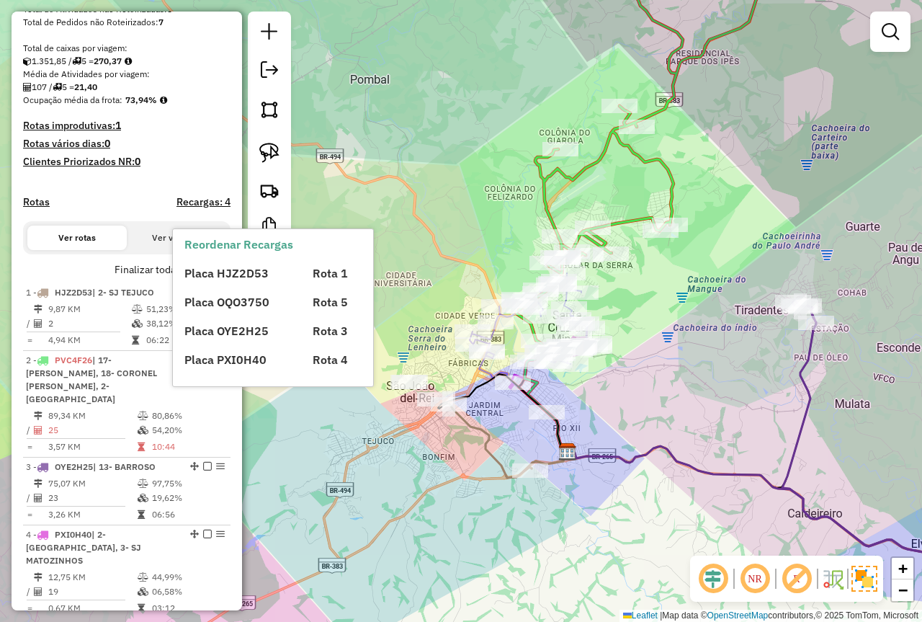
click at [221, 281] on div "Placa HJZ2D53" at bounding box center [240, 272] width 128 height 17
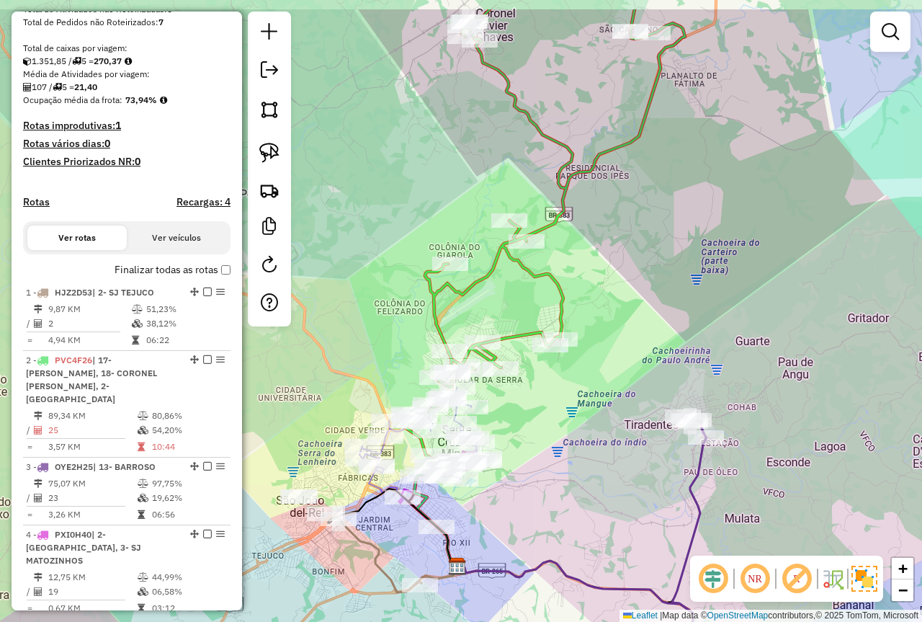
drag, startPoint x: 625, startPoint y: 210, endPoint x: 620, endPoint y: 282, distance: 71.5
click at [622, 281] on div "Janela de atendimento Grade de atendimento Capacidade Transportadoras Veículos …" at bounding box center [461, 311] width 922 height 622
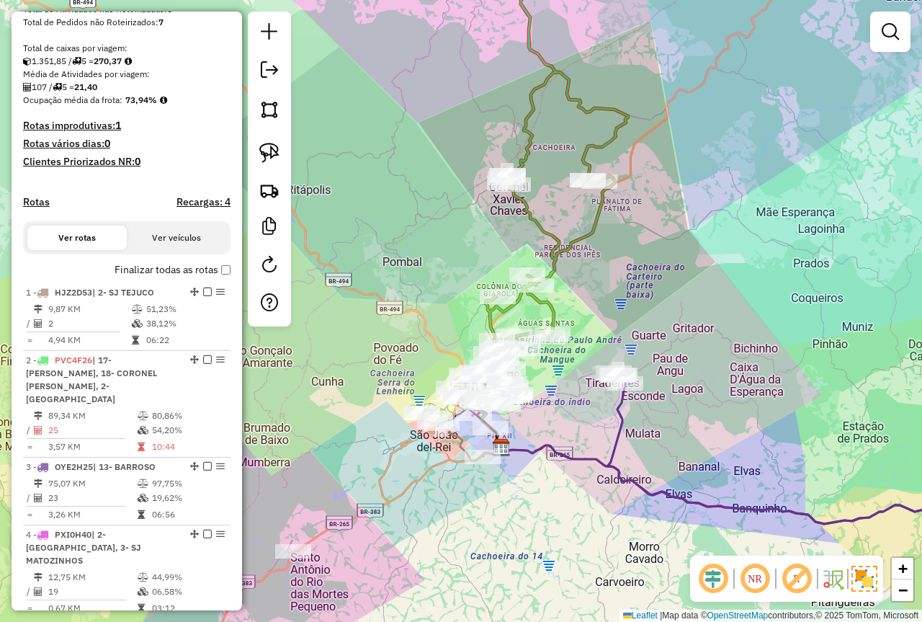
drag, startPoint x: 446, startPoint y: 523, endPoint x: 522, endPoint y: 383, distance: 159.9
click at [522, 383] on div "Janela de atendimento Grade de atendimento Capacidade Transportadoras Veículos …" at bounding box center [461, 311] width 922 height 622
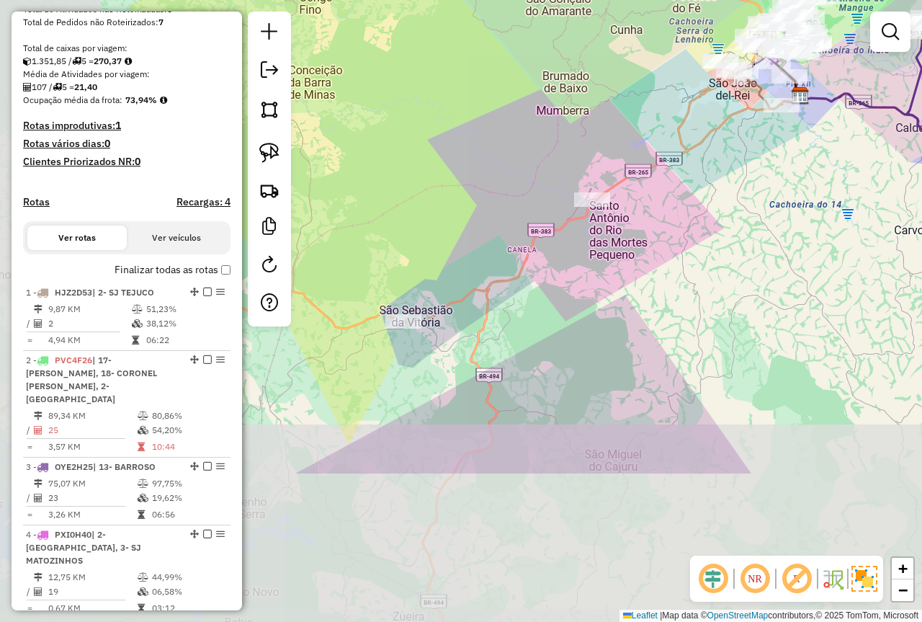
drag, startPoint x: 477, startPoint y: 468, endPoint x: 564, endPoint y: 323, distance: 169.0
click at [564, 323] on div "Janela de atendimento Grade de atendimento Capacidade Transportadoras Veículos …" at bounding box center [461, 311] width 922 height 622
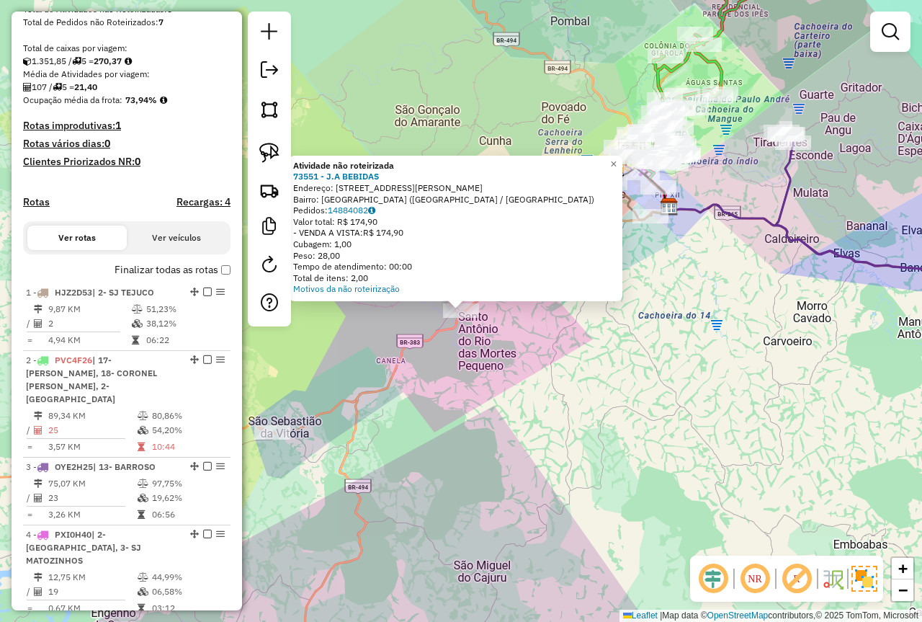
click at [411, 476] on div "Atividade não roteirizada 73551 - J.A BEBIDAS Endereço: Rua Maestro José Cândid…" at bounding box center [461, 311] width 922 height 622
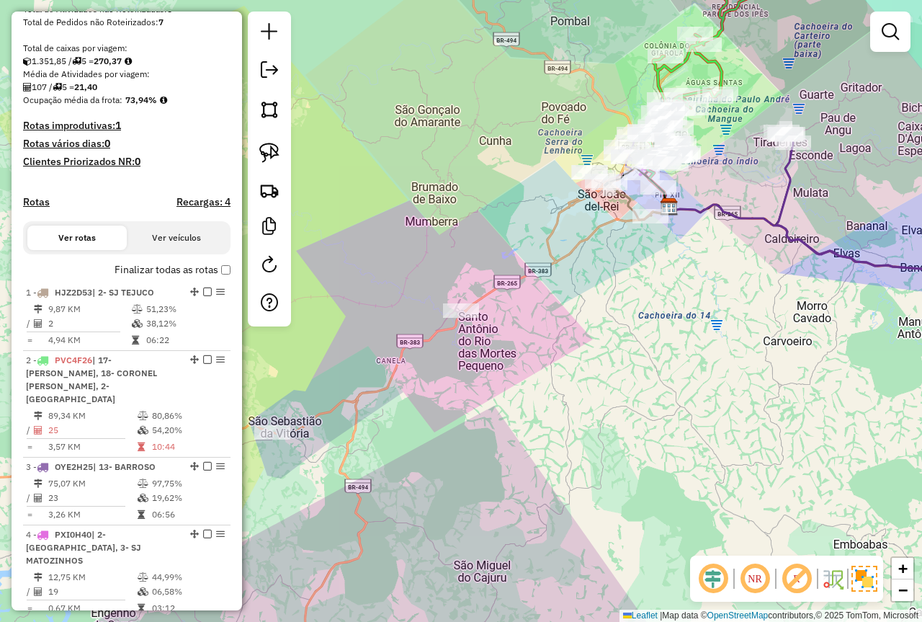
click at [265, 444] on div "Janela de atendimento Grade de atendimento Capacidade Transportadoras Veículos …" at bounding box center [461, 311] width 922 height 622
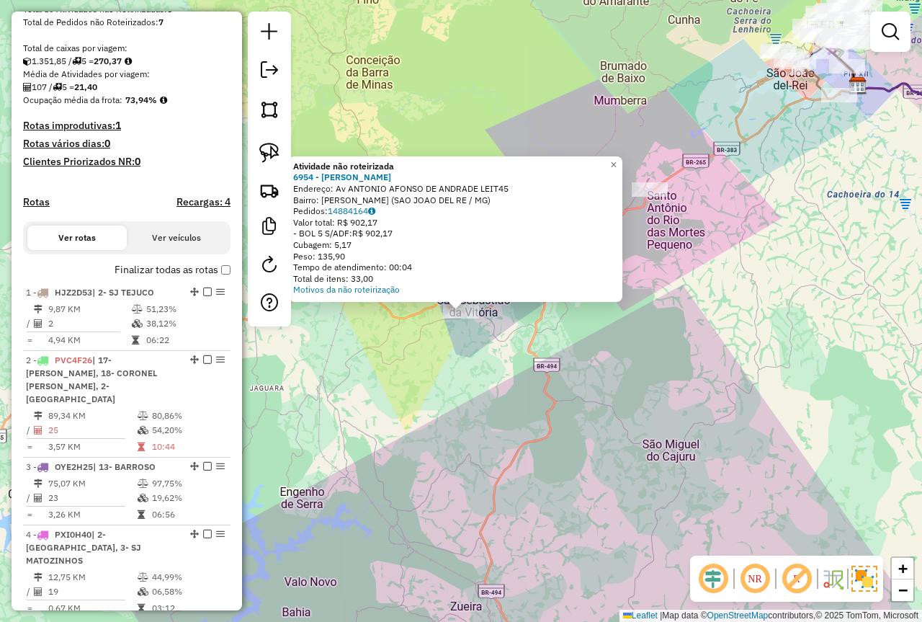
drag, startPoint x: 474, startPoint y: 210, endPoint x: 366, endPoint y: 199, distance: 108.7
click at [366, 199] on div "Atividade não roteirizada 6954 - MARIA JOSELI TEIXEIR Endereço: Av ANTONIO AFON…" at bounding box center [455, 228] width 325 height 135
click at [564, 429] on div "Atividade não roteirizada 6954 - MARIA JOSELI TEIXEIR Endereço: Av ANTONIO AFON…" at bounding box center [461, 311] width 922 height 622
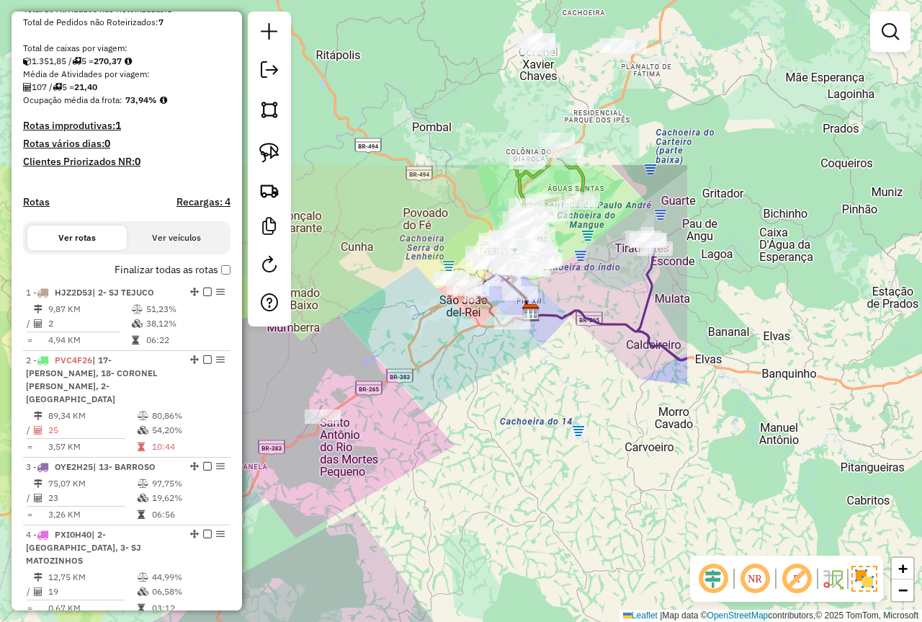
drag, startPoint x: 782, startPoint y: 302, endPoint x: 460, endPoint y: 480, distance: 368.6
click at [460, 482] on div "Janela de atendimento Grade de atendimento Capacidade Transportadoras Veículos …" at bounding box center [461, 311] width 922 height 622
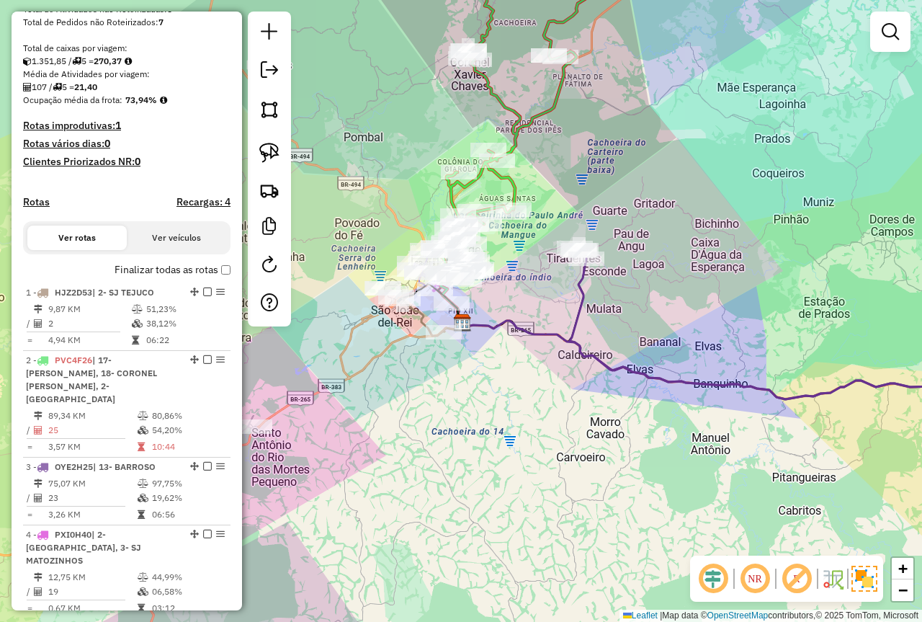
click at [628, 445] on div "Janela de atendimento Grade de atendimento Capacidade Transportadoras Veículos …" at bounding box center [461, 311] width 922 height 622
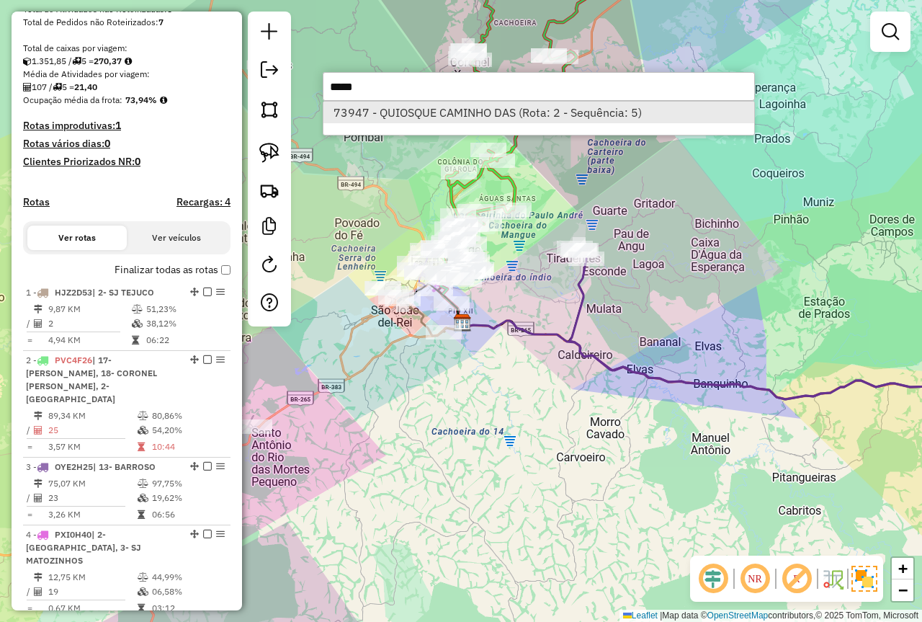
type input "*****"
click at [415, 107] on li "73947 - QUIOSQUE CAMINHO DAS (Rota: 2 - Sequência: 5)" at bounding box center [538, 113] width 431 height 22
select select "*********"
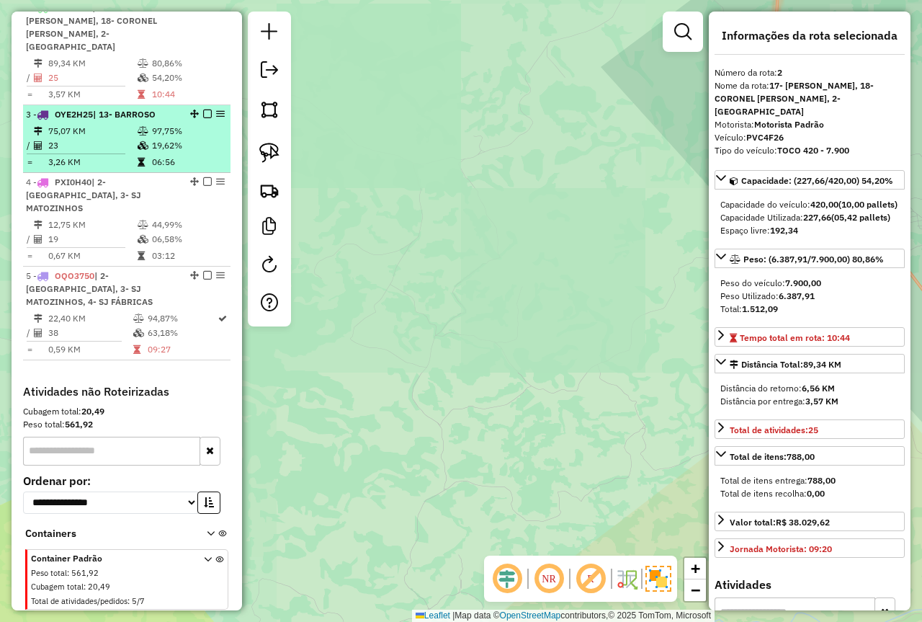
scroll to position [481, 0]
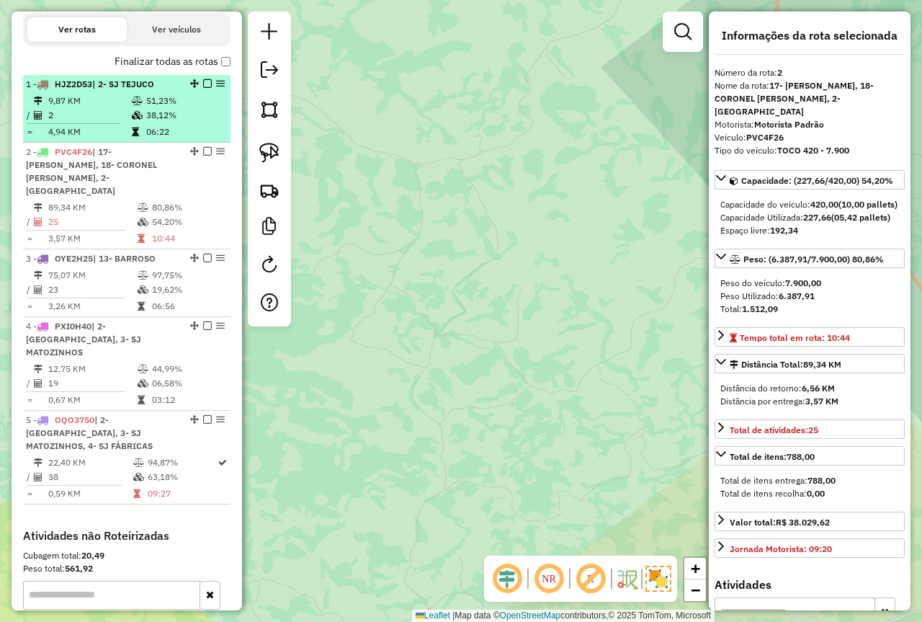
click at [135, 89] on span "| 2- SJ TEJUCO" at bounding box center [123, 84] width 62 height 11
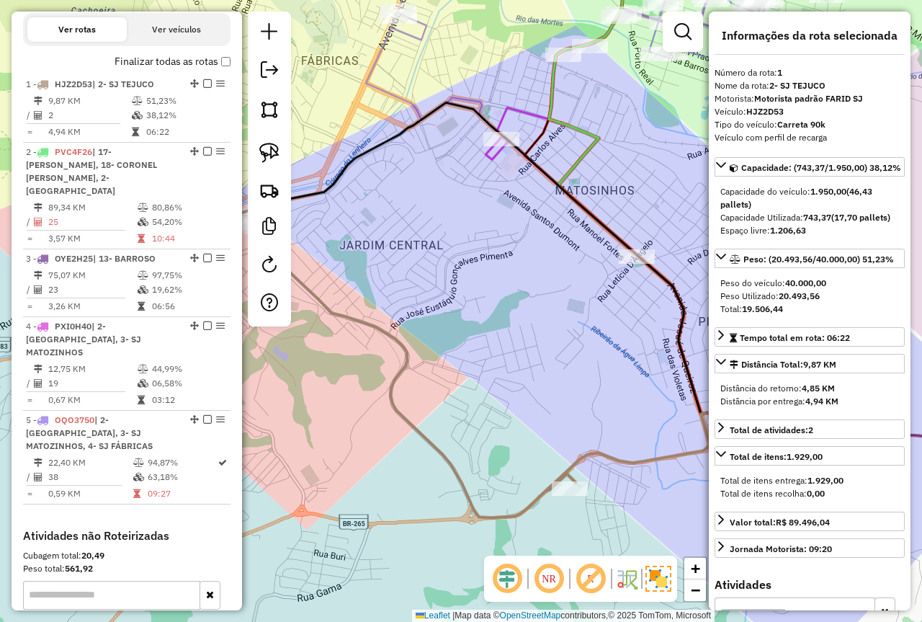
drag, startPoint x: 808, startPoint y: 326, endPoint x: 782, endPoint y: 324, distance: 25.3
click at [782, 303] on div "Peso Utilizado: 20.493,56" at bounding box center [809, 296] width 179 height 13
click at [459, 275] on div "Janela de atendimento Grade de atendimento Capacidade Transportadoras Veículos …" at bounding box center [461, 311] width 922 height 622
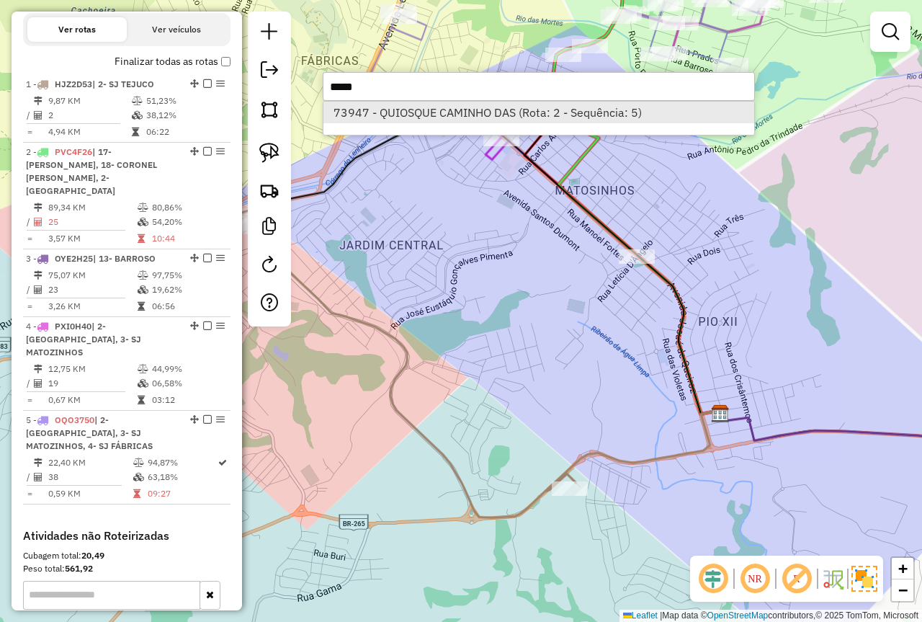
type input "*****"
click at [412, 113] on li "73947 - QUIOSQUE CAMINHO DAS (Rota: 2 - Sequência: 5)" at bounding box center [538, 113] width 431 height 22
select select "*********"
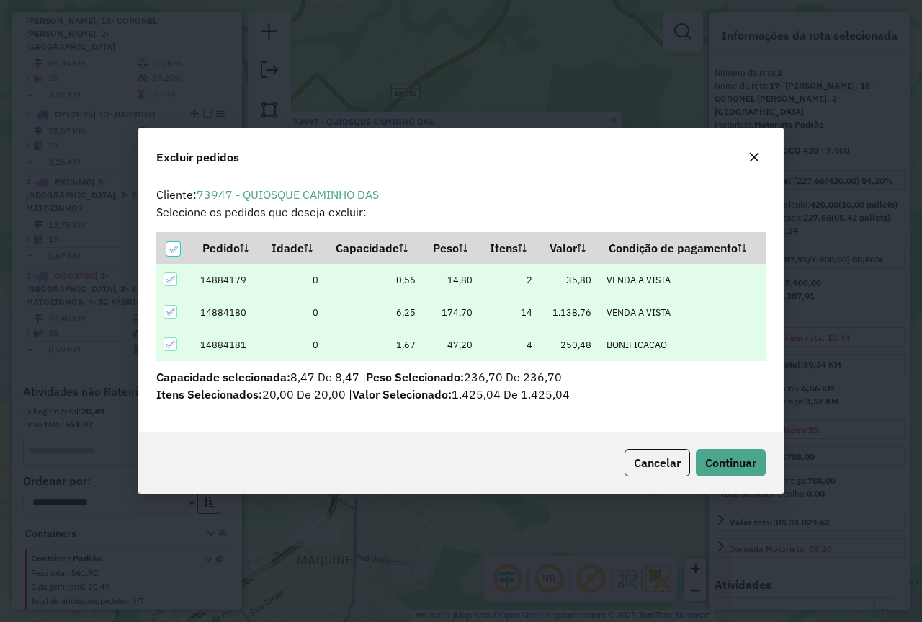
scroll to position [0, 0]
click at [721, 464] on span "Continuar" at bounding box center [730, 462] width 51 height 14
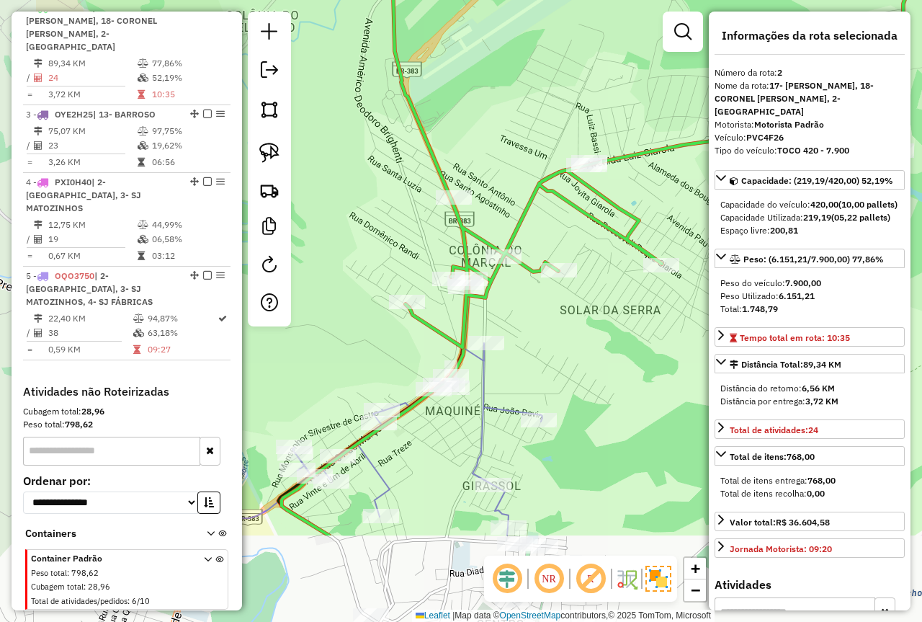
drag, startPoint x: 465, startPoint y: 506, endPoint x: 400, endPoint y: 197, distance: 316.0
click at [550, 336] on div "Janela de atendimento Grade de atendimento Capacidade Transportadoras Veículos …" at bounding box center [461, 311] width 922 height 622
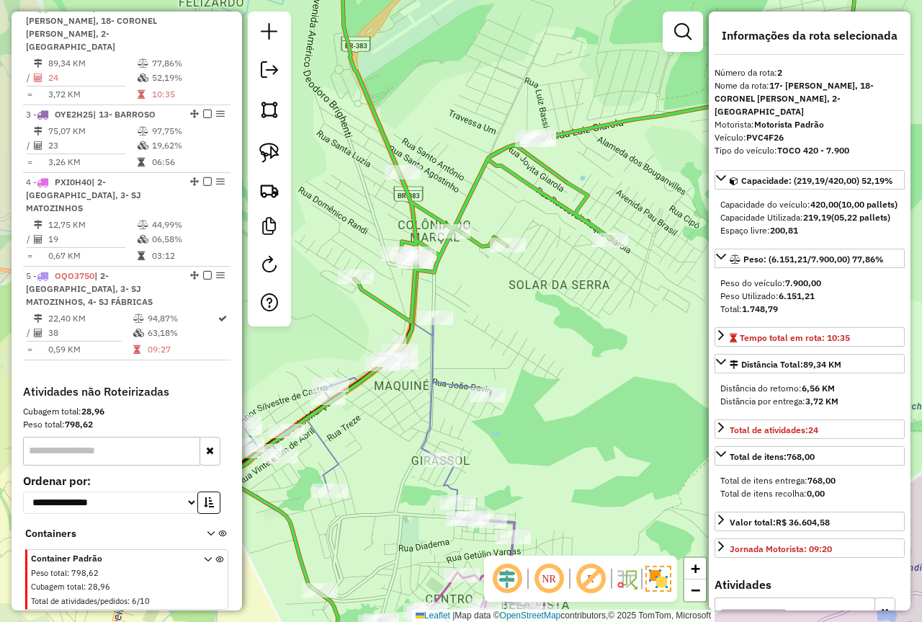
click at [269, 156] on img at bounding box center [269, 153] width 20 height 20
drag, startPoint x: 439, startPoint y: 300, endPoint x: 393, endPoint y: 309, distance: 47.6
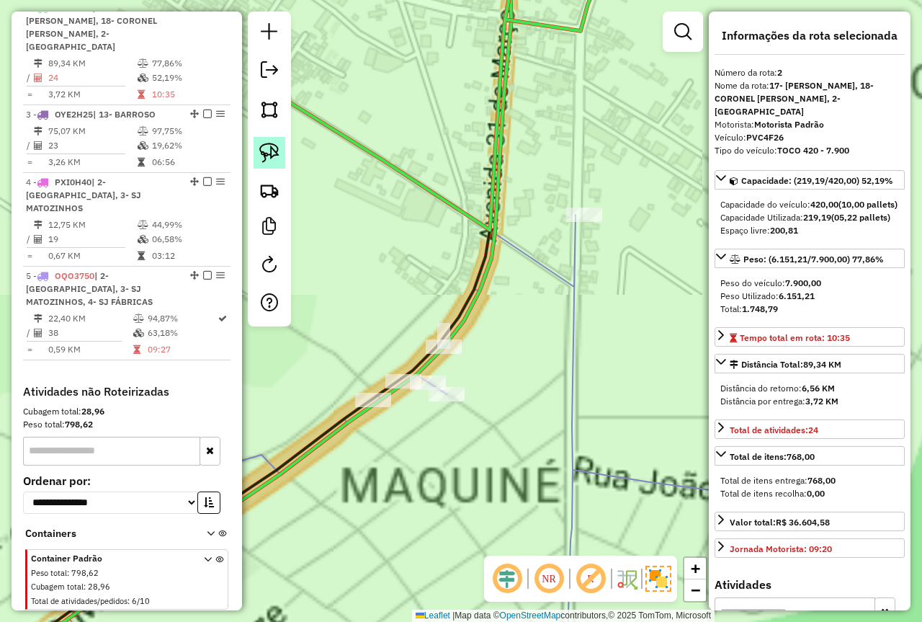
click at [259, 148] on link at bounding box center [270, 153] width 32 height 32
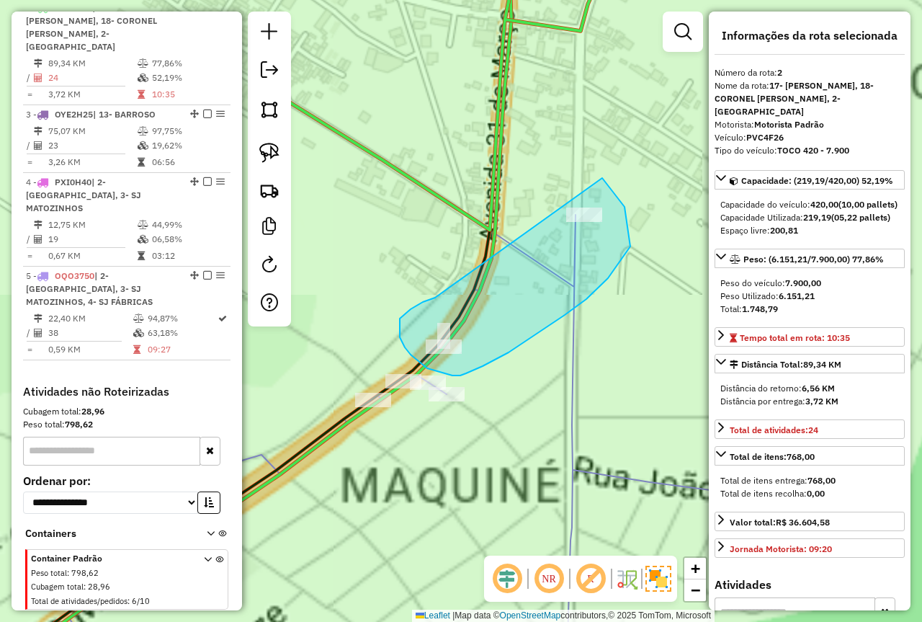
drag, startPoint x: 423, startPoint y: 302, endPoint x: 531, endPoint y: 195, distance: 151.8
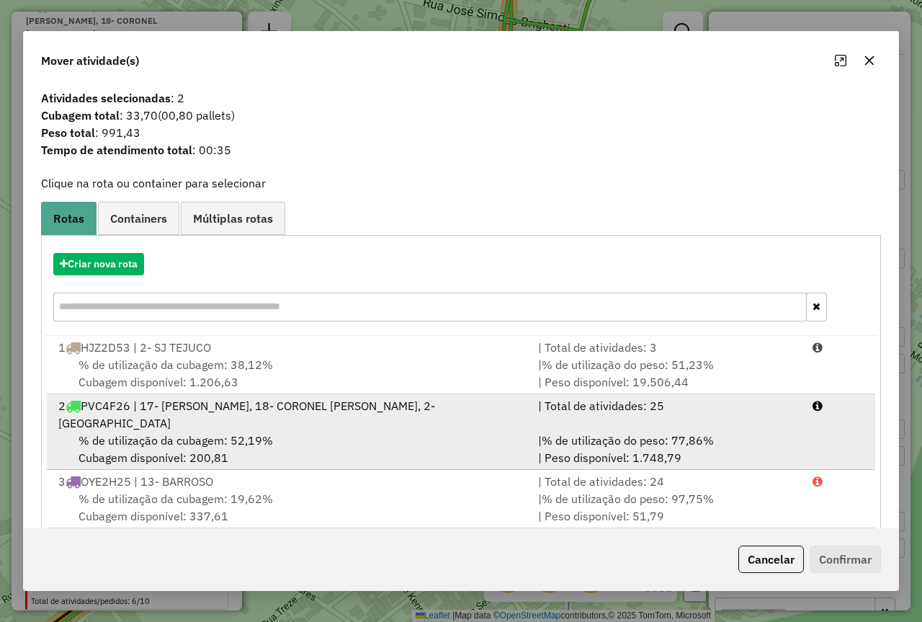
scroll to position [66, 0]
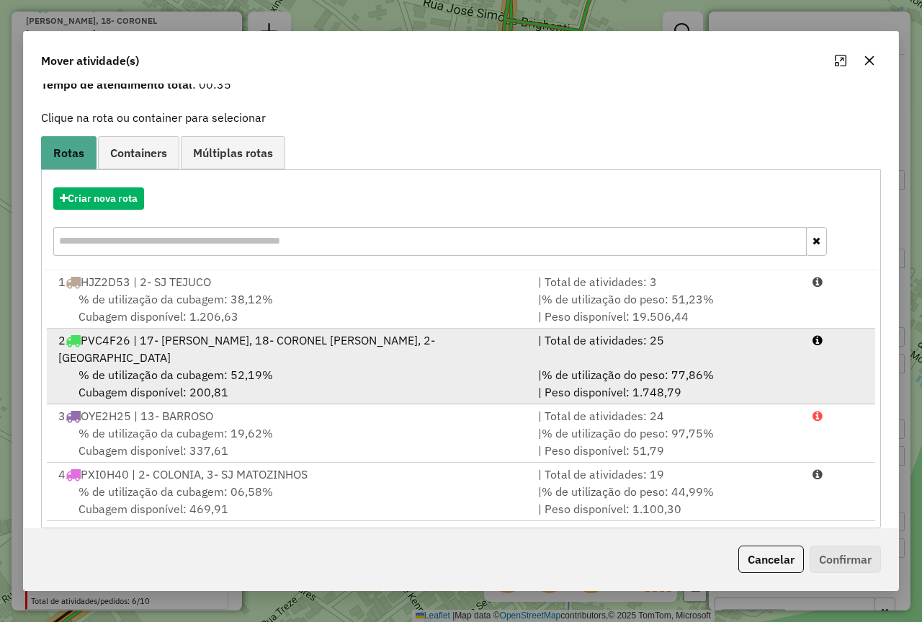
click at [365, 368] on div "% de utilização da cubagem: 52,19% Cubagem disponível: 200,81" at bounding box center [290, 383] width 480 height 35
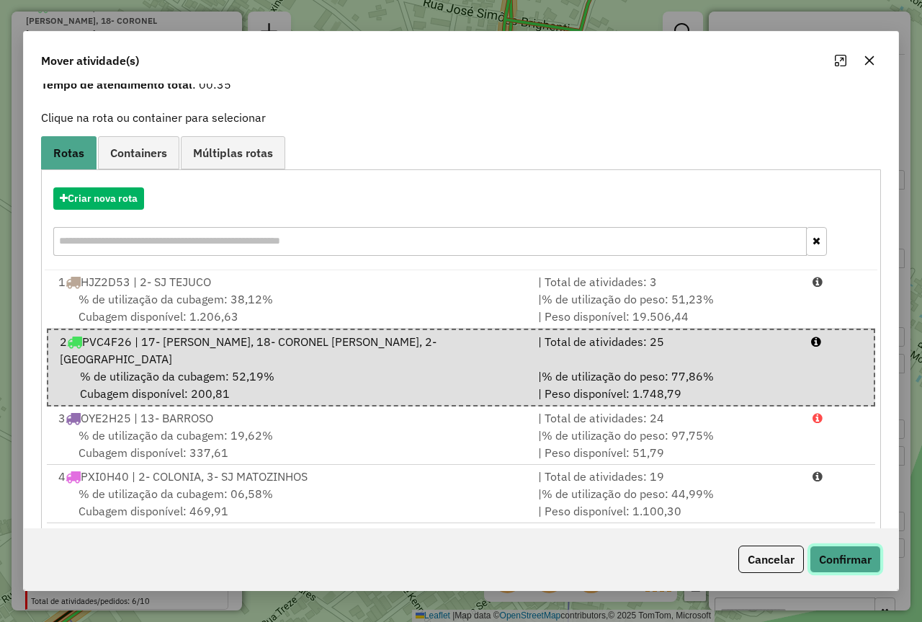
click at [846, 553] on button "Confirmar" at bounding box center [845, 558] width 71 height 27
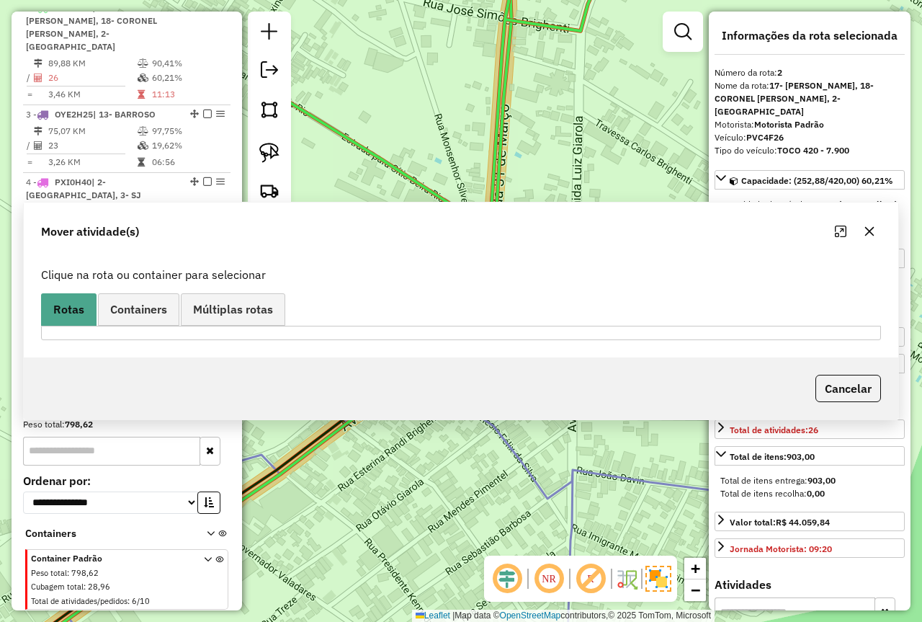
scroll to position [0, 0]
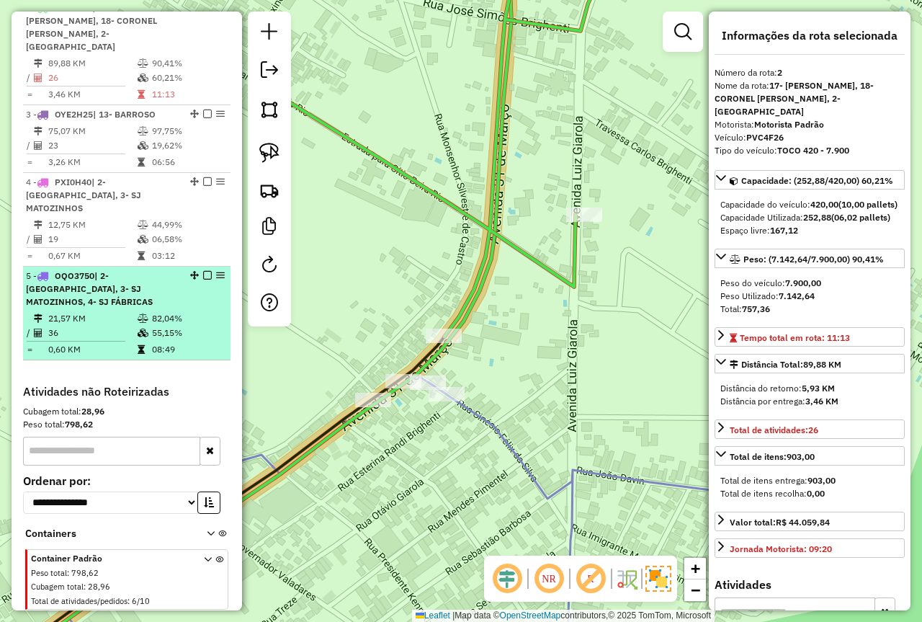
click at [143, 314] on icon at bounding box center [143, 318] width 11 height 9
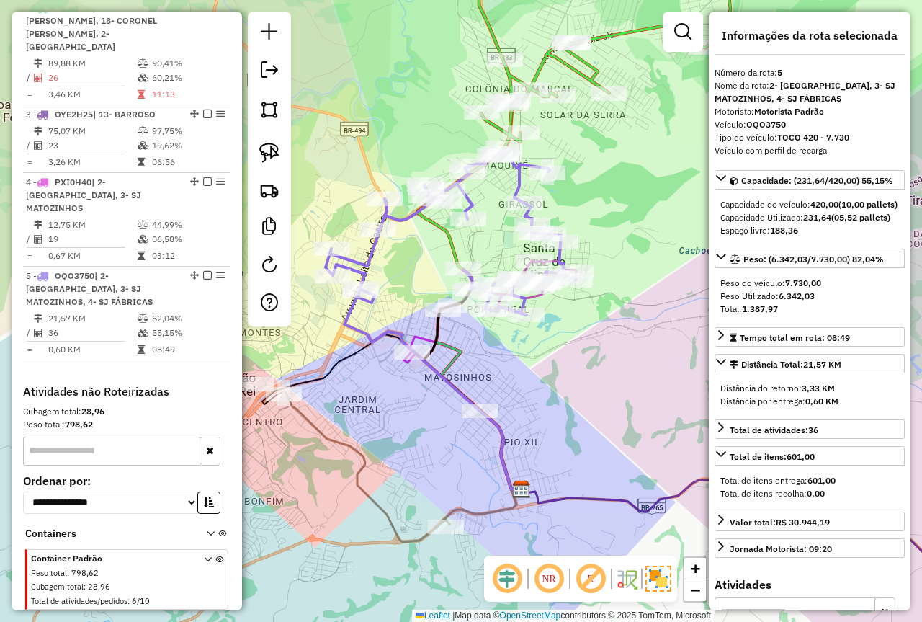
drag, startPoint x: 552, startPoint y: 347, endPoint x: 541, endPoint y: 357, distance: 14.8
click at [541, 357] on div "Janela de atendimento Grade de atendimento Capacidade Transportadoras Veículos …" at bounding box center [461, 311] width 922 height 622
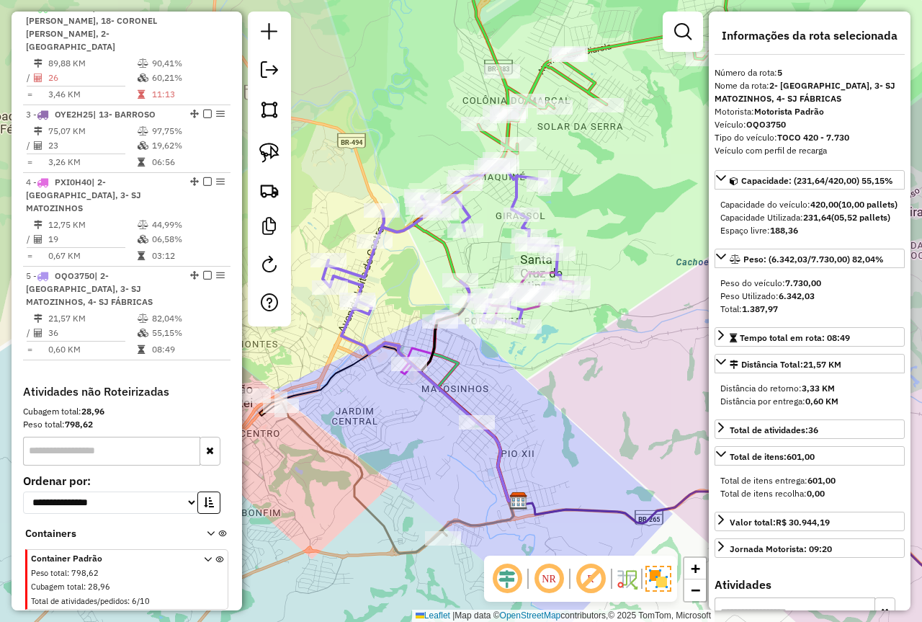
drag, startPoint x: 566, startPoint y: 358, endPoint x: 565, endPoint y: 369, distance: 10.9
click at [564, 369] on div "Janela de atendimento Grade de atendimento Capacidade Transportadoras Veículos …" at bounding box center [461, 311] width 922 height 622
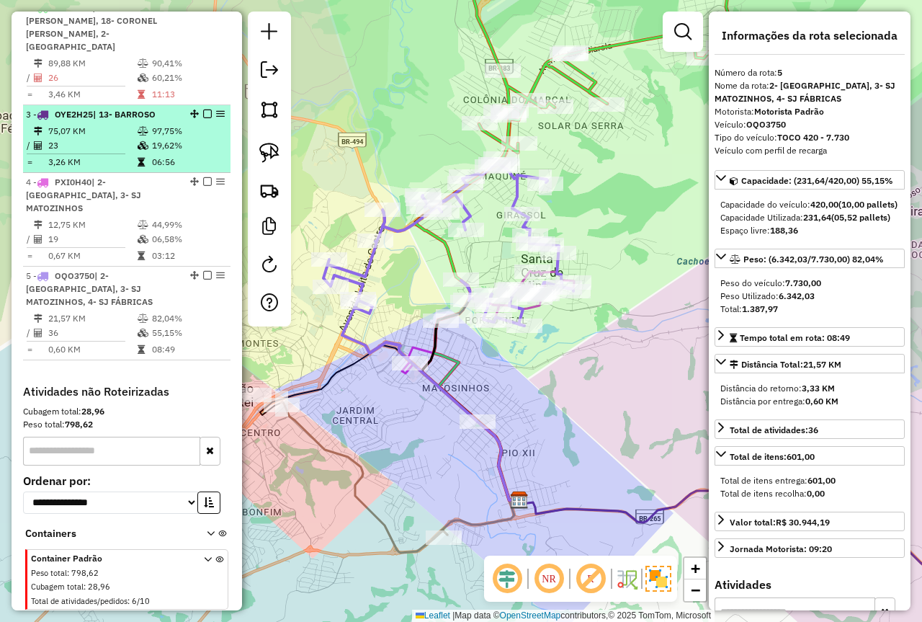
scroll to position [553, 0]
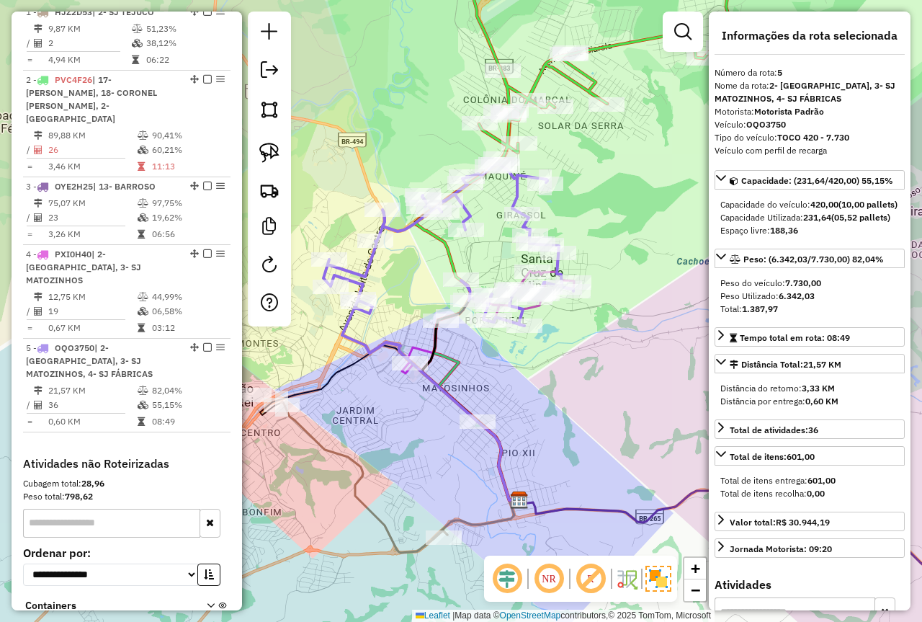
click at [653, 269] on div "Janela de atendimento Grade de atendimento Capacidade Transportadoras Veículos …" at bounding box center [461, 311] width 922 height 622
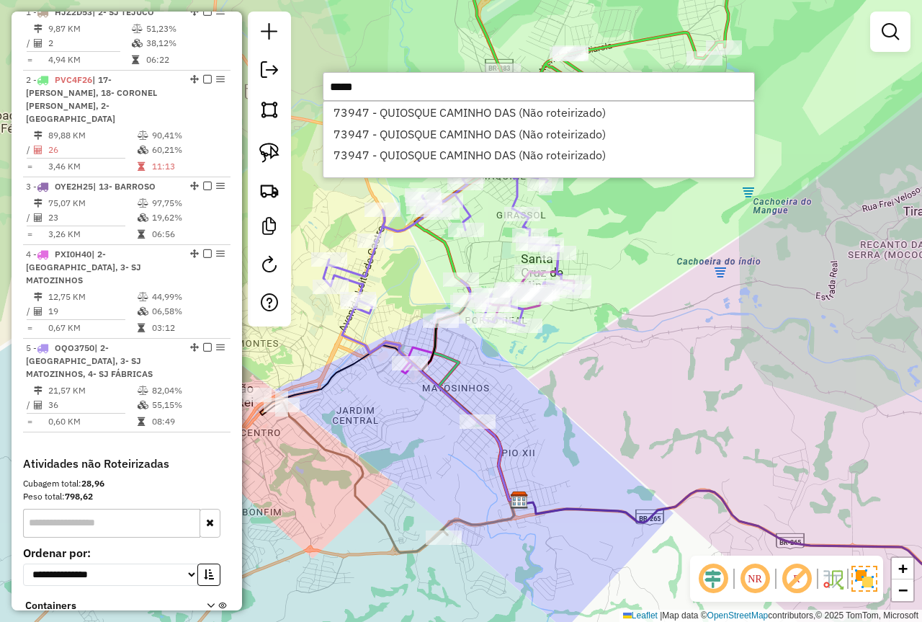
type input "*****"
click at [649, 313] on div "Janela de atendimento Grade de atendimento Capacidade Transportadoras Veículos …" at bounding box center [461, 311] width 922 height 622
type input "*****"
click at [662, 231] on div "Janela de atendimento Grade de atendimento Capacidade Transportadoras Veículos …" at bounding box center [461, 311] width 922 height 622
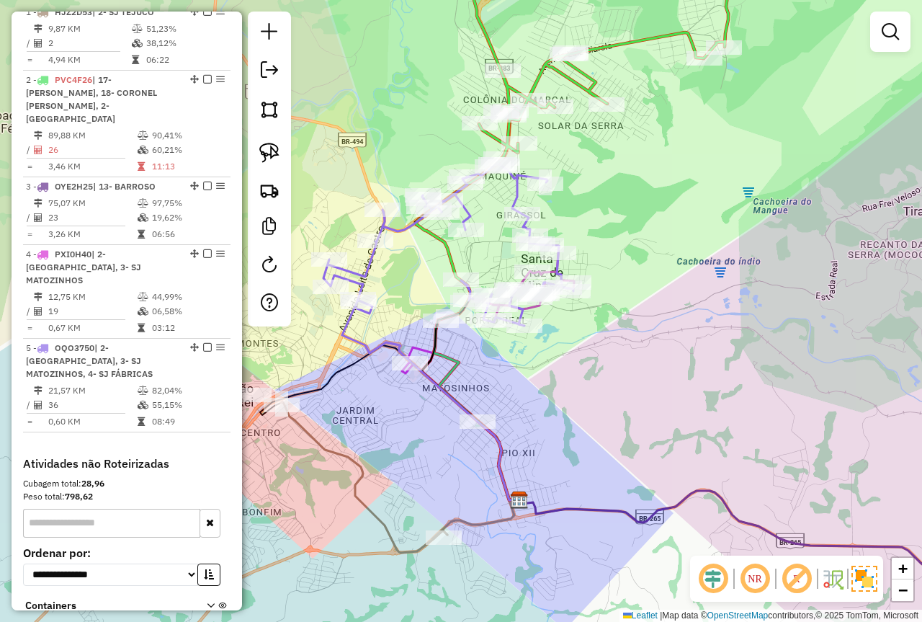
click at [693, 312] on div "Rota 4 - Placa PXI0H40 2313 - LOURDES DO PRADO DOS Janela de atendimento Grade …" at bounding box center [461, 311] width 922 height 622
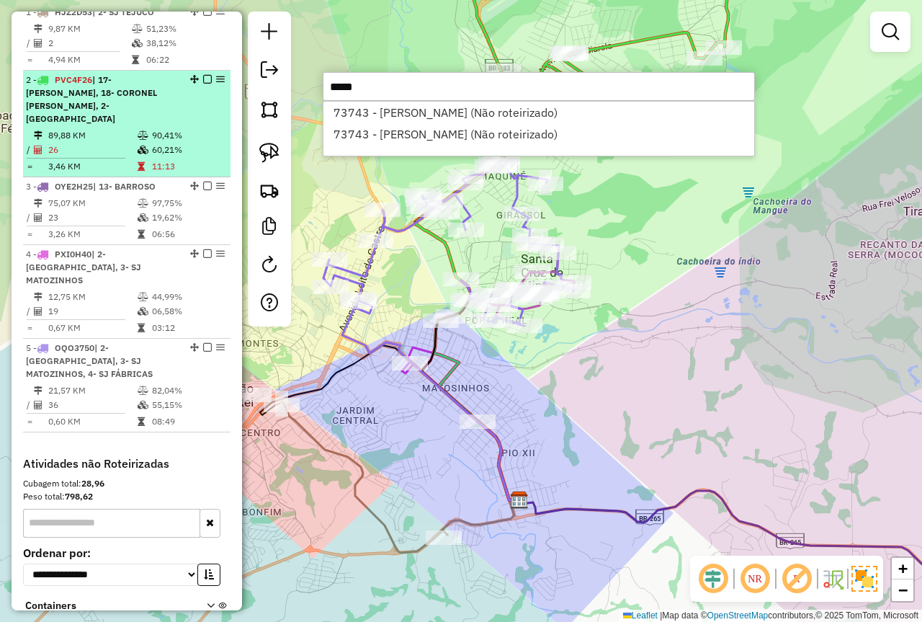
type input "*****"
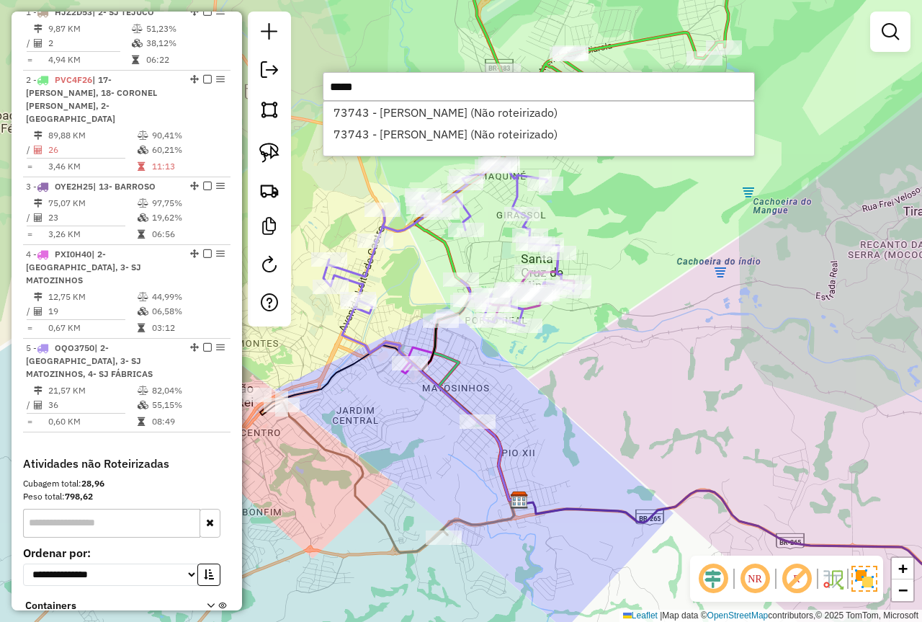
click at [715, 326] on div "Janela de atendimento Grade de atendimento Capacidade Transportadoras Veículos …" at bounding box center [461, 311] width 922 height 622
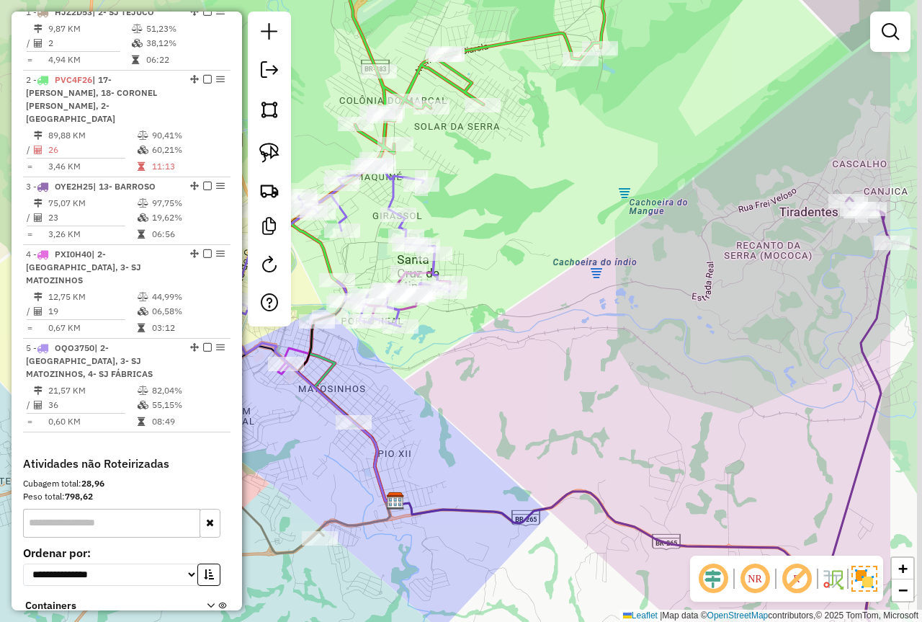
drag, startPoint x: 785, startPoint y: 277, endPoint x: 659, endPoint y: 277, distance: 125.4
click at [659, 277] on div "Janela de atendimento Grade de atendimento Capacidade Transportadoras Veículos …" at bounding box center [461, 311] width 922 height 622
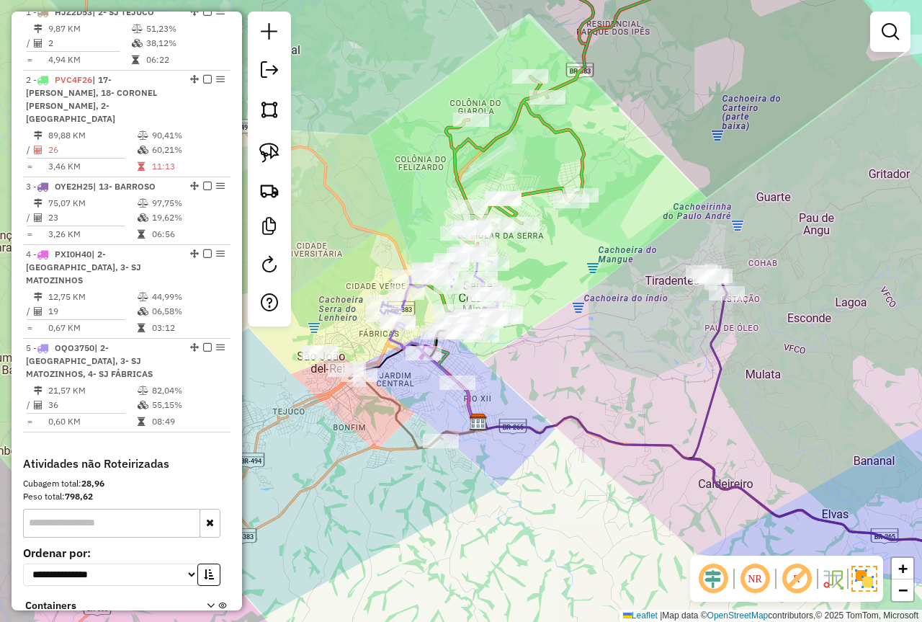
drag, startPoint x: 664, startPoint y: 280, endPoint x: 615, endPoint y: 313, distance: 58.6
click at [615, 313] on div "Janela de atendimento Grade de atendimento Capacidade Transportadoras Veículos …" at bounding box center [461, 311] width 922 height 622
click at [614, 303] on div "Janela de atendimento Grade de atendimento Capacidade Transportadoras Veículos …" at bounding box center [461, 311] width 922 height 622
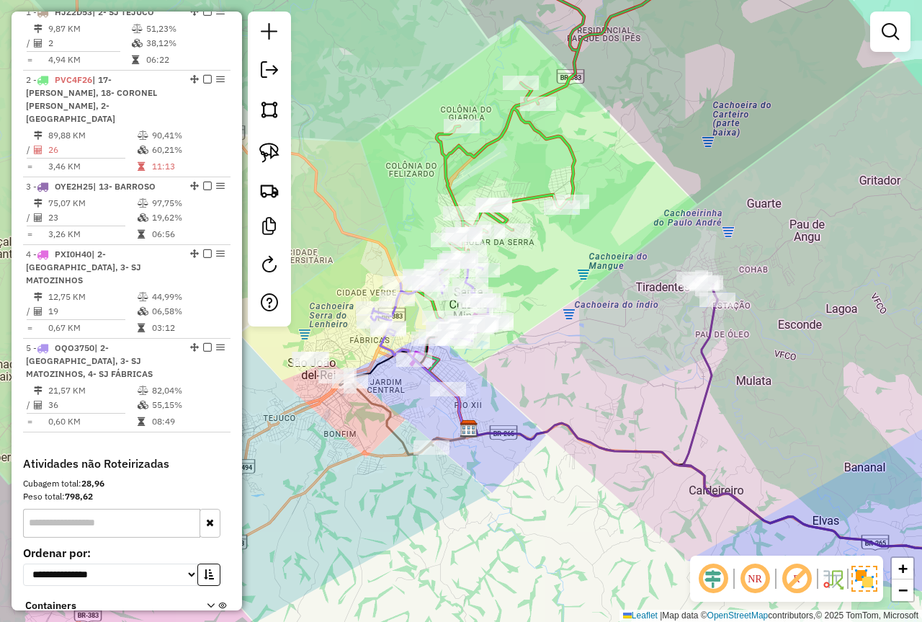
click at [607, 293] on div "Janela de atendimento Grade de atendimento Capacidade Transportadoras Veículos …" at bounding box center [461, 311] width 922 height 622
click at [728, 128] on div "Janela de atendimento Grade de atendimento Capacidade Transportadoras Veículos …" at bounding box center [461, 311] width 922 height 622
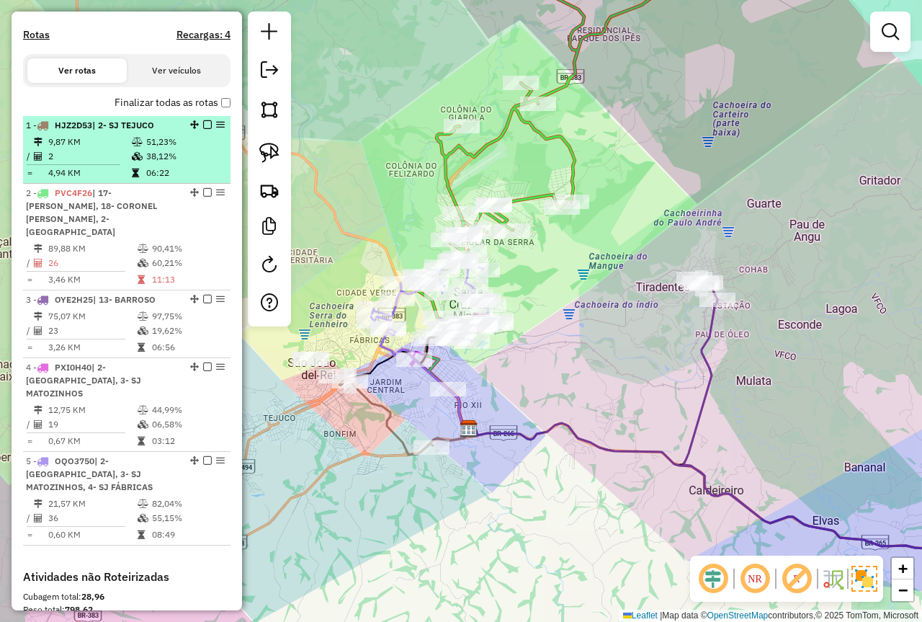
scroll to position [409, 0]
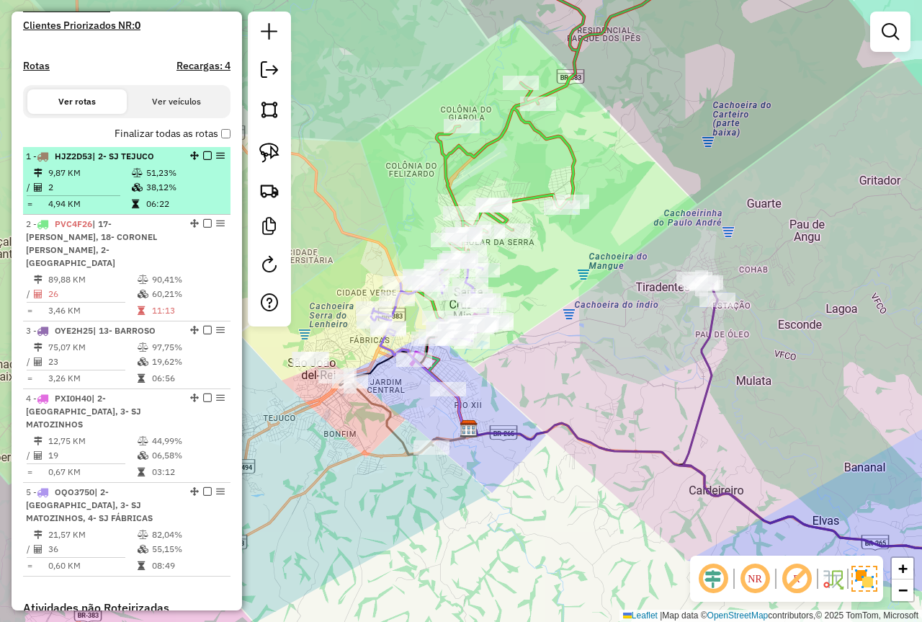
drag, startPoint x: 112, startPoint y: 164, endPoint x: 185, endPoint y: 177, distance: 74.8
click at [112, 161] on span "| 2- SJ TEJUCO" at bounding box center [123, 156] width 62 height 11
select select "*********"
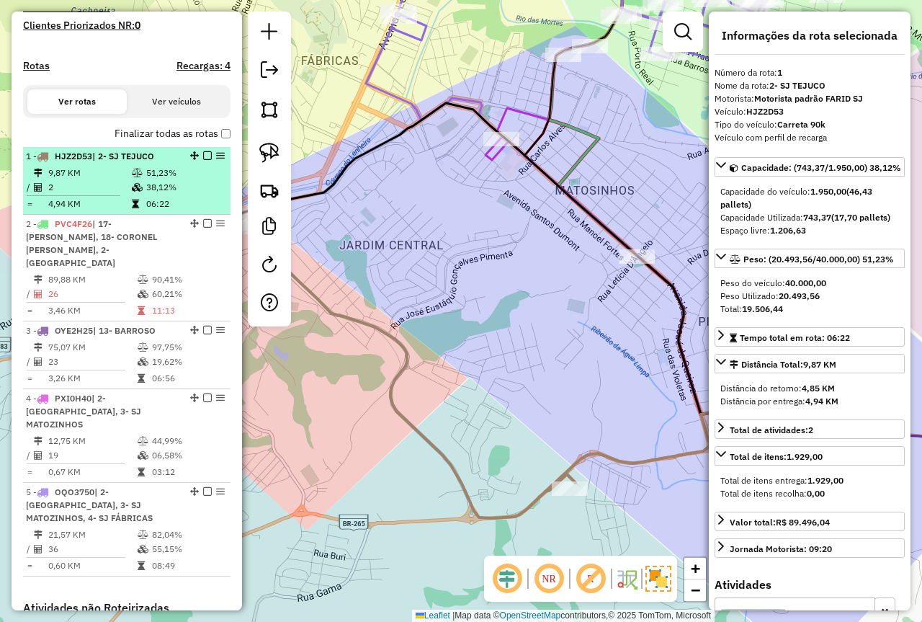
click at [203, 160] on em at bounding box center [207, 155] width 9 height 9
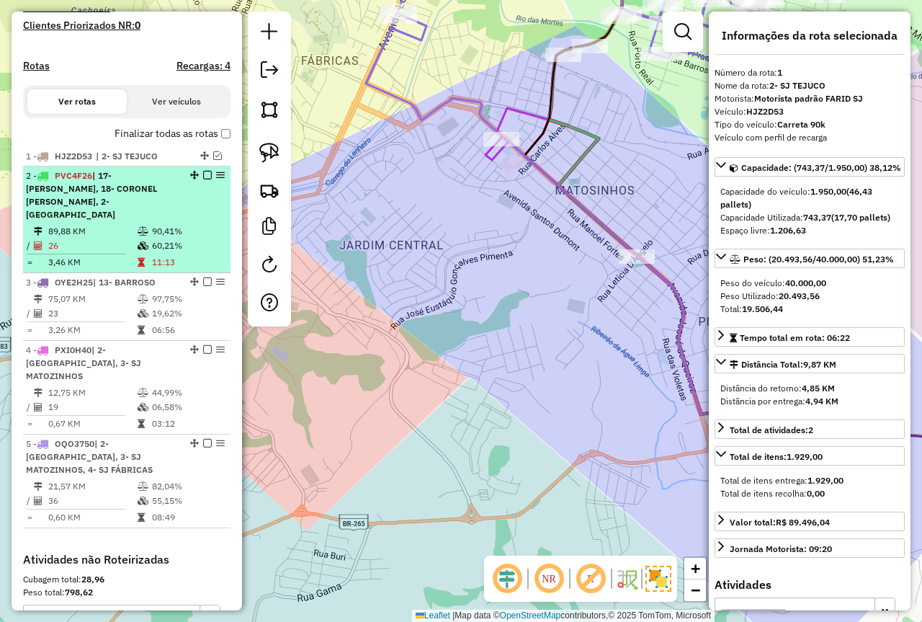
drag, startPoint x: 115, startPoint y: 238, endPoint x: 132, endPoint y: 244, distance: 17.3
click at [115, 238] on td "26" at bounding box center [92, 245] width 89 height 14
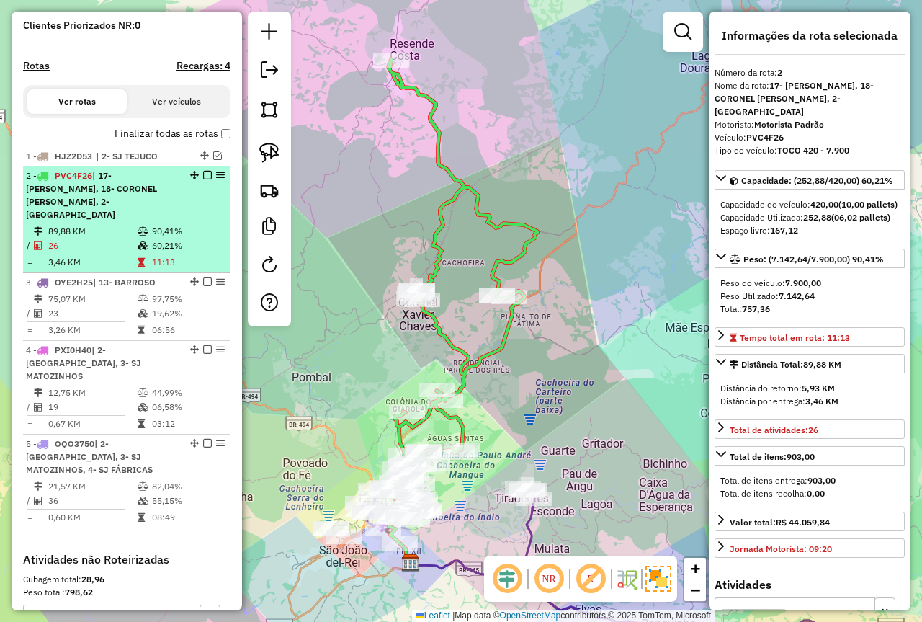
click at [205, 179] on em at bounding box center [207, 175] width 9 height 9
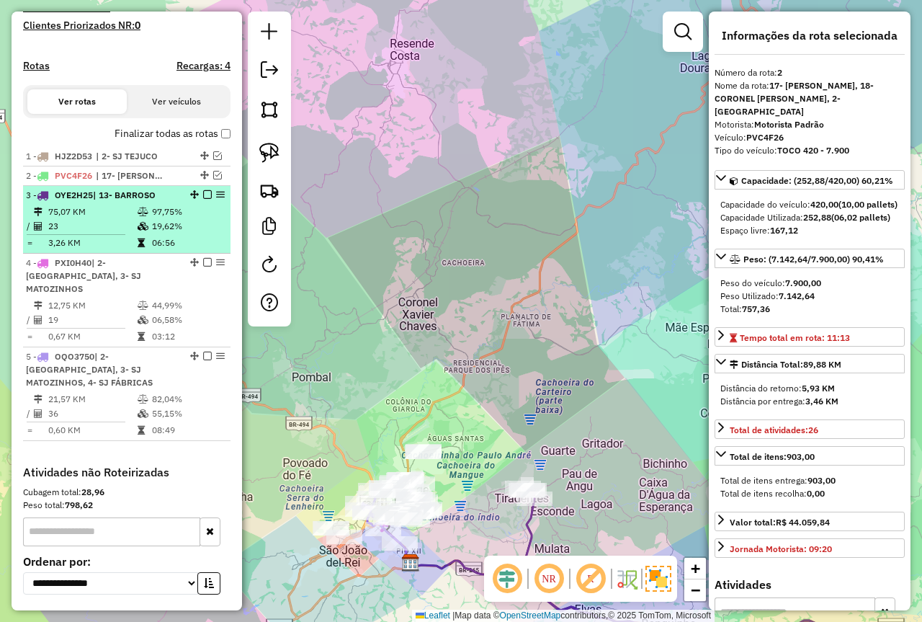
click at [126, 233] on td "23" at bounding box center [92, 226] width 89 height 14
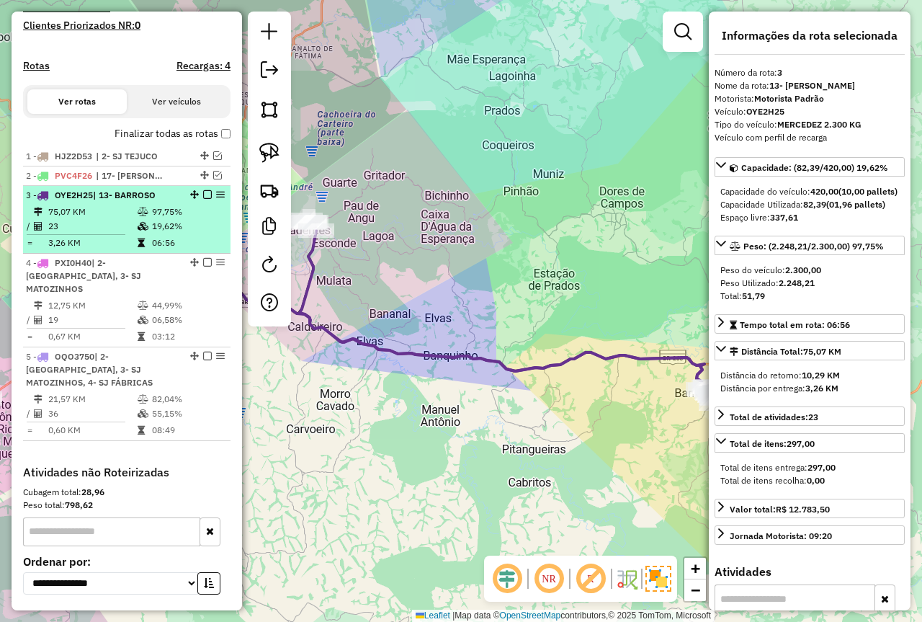
click at [203, 199] on em at bounding box center [207, 194] width 9 height 9
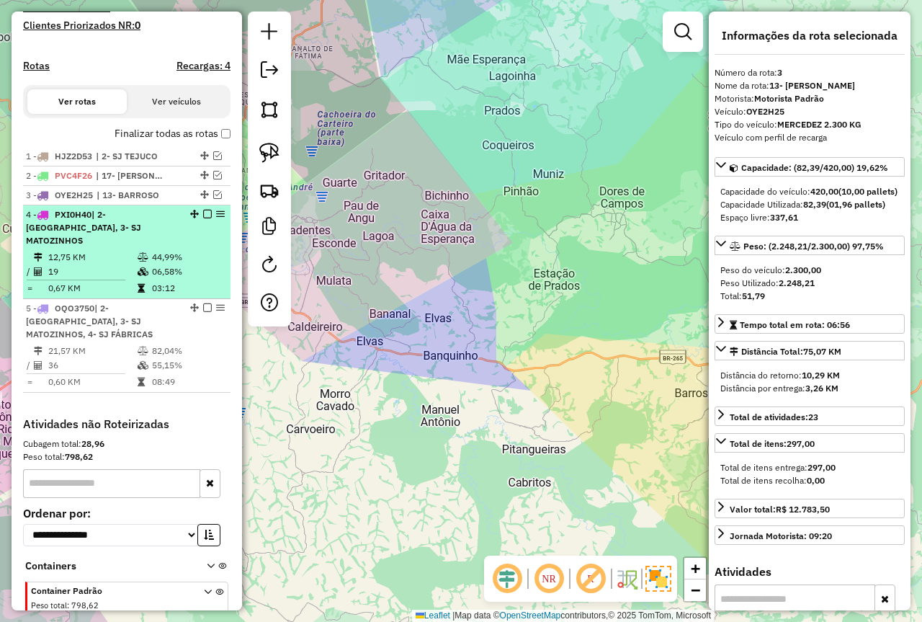
drag, startPoint x: 61, startPoint y: 239, endPoint x: 134, endPoint y: 231, distance: 73.9
click at [61, 239] on span "| 2- COLONIA, 3- SJ MATOZINHOS" at bounding box center [83, 227] width 115 height 37
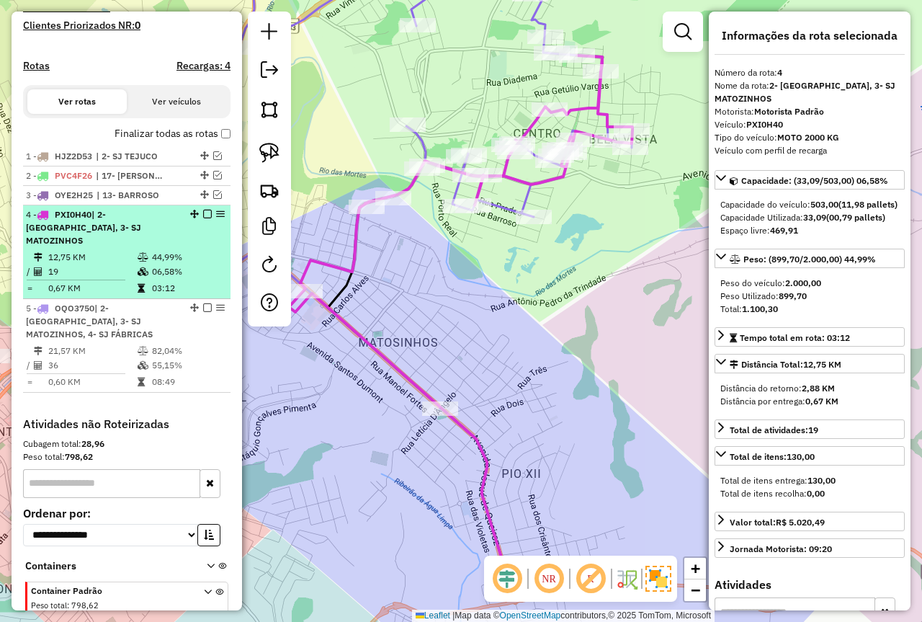
click at [205, 218] on em at bounding box center [207, 214] width 9 height 9
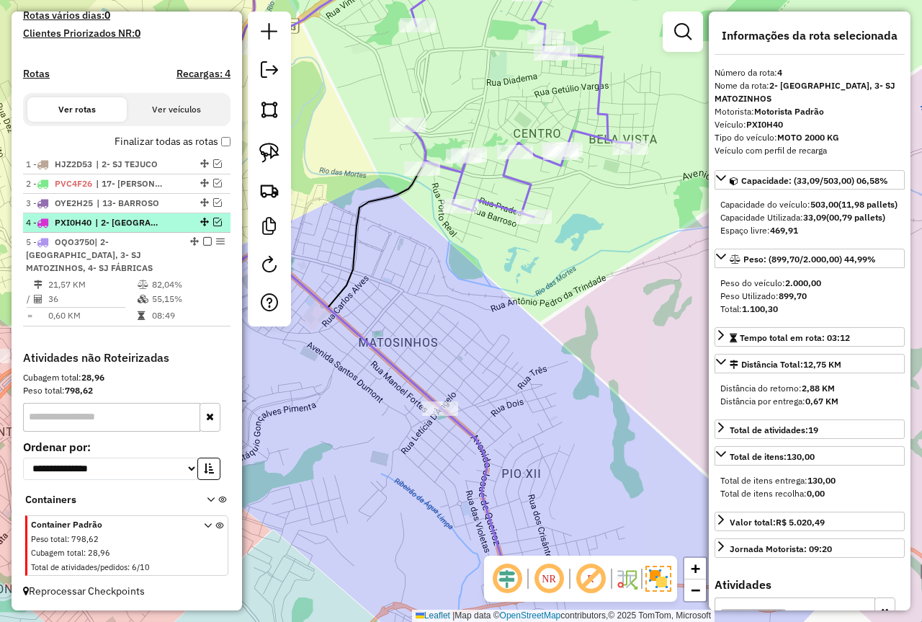
scroll to position [401, 0]
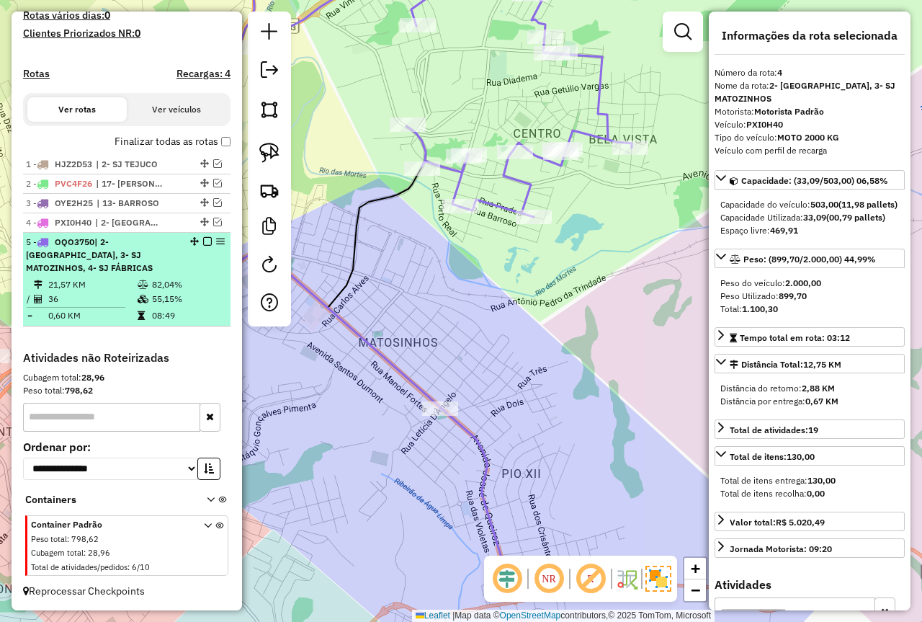
click at [153, 262] on span "| 2- COLONIA, 3- SJ MATOZINHOS, 4- SJ FÁBRICAS" at bounding box center [89, 254] width 127 height 37
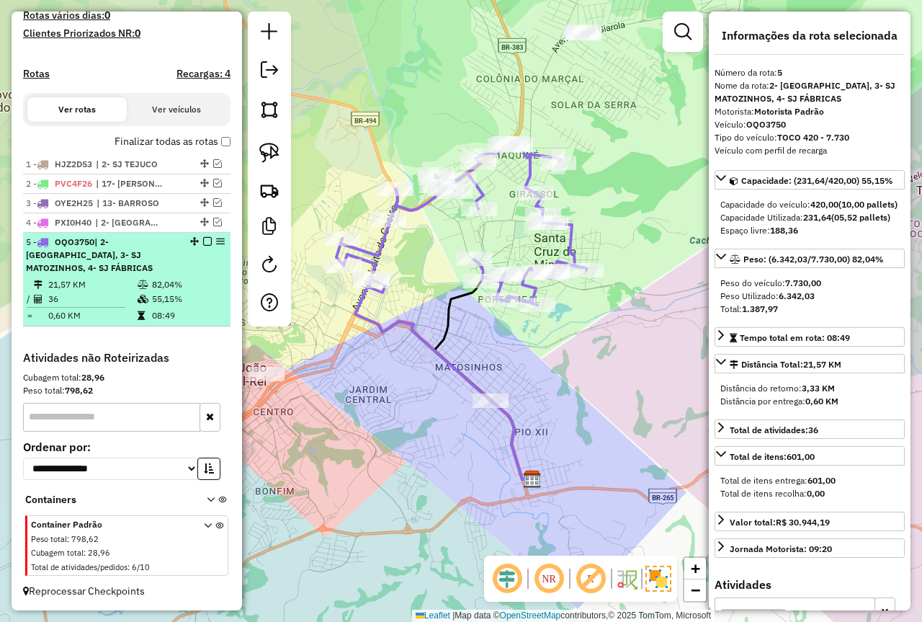
click at [203, 246] on em at bounding box center [207, 241] width 9 height 9
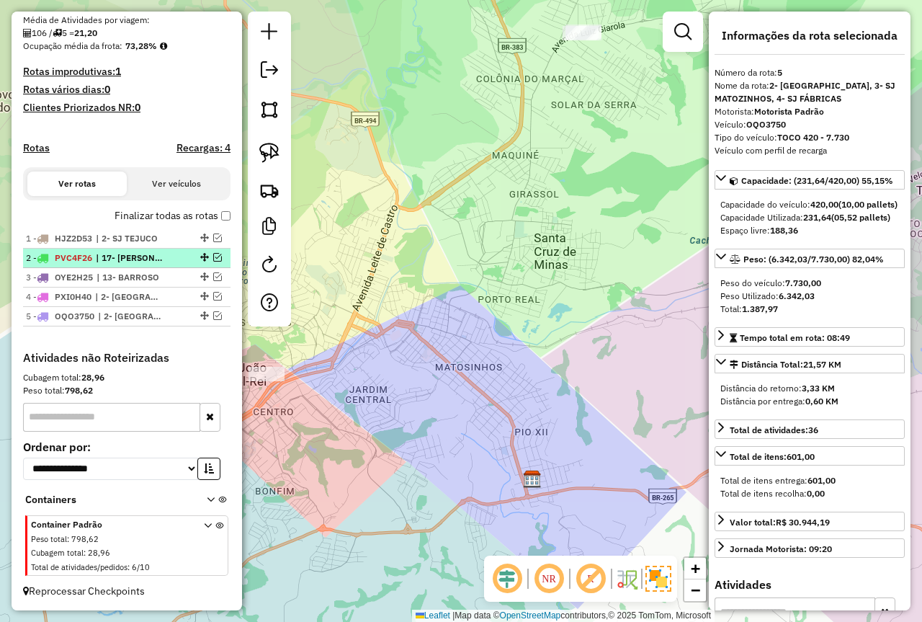
scroll to position [340, 0]
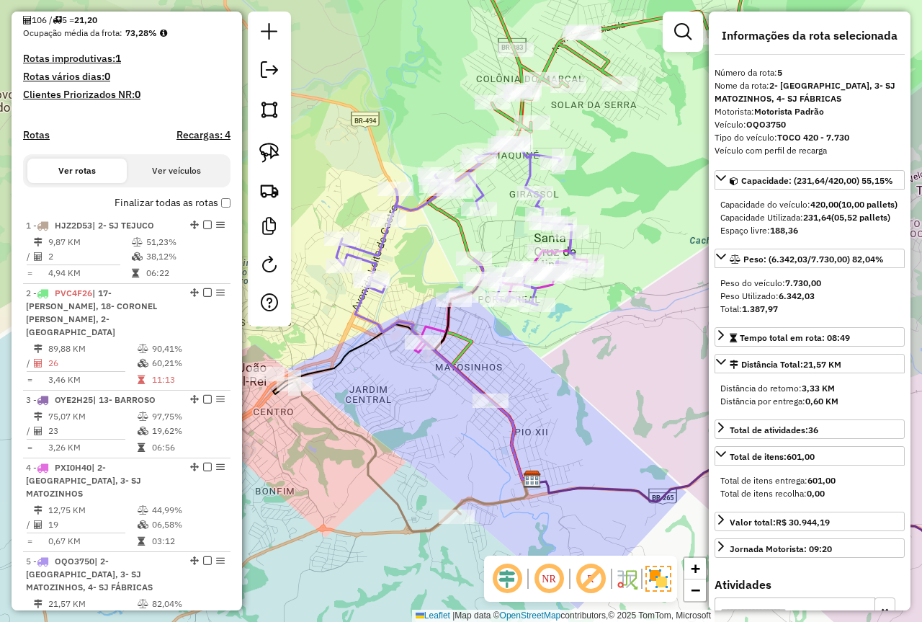
click at [552, 392] on div "Janela de atendimento Grade de atendimento Capacidade Transportadoras Veículos …" at bounding box center [461, 311] width 922 height 622
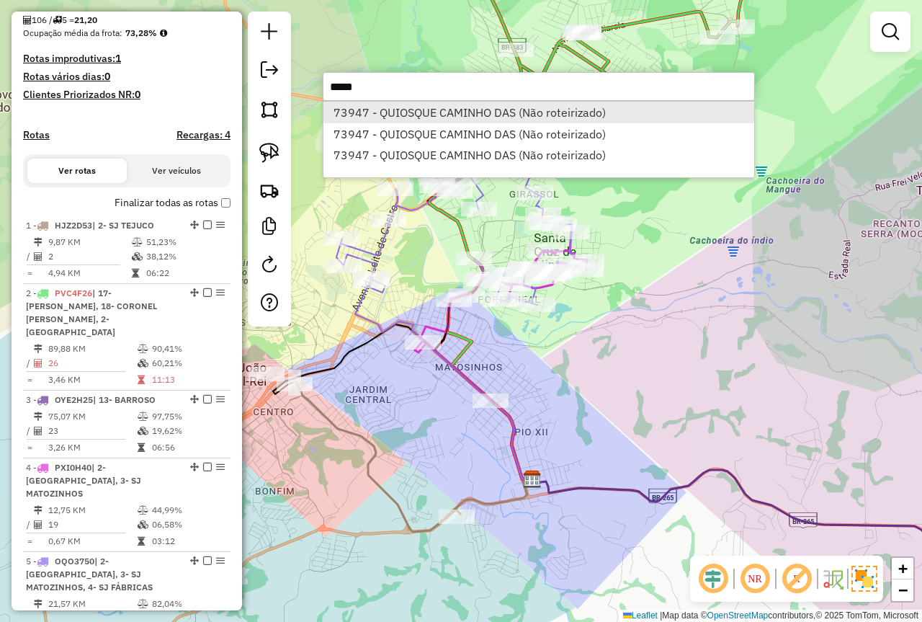
type input "*****"
click at [483, 116] on li "73947 - QUIOSQUE CAMINHO DAS (Não roteirizado)" at bounding box center [538, 113] width 431 height 22
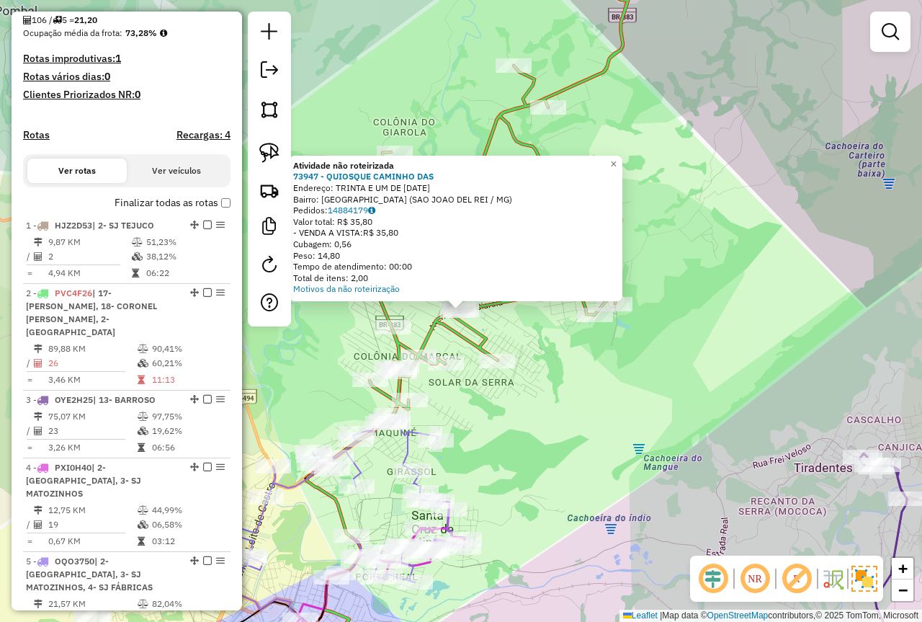
click at [607, 431] on div "Atividade não roteirizada 73947 - QUIOSQUE CAMINHO DAS Endereço: TRINTA E UM DE…" at bounding box center [461, 311] width 922 height 622
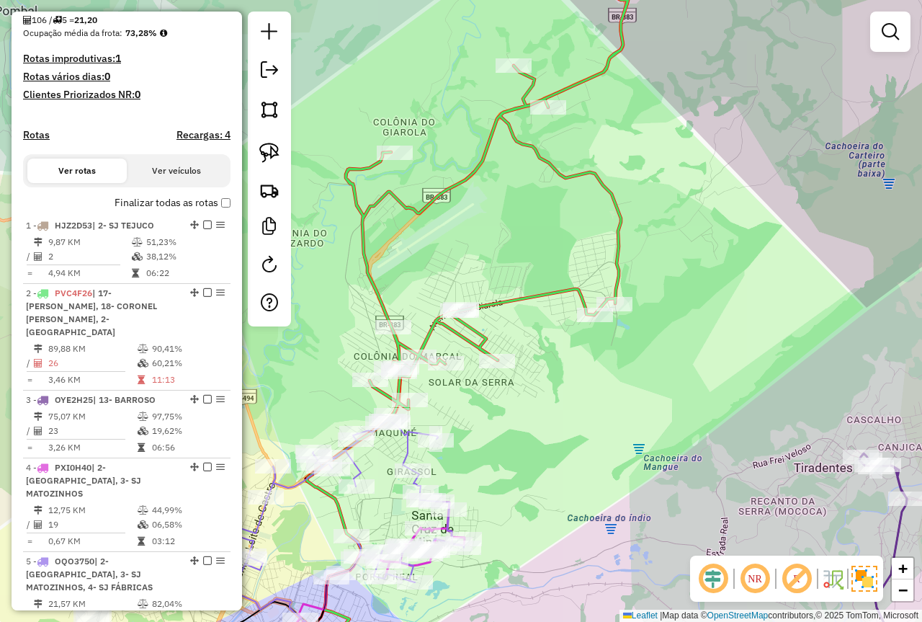
click at [736, 388] on div "Janela de atendimento Grade de atendimento Capacidade Transportadoras Veículos …" at bounding box center [461, 311] width 922 height 622
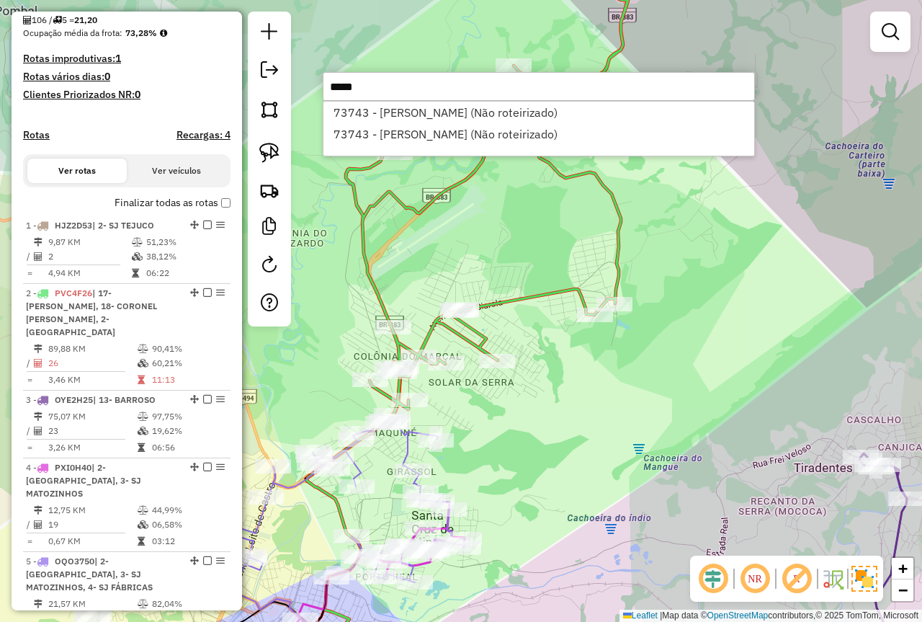
type input "*****"
click at [759, 398] on div "Janela de atendimento Grade de atendimento Capacidade Transportadoras Veículos …" at bounding box center [461, 311] width 922 height 622
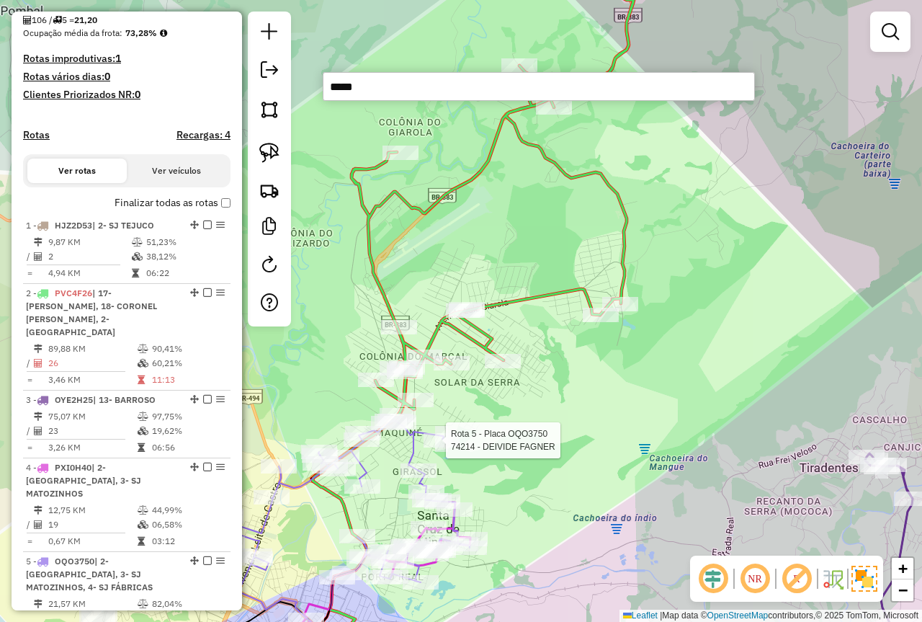
click at [566, 440] on div "Rota 5 - Placa OQO3750 72301 - ROBERTA VICENTINI 04 Rota 5 - Placa OQO3750 7421…" at bounding box center [461, 311] width 922 height 622
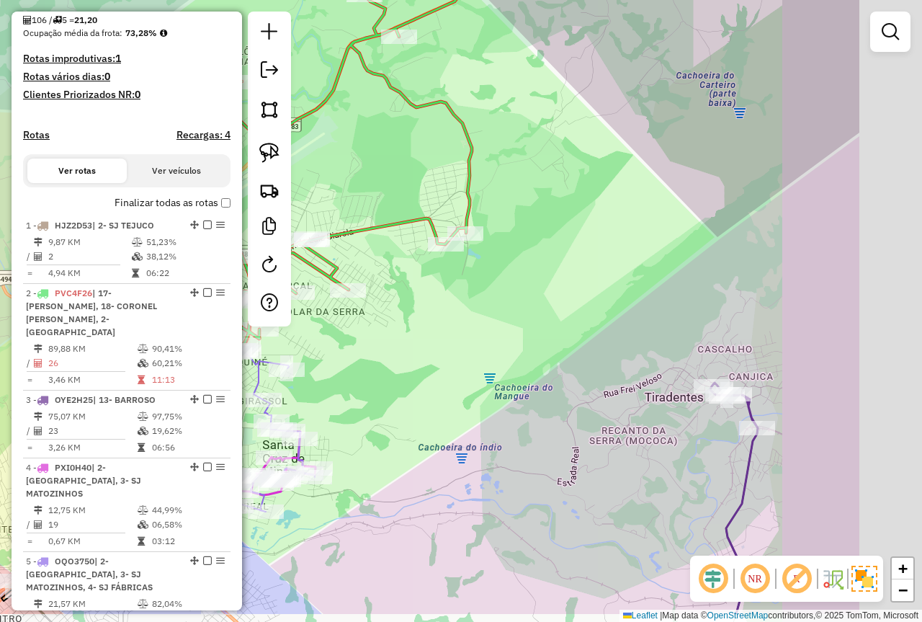
drag, startPoint x: 842, startPoint y: 416, endPoint x: 584, endPoint y: 289, distance: 288.4
click at [584, 289] on div "Janela de atendimento Grade de atendimento Capacidade Transportadoras Veículos …" at bounding box center [461, 311] width 922 height 622
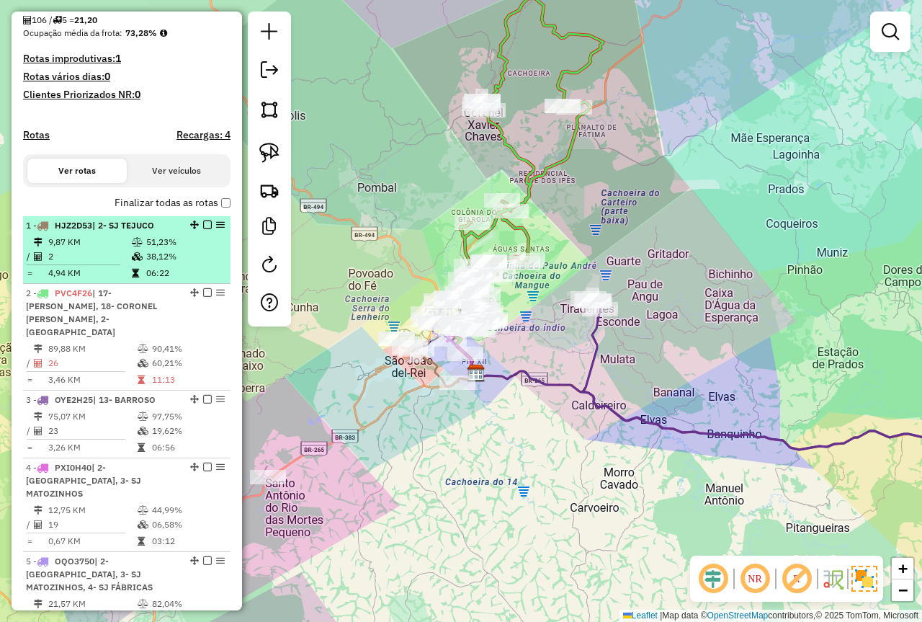
click at [158, 249] on td "51,23%" at bounding box center [185, 242] width 79 height 14
select select "*********"
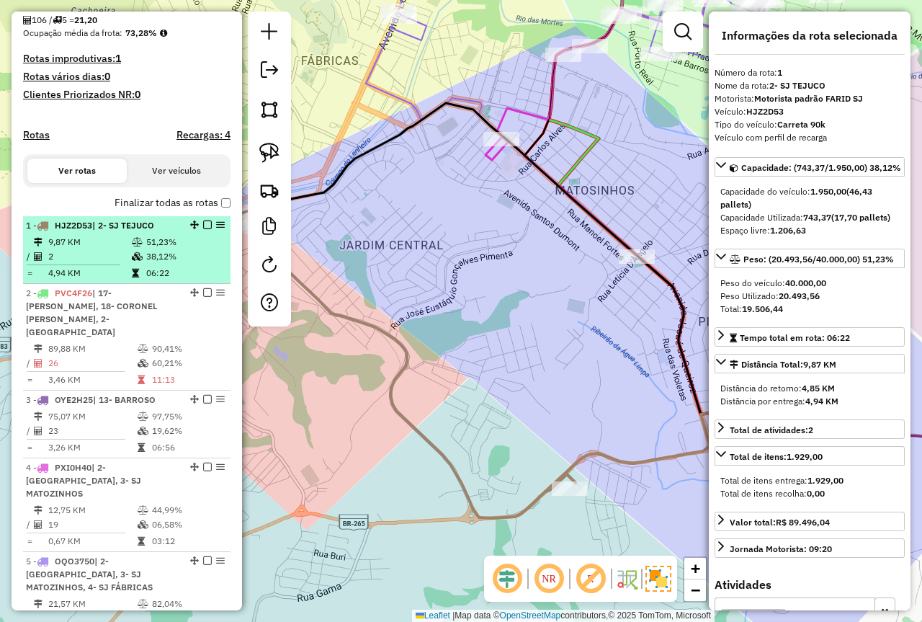
click at [205, 229] on em at bounding box center [207, 224] width 9 height 9
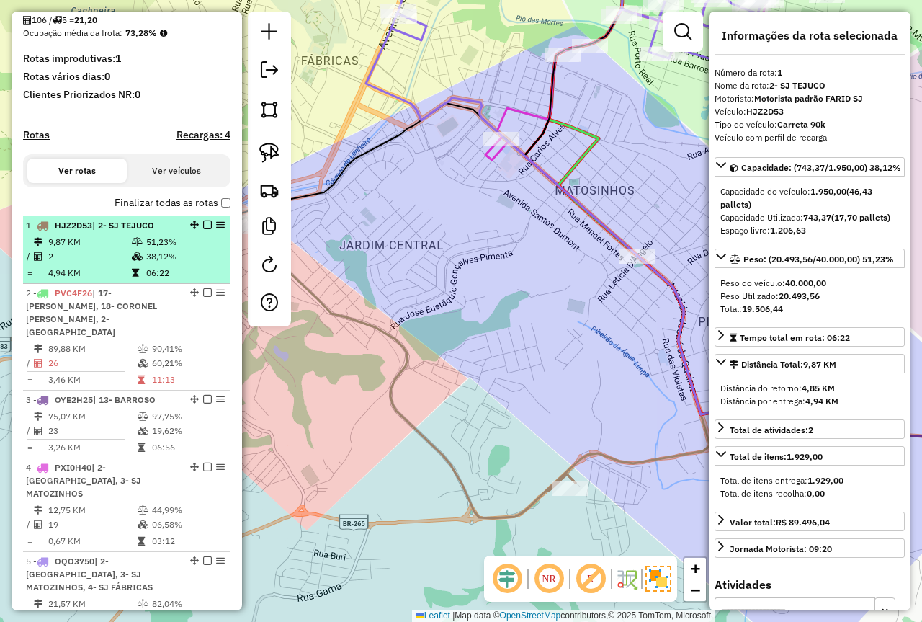
click at [163, 264] on td "38,12%" at bounding box center [185, 256] width 79 height 14
drag, startPoint x: 201, startPoint y: 238, endPoint x: 197, endPoint y: 246, distance: 9.7
click at [203, 229] on em at bounding box center [207, 224] width 9 height 9
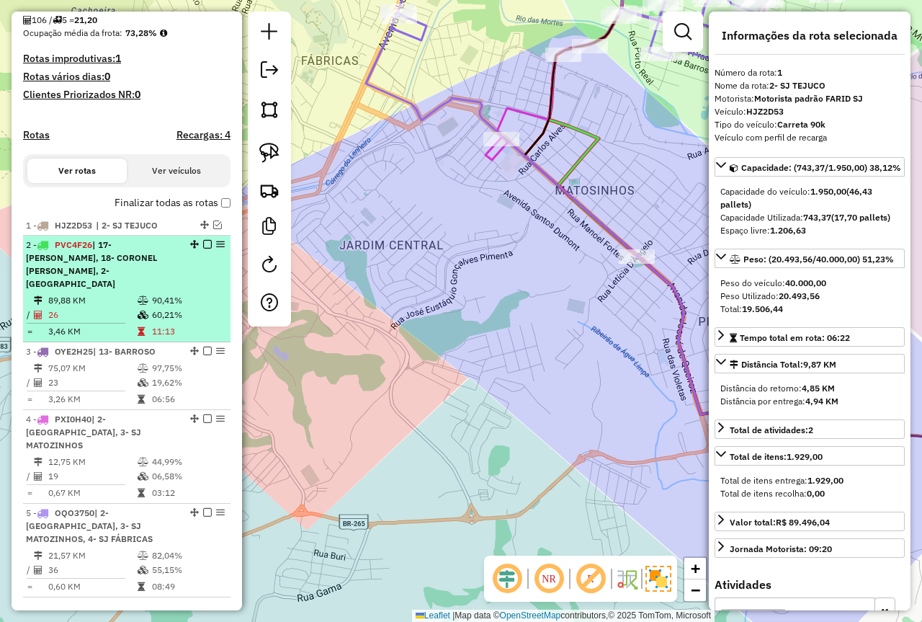
click at [183, 287] on div "2 - PVC4F26 | 17- RESENDE COSTA, 18- CORONEL XAVIER CHAVES, 2- COLONIA" at bounding box center [127, 264] width 202 height 52
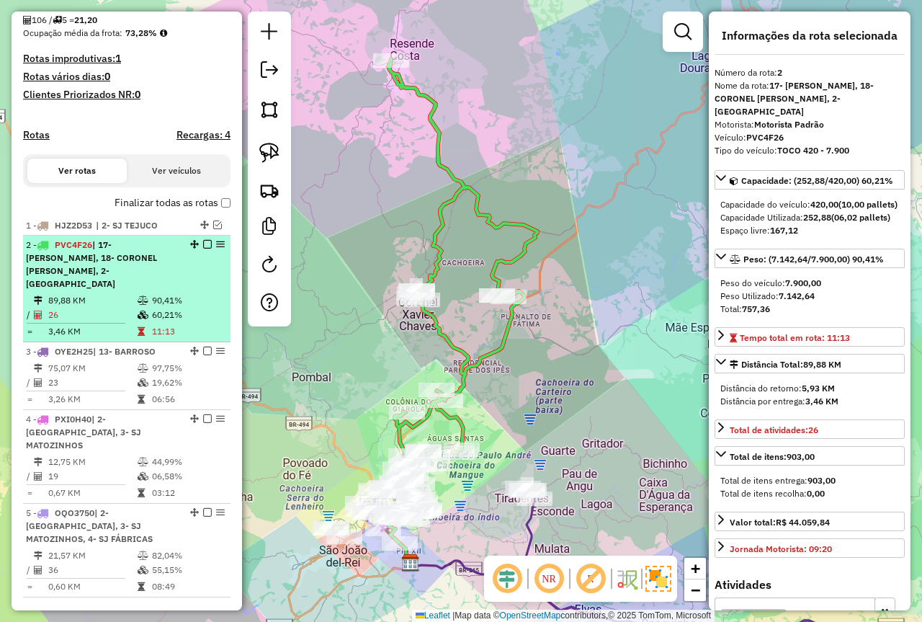
click at [203, 249] on em at bounding box center [207, 244] width 9 height 9
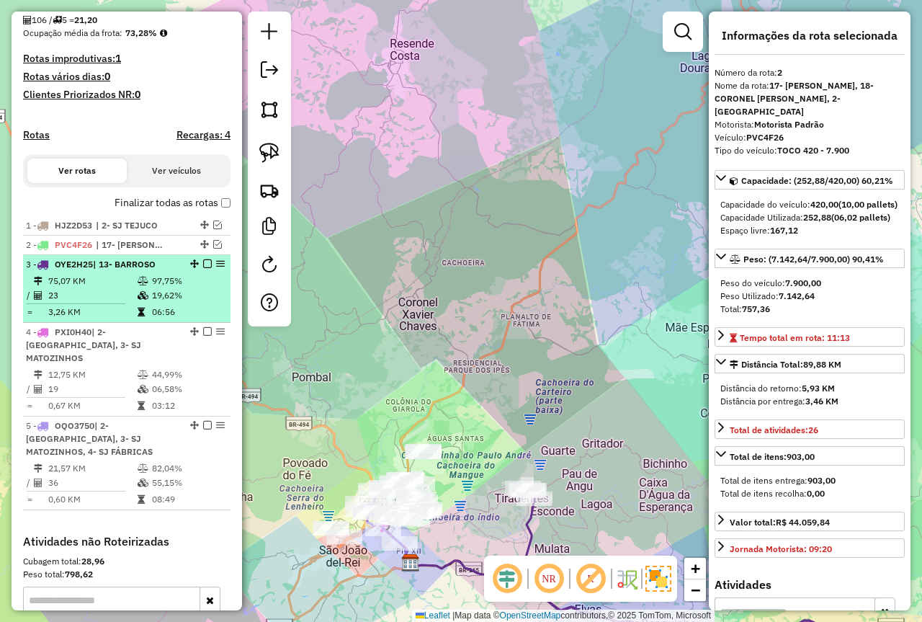
click at [203, 268] on em at bounding box center [207, 263] width 9 height 9
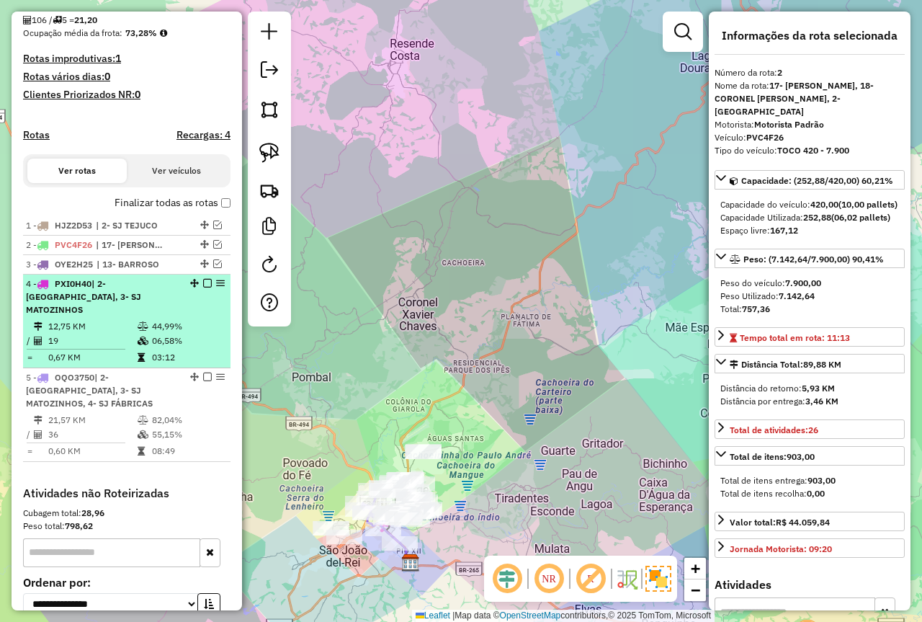
click at [164, 314] on div "4 - PXI0H40 | 2- COLONIA, 3- SJ MATOZINHOS" at bounding box center [102, 296] width 153 height 39
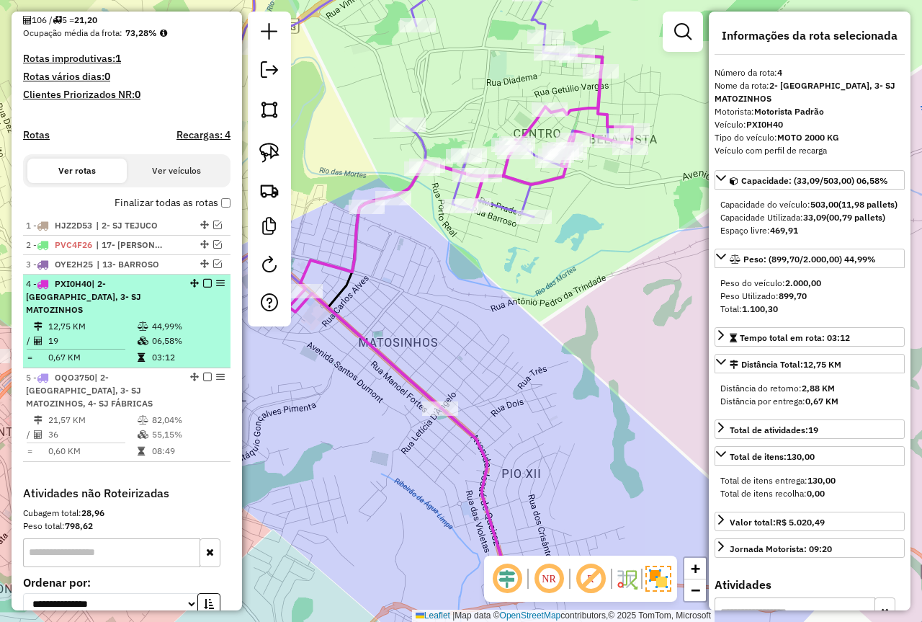
click at [203, 287] on em at bounding box center [207, 283] width 9 height 9
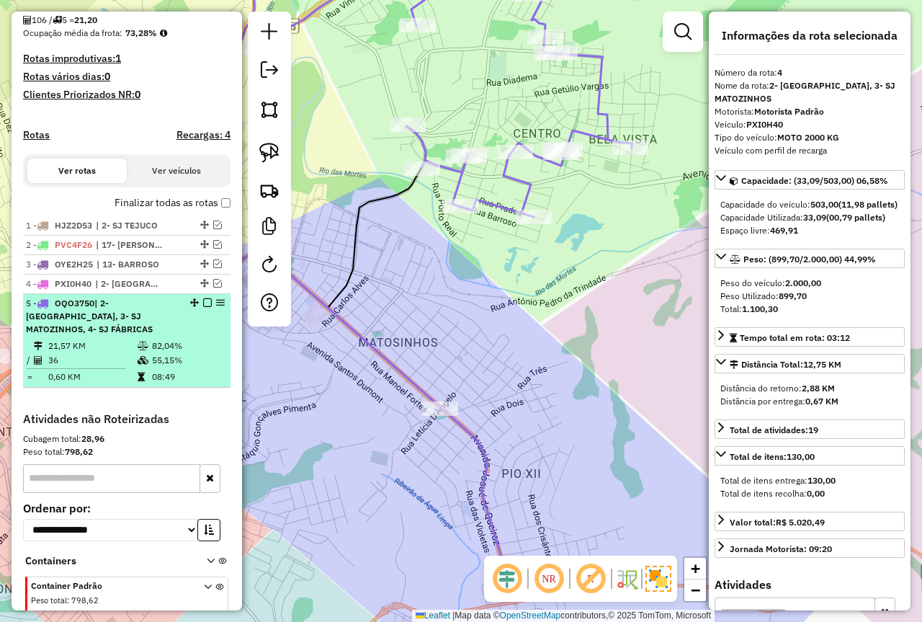
click at [161, 339] on td "82,04%" at bounding box center [187, 346] width 73 height 14
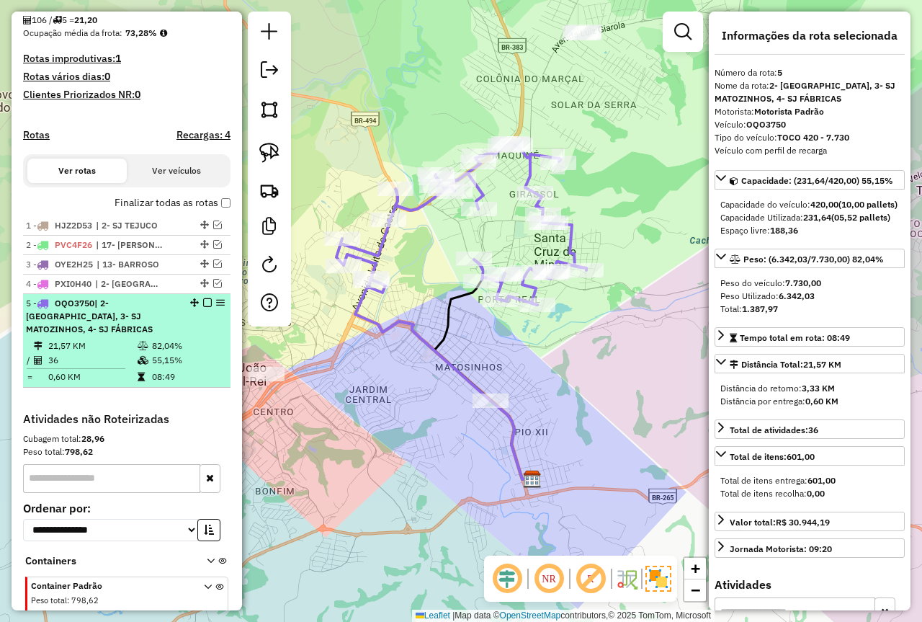
click at [203, 307] on em at bounding box center [207, 302] width 9 height 9
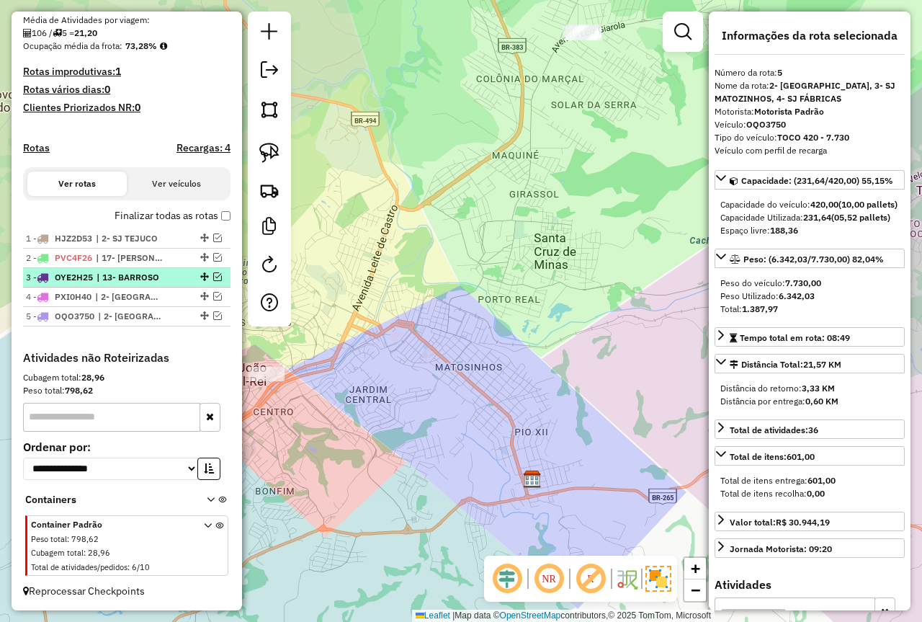
click at [214, 272] on em at bounding box center [217, 276] width 9 height 9
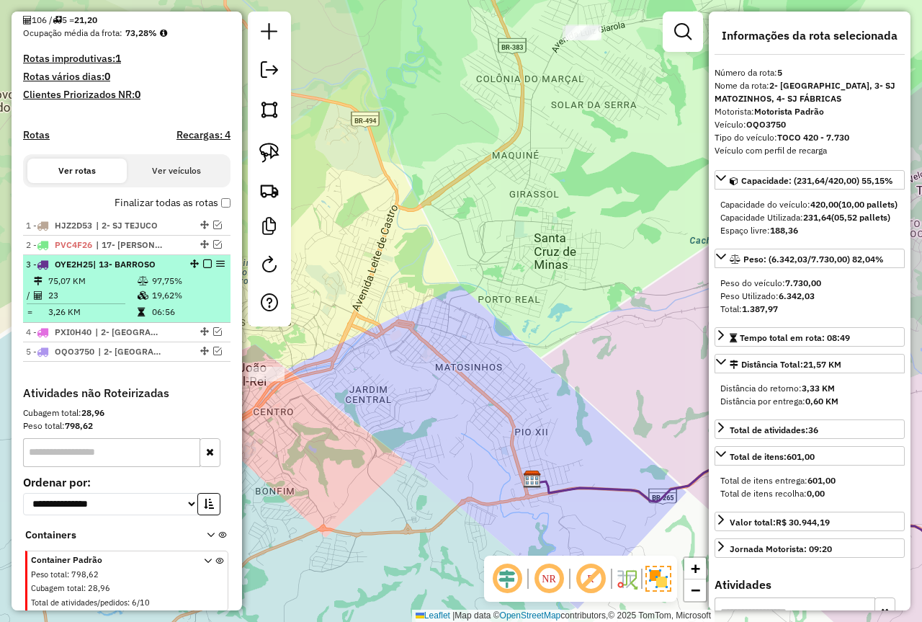
click at [159, 288] on td "97,75%" at bounding box center [187, 281] width 73 height 14
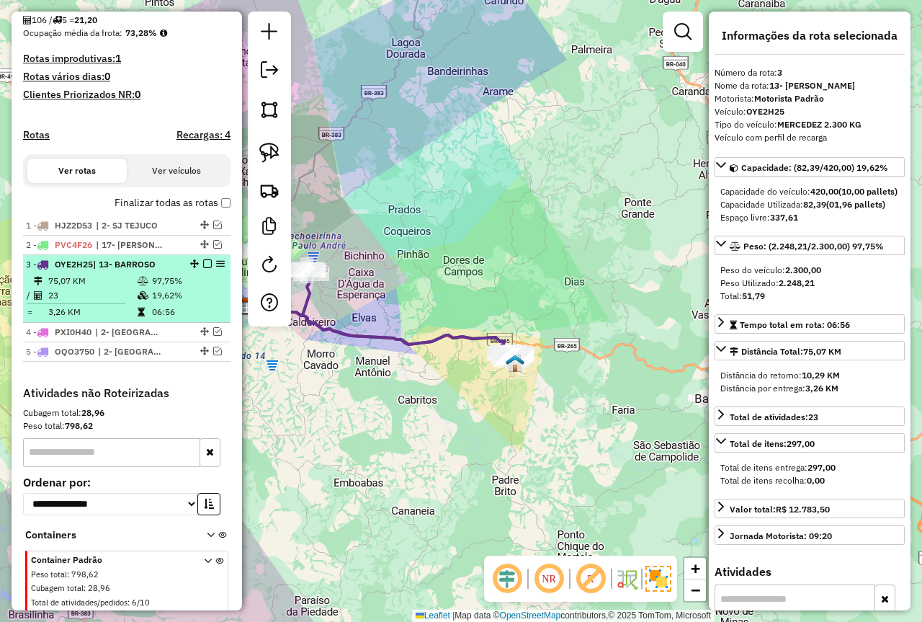
click at [123, 288] on td "75,07 KM" at bounding box center [92, 281] width 89 height 14
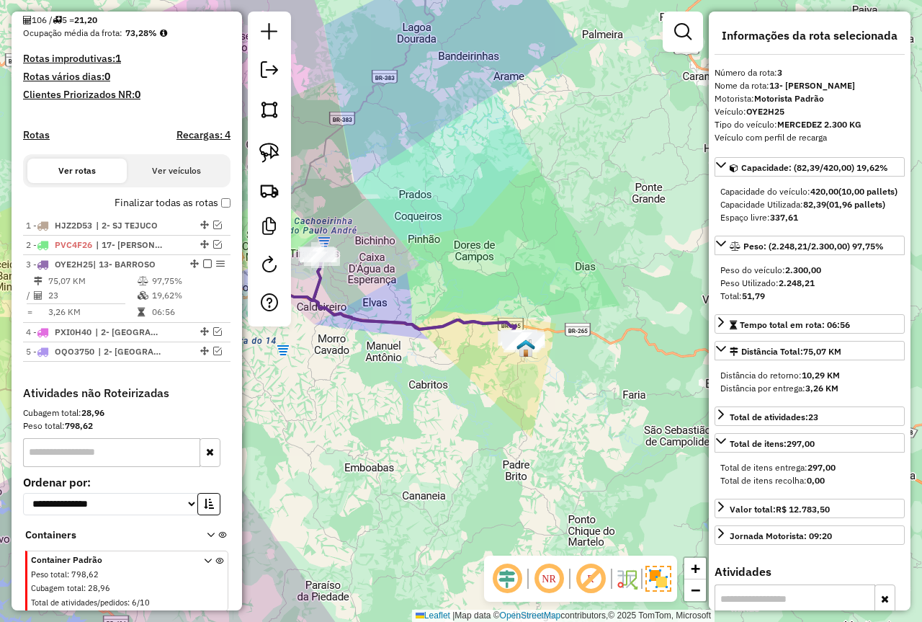
drag, startPoint x: 401, startPoint y: 275, endPoint x: 379, endPoint y: 277, distance: 22.4
click at [404, 275] on div "Janela de atendimento Grade de atendimento Capacidade Transportadoras Veículos …" at bounding box center [461, 311] width 922 height 622
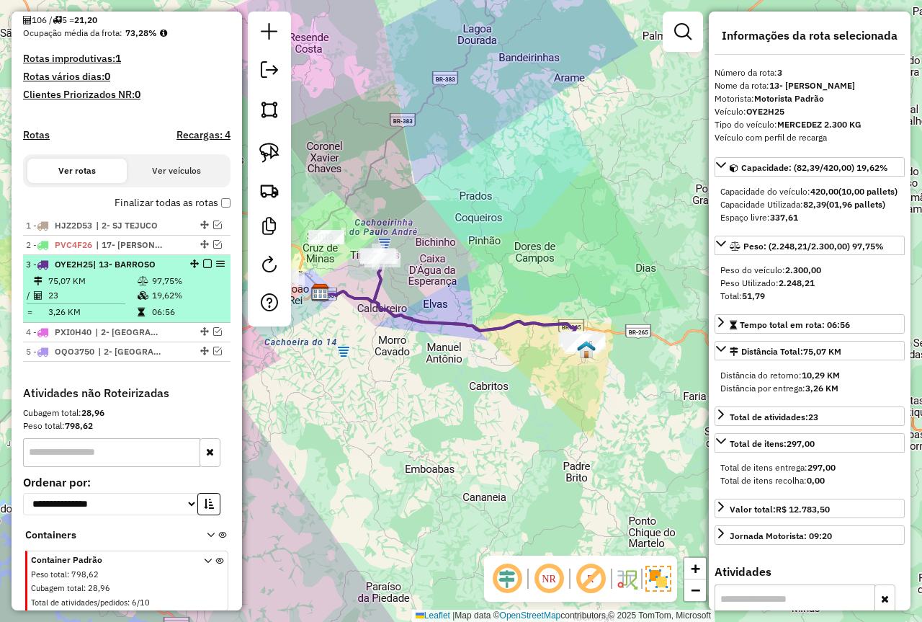
click at [203, 268] on em at bounding box center [207, 263] width 9 height 9
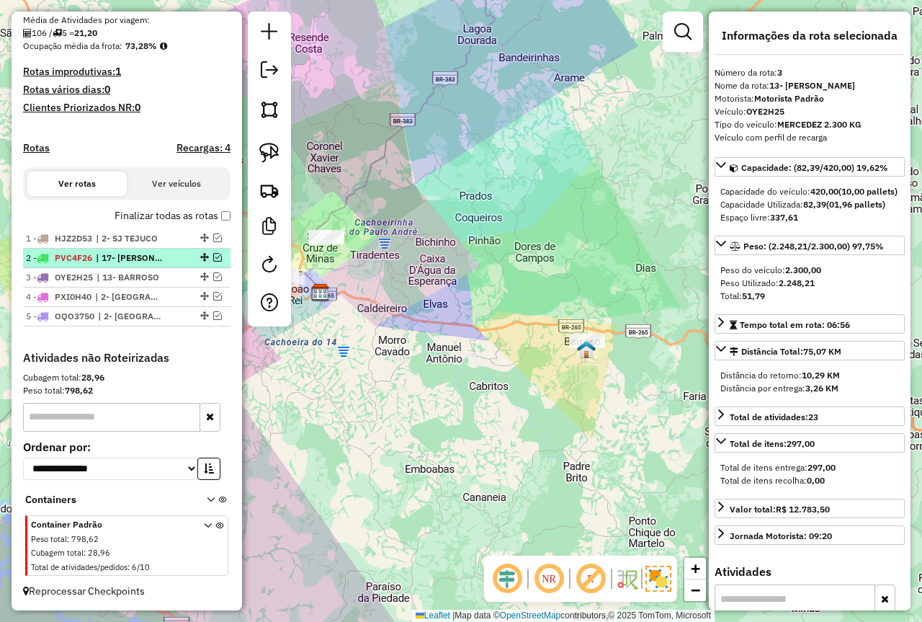
click at [213, 259] on em at bounding box center [217, 257] width 9 height 9
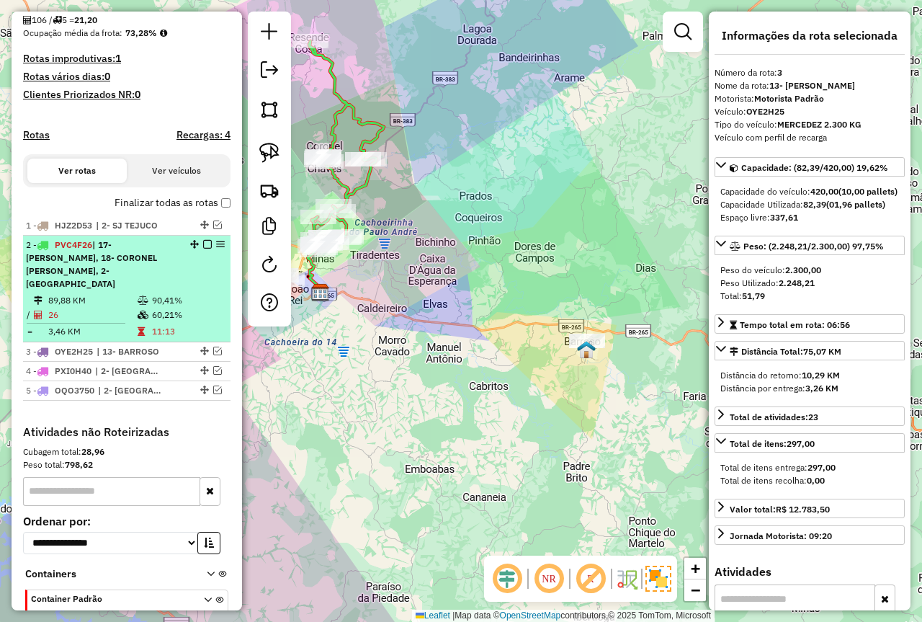
click at [164, 277] on div "2 - PVC4F26 | 17- RESENDE COSTA, 18- CORONEL XAVIER CHAVES, 2- COLONIA" at bounding box center [102, 264] width 153 height 52
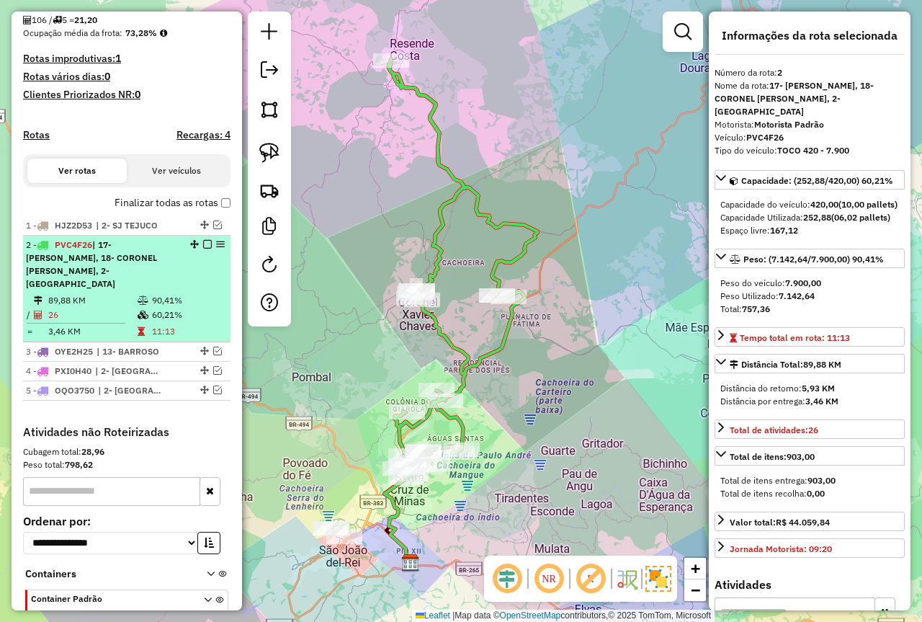
click at [203, 249] on em at bounding box center [207, 244] width 9 height 9
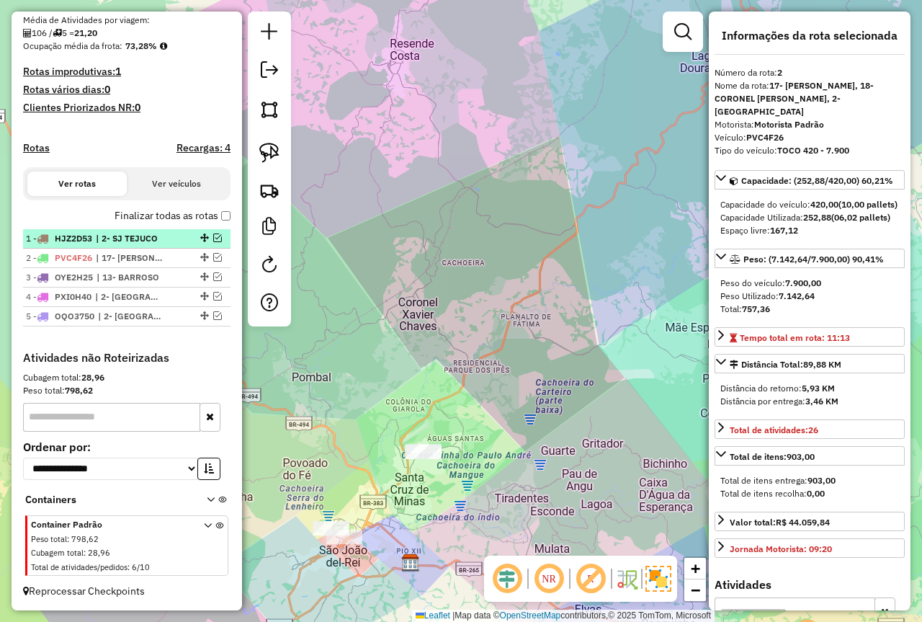
click at [213, 241] on em at bounding box center [217, 237] width 9 height 9
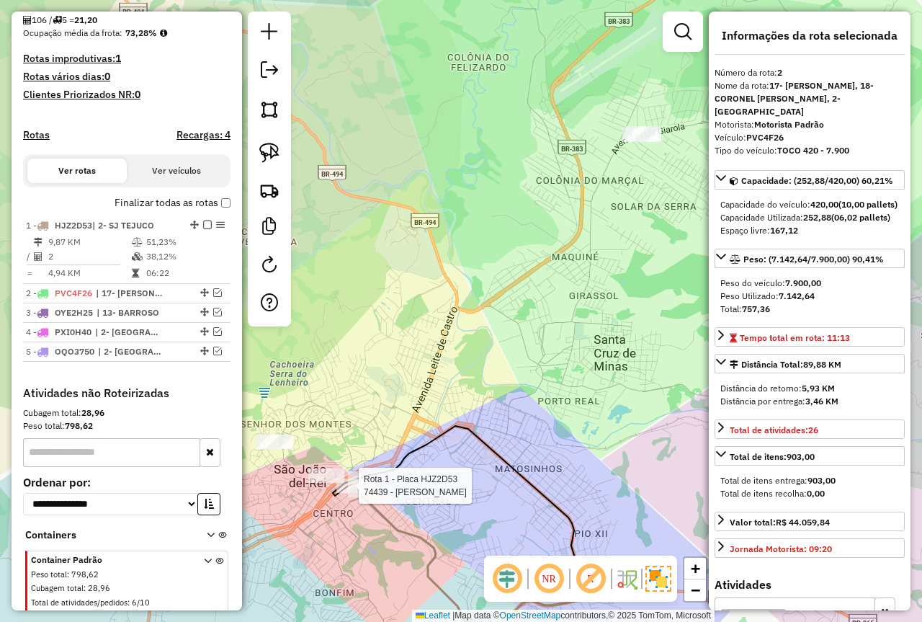
scroll to position [388, 0]
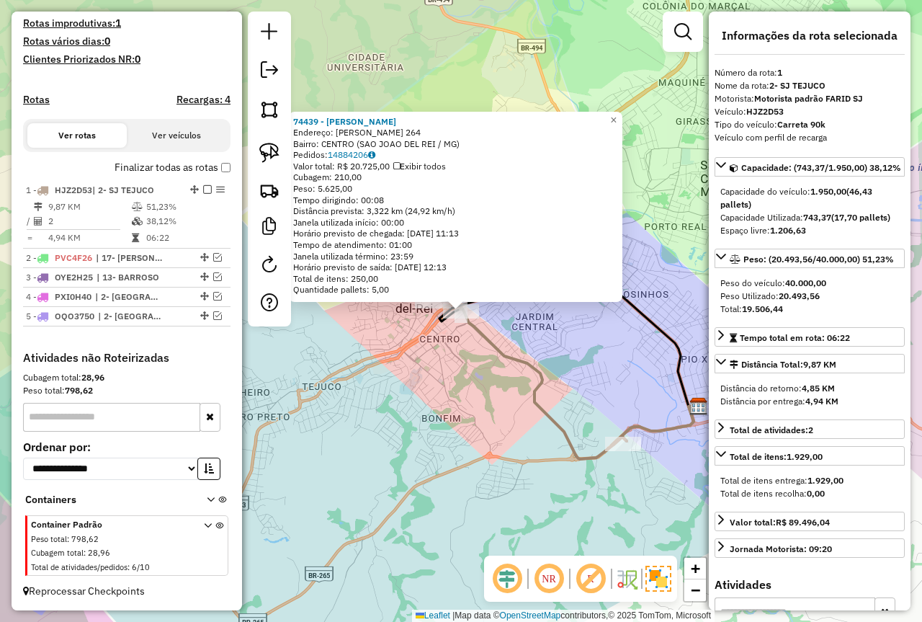
click at [423, 429] on div "74439 - MARCELO LUIZ Endereço: QUINTINO BOCAIUVA 264 Bairro: CENTRO (SAO JOAO D…" at bounding box center [461, 311] width 922 height 622
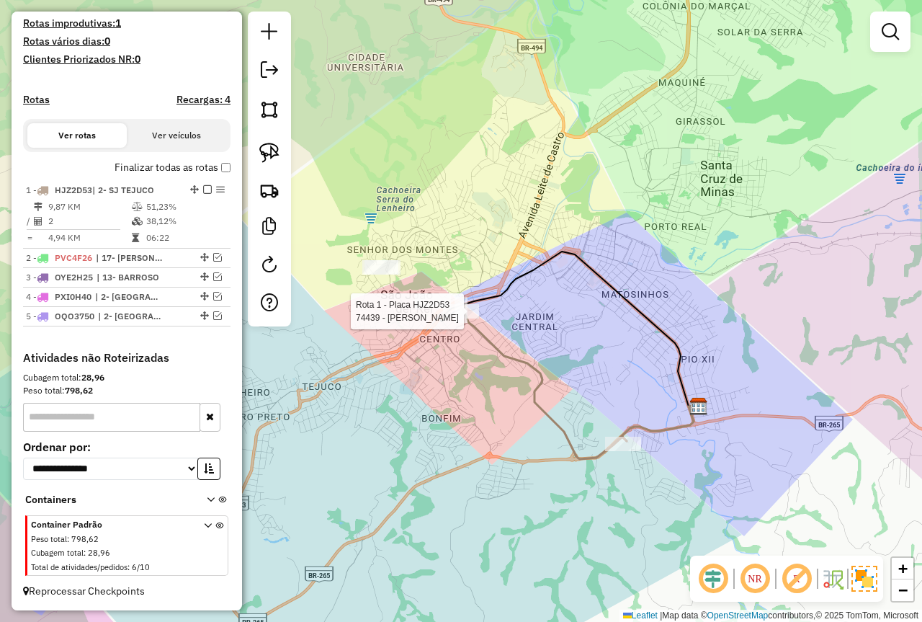
select select "*********"
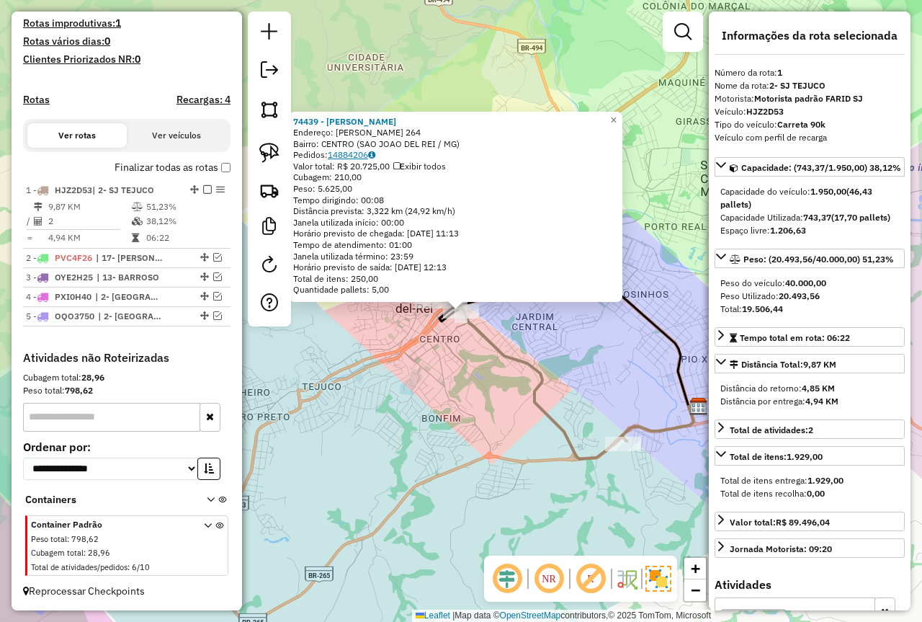
click at [358, 156] on link "14884206" at bounding box center [352, 154] width 48 height 11
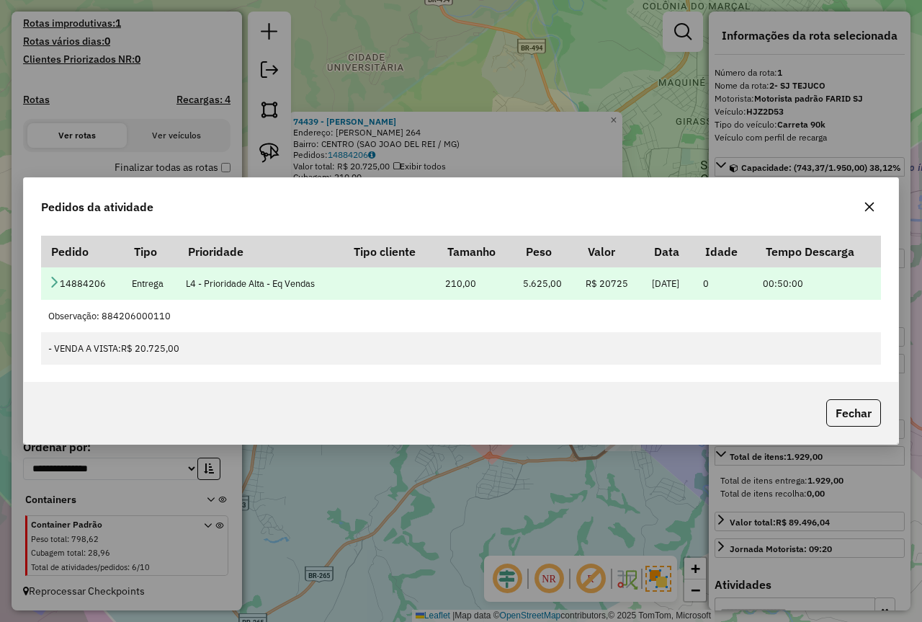
click at [54, 282] on icon at bounding box center [54, 282] width 12 height 12
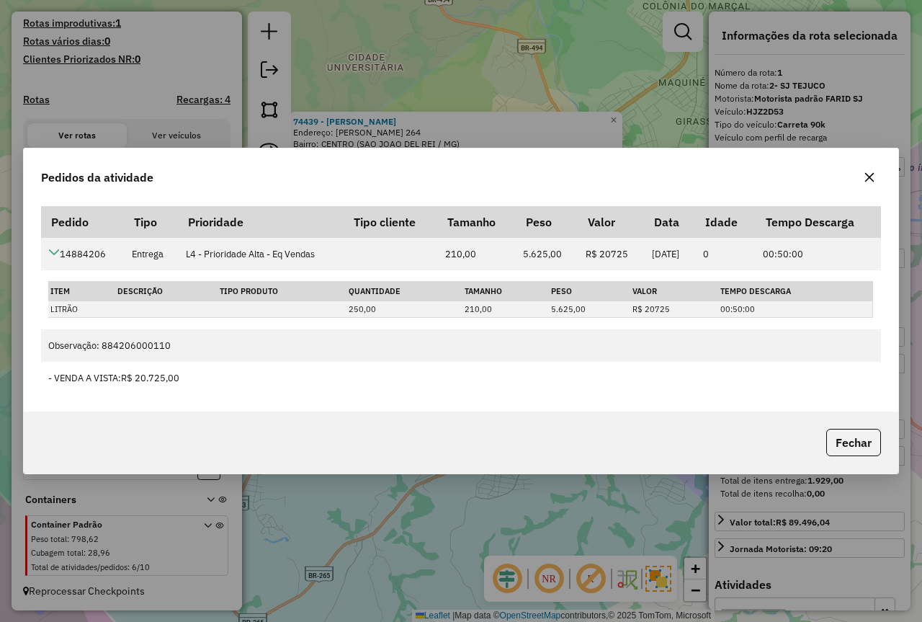
click at [865, 179] on icon "button" at bounding box center [870, 177] width 12 height 12
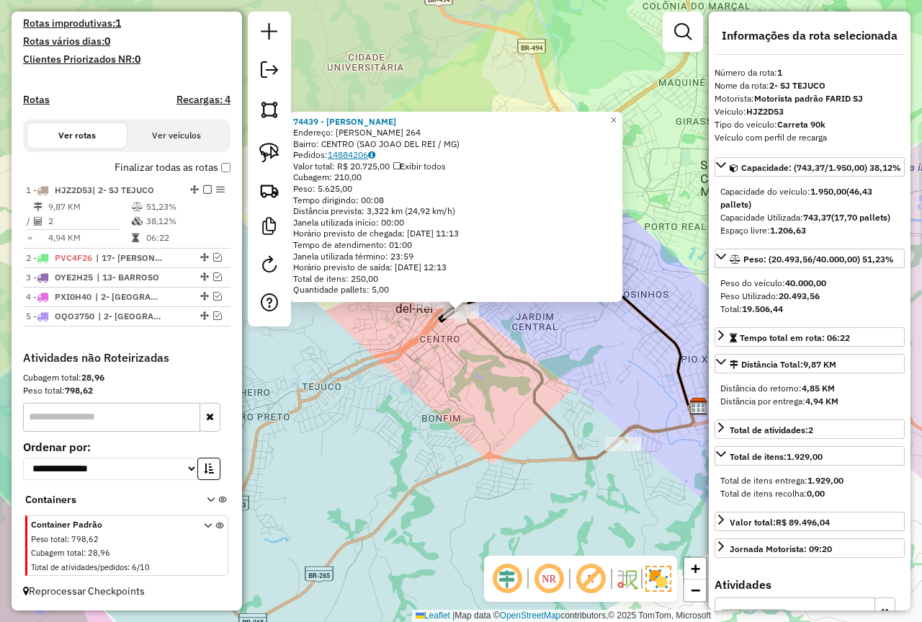
click at [353, 155] on link "14884206" at bounding box center [352, 154] width 48 height 11
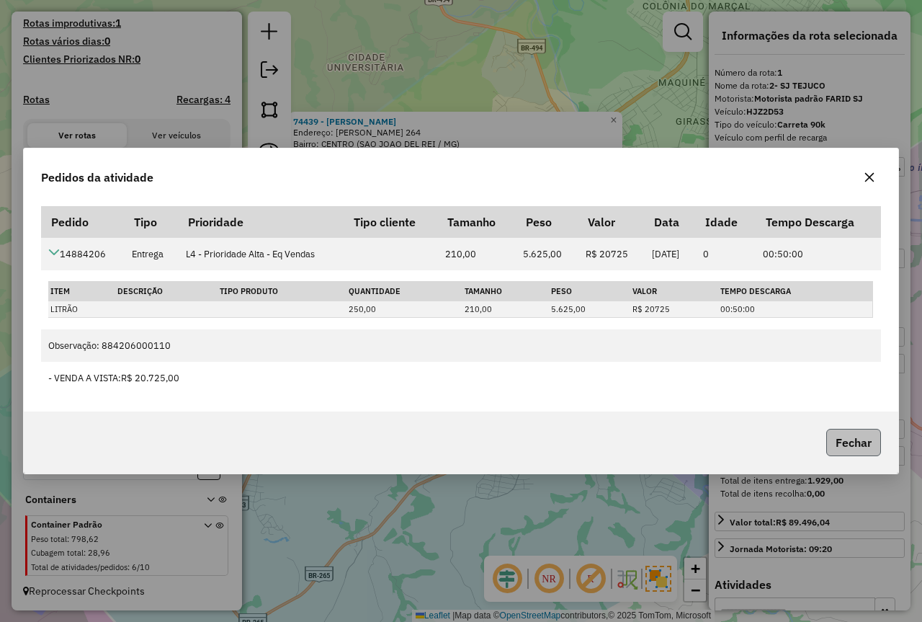
click at [873, 437] on button "Fechar" at bounding box center [853, 442] width 55 height 27
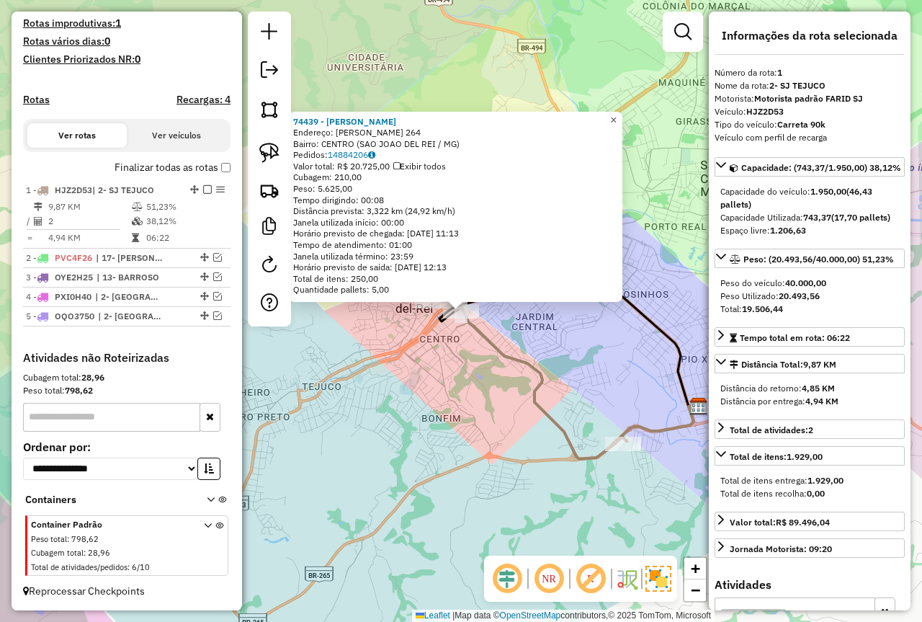
click at [617, 114] on span "×" at bounding box center [613, 120] width 6 height 12
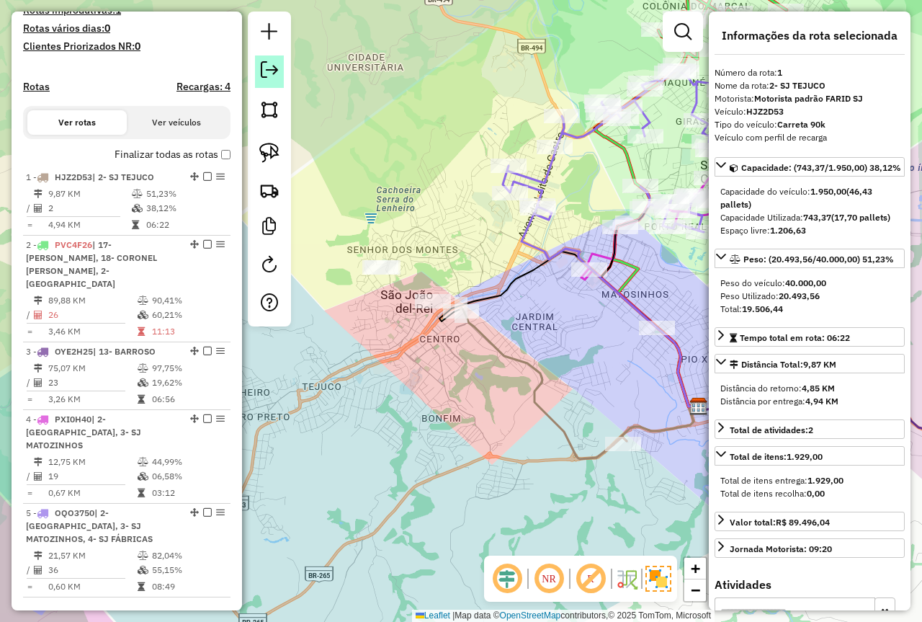
click at [272, 71] on em at bounding box center [269, 69] width 17 height 17
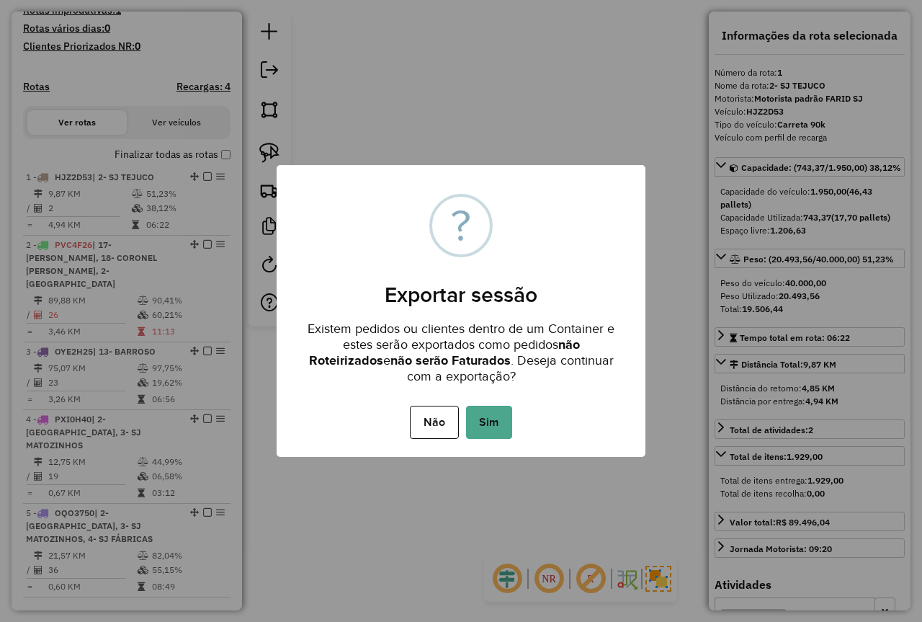
click at [480, 414] on button "Sim" at bounding box center [489, 422] width 46 height 33
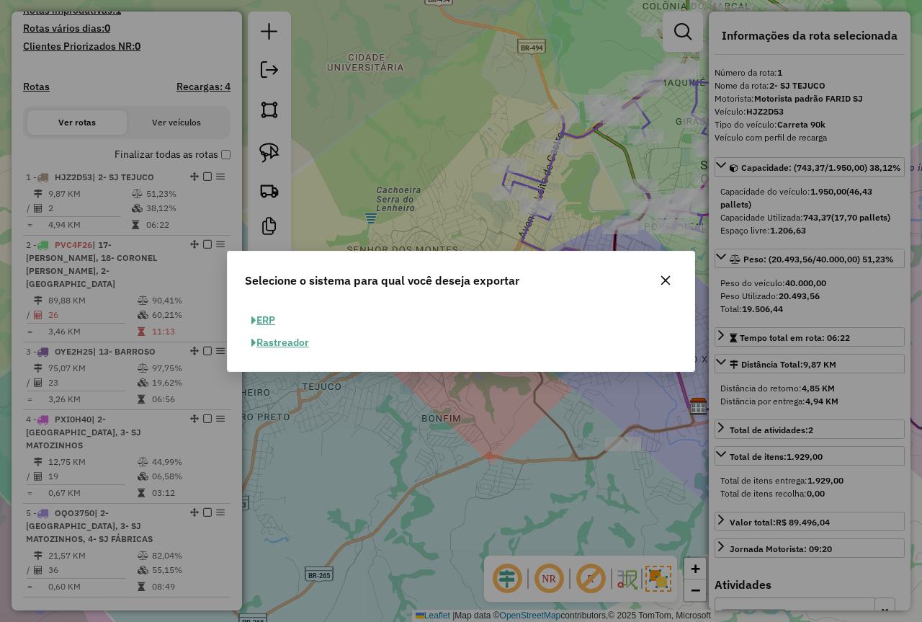
click at [262, 314] on button "ERP" at bounding box center [263, 320] width 37 height 22
select select "**"
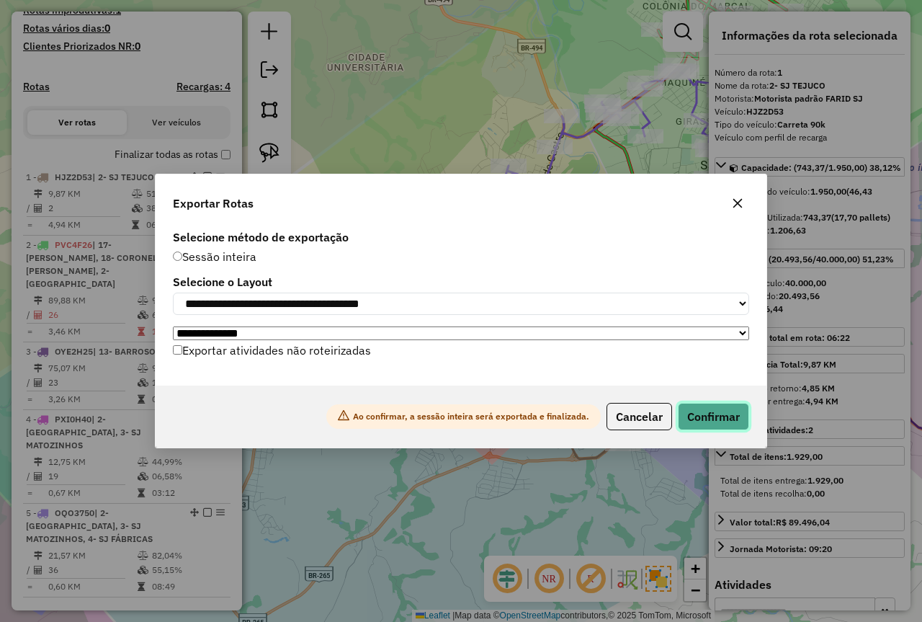
click at [718, 416] on button "Confirmar" at bounding box center [713, 416] width 71 height 27
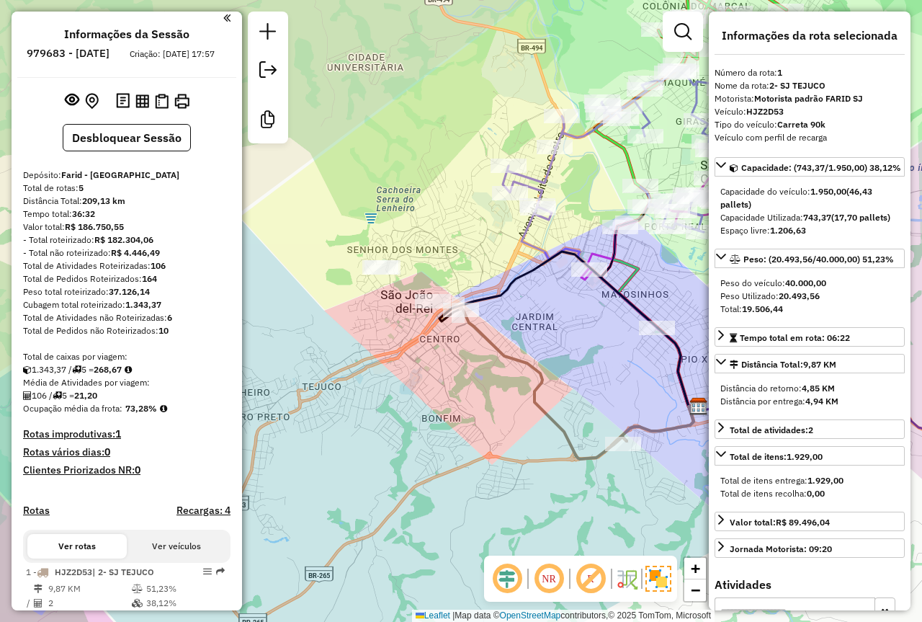
scroll to position [0, 0]
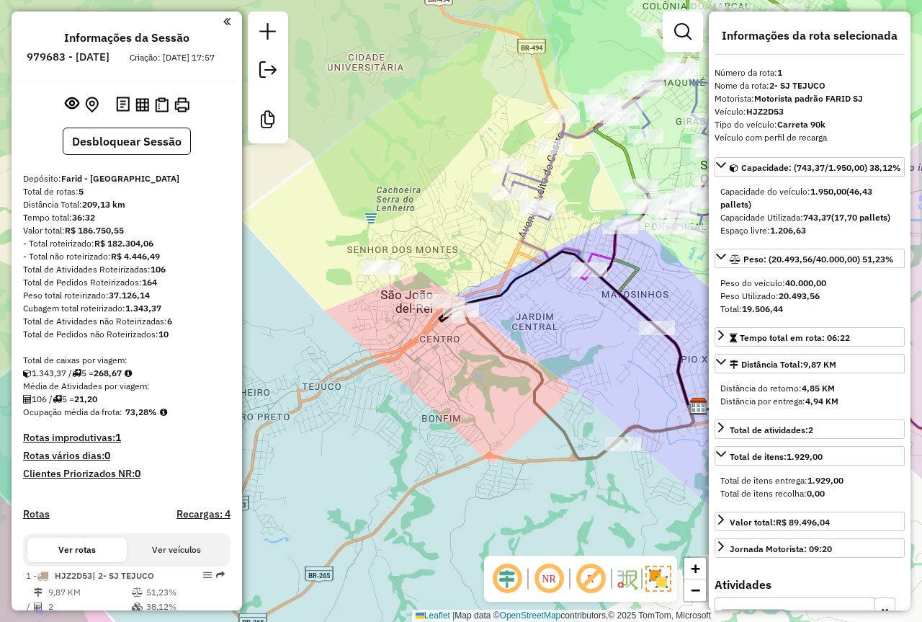
drag, startPoint x: 137, startPoint y: 307, endPoint x: 112, endPoint y: 307, distance: 25.2
click at [112, 302] on div "Peso total roteirizado: 37.126,14" at bounding box center [126, 295] width 207 height 13
drag, startPoint x: 149, startPoint y: 306, endPoint x: 133, endPoint y: 301, distance: 17.3
click at [148, 300] on strong "37.126,14" at bounding box center [129, 295] width 41 height 11
click at [156, 302] on div "Peso total roteirizado: 37.126,14" at bounding box center [126, 295] width 207 height 13
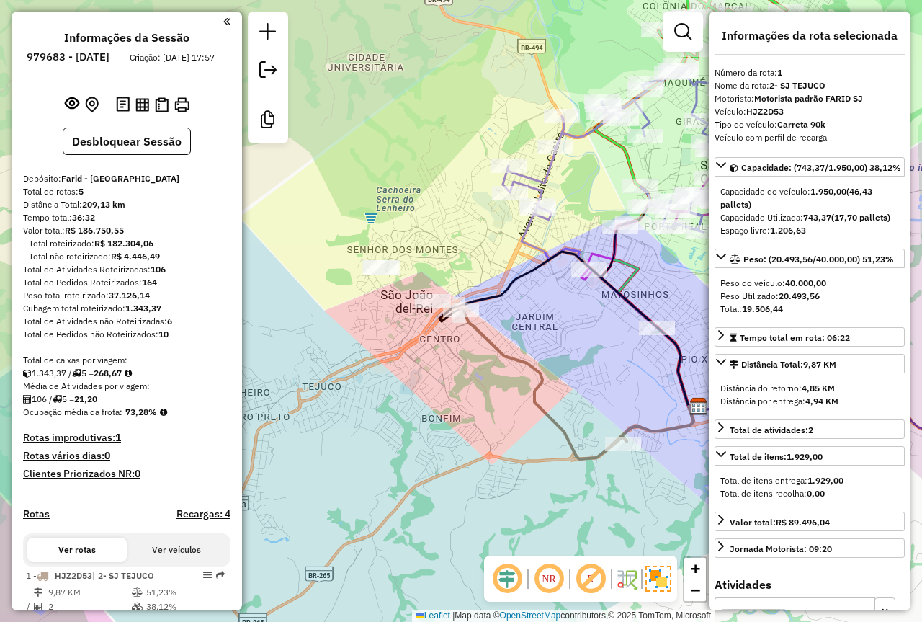
click at [150, 300] on strong "37.126,14" at bounding box center [129, 295] width 41 height 11
click at [149, 300] on strong "37.126,14" at bounding box center [129, 295] width 41 height 11
click at [143, 300] on strong "37.126,14" at bounding box center [129, 295] width 41 height 11
drag, startPoint x: 154, startPoint y: 308, endPoint x: 112, endPoint y: 308, distance: 42.5
click at [112, 302] on div "Peso total roteirizado: 37.126,14" at bounding box center [126, 295] width 207 height 13
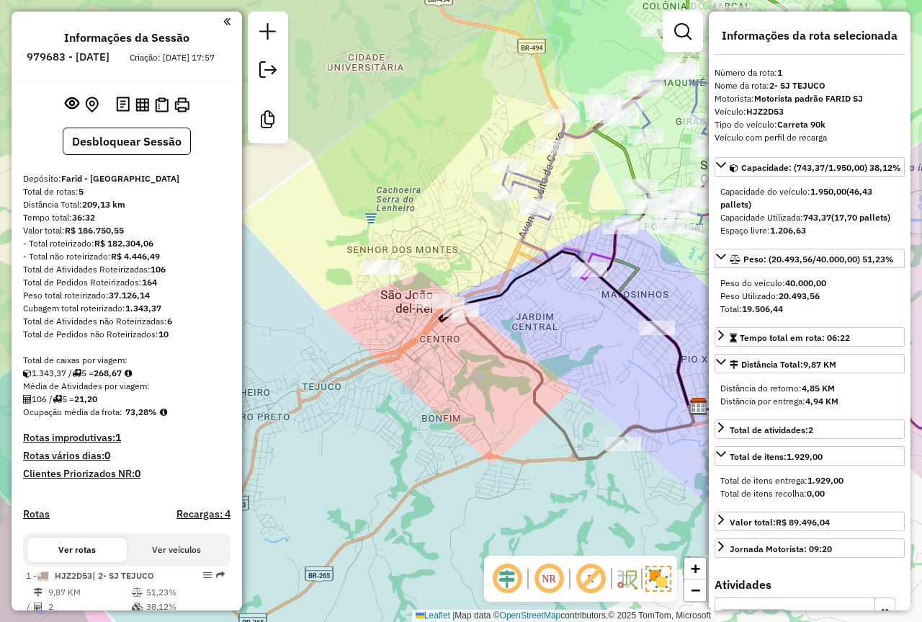
copy strong "37.126,14"
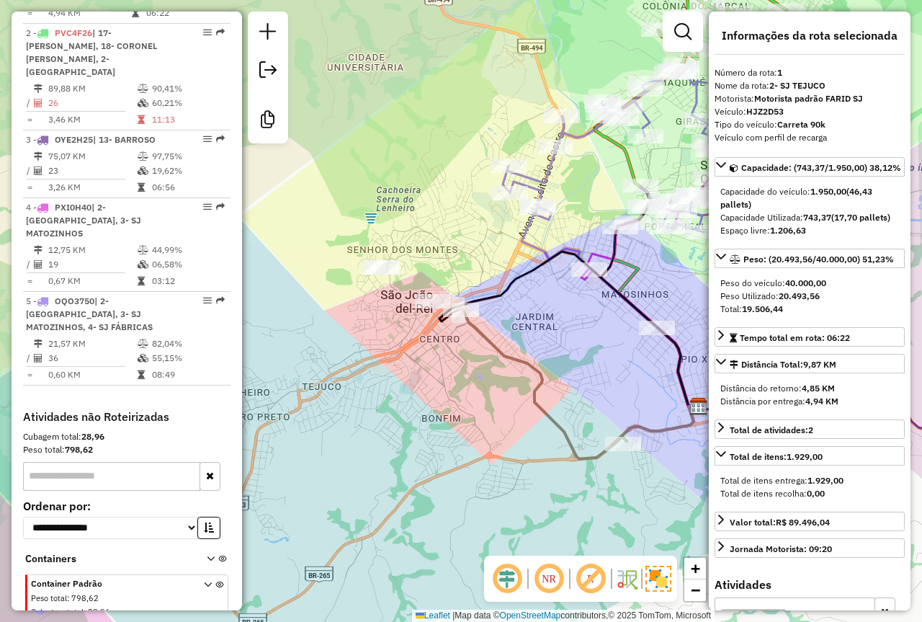
scroll to position [611, 0]
drag, startPoint x: 84, startPoint y: 420, endPoint x: 68, endPoint y: 420, distance: 16.6
click at [68, 442] on div "Peso total: 798,62" at bounding box center [126, 448] width 207 height 13
copy strong "798,62"
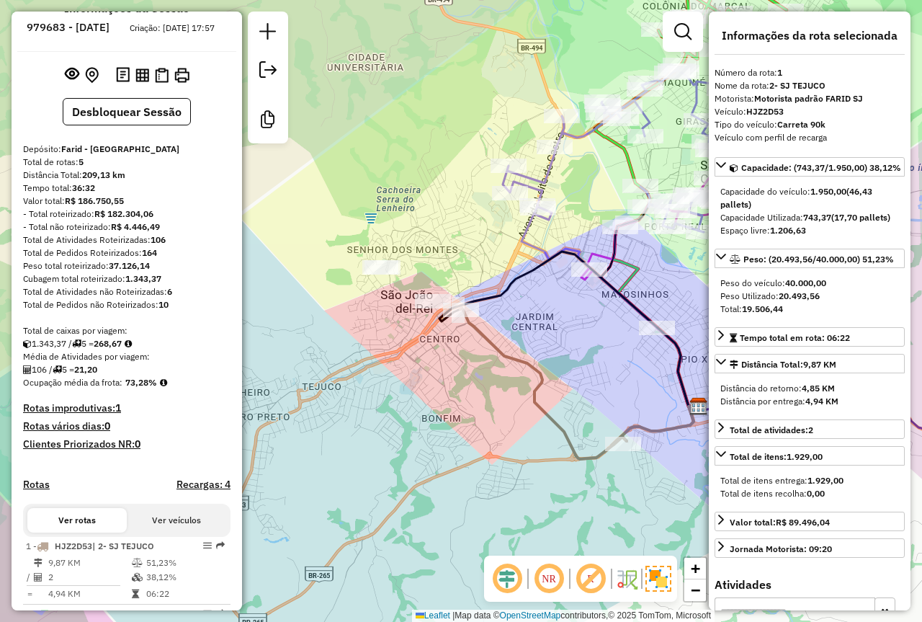
scroll to position [0, 0]
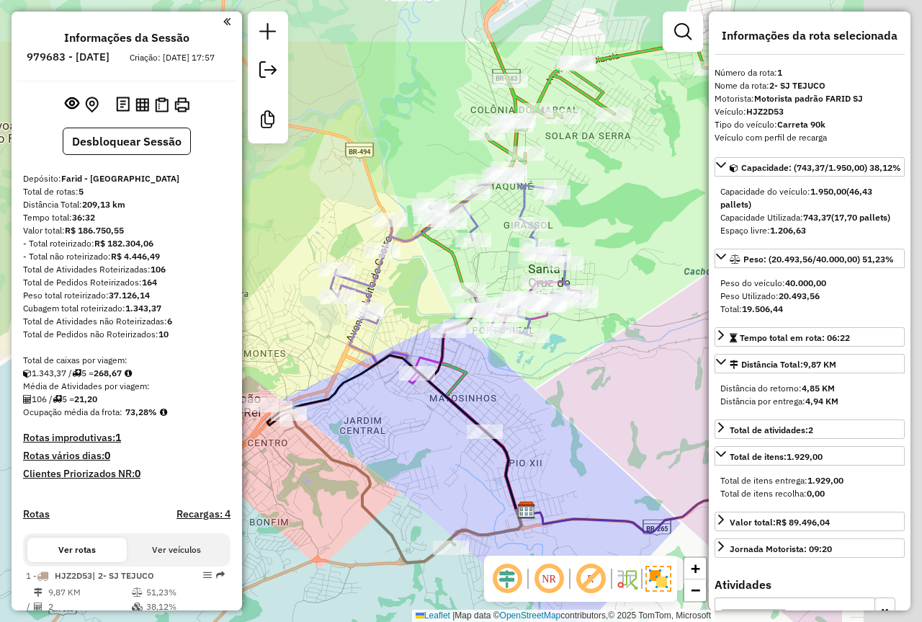
drag, startPoint x: 470, startPoint y: 222, endPoint x: 296, endPoint y: 326, distance: 202.9
click at [296, 326] on div "Janela de atendimento Grade de atendimento Capacidade Transportadoras Veículos …" at bounding box center [461, 311] width 922 height 622
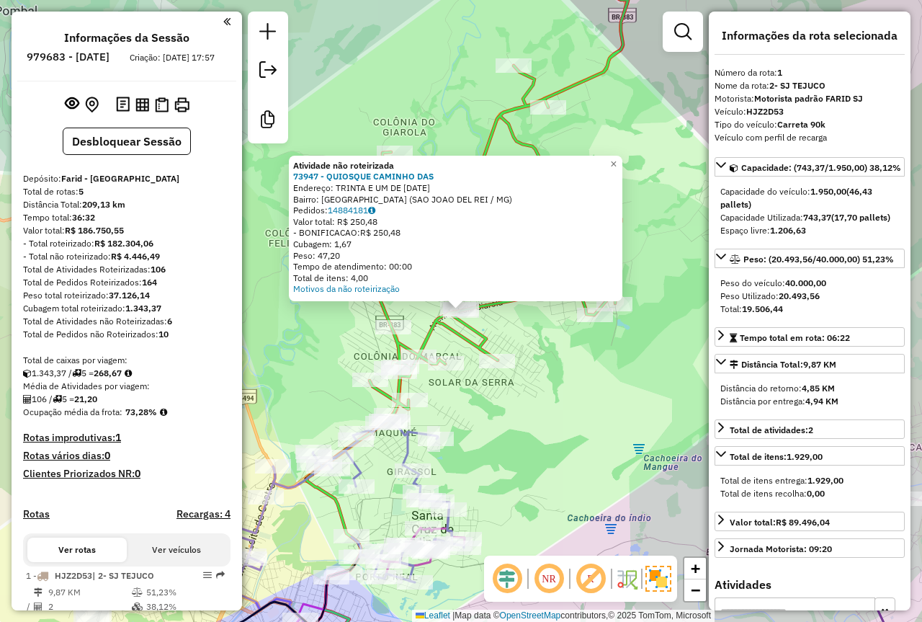
click at [566, 396] on div "Rota 2 - Placa PVC4F26 73080 - BAR DA LU Atividade não roteirizada 73947 - QUIO…" at bounding box center [461, 311] width 922 height 622
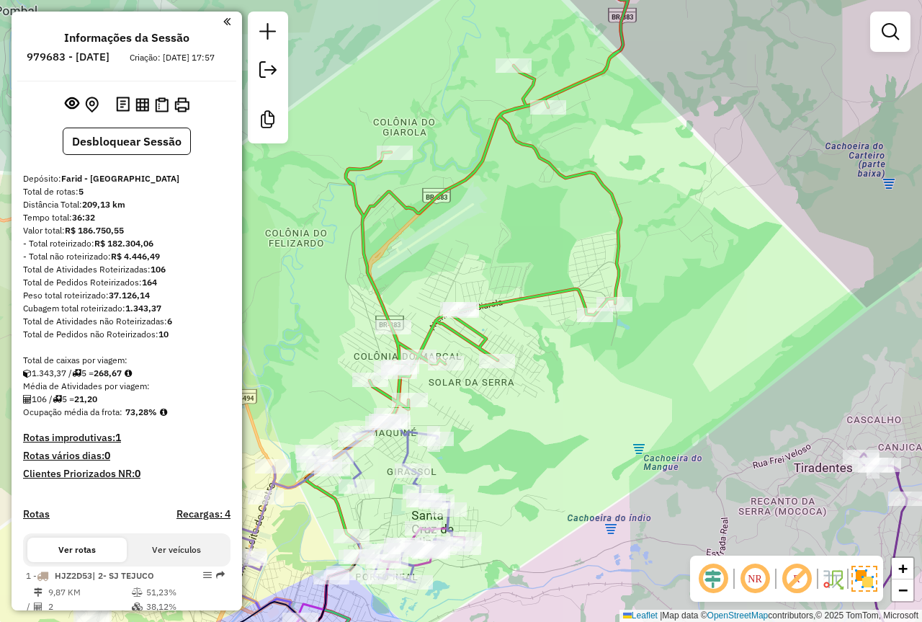
click at [459, 318] on div at bounding box center [461, 310] width 36 height 14
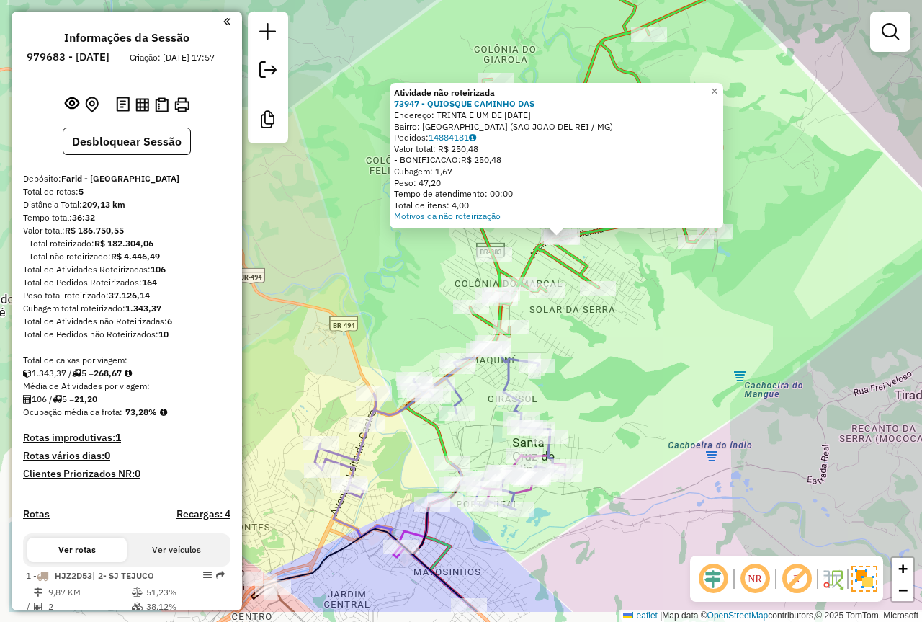
drag, startPoint x: 520, startPoint y: 413, endPoint x: 573, endPoint y: 365, distance: 70.9
click at [572, 365] on div "Atividade não roteirizada 73947 - QUIOSQUE CAMINHO DAS Endereço: TRINTA E UM DE…" at bounding box center [461, 311] width 922 height 622
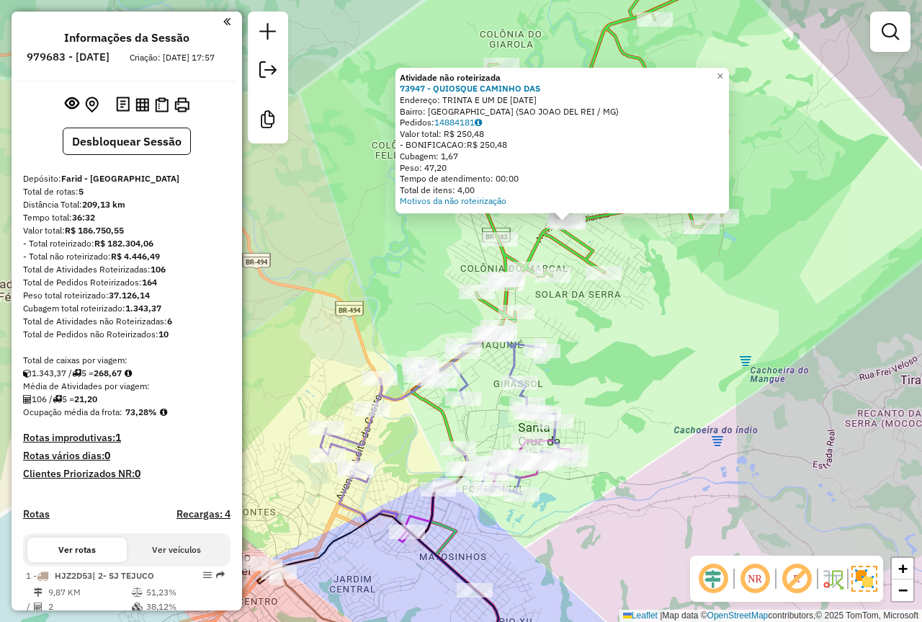
drag, startPoint x: 639, startPoint y: 396, endPoint x: 671, endPoint y: 337, distance: 66.4
click at [671, 337] on div "Atividade não roteirizada 73947 - QUIOSQUE CAMINHO DAS Endereço: TRINTA E UM DE…" at bounding box center [461, 311] width 922 height 622
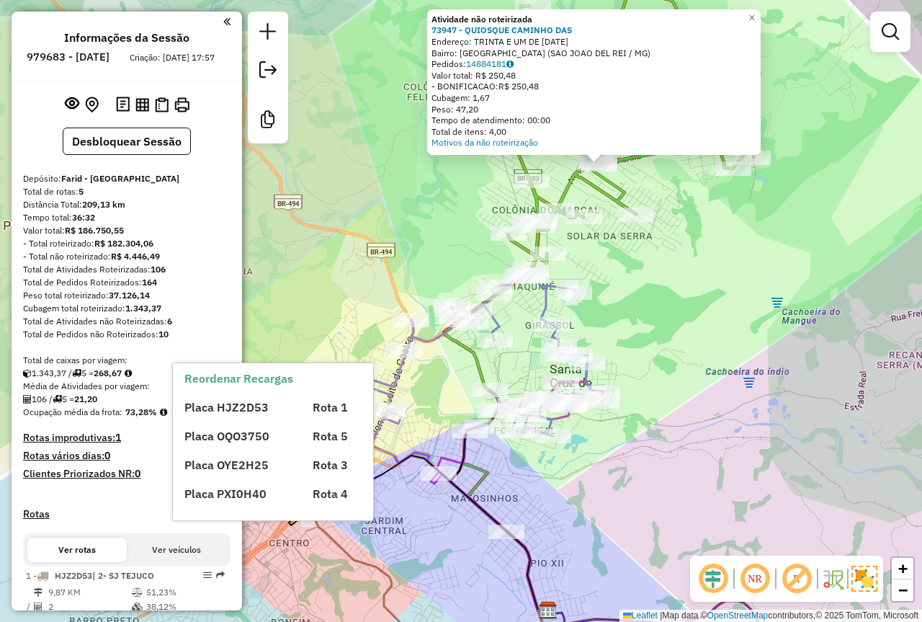
click at [414, 457] on body "Aguarde... Pop-up bloqueado! Seu navegador bloqueou automáticamente a abertura …" at bounding box center [461, 311] width 922 height 622
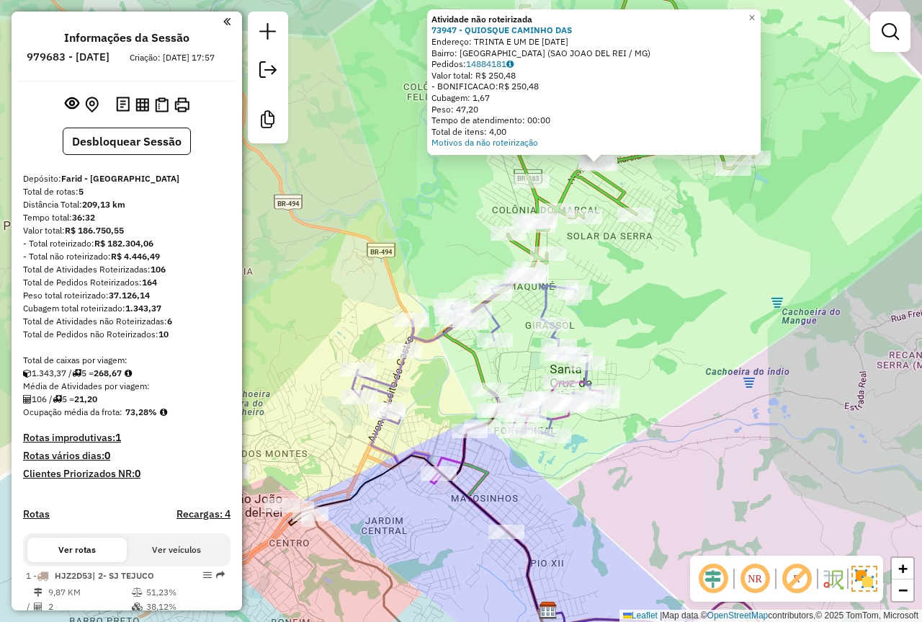
click at [415, 520] on div "Atividade não roteirizada 73947 - QUIOSQUE CAMINHO DAS Endereço: TRINTA E UM DE…" at bounding box center [461, 311] width 922 height 622
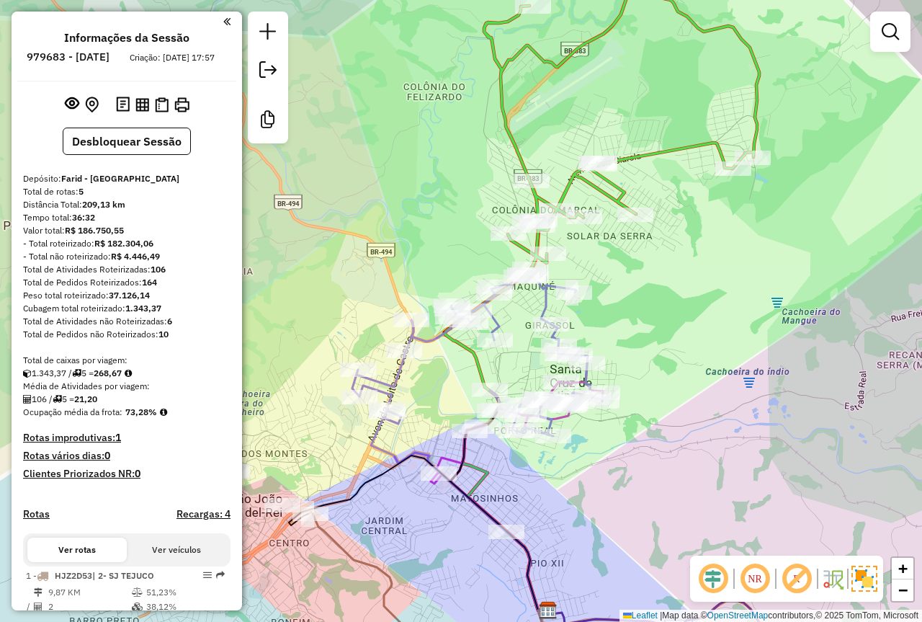
drag, startPoint x: 380, startPoint y: 532, endPoint x: 472, endPoint y: 524, distance: 92.6
click at [478, 526] on div "Janela de atendimento Grade de atendimento Capacidade Transportadoras Veículos …" at bounding box center [461, 311] width 922 height 622
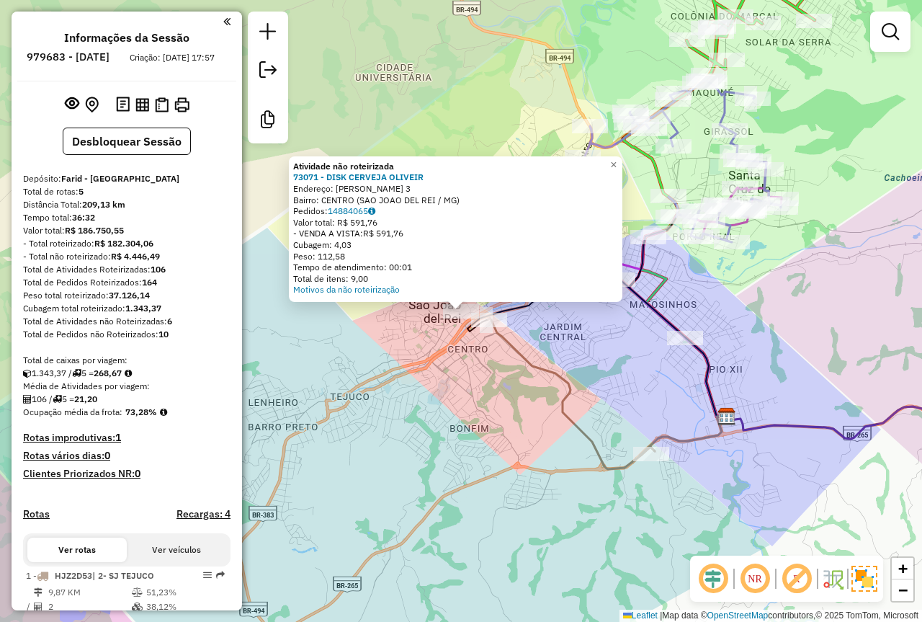
drag, startPoint x: 511, startPoint y: 401, endPoint x: 520, endPoint y: 403, distance: 9.6
click at [511, 402] on div "Atividade não roteirizada 73071 - DISK CERVEJA OLIVEIR Endereço: AURELIANO RAPO…" at bounding box center [461, 311] width 922 height 622
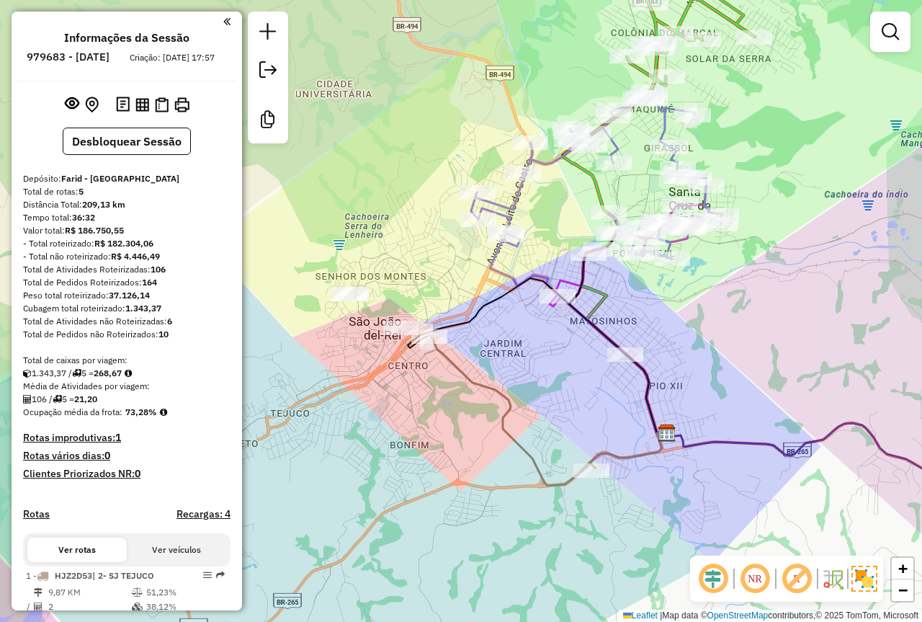
drag, startPoint x: 602, startPoint y: 363, endPoint x: 491, endPoint y: 360, distance: 111.7
click at [382, 393] on div "Janela de atendimento Grade de atendimento Capacidade Transportadoras Veículos …" at bounding box center [461, 311] width 922 height 622
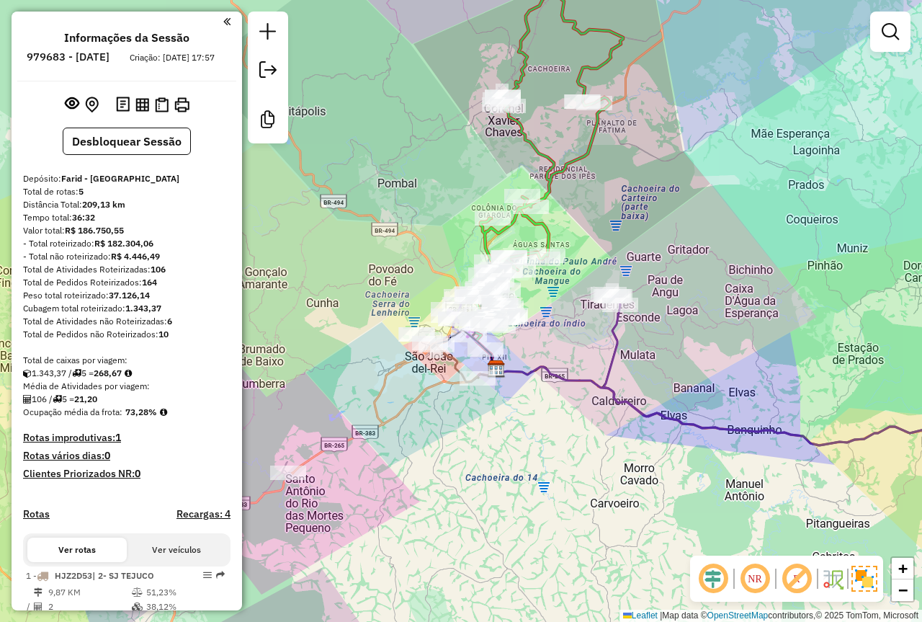
drag, startPoint x: 532, startPoint y: 373, endPoint x: 635, endPoint y: 330, distance: 111.7
click at [646, 321] on div "Janela de atendimento Grade de atendimento Capacidade Transportadoras Veículos …" at bounding box center [461, 311] width 922 height 622
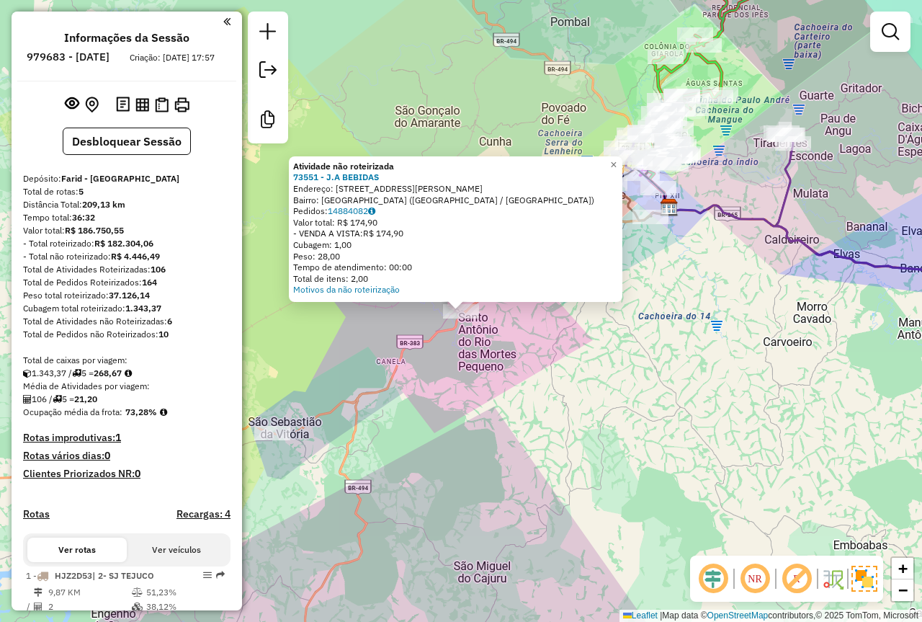
scroll to position [72, 0]
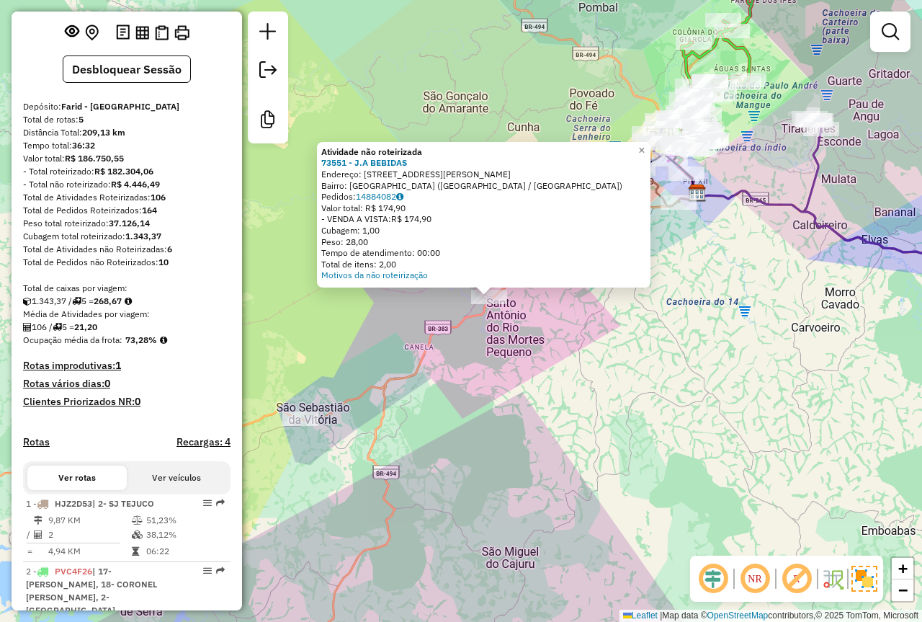
drag, startPoint x: 508, startPoint y: 480, endPoint x: 703, endPoint y: 365, distance: 226.7
click at [703, 365] on div "Atividade não roteirizada 73551 - J.A BEBIDAS Endereço: Rua Maestro José Cândid…" at bounding box center [461, 311] width 922 height 622
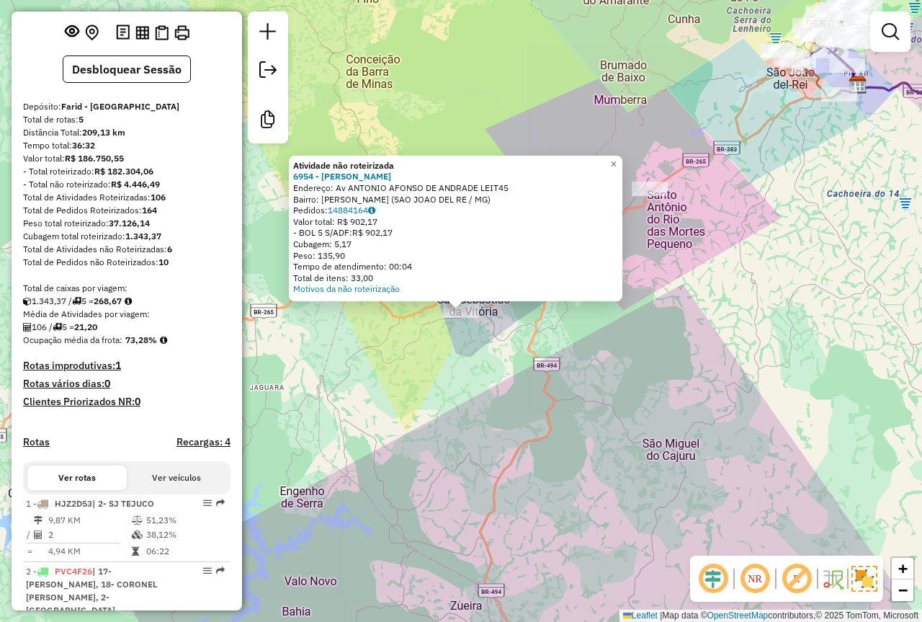
click at [631, 419] on div "Atividade não roteirizada 6954 - MARIA JOSELI TEIXEIR Endereço: Av ANTONIO AFON…" at bounding box center [461, 311] width 922 height 622
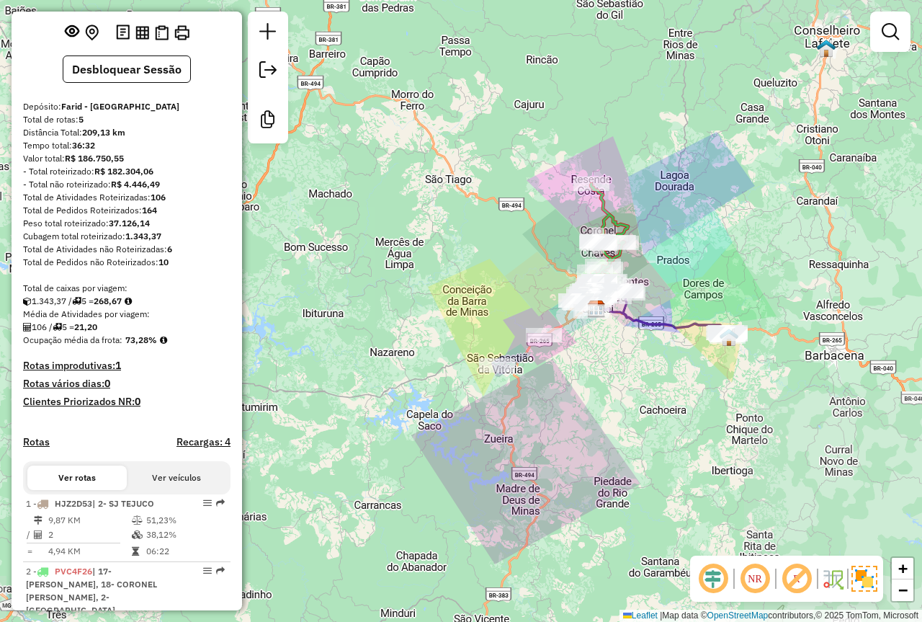
drag, startPoint x: 782, startPoint y: 368, endPoint x: 499, endPoint y: 403, distance: 284.5
click at [499, 403] on div "Janela de atendimento Grade de atendimento Capacidade Transportadoras Veículos …" at bounding box center [461, 311] width 922 height 622
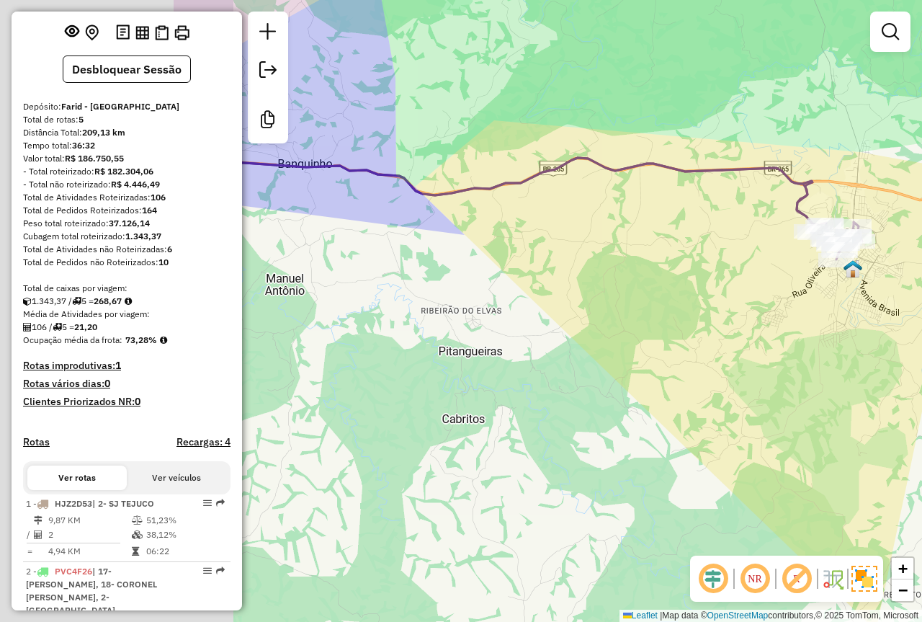
drag, startPoint x: 661, startPoint y: 388, endPoint x: 634, endPoint y: 383, distance: 27.8
click at [672, 388] on div "Janela de atendimento Grade de atendimento Capacidade Transportadoras Veículos …" at bounding box center [461, 311] width 922 height 622
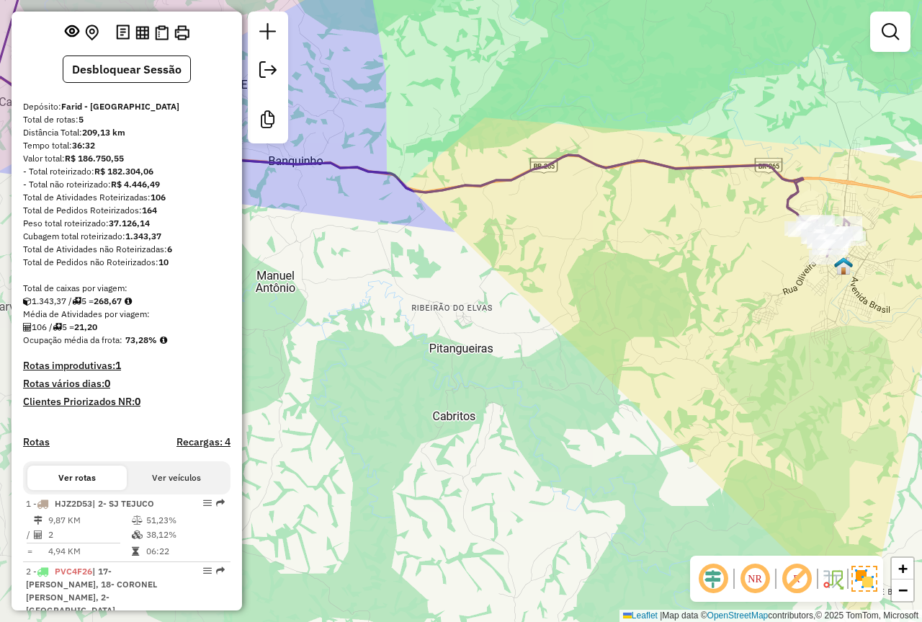
drag, startPoint x: 532, startPoint y: 392, endPoint x: 825, endPoint y: 379, distance: 292.8
click at [825, 379] on div "Janela de atendimento Grade de atendimento Capacidade Transportadoras Veículos …" at bounding box center [461, 311] width 922 height 622
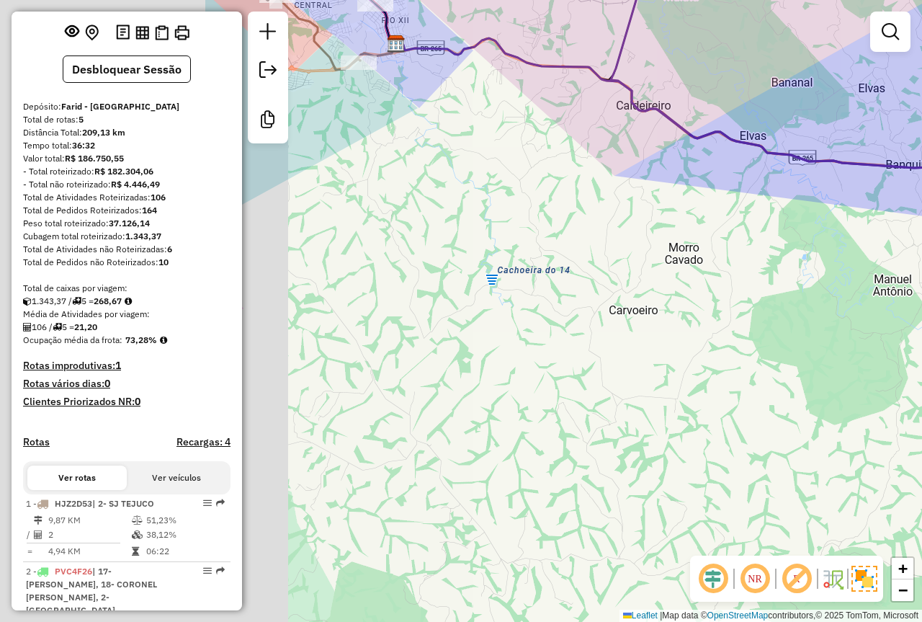
drag, startPoint x: 457, startPoint y: 372, endPoint x: 755, endPoint y: 380, distance: 297.7
click at [755, 380] on div "Janela de atendimento Grade de atendimento Capacidade Transportadoras Veículos …" at bounding box center [461, 311] width 922 height 622
